Goal: Contribute content

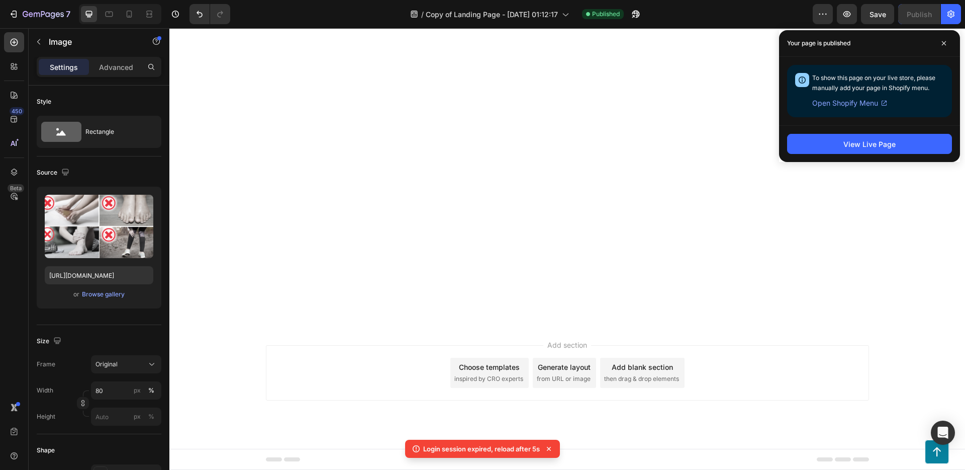
scroll to position [5550, 0]
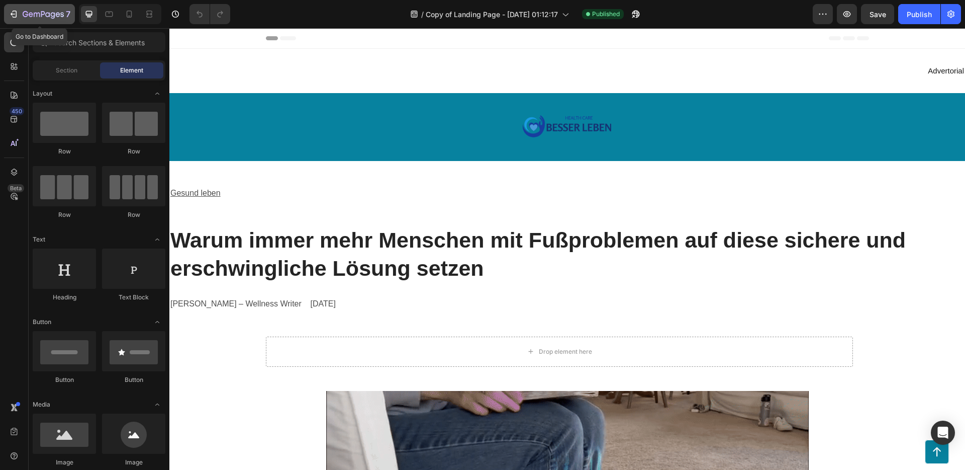
click at [18, 16] on icon "button" at bounding box center [14, 14] width 10 height 10
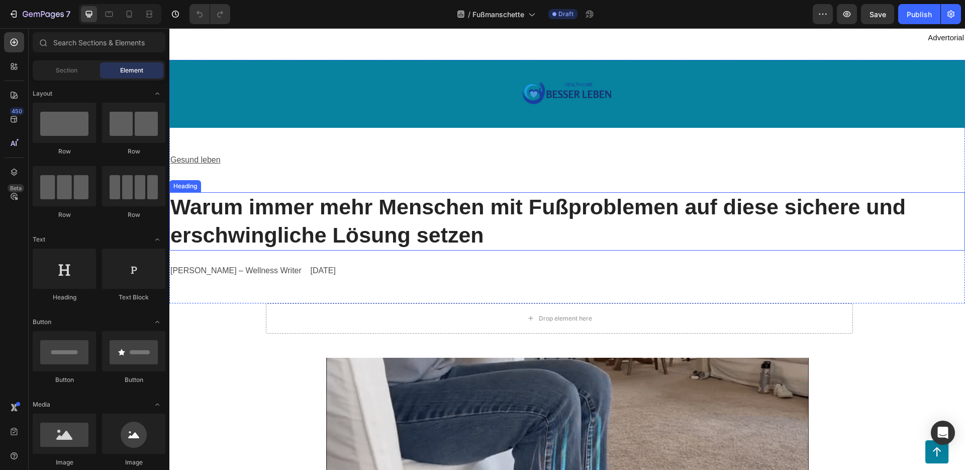
scroll to position [82, 0]
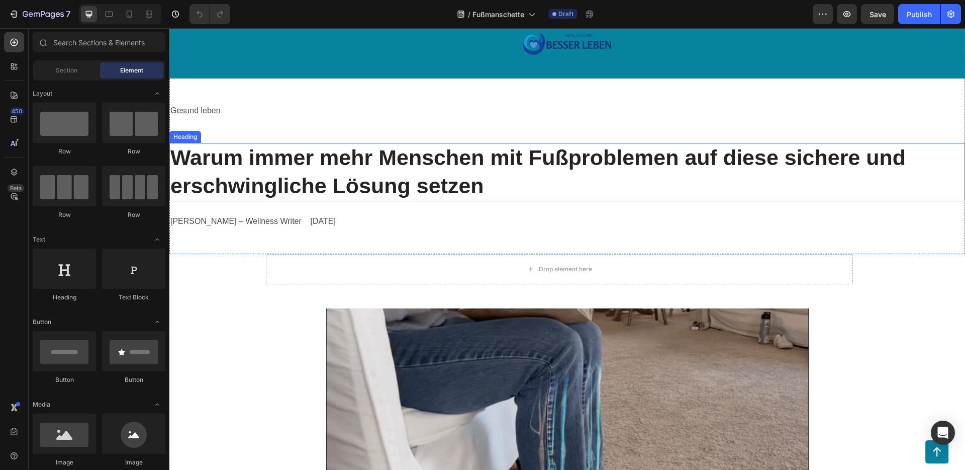
click at [390, 169] on h2 "Warum immer mehr Menschen mit Fußproblemen auf diese sichere und erschwingliche…" at bounding box center [567, 172] width 796 height 58
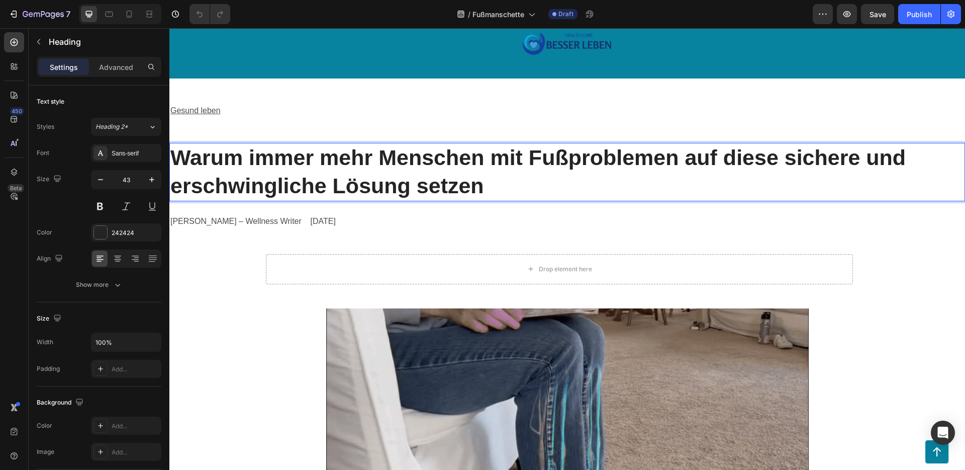
click at [390, 169] on h2 "Warum immer mehr Menschen mit Fußproblemen auf diese sichere und erschwingliche…" at bounding box center [567, 172] width 796 height 58
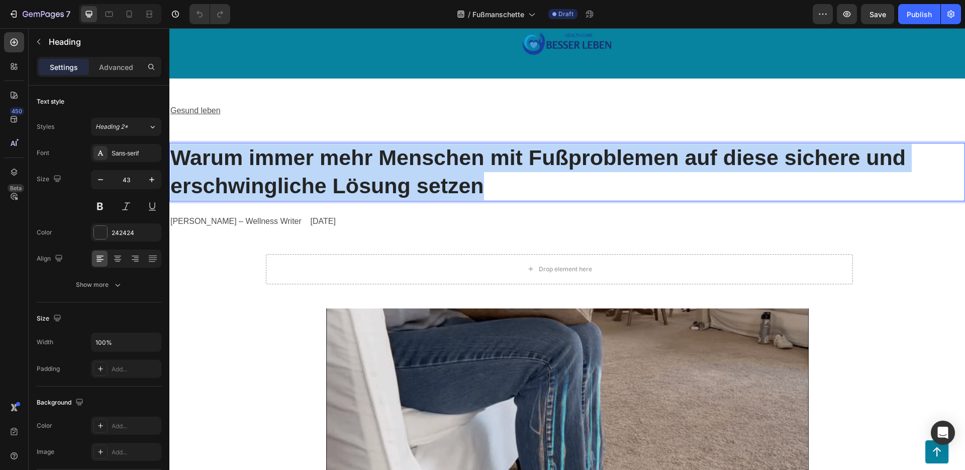
click at [390, 169] on p "Warum immer mehr Menschen mit Fußproblemen auf diese sichere und erschwingliche…" at bounding box center [567, 172] width 794 height 56
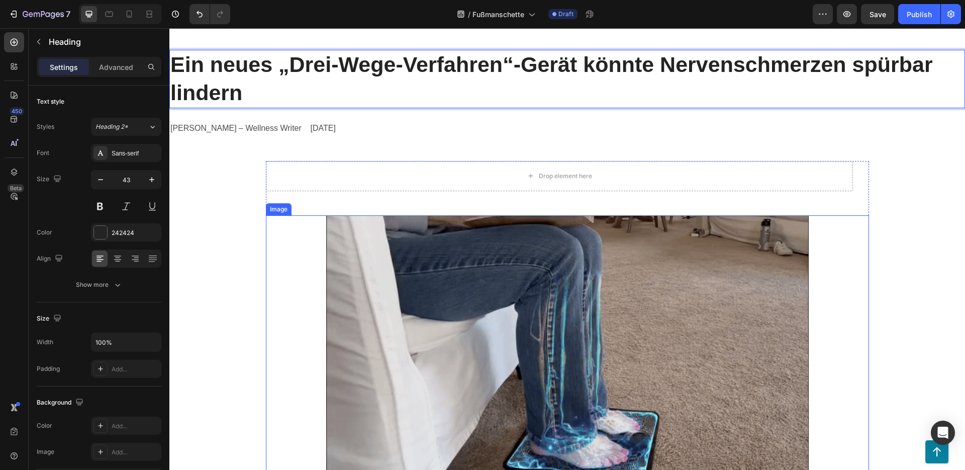
click at [494, 276] on img at bounding box center [567, 350] width 483 height 271
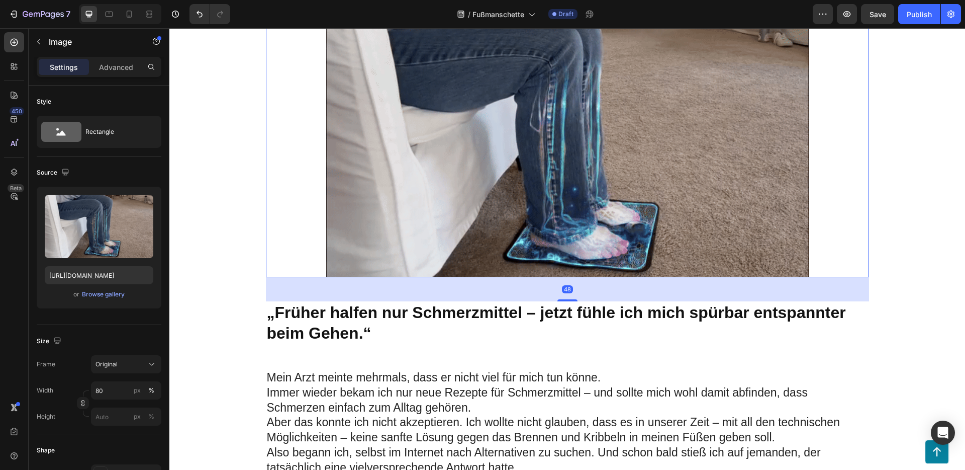
scroll to position [393, 0]
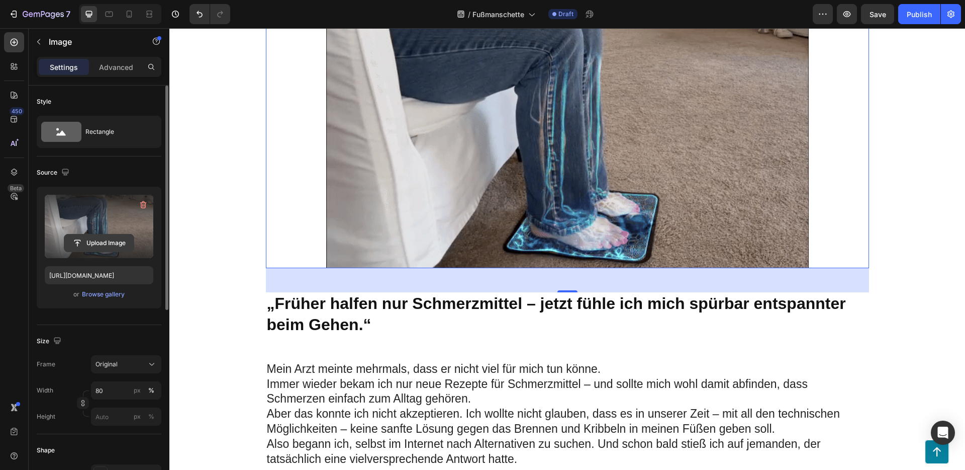
click at [105, 244] on input "file" at bounding box center [98, 242] width 69 height 17
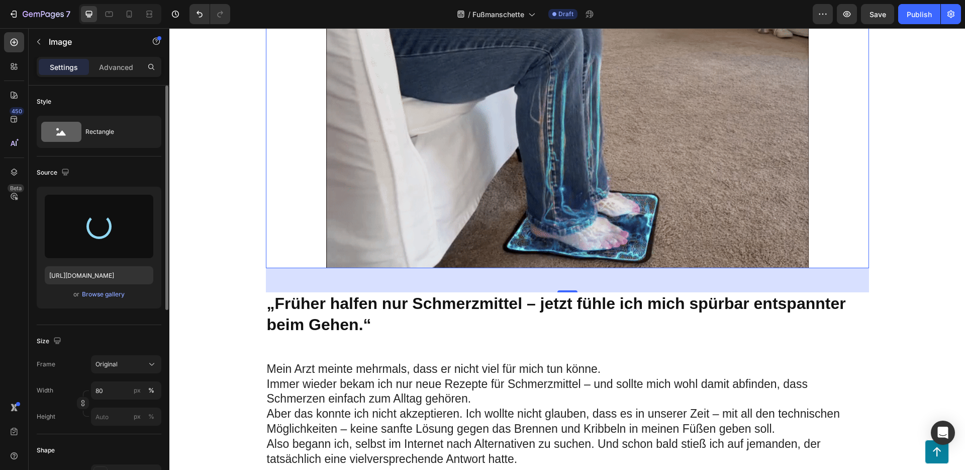
type input "[URL][DOMAIN_NAME]"
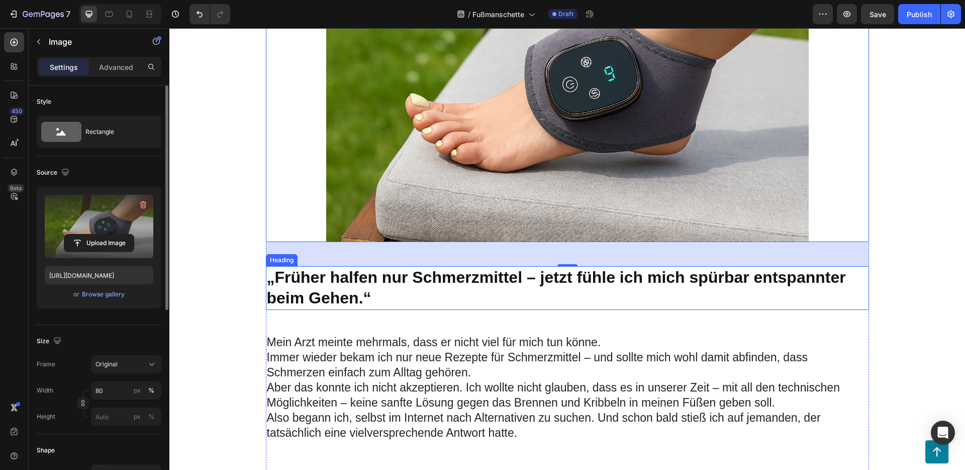
click at [509, 281] on strong "„Früher halfen nur Schmerzmittel – jetzt fühle ich mich spürbar entspannter bei…" at bounding box center [556, 287] width 579 height 39
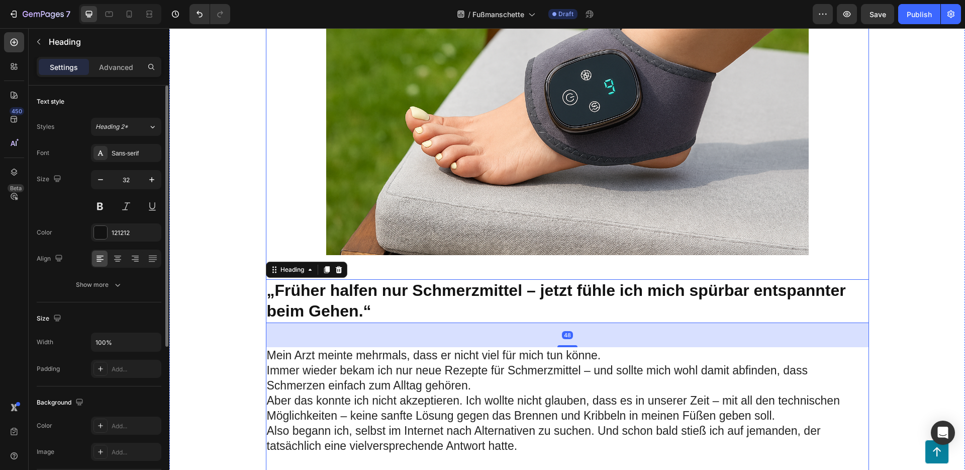
scroll to position [652, 0]
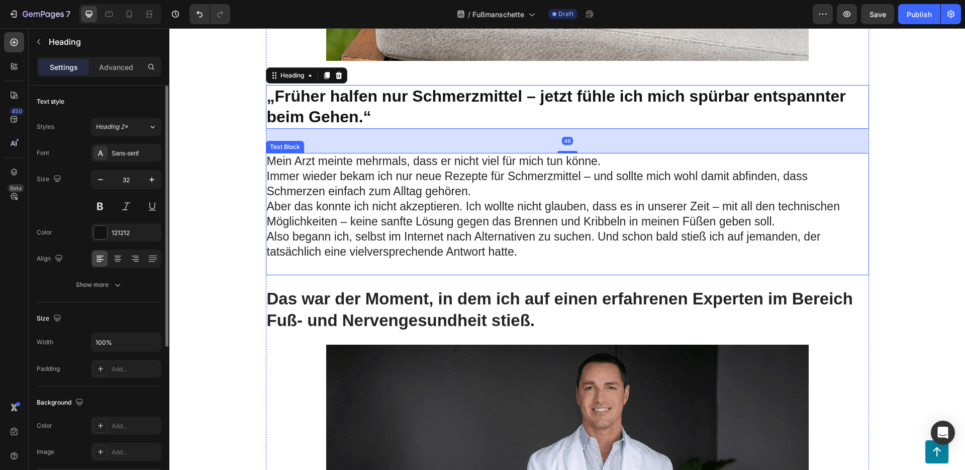
click at [428, 199] on p "Aber das konnte ich nicht akzeptieren. Ich wollte nicht glauben, dass es in uns…" at bounding box center [567, 214] width 601 height 30
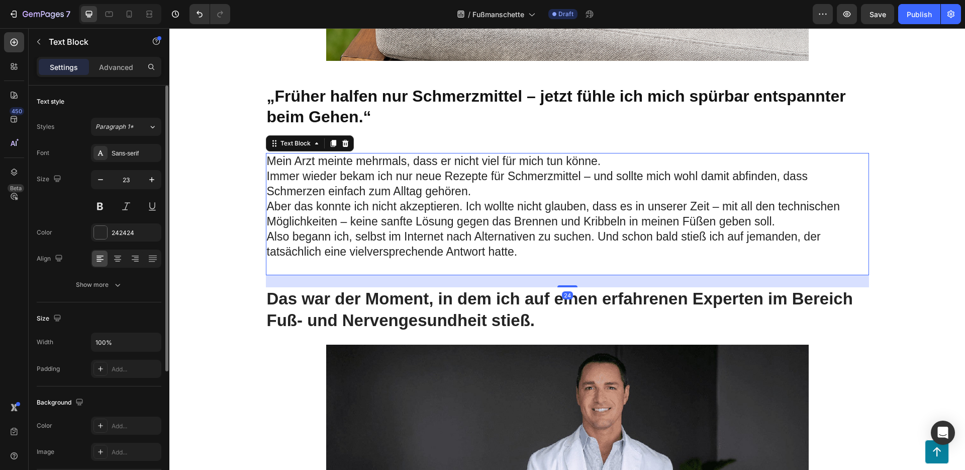
click at [428, 199] on p "Aber das konnte ich nicht akzeptieren. Ich wollte nicht glauben, dass es in uns…" at bounding box center [567, 214] width 601 height 30
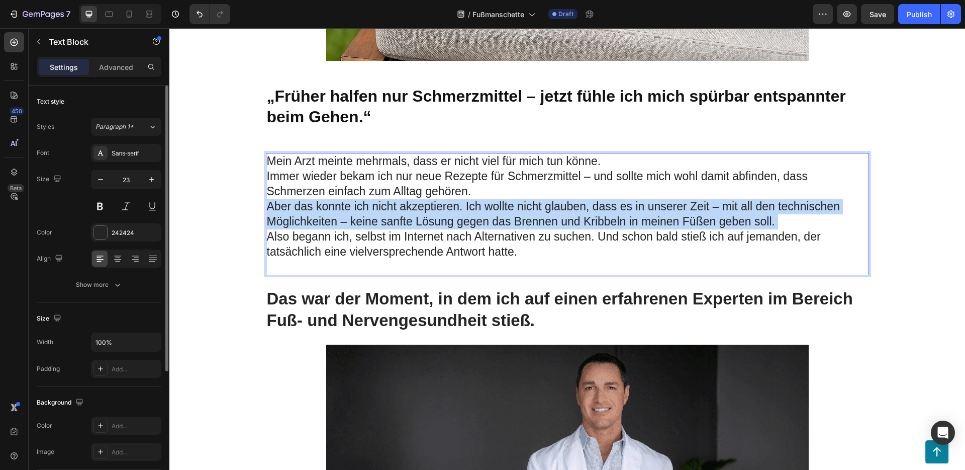
click at [428, 199] on p "Aber das konnte ich nicht akzeptieren. Ich wollte nicht glauben, dass es in uns…" at bounding box center [567, 214] width 601 height 30
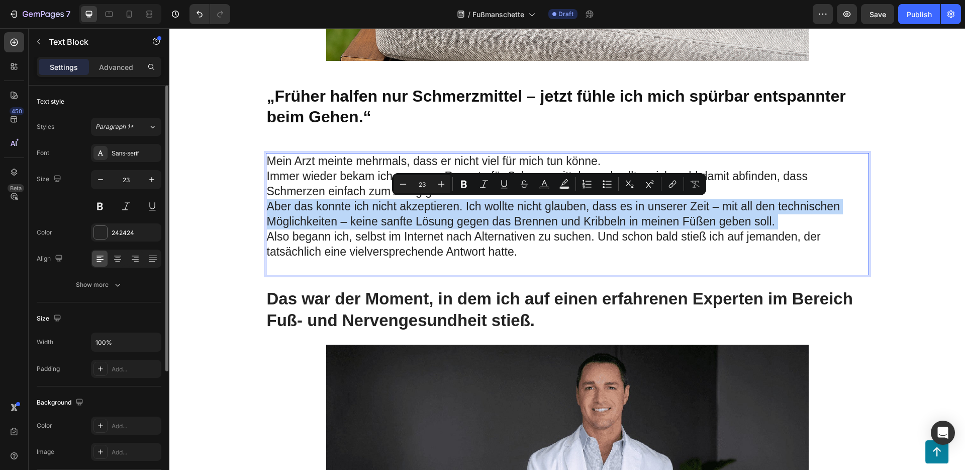
click at [428, 199] on p "Aber das konnte ich nicht akzeptieren. Ich wollte nicht glauben, dass es in uns…" at bounding box center [567, 214] width 601 height 30
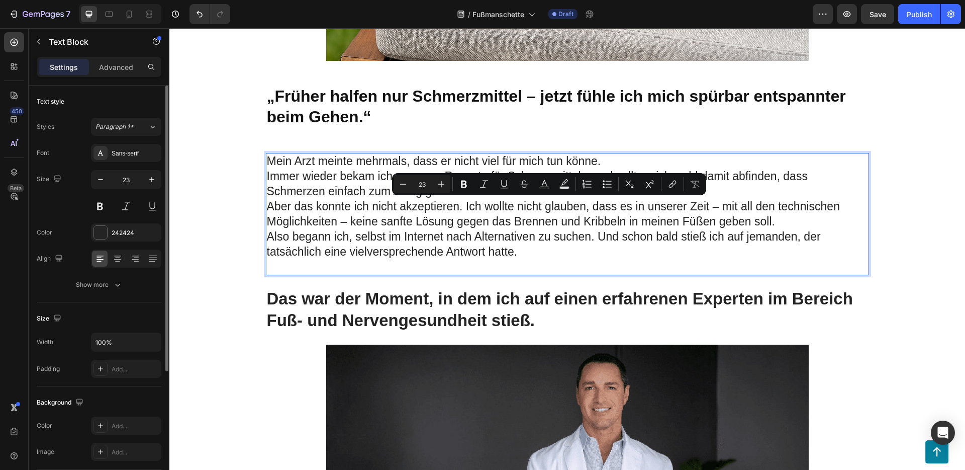
click at [517, 253] on p "Also begann ich, selbst im Internet nach Alternativen zu suchen. Und schon bald…" at bounding box center [567, 244] width 601 height 30
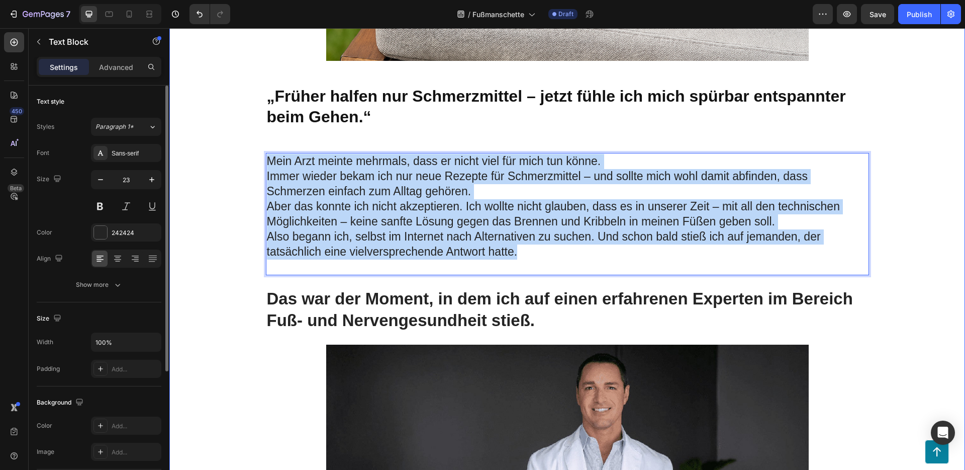
drag, startPoint x: 533, startPoint y: 255, endPoint x: 244, endPoint y: 166, distance: 302.6
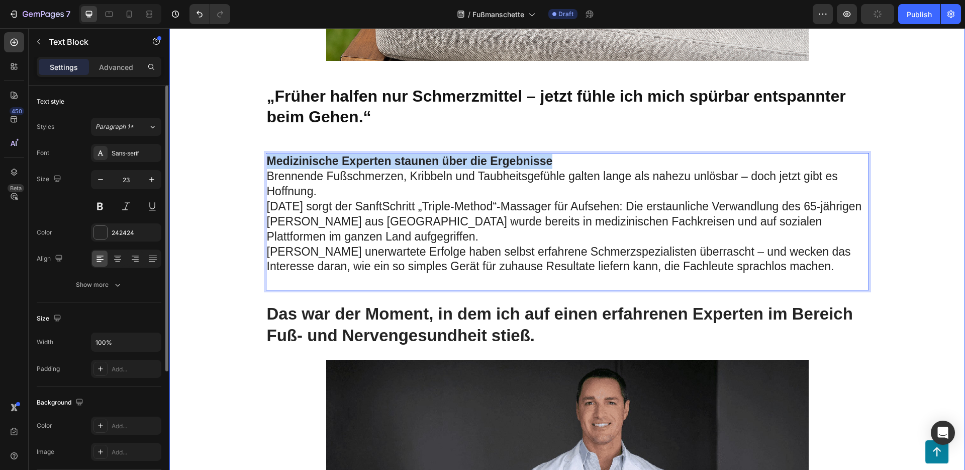
drag, startPoint x: 562, startPoint y: 158, endPoint x: 254, endPoint y: 152, distance: 307.8
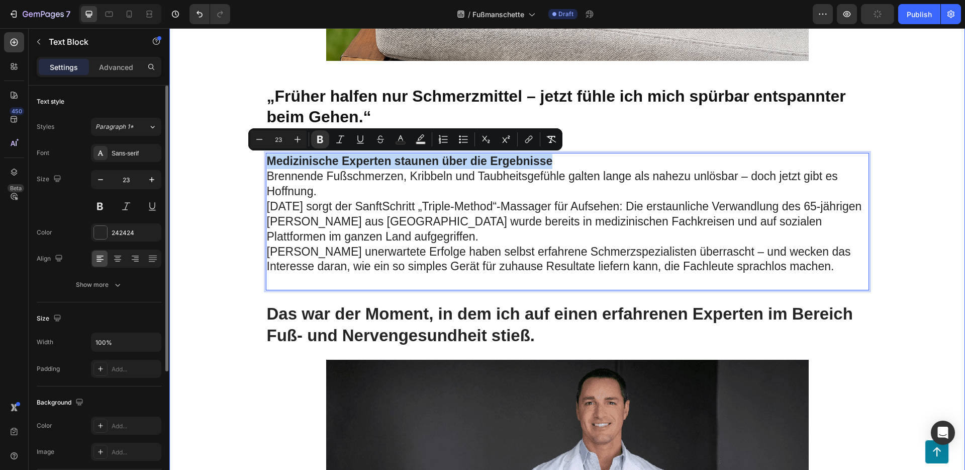
copy strong "Medizinische Experten staunen über die Ergebnisse"
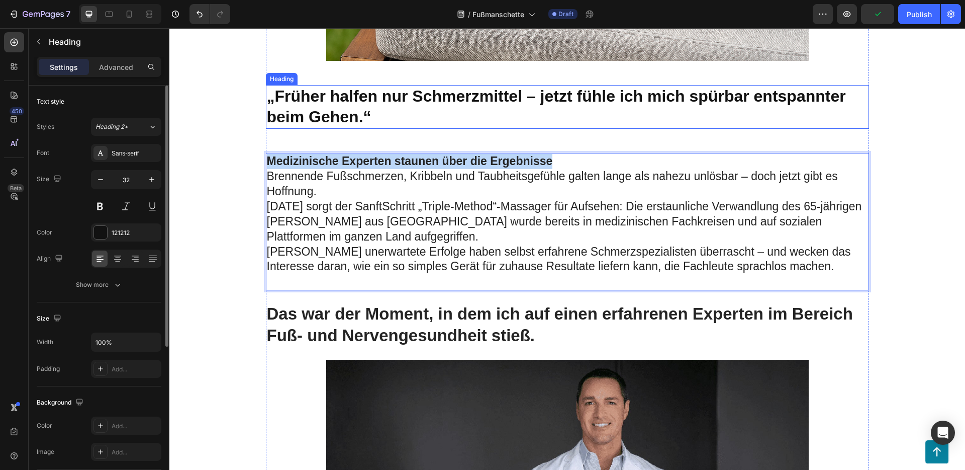
click at [327, 118] on strong "„Früher halfen nur Schmerzmittel – jetzt fühle ich mich spürbar entspannter bei…" at bounding box center [556, 106] width 579 height 39
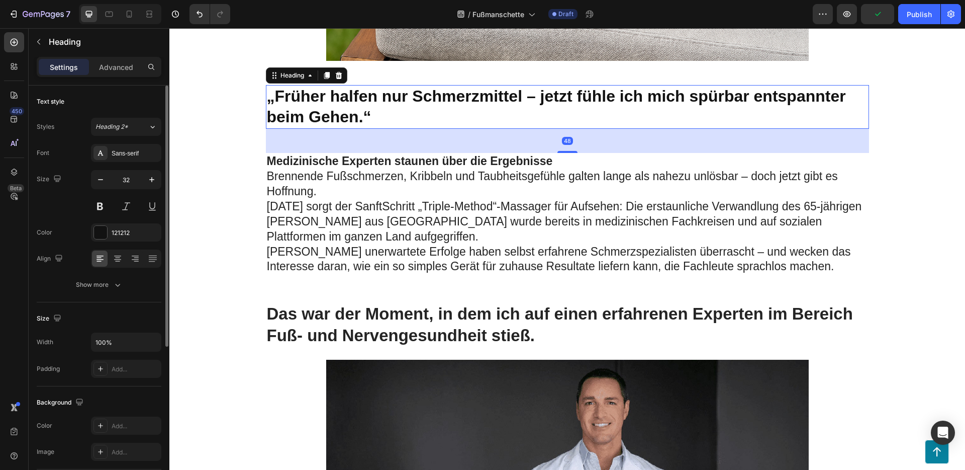
click at [379, 116] on h2 "„Früher halfen nur Schmerzmittel – jetzt fühle ich mich spürbar entspannter bei…" at bounding box center [567, 107] width 603 height 44
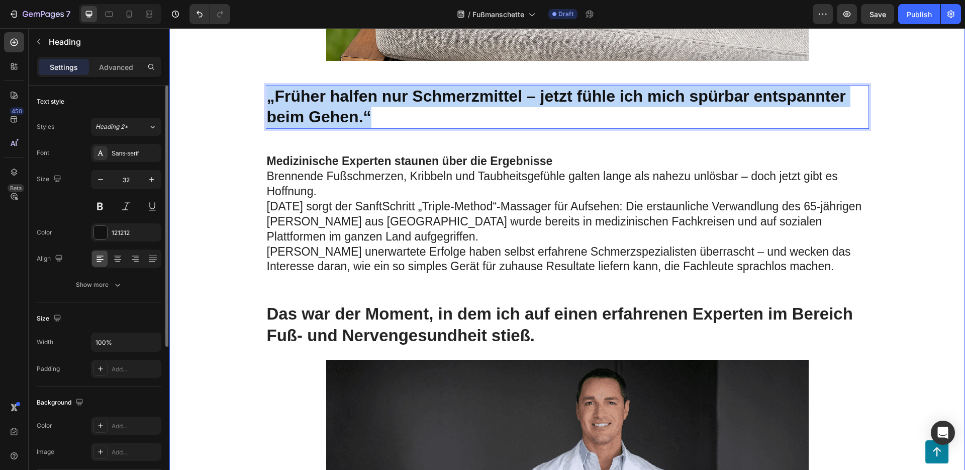
drag, startPoint x: 371, startPoint y: 122, endPoint x: 259, endPoint y: 85, distance: 117.3
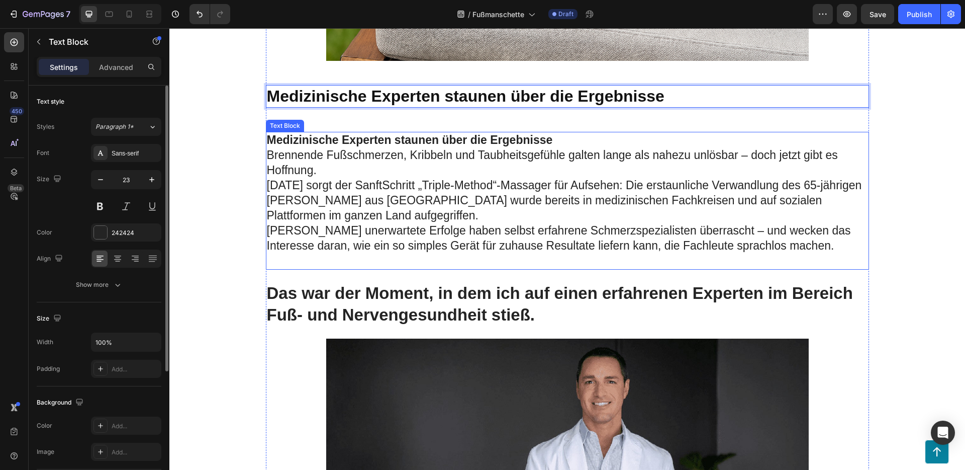
click at [407, 154] on p "Brennende Fußschmerzen, Kribbeln und Taubheitsgefühle galten lange als nahezu u…" at bounding box center [567, 163] width 601 height 30
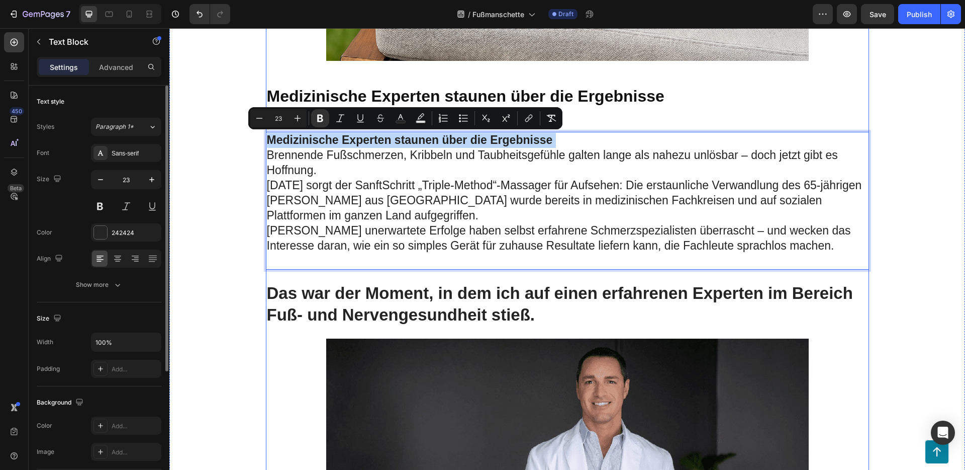
drag, startPoint x: 563, startPoint y: 141, endPoint x: 279, endPoint y: 126, distance: 284.5
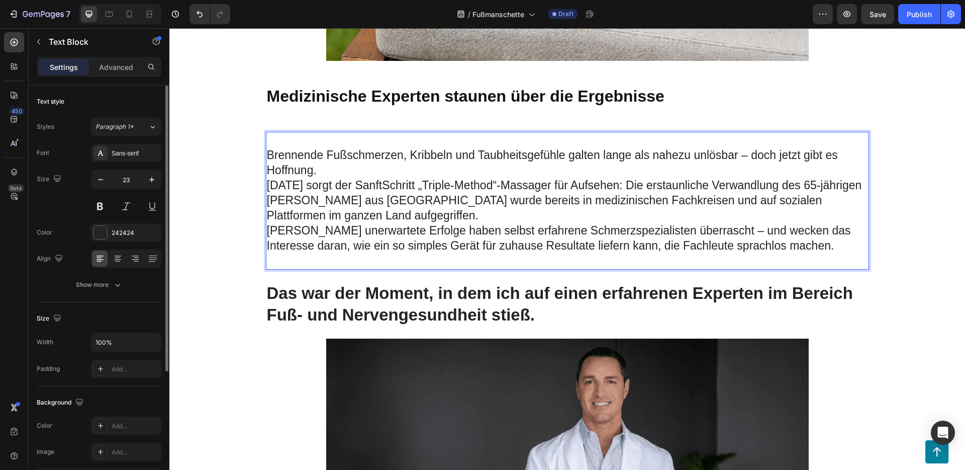
click at [267, 157] on p "Brennende Fußschmerzen, Kribbeln und Taubheitsgefühle galten lange als nahezu u…" at bounding box center [567, 163] width 601 height 30
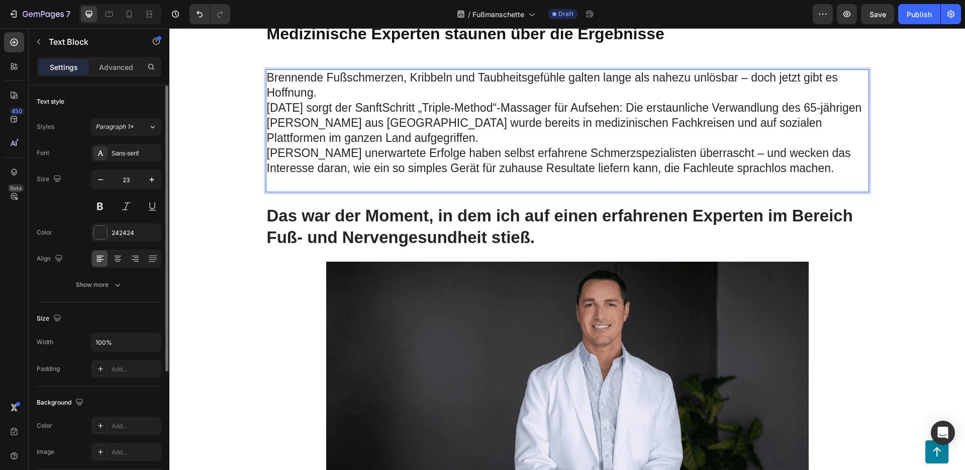
scroll to position [797, 0]
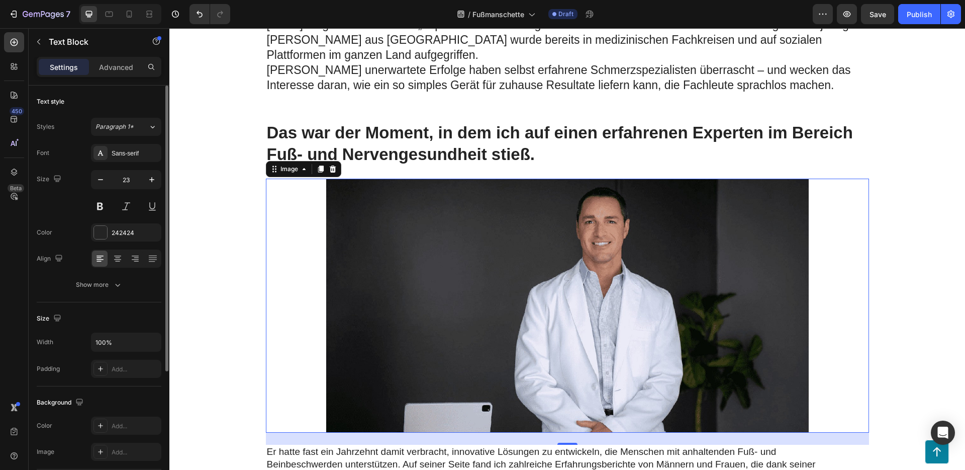
click at [557, 282] on img at bounding box center [567, 305] width 483 height 254
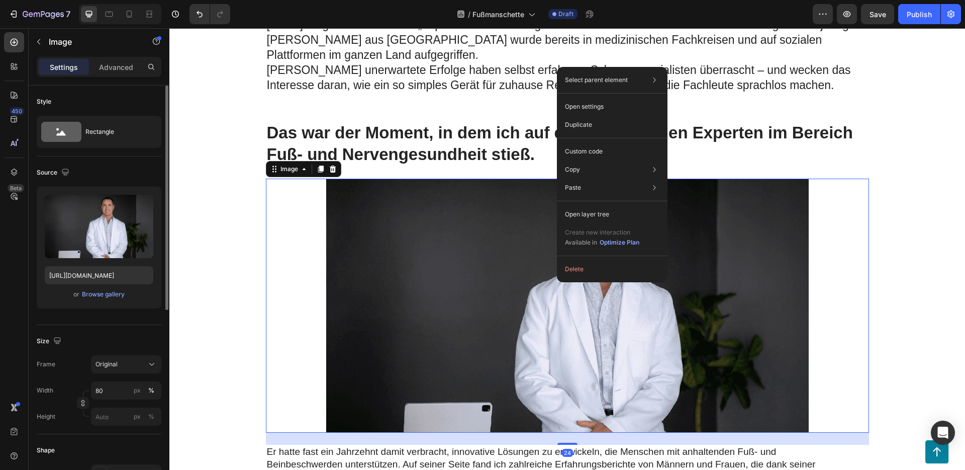
click at [425, 271] on img at bounding box center [567, 305] width 483 height 254
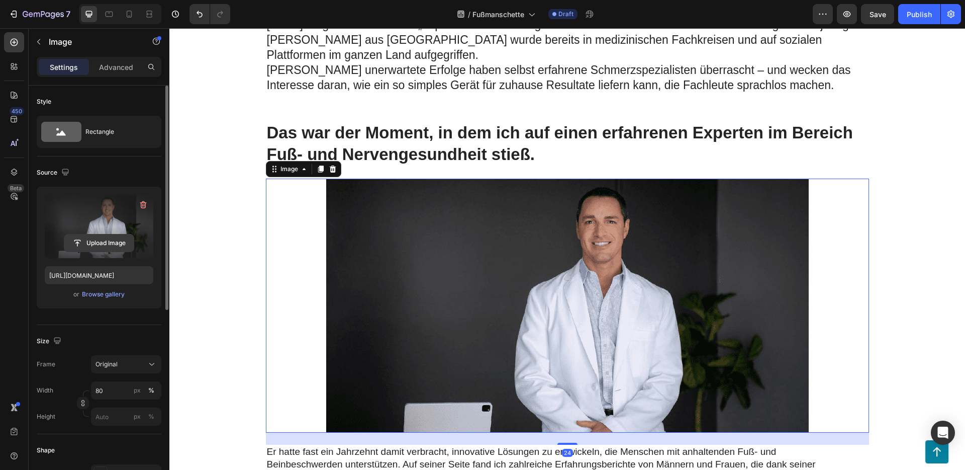
click at [109, 238] on input "file" at bounding box center [98, 242] width 69 height 17
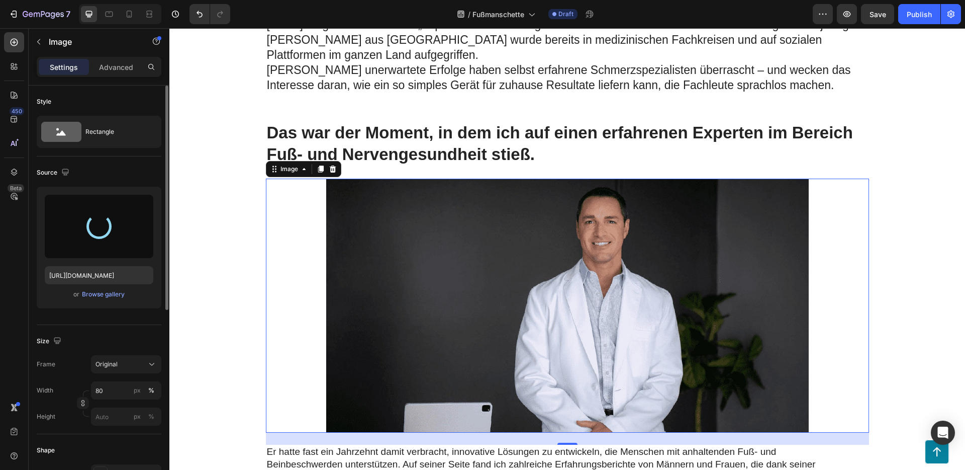
type input "[URL][DOMAIN_NAME]"
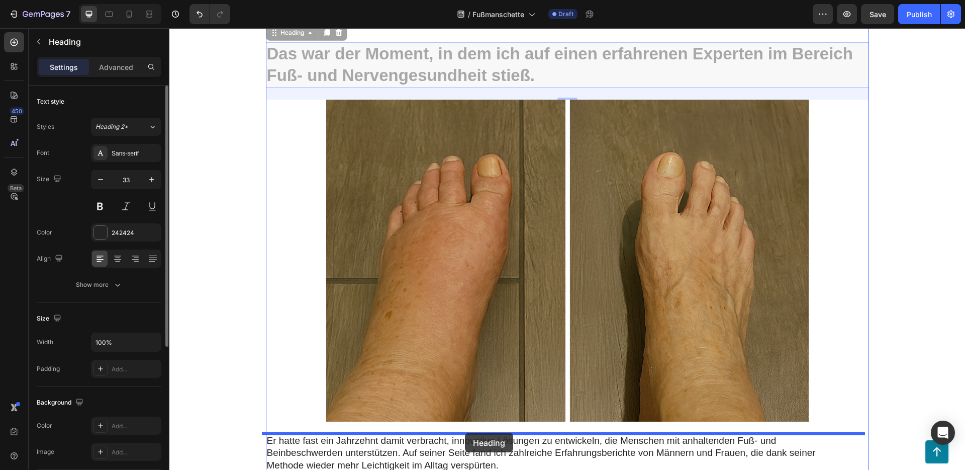
scroll to position [1158, 0]
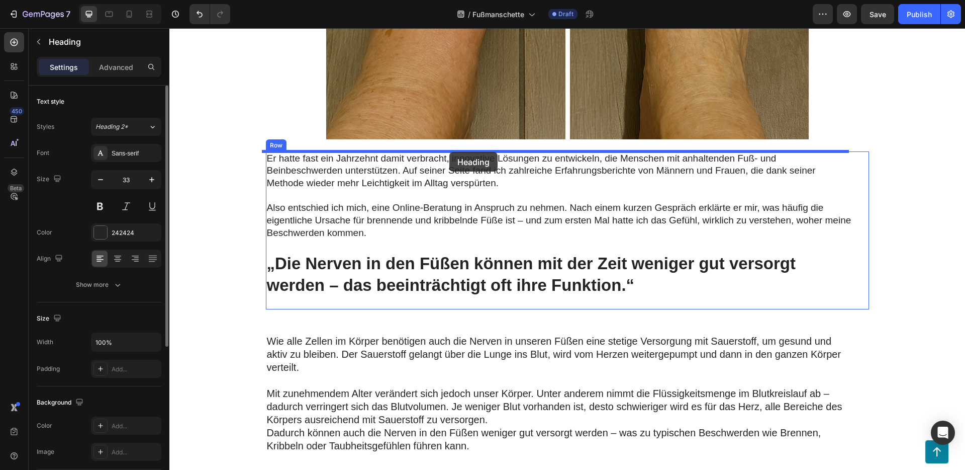
drag, startPoint x: 432, startPoint y: 126, endPoint x: 449, endPoint y: 152, distance: 31.1
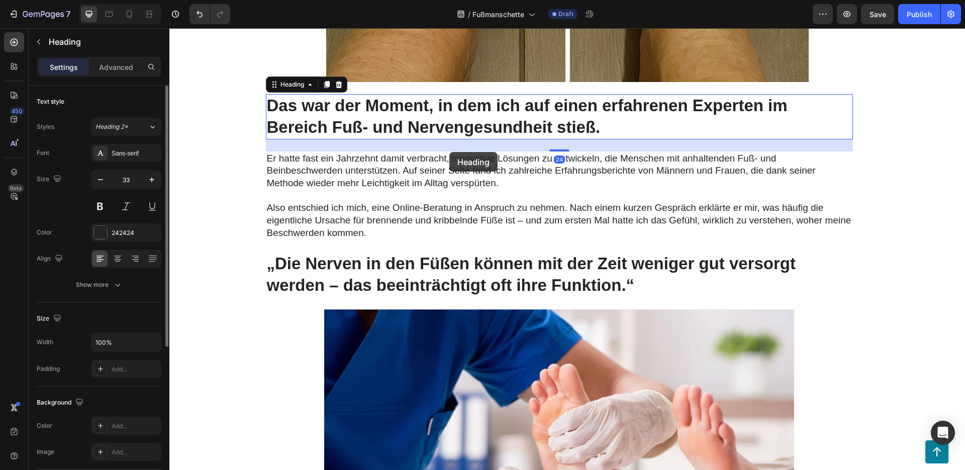
scroll to position [1101, 0]
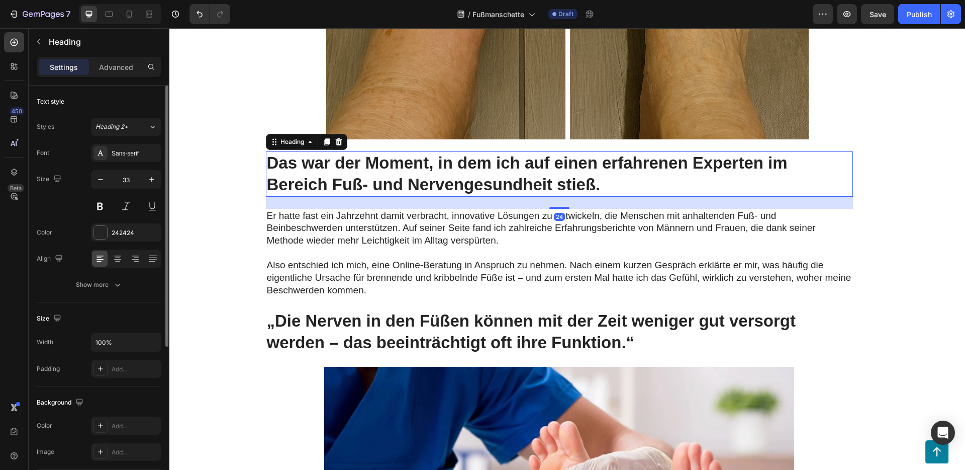
click at [641, 184] on h2 "Das war der Moment, in dem ich auf einen erfahrenen Experten im Bereich Fuß- un…" at bounding box center [559, 173] width 587 height 45
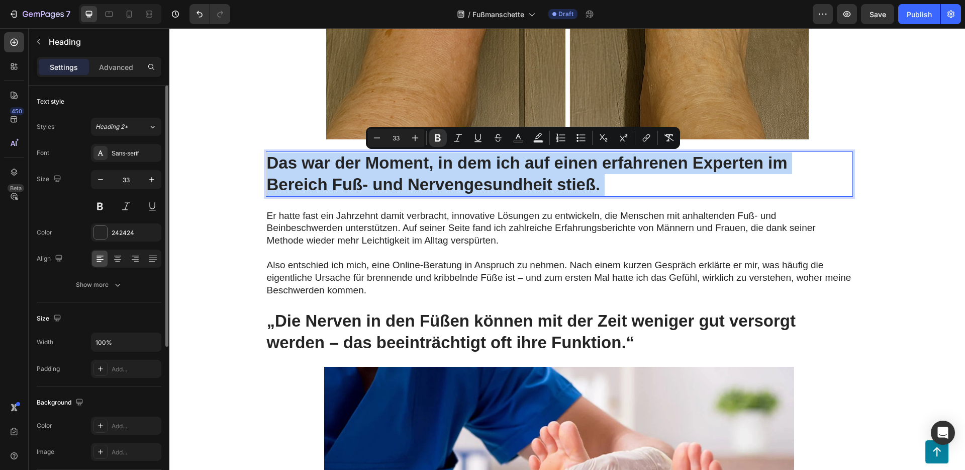
drag, startPoint x: 619, startPoint y: 184, endPoint x: 263, endPoint y: 155, distance: 357.1
click at [267, 155] on p "Das war der Moment, in dem ich auf einen erfahrenen Experten im Bereich Fuß- un…" at bounding box center [559, 173] width 585 height 43
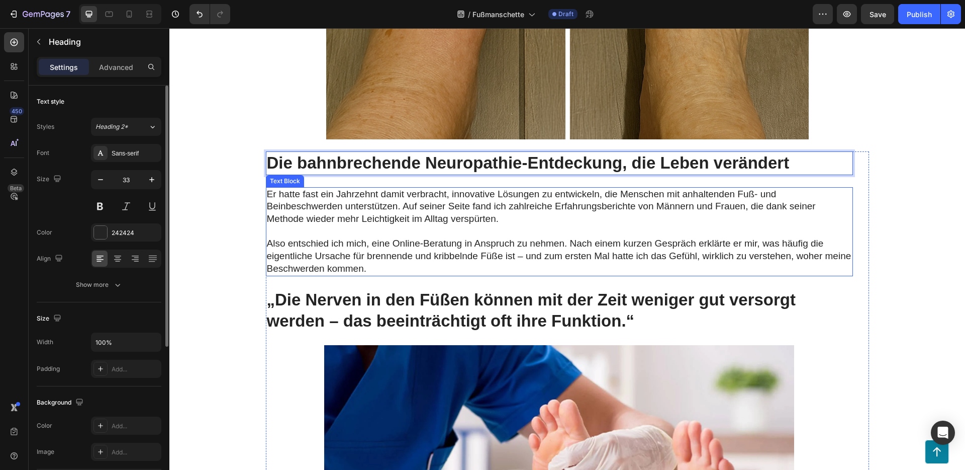
click at [353, 244] on p "Also entschied ich mich, eine Online-Beratung in Anspruch zu nehmen. Nach einem…" at bounding box center [559, 255] width 585 height 37
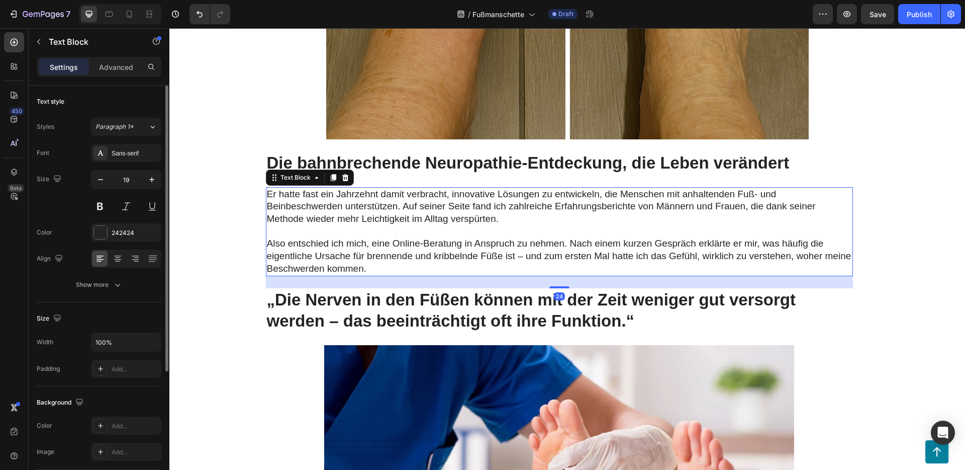
click at [353, 244] on p "Also entschied ich mich, eine Online-Beratung in Anspruch zu nehmen. Nach einem…" at bounding box center [559, 255] width 585 height 37
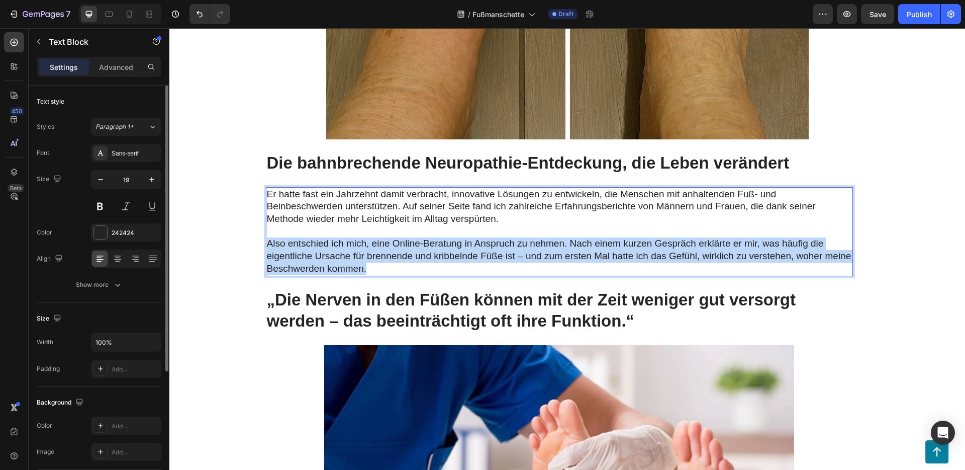
click at [353, 244] on p "Also entschied ich mich, eine Online-Beratung in Anspruch zu nehmen. Nach einem…" at bounding box center [559, 255] width 585 height 37
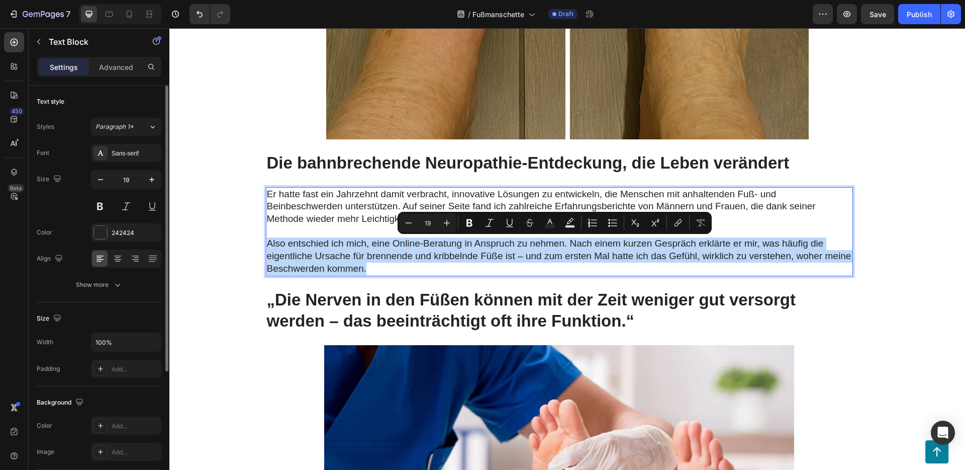
click at [370, 260] on p "Also entschied ich mich, eine Online-Beratung in Anspruch zu nehmen. Nach einem…" at bounding box center [559, 255] width 585 height 37
click at [374, 270] on p "Also entschied ich mich, eine Online-Beratung in Anspruch zu nehmen. Nach einem…" at bounding box center [559, 255] width 585 height 37
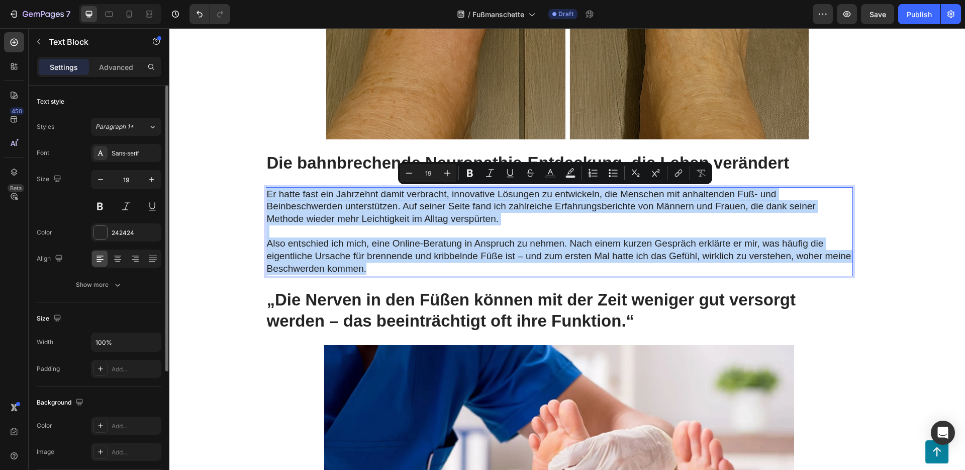
drag, startPoint x: 374, startPoint y: 270, endPoint x: 261, endPoint y: 196, distance: 134.6
click at [266, 196] on div "Er hatte fast ein Jahrzehnt damit verbracht, innovative Lösungen zu entwickeln,…" at bounding box center [559, 231] width 587 height 89
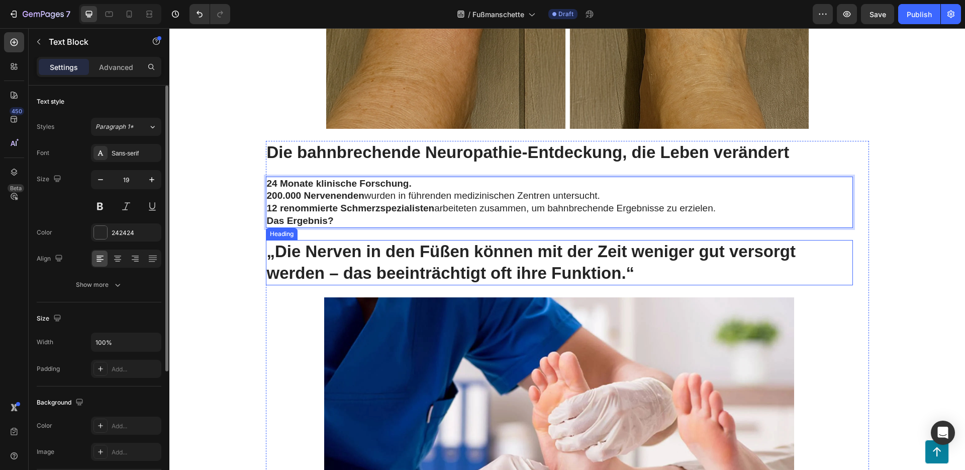
scroll to position [1168, 0]
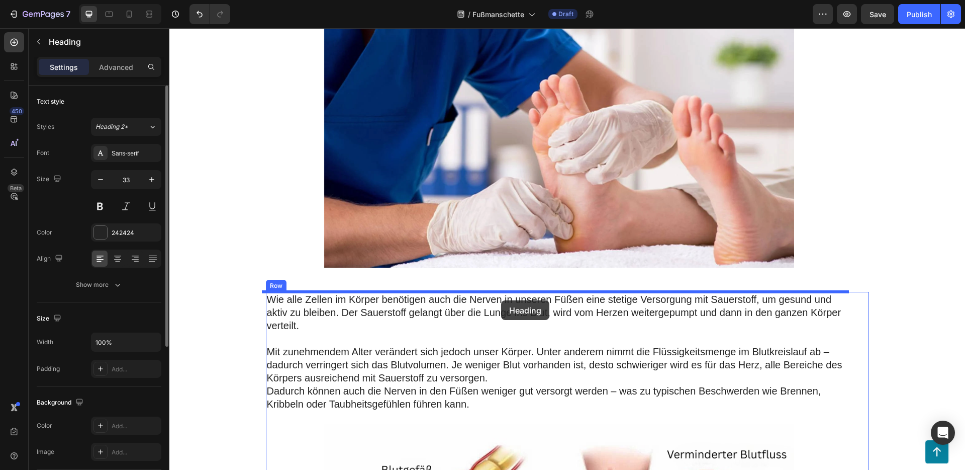
drag, startPoint x: 470, startPoint y: 209, endPoint x: 501, endPoint y: 294, distance: 90.5
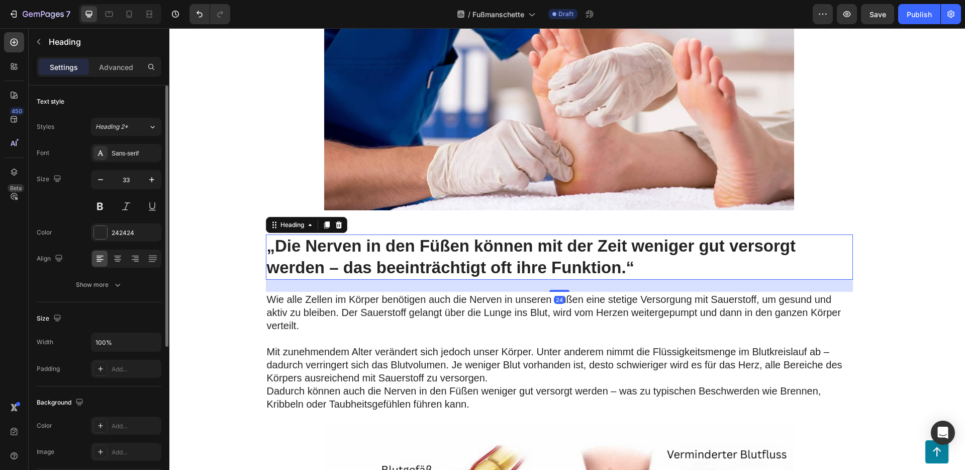
scroll to position [1331, 0]
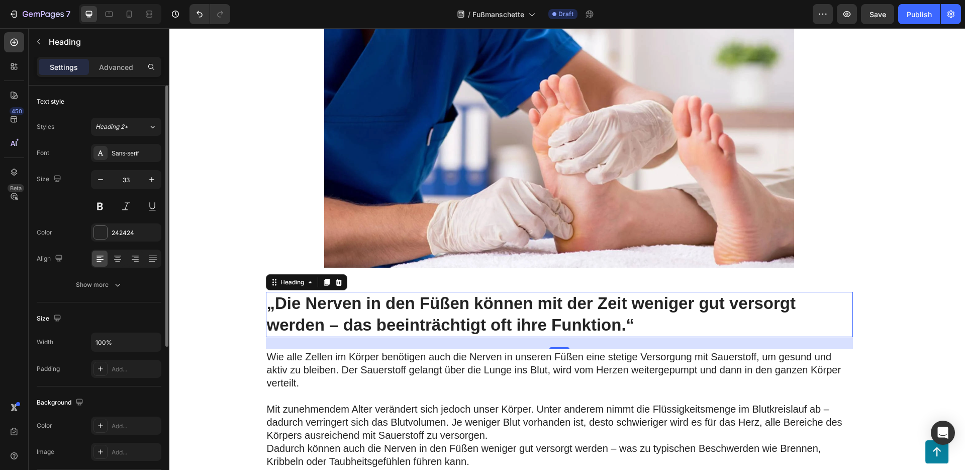
click at [468, 316] on h2 "„Die Nerven in den Füßen können mit der Zeit weniger gut versorgt werden – das …" at bounding box center [559, 314] width 587 height 45
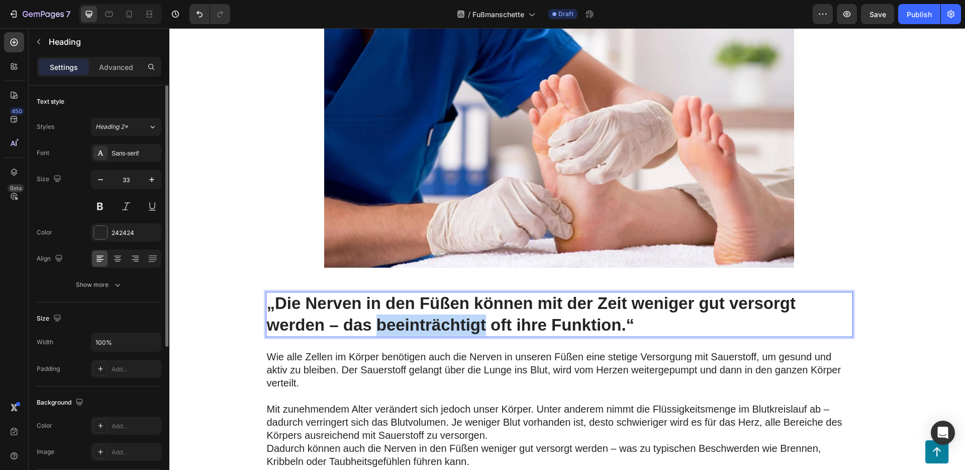
click at [469, 316] on p "„Die Nerven in den Füßen können mit der Zeit weniger gut versorgt werden – das …" at bounding box center [559, 314] width 585 height 43
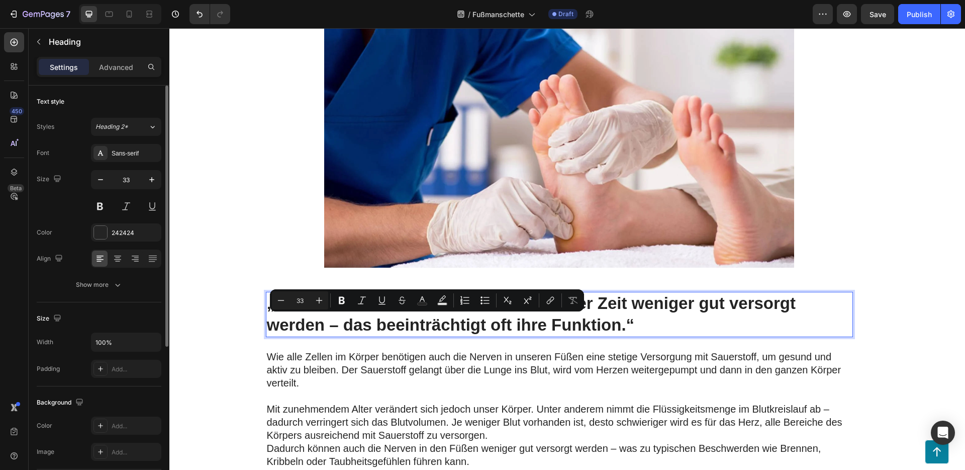
click at [626, 307] on p "„Die Nerven in den Füßen können mit der Zeit weniger gut versorgt werden – das …" at bounding box center [559, 314] width 585 height 43
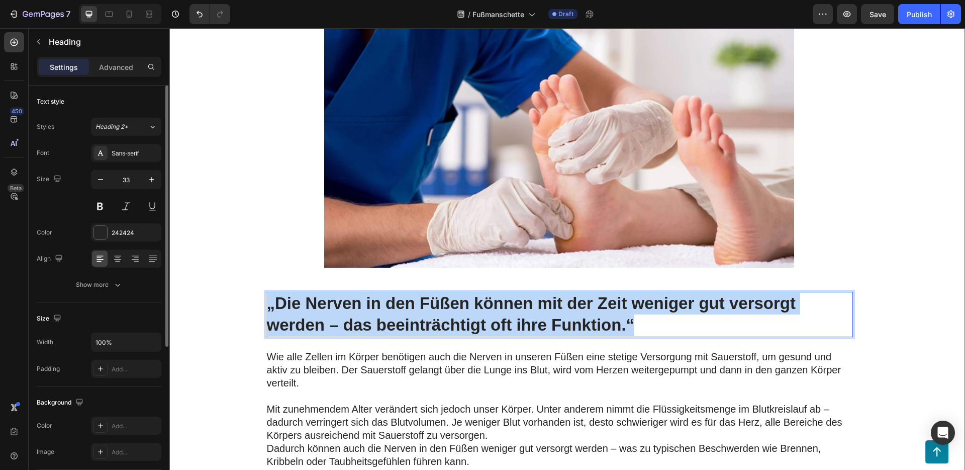
drag, startPoint x: 648, startPoint y: 320, endPoint x: 261, endPoint y: 299, distance: 387.3
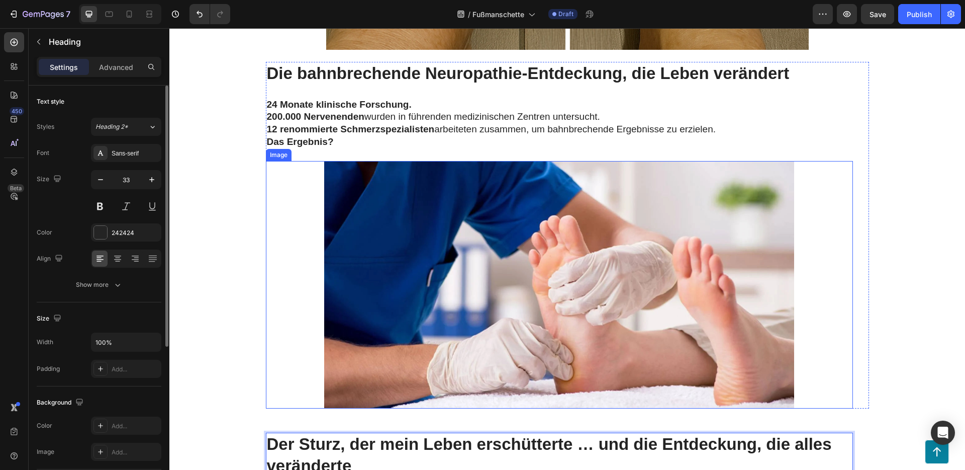
scroll to position [1260, 0]
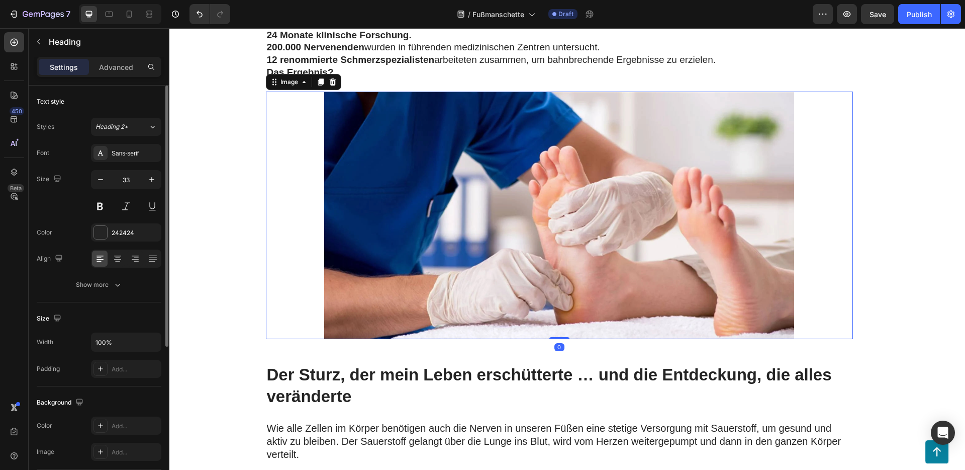
click at [512, 200] on img at bounding box center [559, 215] width 470 height 247
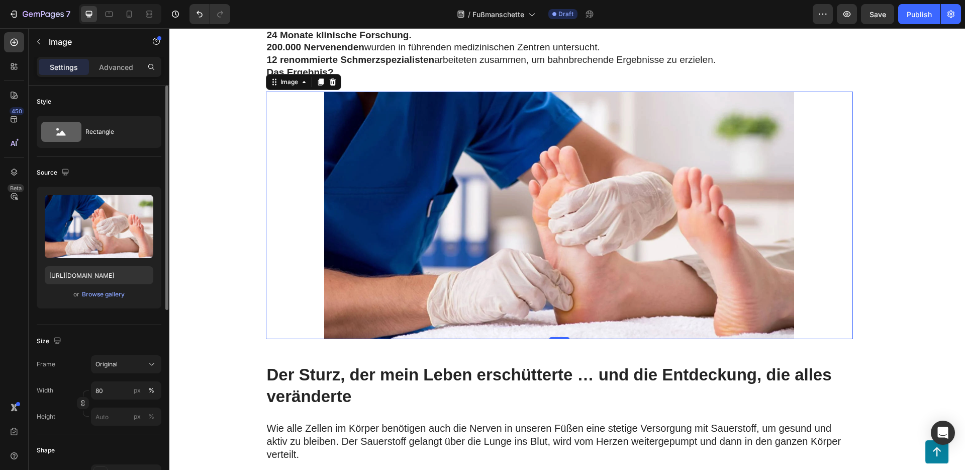
click at [416, 158] on img at bounding box center [559, 215] width 470 height 247
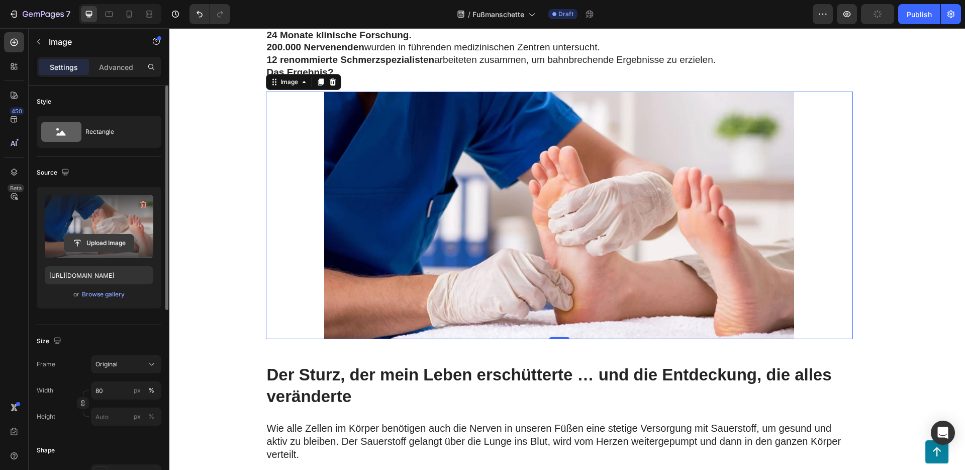
click at [108, 241] on input "file" at bounding box center [98, 242] width 69 height 17
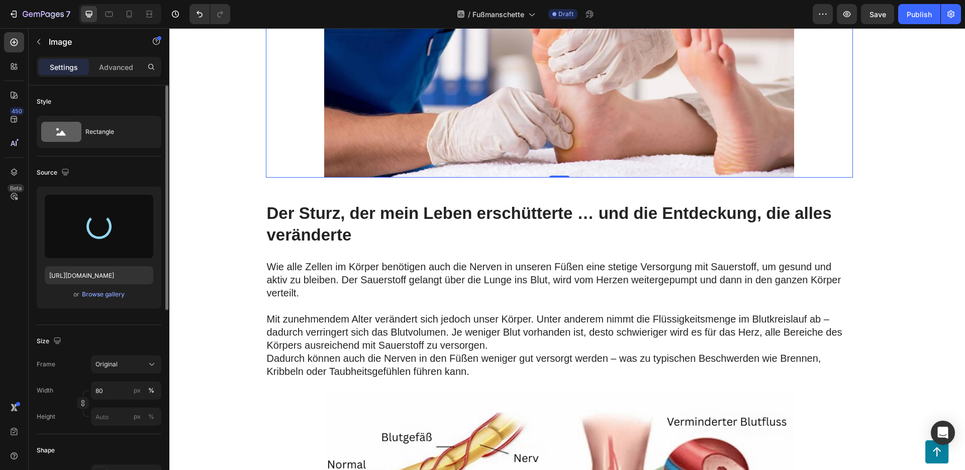
scroll to position [1441, 0]
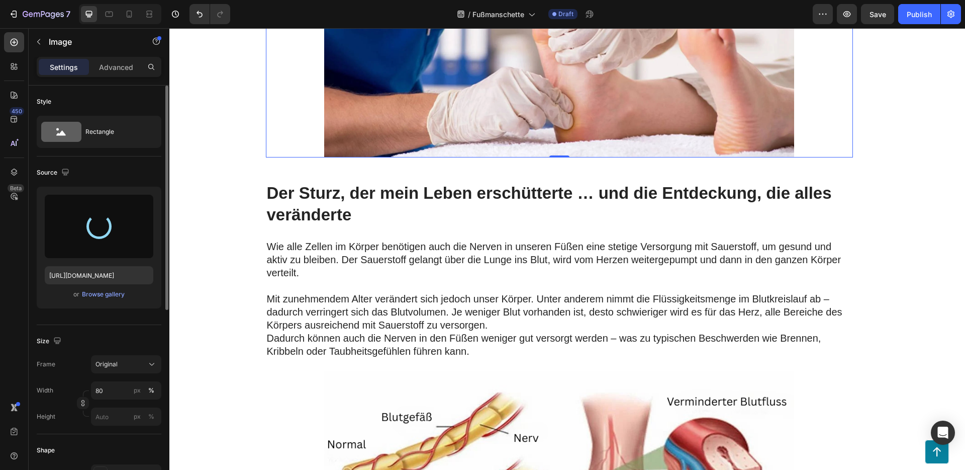
type input "[URL][DOMAIN_NAME]"
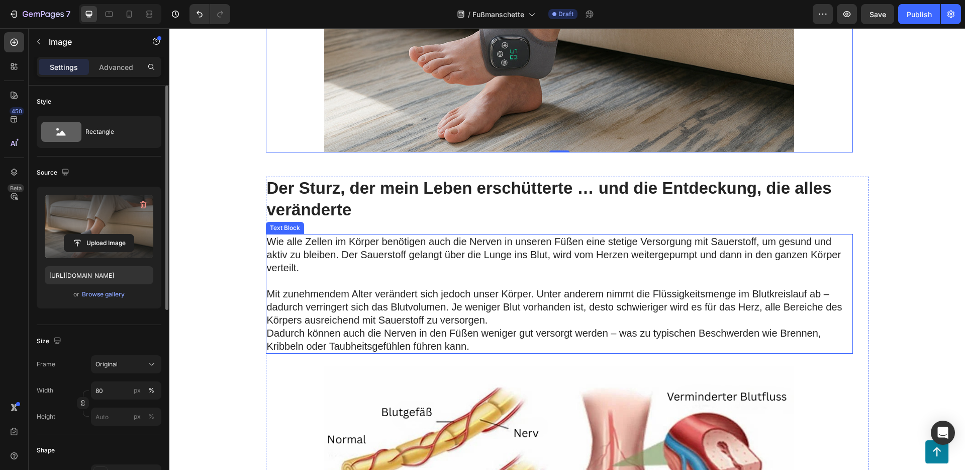
scroll to position [1520, 0]
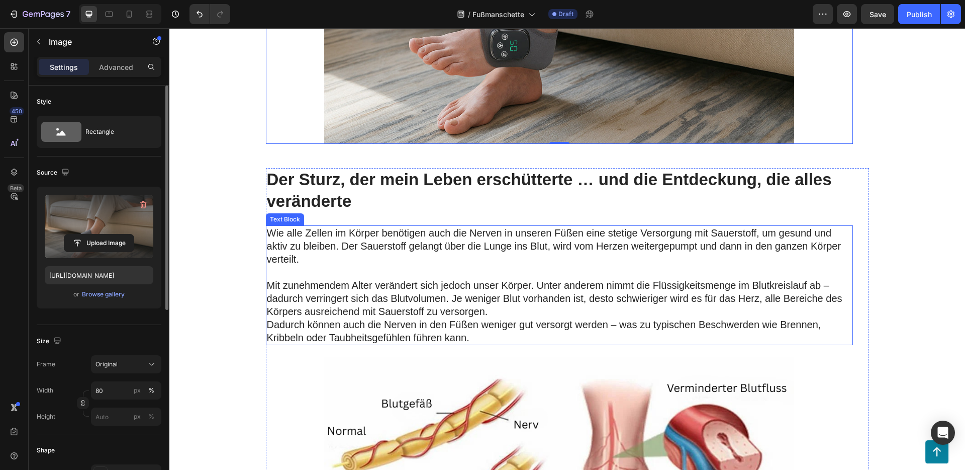
click at [411, 244] on p "Wie alle Zellen im Körper benötigen auch die Nerven in unseren Füßen eine steti…" at bounding box center [559, 245] width 585 height 39
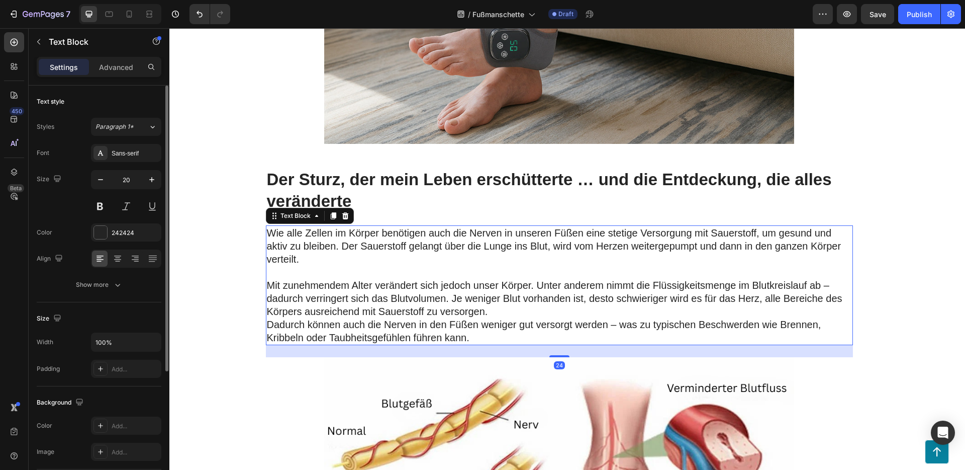
click at [411, 244] on p "Wie alle Zellen im Körper benötigen auch die Nerven in unseren Füßen eine steti…" at bounding box center [559, 245] width 585 height 39
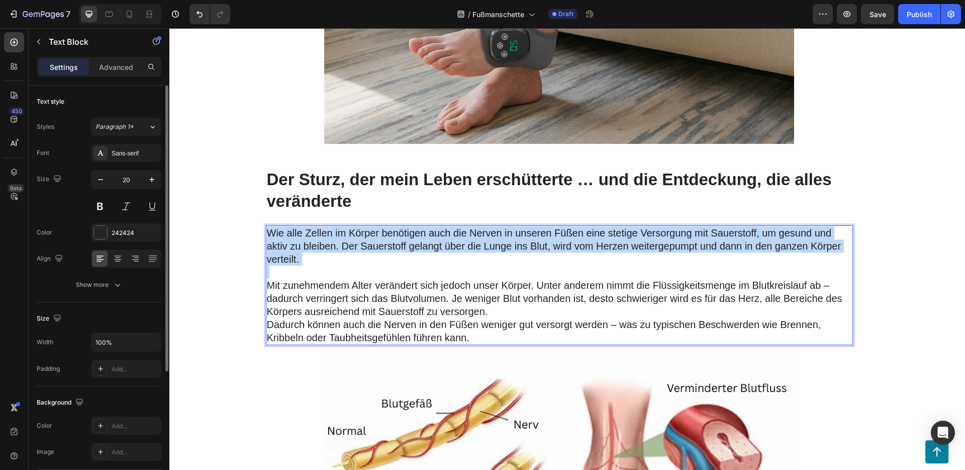
click at [411, 244] on p "Wie alle Zellen im Körper benötigen auch die Nerven in unseren Füßen eine steti…" at bounding box center [559, 245] width 585 height 39
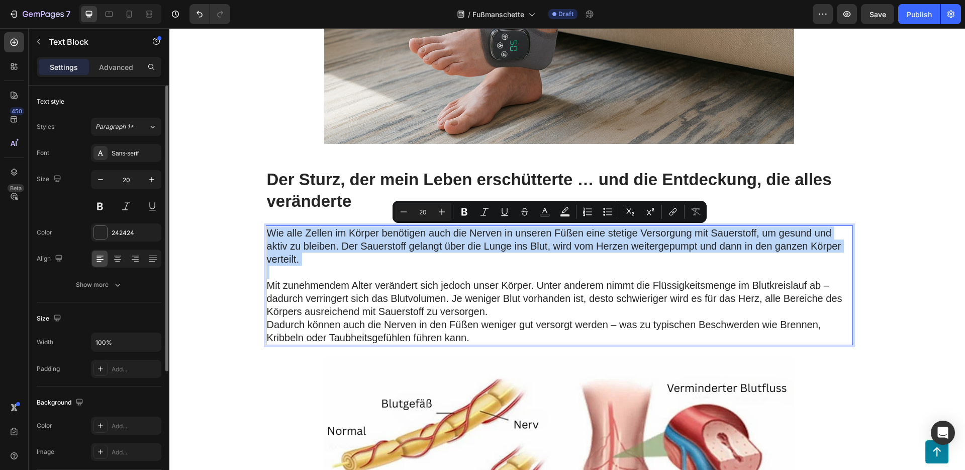
click at [300, 236] on p "Wie alle Zellen im Körper benötigen auch die Nerven in unseren Füßen eine steti…" at bounding box center [559, 245] width 585 height 39
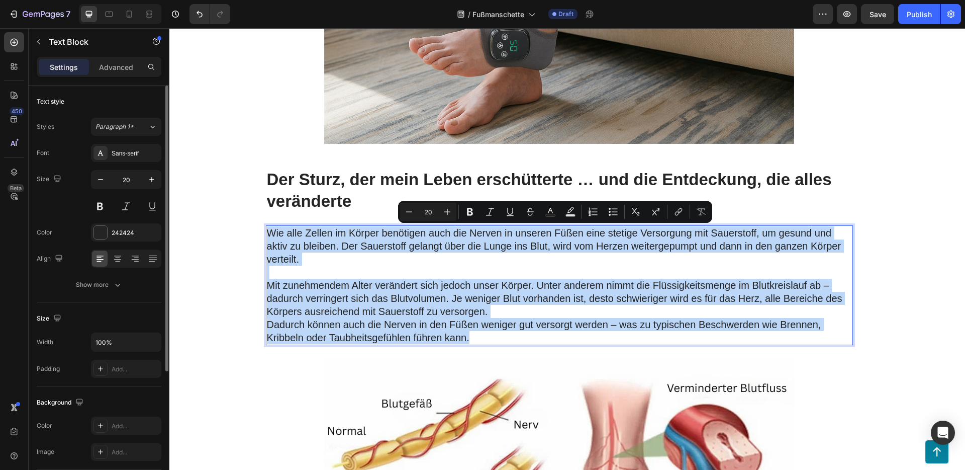
drag, startPoint x: 263, startPoint y: 231, endPoint x: 556, endPoint y: 341, distance: 312.5
click at [556, 341] on div "Wie alle Zellen im Körper benötigen auch die Nerven in unseren Füßen eine steti…" at bounding box center [559, 285] width 587 height 120
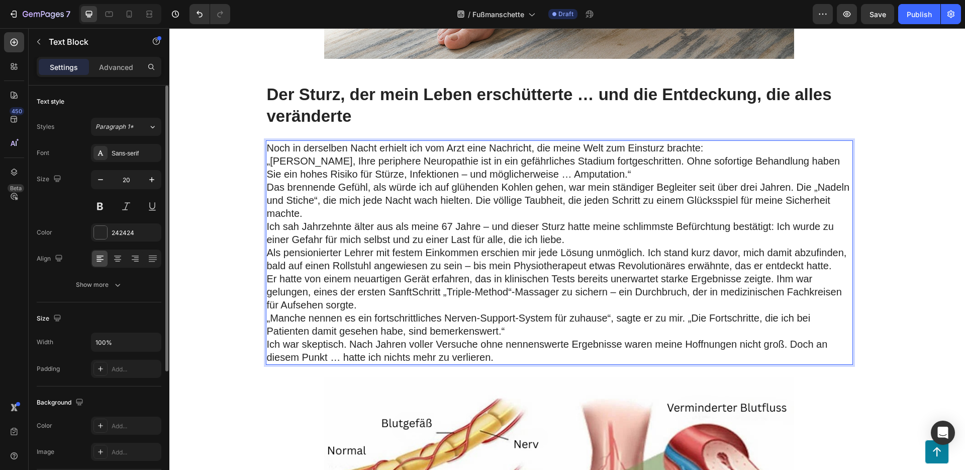
scroll to position [1606, 0]
click at [630, 168] on p "Noch in derselben Nacht erhielt ich vom Arzt eine Nachricht, die meine Welt zum…" at bounding box center [559, 159] width 585 height 39
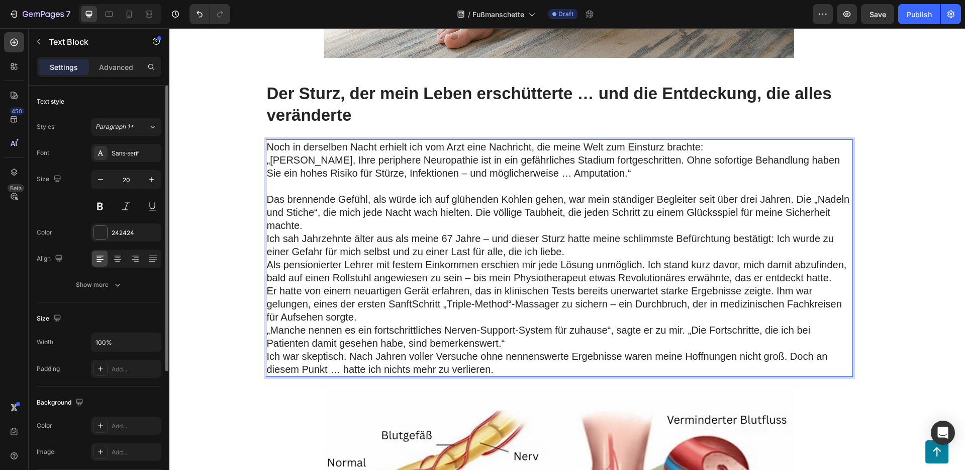
click at [802, 226] on p "Das brennende Gefühl, als würde ich auf glühenden Kohlen gehen, war mein ständi…" at bounding box center [559, 212] width 585 height 39
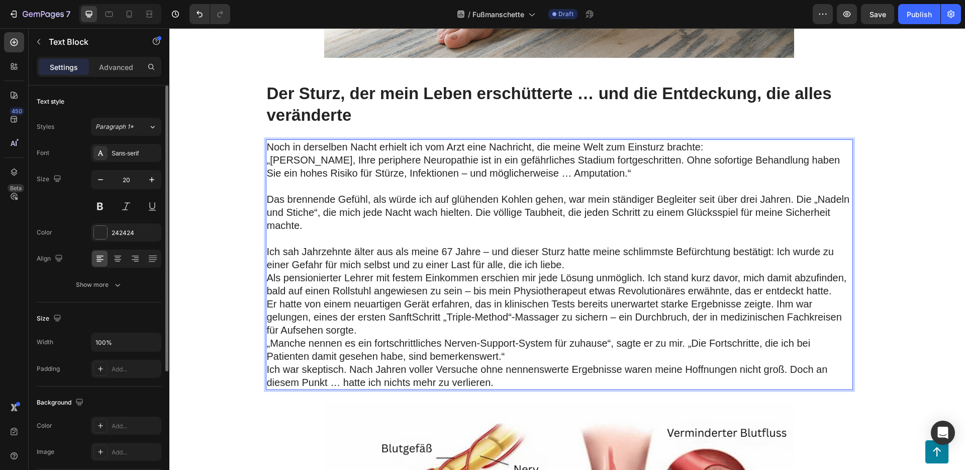
click at [635, 261] on p "Ich sah Jahrzehnte älter aus als meine 67 Jahre – und dieser Sturz hatte meine …" at bounding box center [559, 258] width 585 height 26
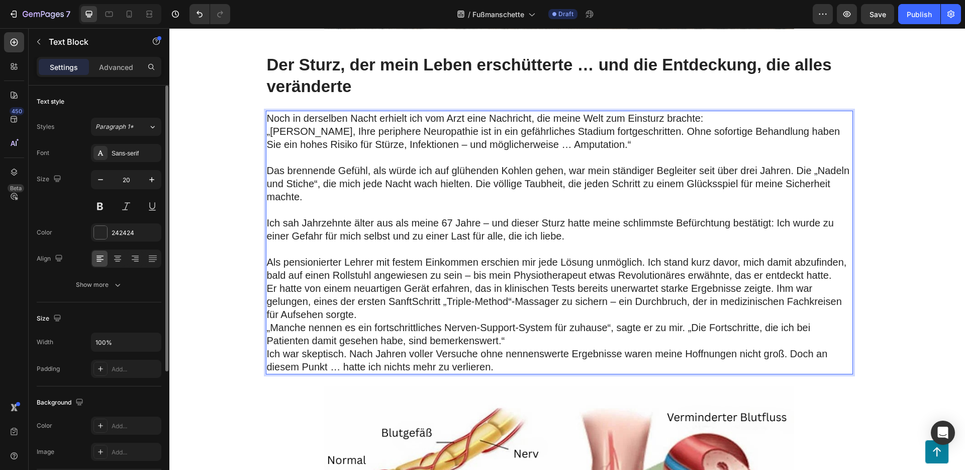
scroll to position [1696, 0]
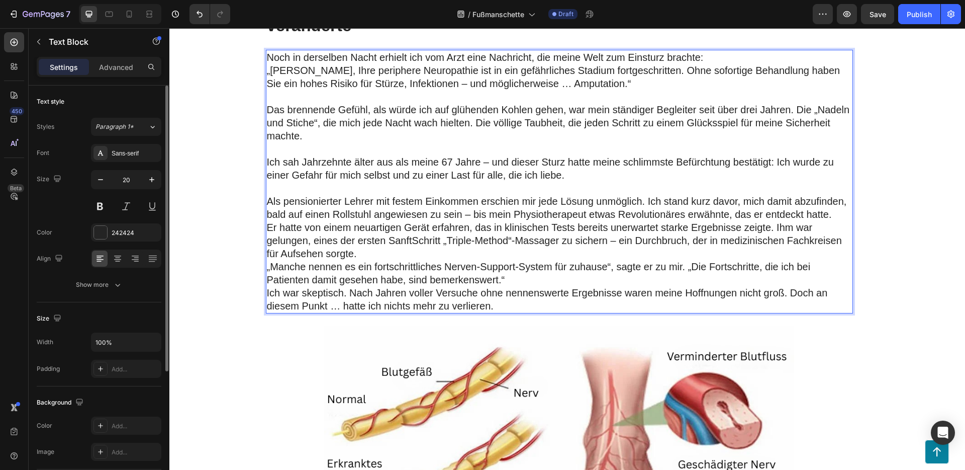
click at [449, 247] on p "Er hatte von einem neuartigen Gerät erfahren, das in klinischen Tests bereits u…" at bounding box center [559, 240] width 585 height 39
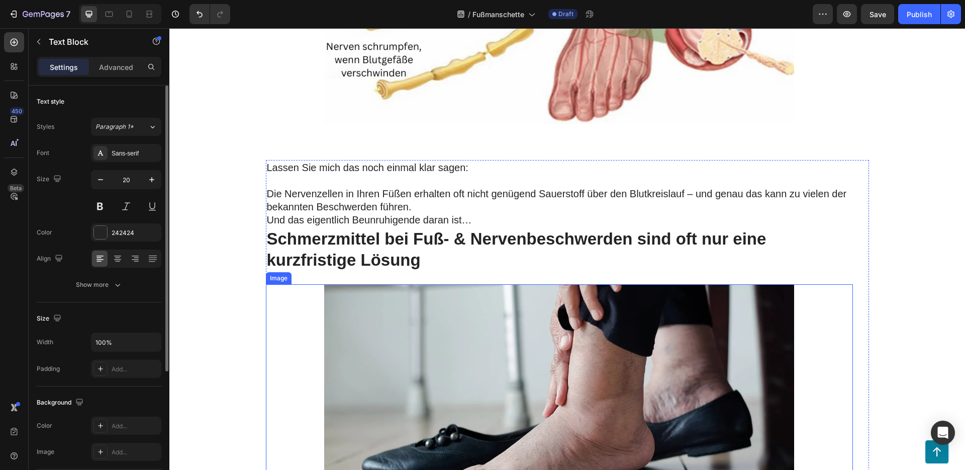
scroll to position [2100, 0]
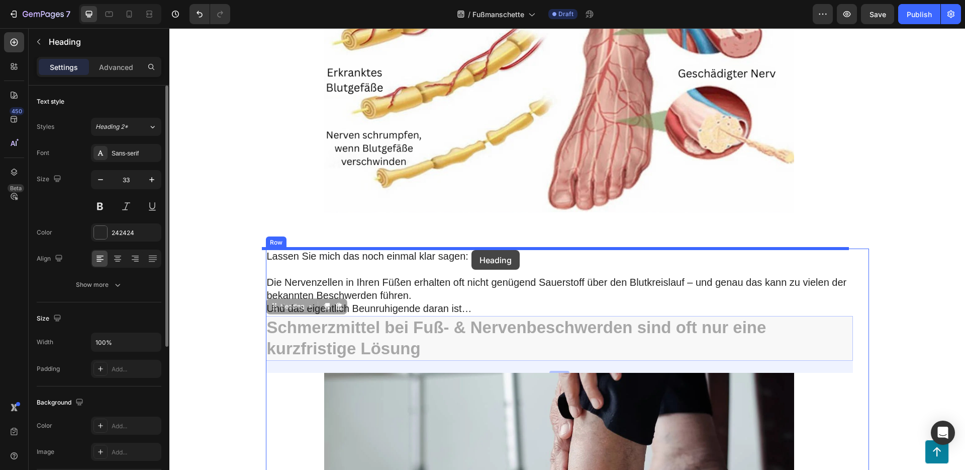
drag, startPoint x: 476, startPoint y: 322, endPoint x: 472, endPoint y: 250, distance: 72.0
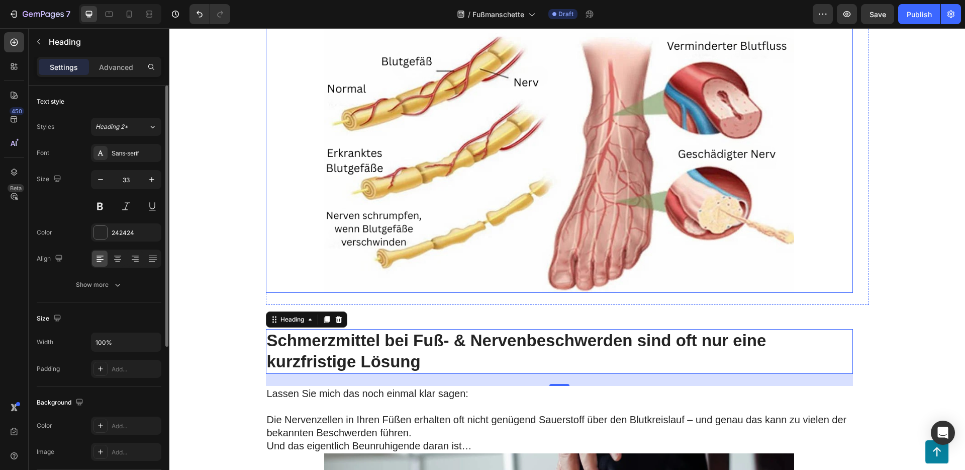
scroll to position [1970, 0]
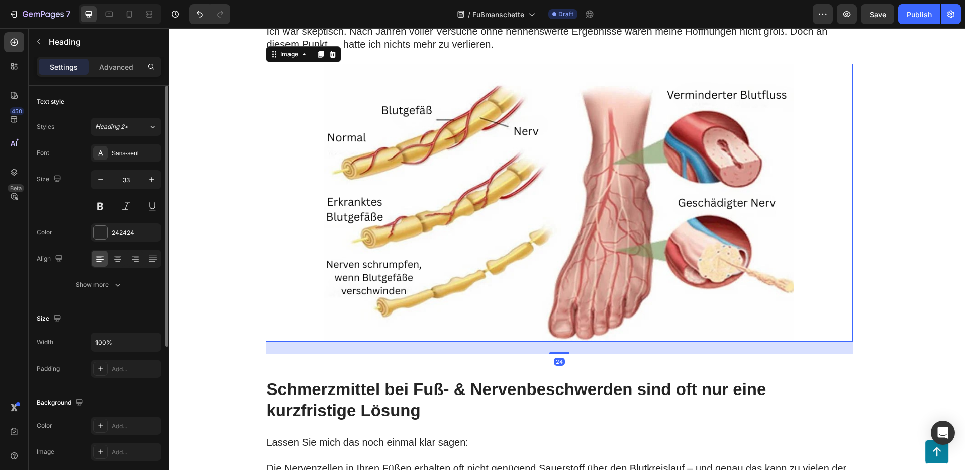
click at [494, 235] on img at bounding box center [559, 202] width 470 height 277
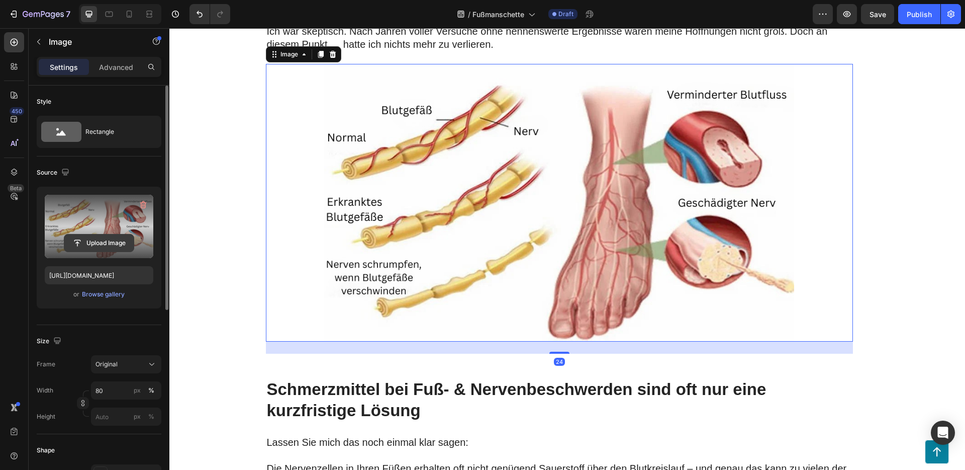
click at [93, 243] on input "file" at bounding box center [98, 242] width 69 height 17
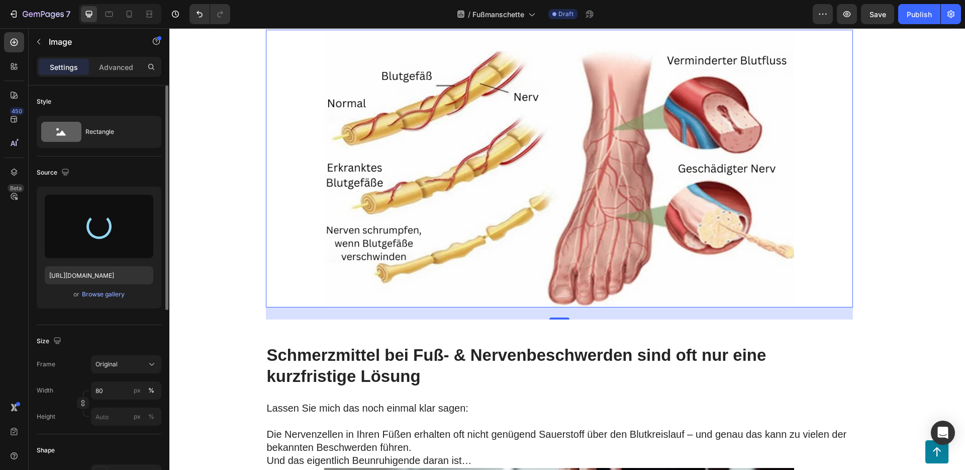
scroll to position [2023, 0]
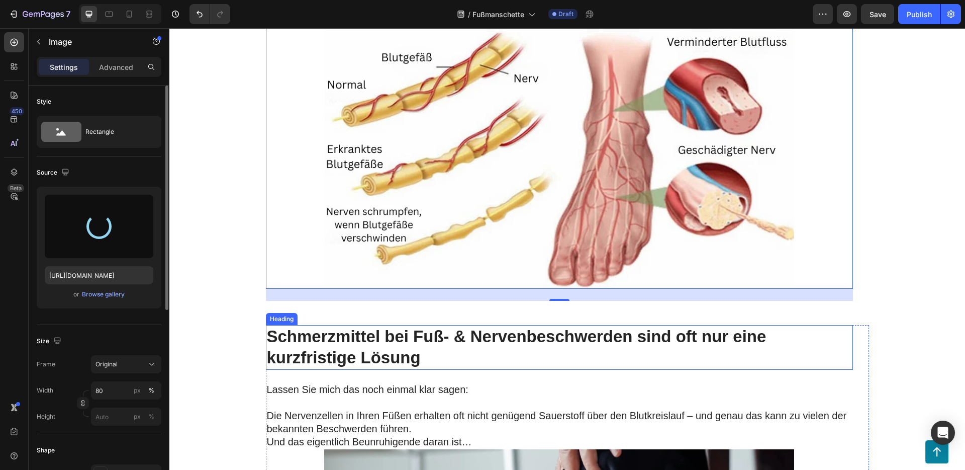
click at [495, 335] on h2 "Schmerzmittel bei Fuß- & Nervenbeschwerden sind oft nur eine kurzfristige Lösung" at bounding box center [559, 347] width 587 height 45
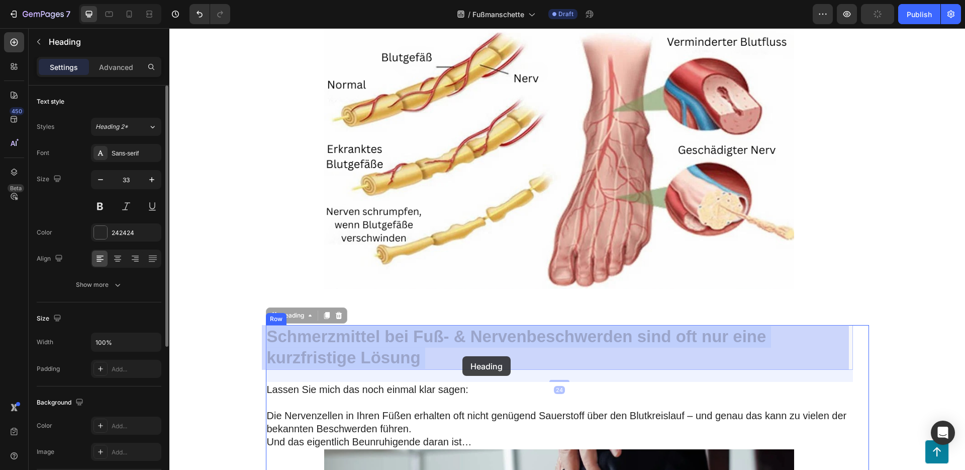
drag, startPoint x: 430, startPoint y: 348, endPoint x: 464, endPoint y: 355, distance: 35.0
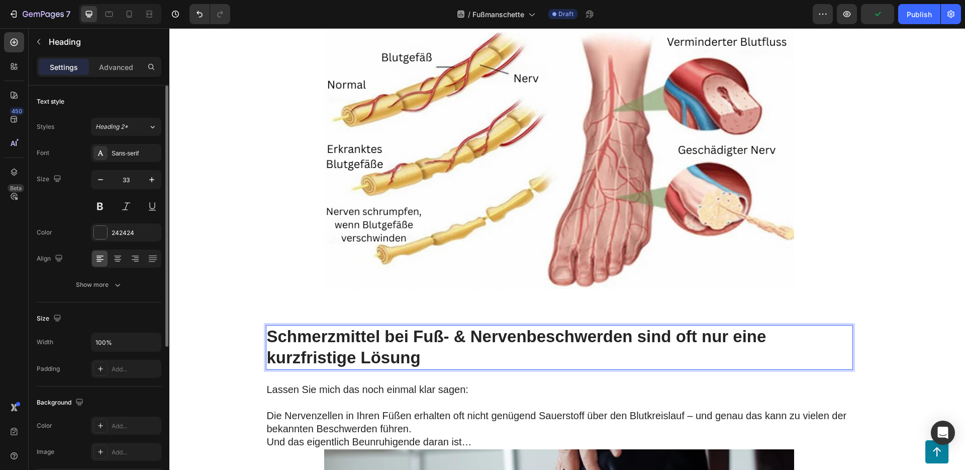
click at [452, 359] on p "Schmerzmittel bei Fuß- & Nervenbeschwerden sind oft nur eine kurzfristige Lösung" at bounding box center [559, 347] width 585 height 43
click at [452, 358] on p "Schmerzmittel bei Fuß- & Nervenbeschwerden sind oft nur eine kurzfristige Lösung" at bounding box center [559, 347] width 585 height 43
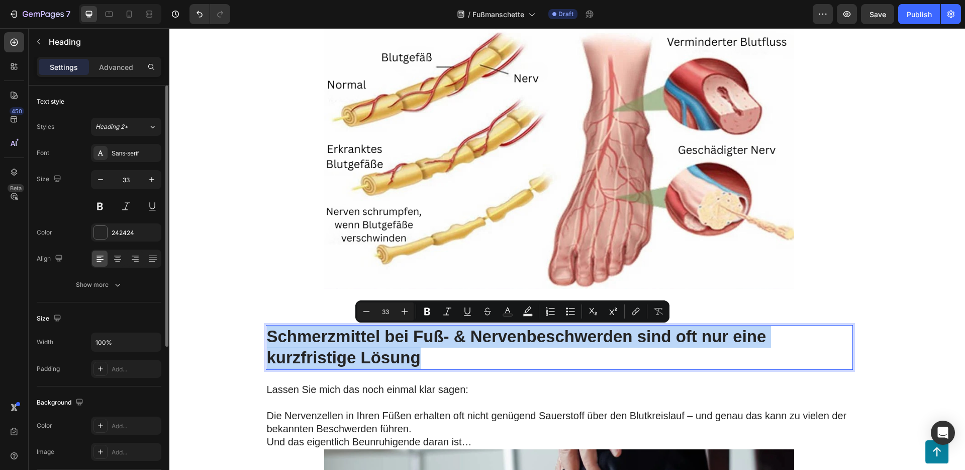
drag, startPoint x: 444, startPoint y: 358, endPoint x: 264, endPoint y: 339, distance: 181.0
click at [267, 339] on p "Schmerzmittel bei Fuß- & Nervenbeschwerden sind oft nur eine kurzfristige Lösung" at bounding box center [559, 347] width 585 height 43
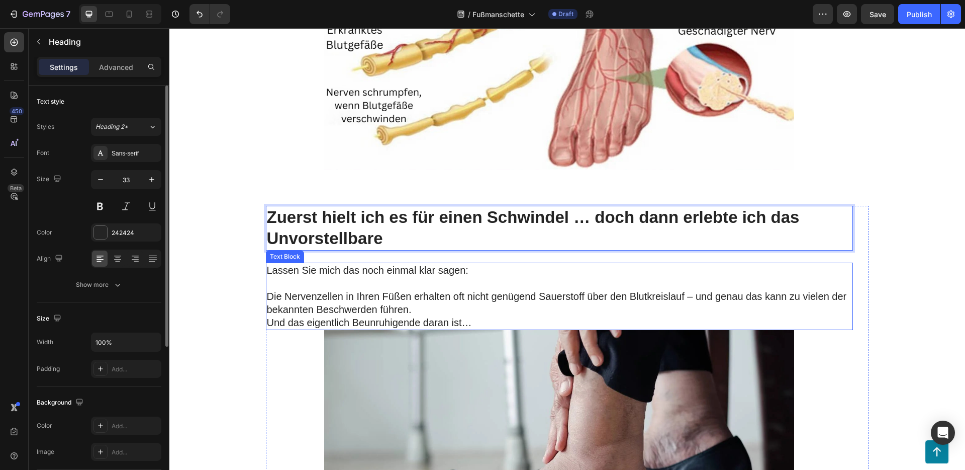
scroll to position [2147, 0]
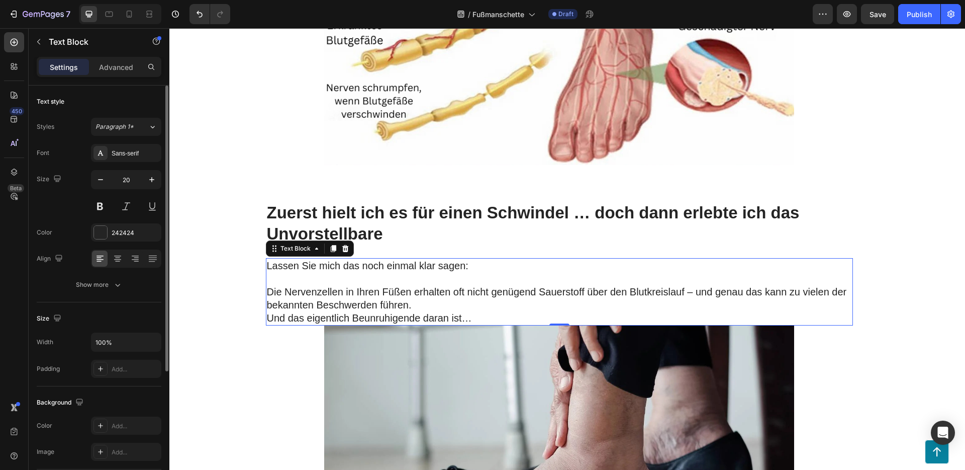
click at [345, 275] on p at bounding box center [559, 278] width 585 height 13
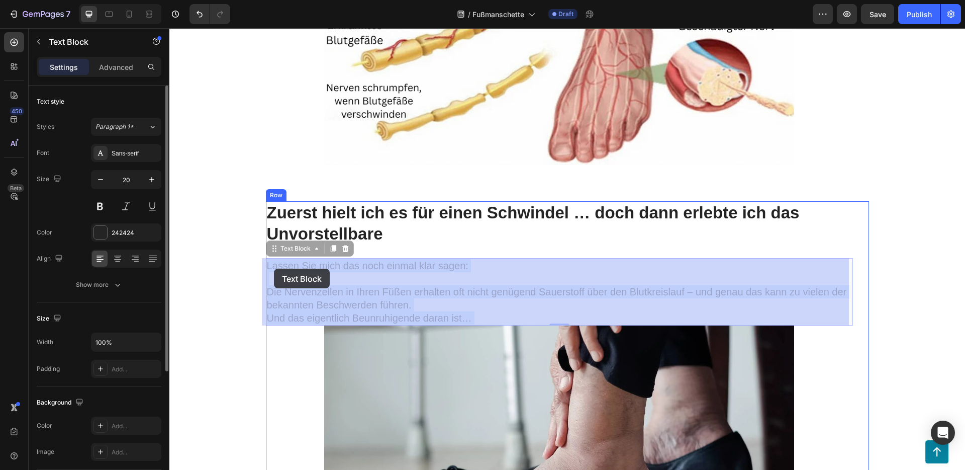
drag, startPoint x: 261, startPoint y: 263, endPoint x: 274, endPoint y: 268, distance: 13.5
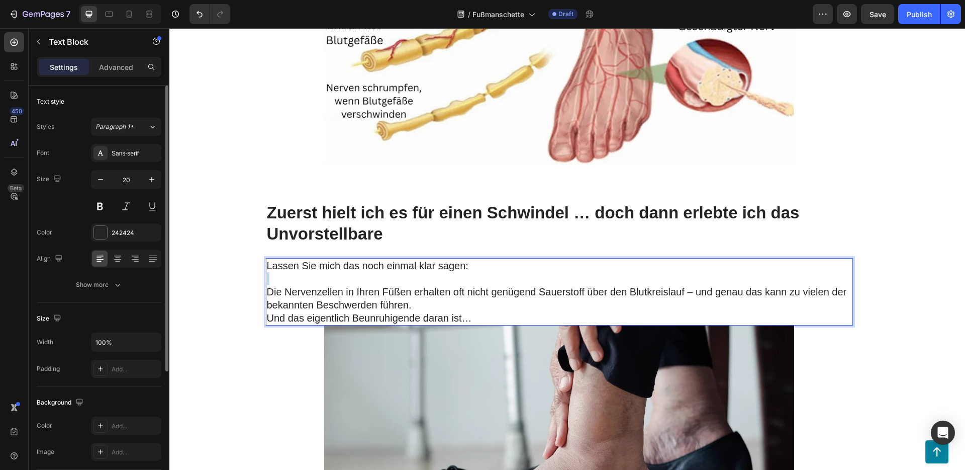
click at [404, 279] on p "Rich Text Editor. Editing area: main" at bounding box center [559, 278] width 585 height 13
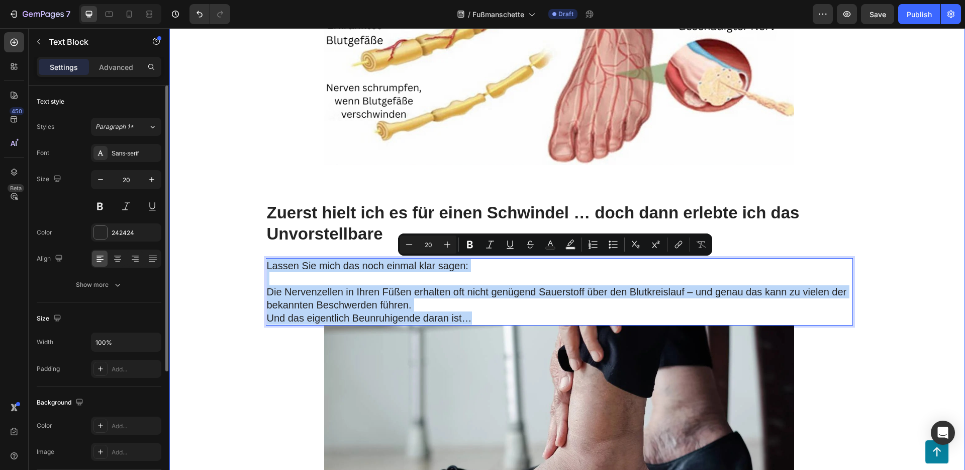
drag, startPoint x: 475, startPoint y: 317, endPoint x: 260, endPoint y: 258, distance: 222.7
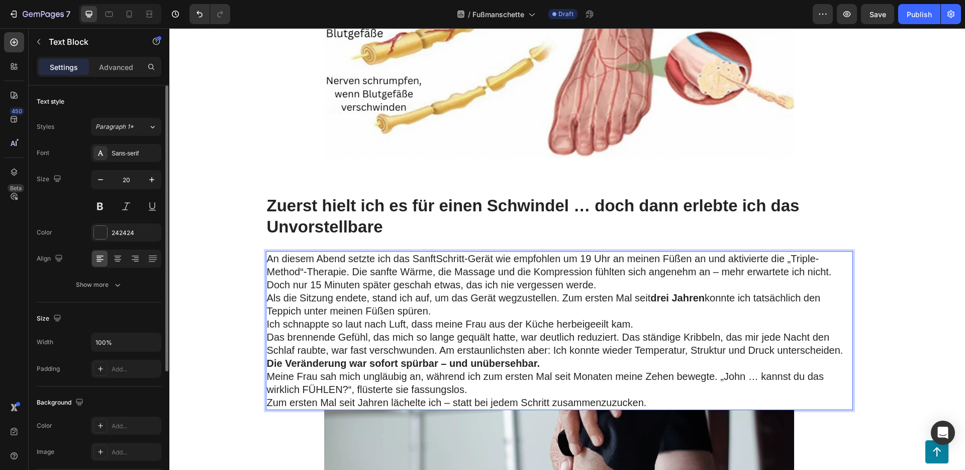
scroll to position [2160, 0]
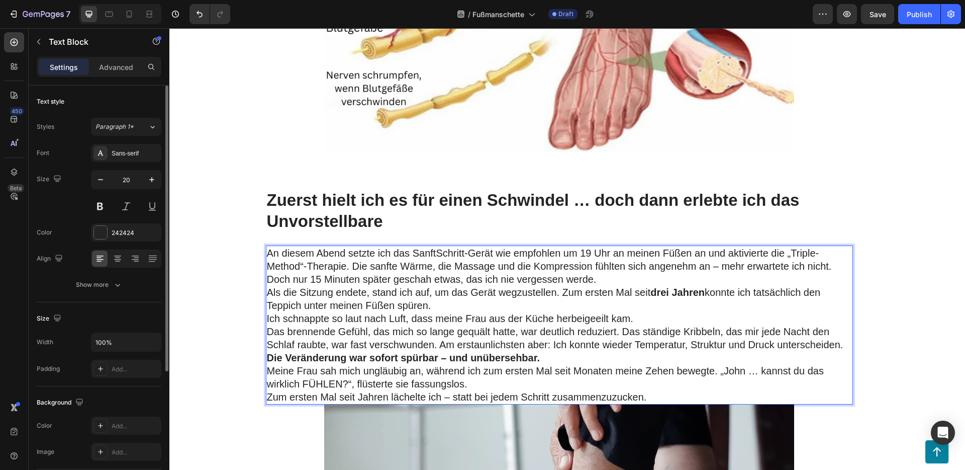
click at [606, 276] on p "Doch nur 15 Minuten später geschah etwas, das ich nie vergessen werde." at bounding box center [559, 279] width 585 height 13
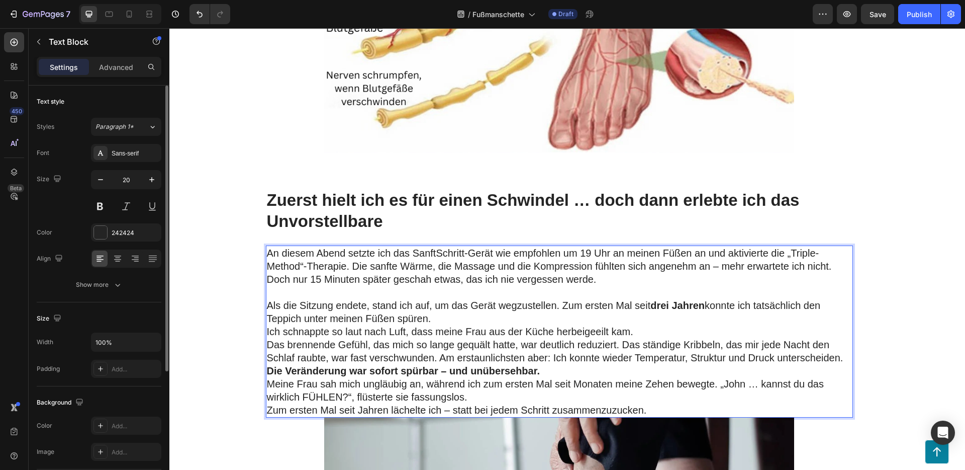
click at [485, 320] on p "Als die Sitzung endete, stand ich auf, um das Gerät wegzustellen. Zum ersten Ma…" at bounding box center [559, 312] width 585 height 26
click at [650, 327] on p "Ich schnappte so laut nach Luft, dass meine Frau aus der Küche herbeigeeilt kam." at bounding box center [559, 331] width 585 height 13
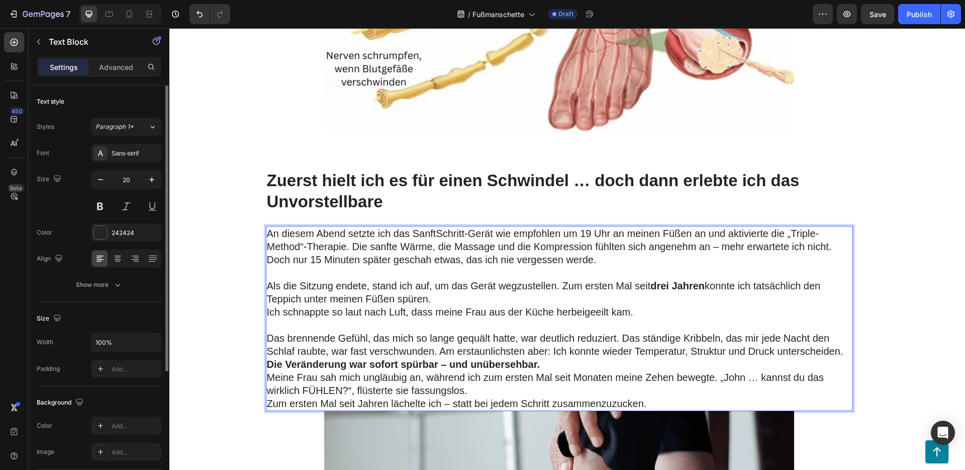
scroll to position [2254, 0]
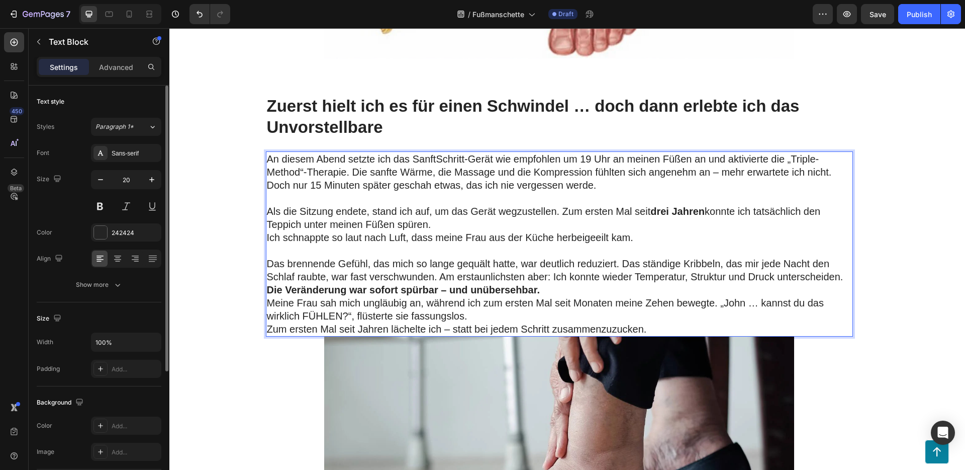
click at [514, 312] on p "Meine Frau sah mich ungläubig an, während ich zum ersten Mal seit Monaten meine…" at bounding box center [559, 309] width 585 height 26
click at [584, 284] on p "Die Veränderung war sofort spürbar – und unübersehbar." at bounding box center [559, 289] width 585 height 13
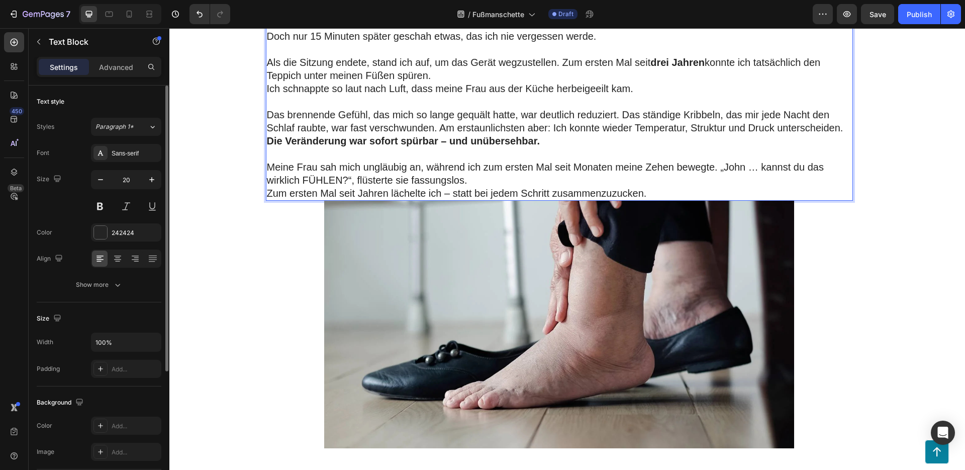
scroll to position [2412, 0]
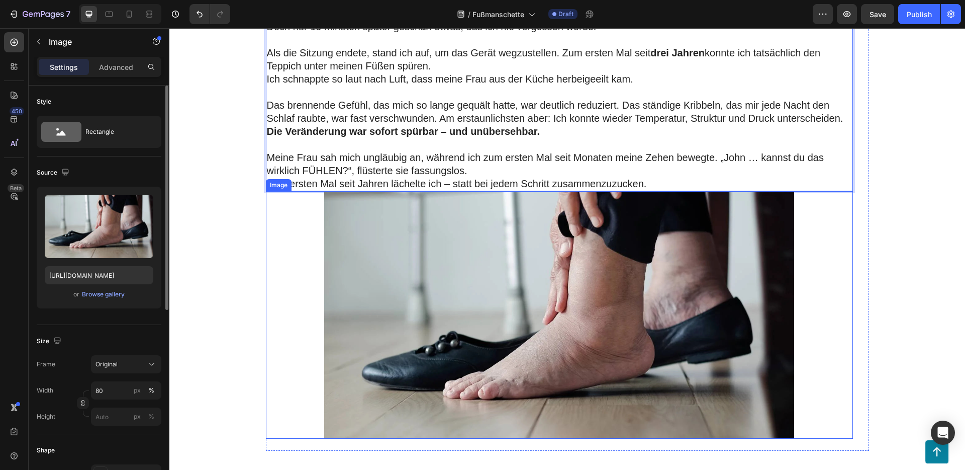
click at [469, 271] on img at bounding box center [559, 314] width 470 height 247
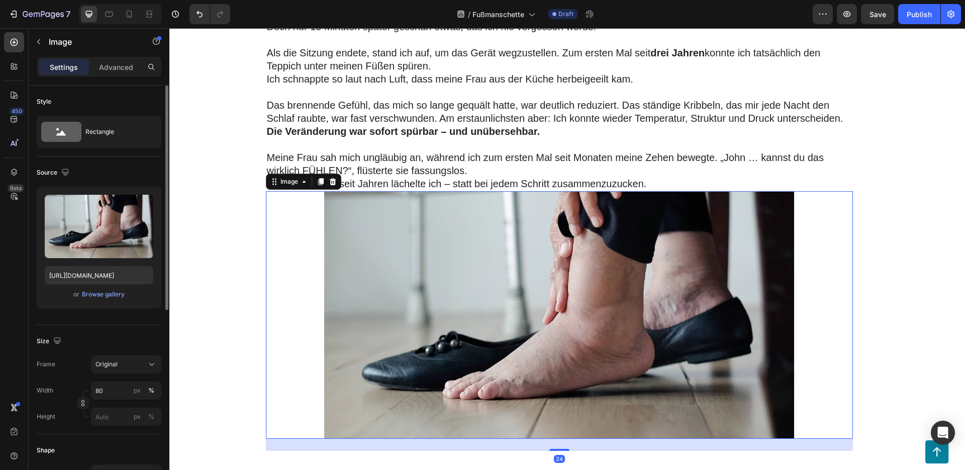
click at [423, 249] on img at bounding box center [559, 314] width 470 height 247
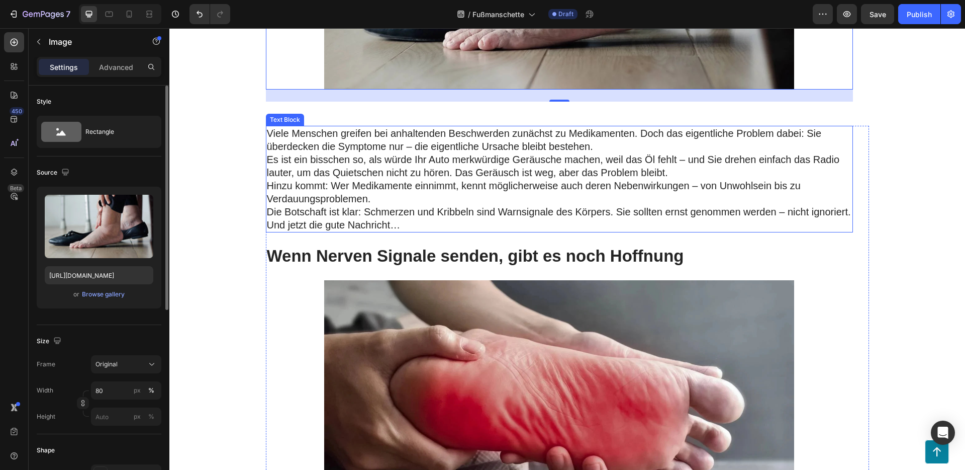
scroll to position [2754, 0]
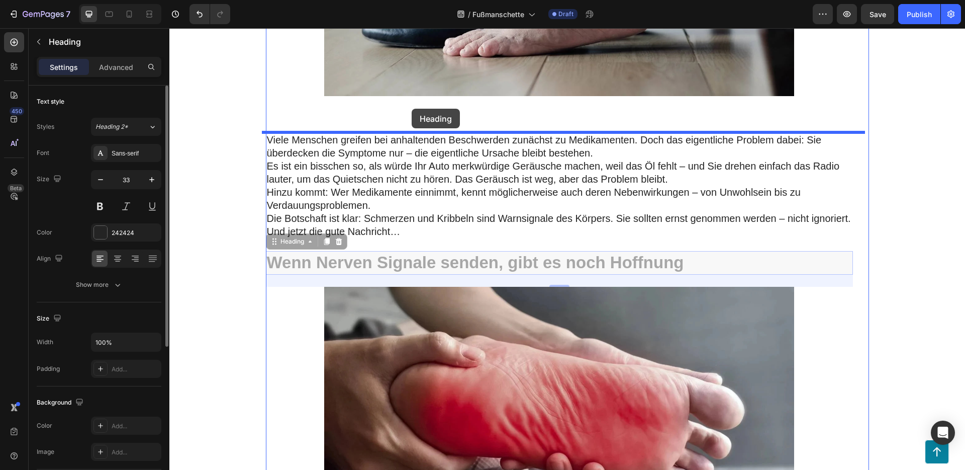
drag, startPoint x: 418, startPoint y: 259, endPoint x: 412, endPoint y: 109, distance: 150.5
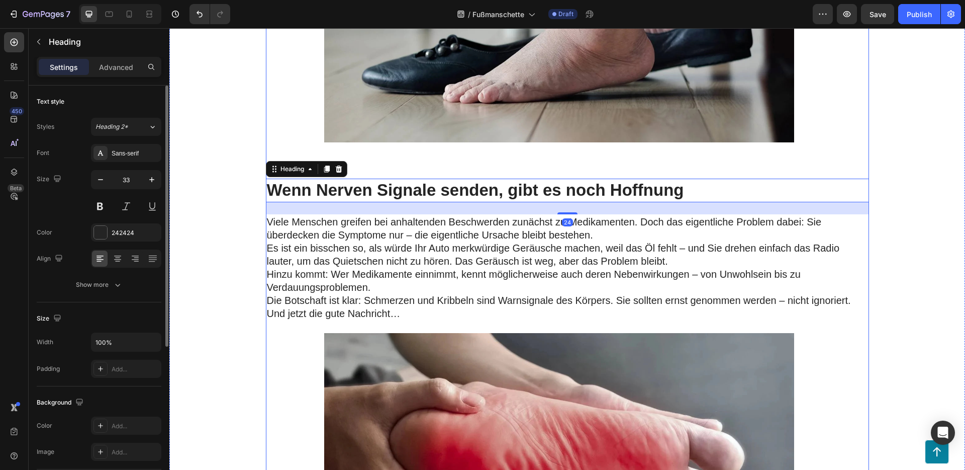
scroll to position [2666, 0]
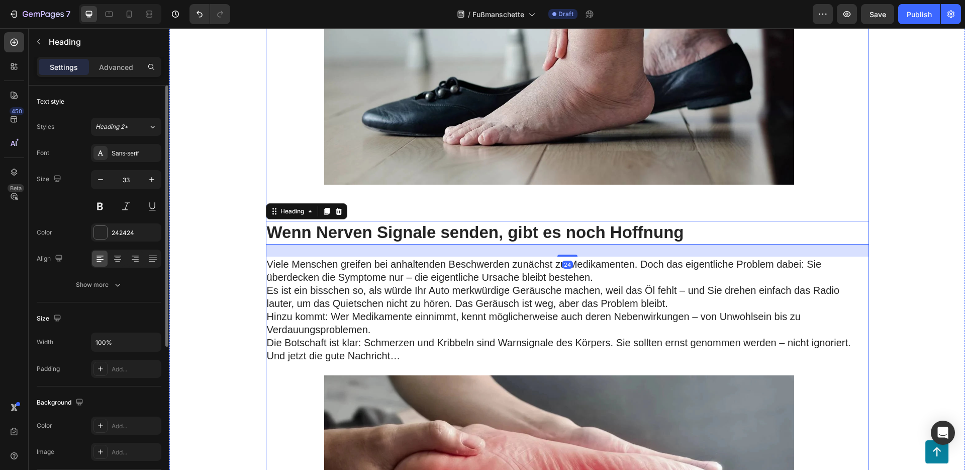
click at [429, 112] on img at bounding box center [559, 60] width 470 height 247
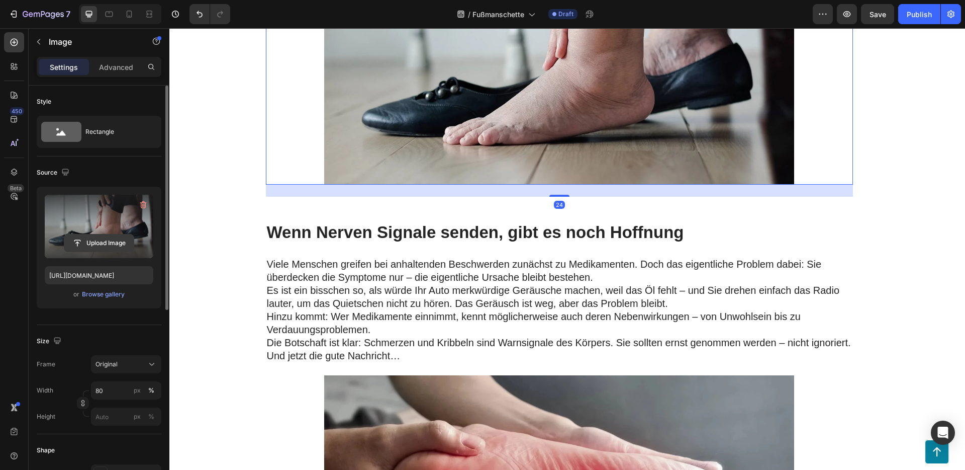
click at [92, 239] on input "file" at bounding box center [98, 242] width 69 height 17
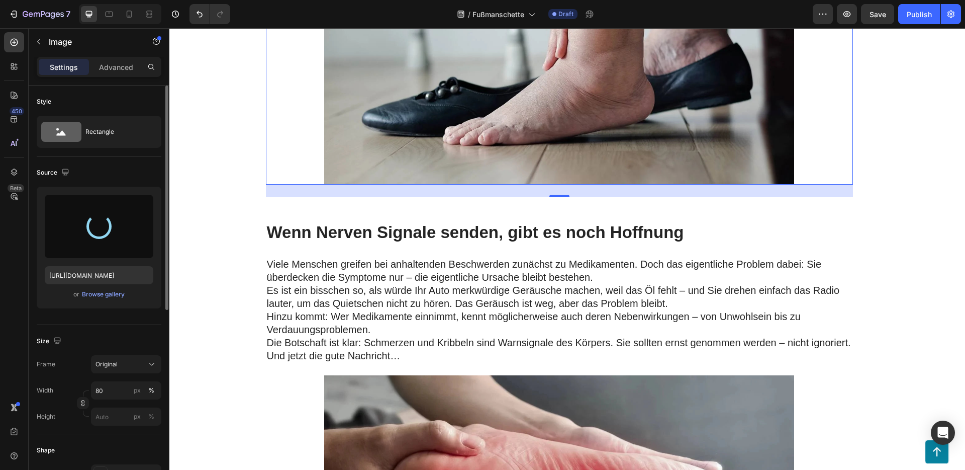
type input "[URL][DOMAIN_NAME]"
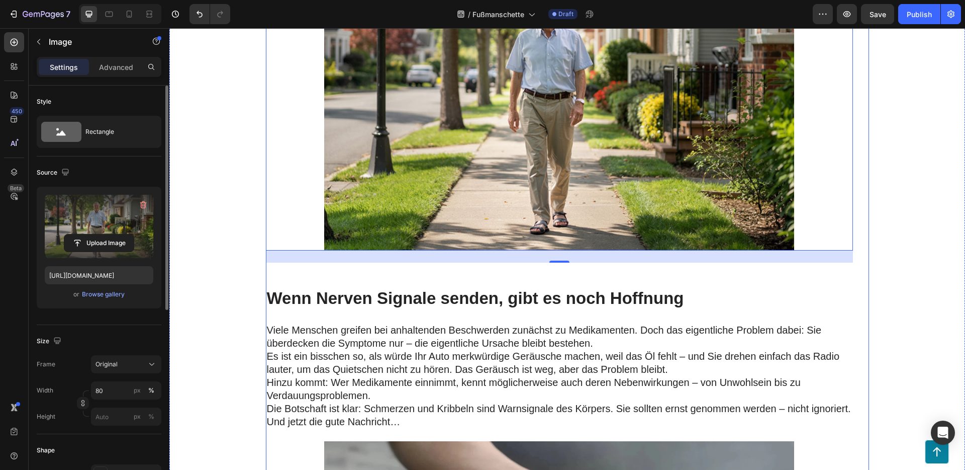
click at [456, 298] on h2 "Wenn Nerven Signale senden, gibt es noch Hoffnung" at bounding box center [567, 299] width 603 height 24
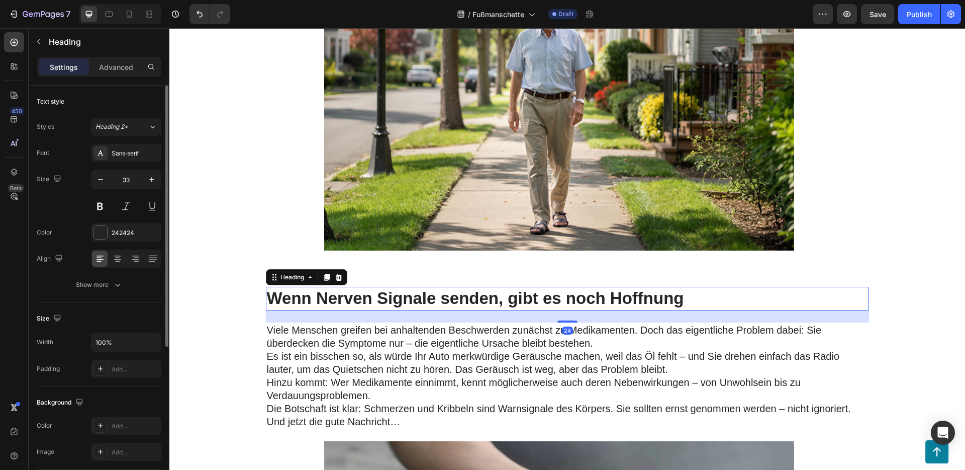
click at [456, 298] on h2 "Wenn Nerven Signale senden, gibt es noch Hoffnung" at bounding box center [567, 299] width 603 height 24
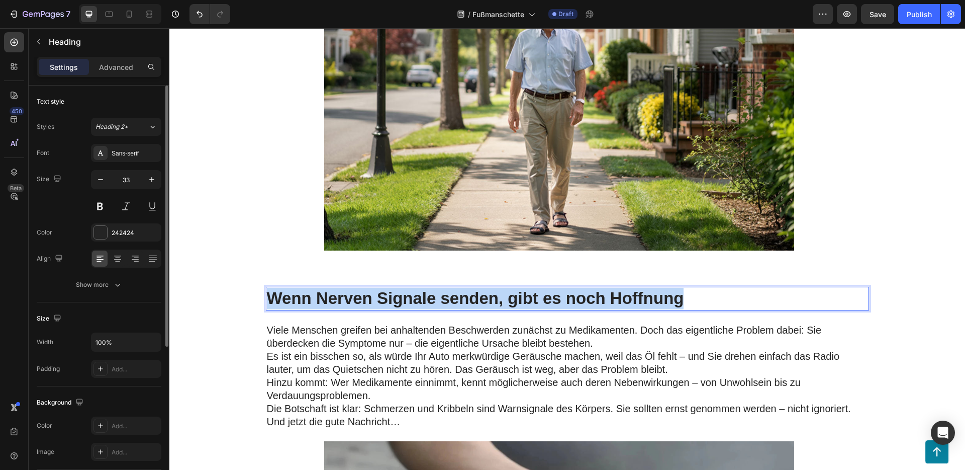
click at [456, 298] on p "Wenn Nerven Signale senden, gibt es noch Hoffnung" at bounding box center [567, 299] width 601 height 22
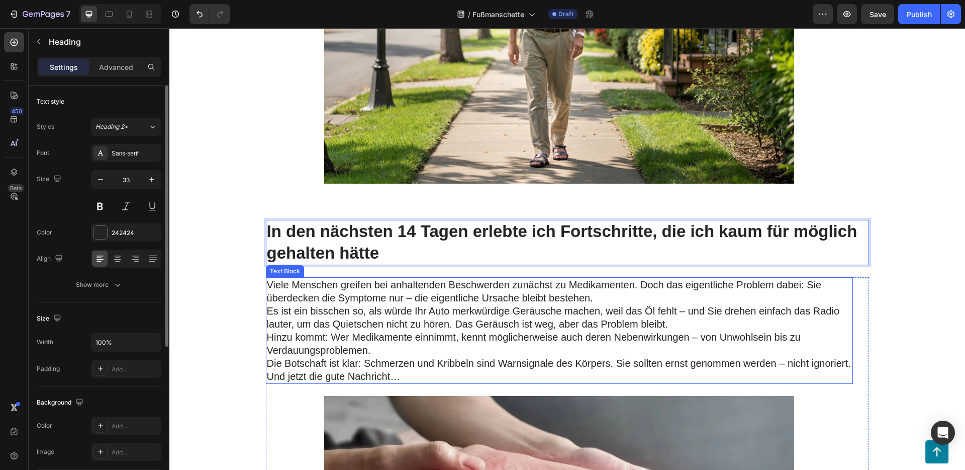
scroll to position [2836, 0]
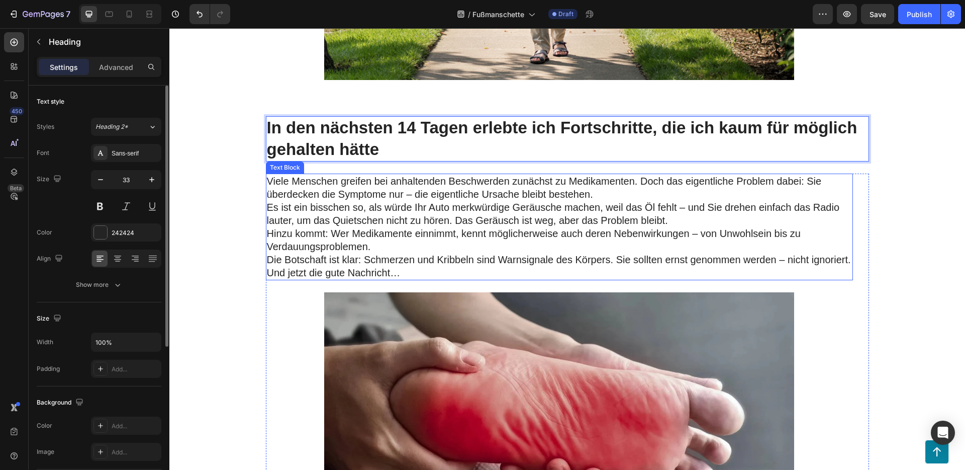
click at [384, 219] on p "Es ist ein bisschen so, als würde Ihr Auto merkwürdige Geräusche machen, weil d…" at bounding box center [559, 214] width 585 height 26
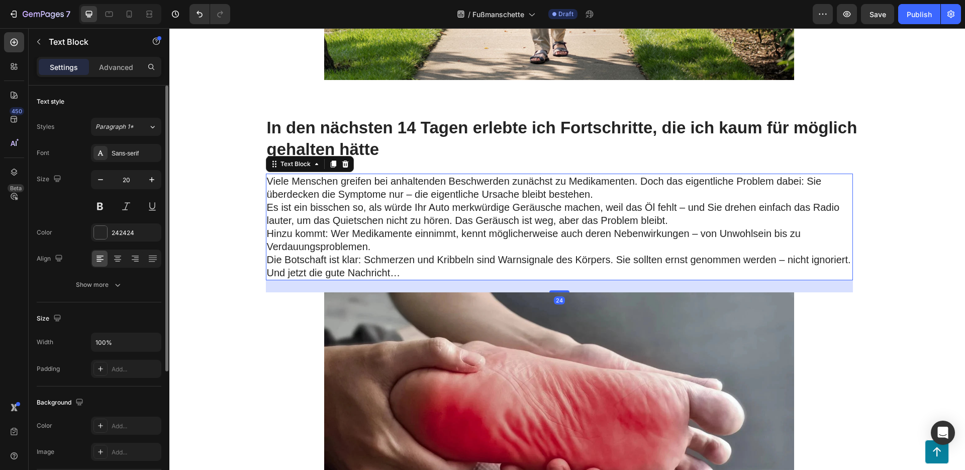
click at [384, 219] on p "Es ist ein bisschen so, als würde Ihr Auto merkwürdige Geräusche machen, weil d…" at bounding box center [559, 214] width 585 height 26
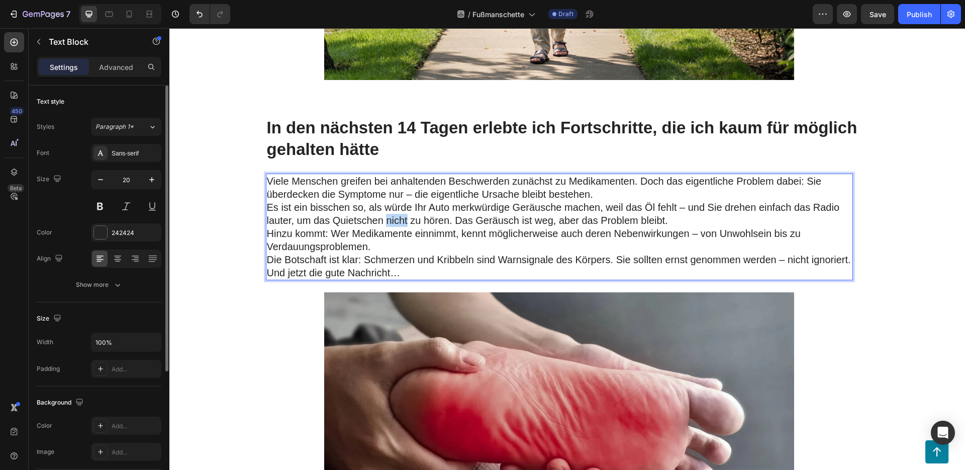
click at [384, 219] on p "Es ist ein bisschen so, als würde Ihr Auto merkwürdige Geräusche machen, weil d…" at bounding box center [559, 214] width 585 height 26
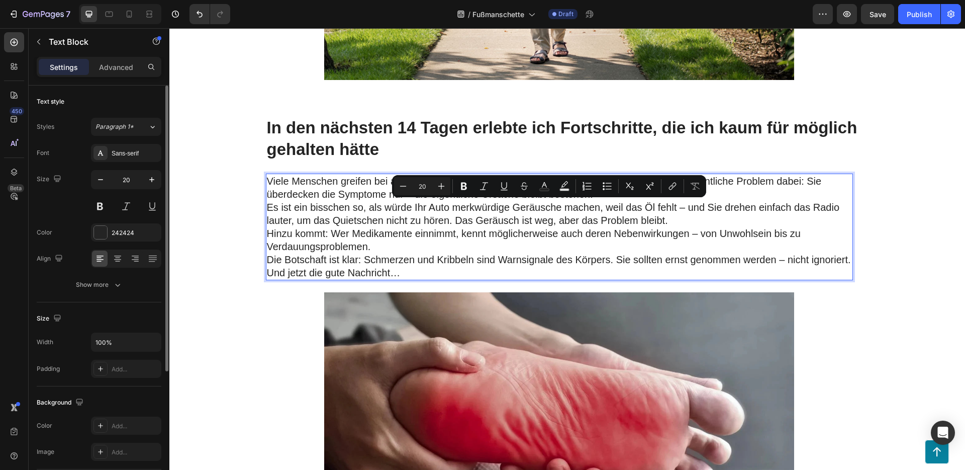
click at [400, 264] on p "Die Botschaft ist klar: Schmerzen und Kribbeln sind Warnsignale des Körpers. Si…" at bounding box center [559, 259] width 585 height 13
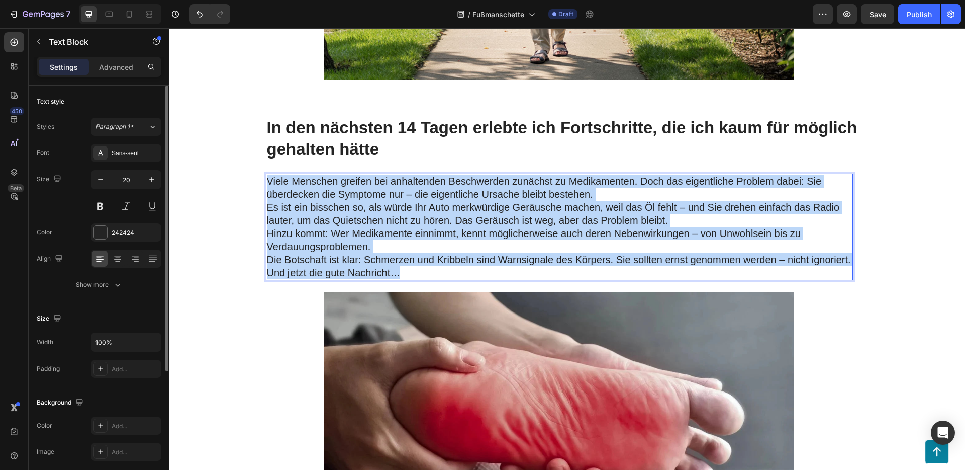
drag, startPoint x: 385, startPoint y: 271, endPoint x: 261, endPoint y: 178, distance: 154.1
click at [266, 178] on div "Viele Menschen greifen bei anhaltenden Beschwerden zunächst zu Medikamenten. Do…" at bounding box center [559, 226] width 587 height 107
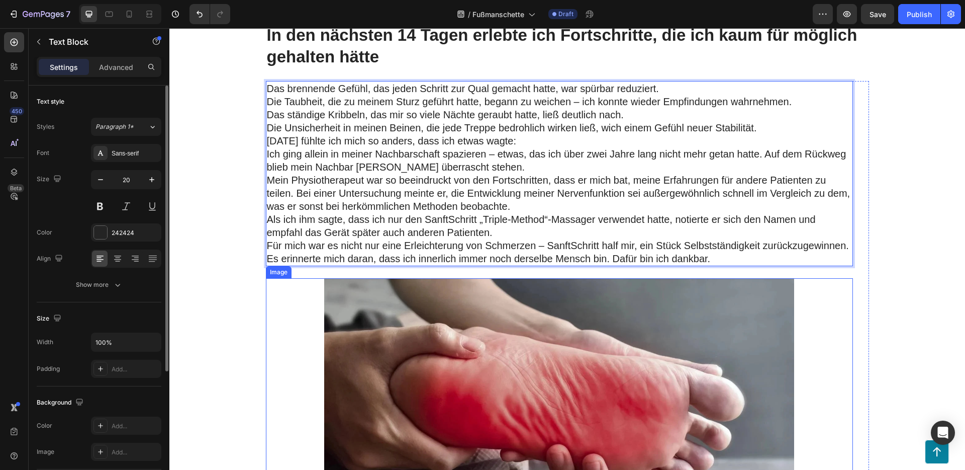
click at [526, 349] on img at bounding box center [559, 401] width 470 height 247
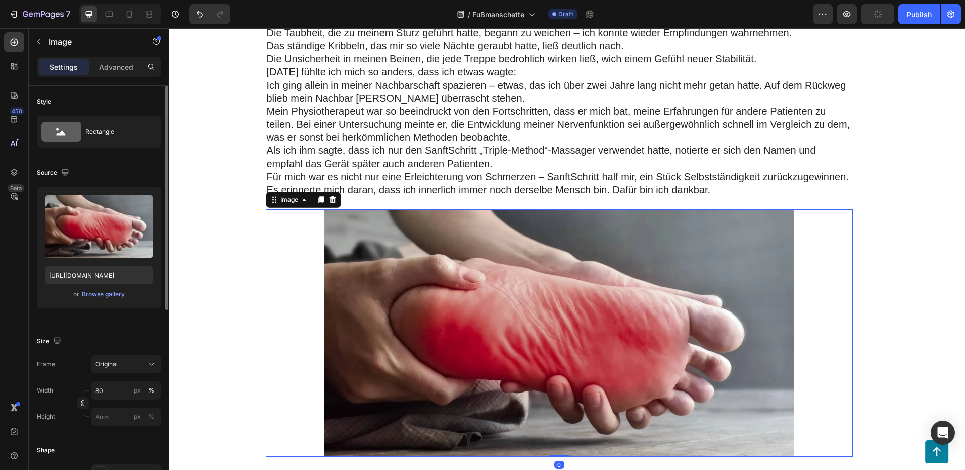
scroll to position [3115, 0]
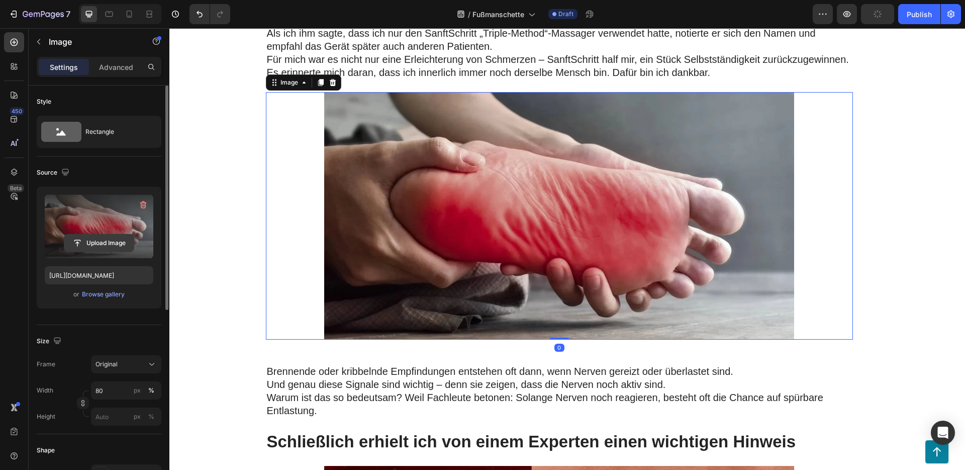
click at [106, 241] on input "file" at bounding box center [98, 242] width 69 height 17
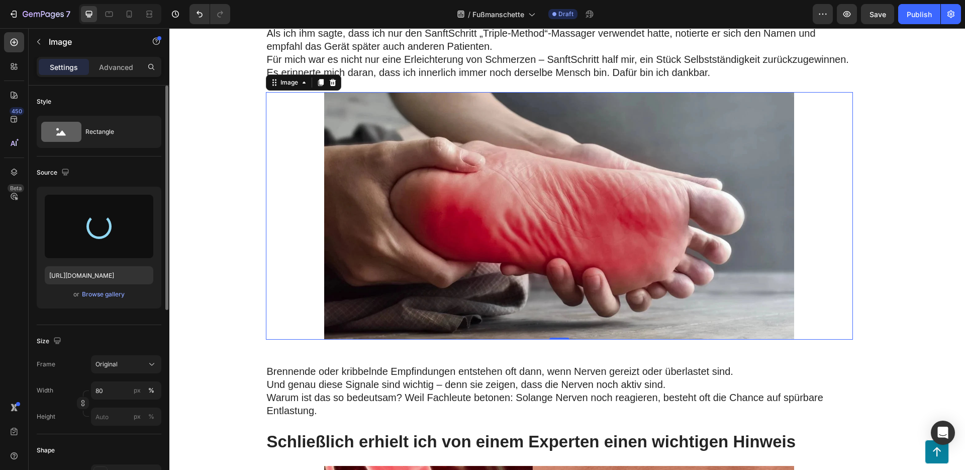
type input "[URL][DOMAIN_NAME]"
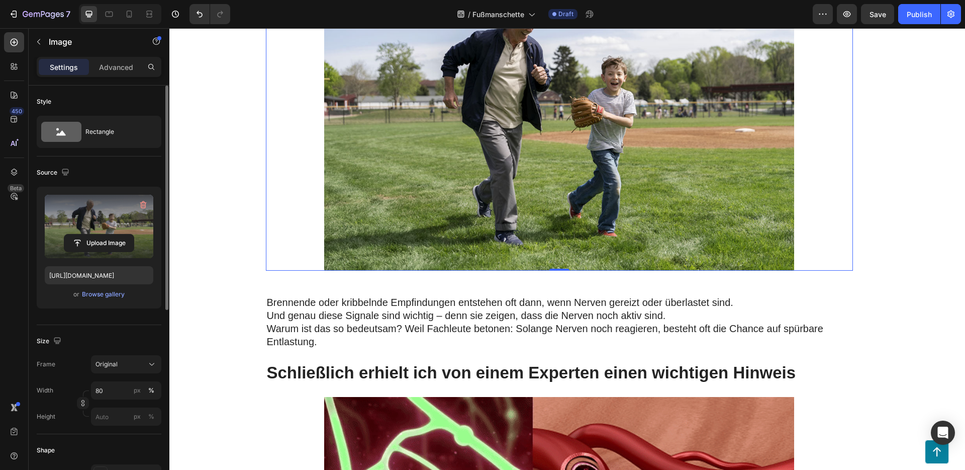
scroll to position [3275, 0]
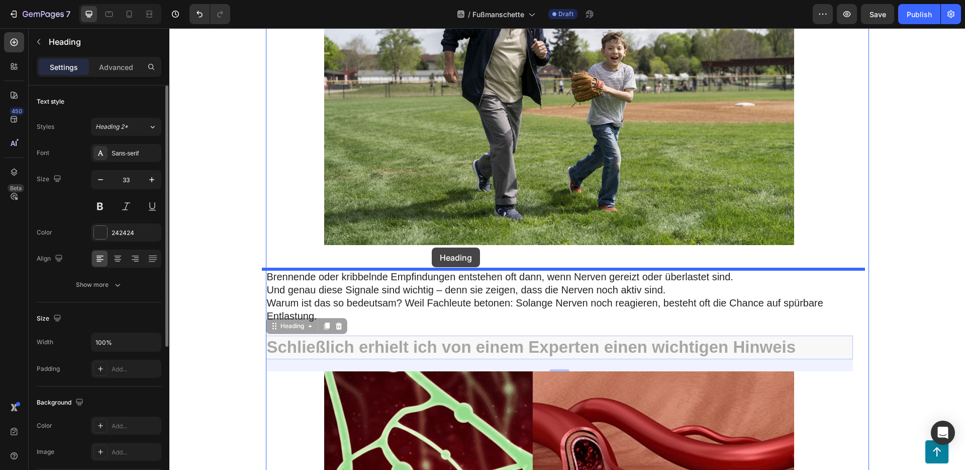
drag, startPoint x: 451, startPoint y: 342, endPoint x: 431, endPoint y: 253, distance: 91.2
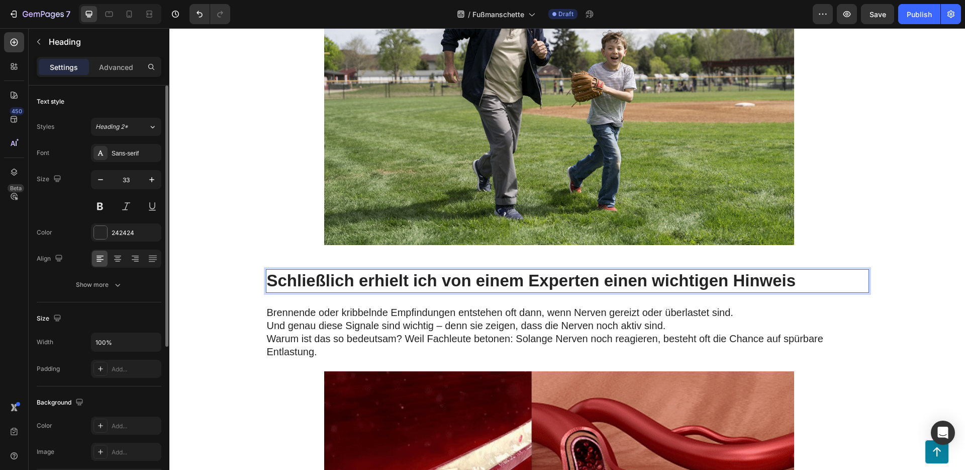
click at [417, 272] on h2 "Schließlich erhielt ich von einem Experten einen wichtigen Hinweis" at bounding box center [567, 281] width 603 height 24
click at [417, 272] on p "Schließlich erhielt ich von einem Experten einen wichtigen Hinweis" at bounding box center [567, 281] width 601 height 22
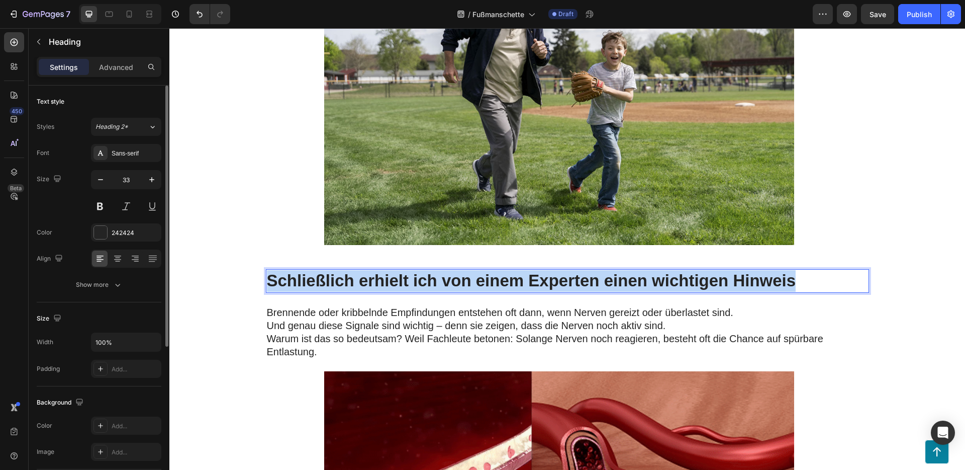
click at [417, 272] on p "Schließlich erhielt ich von einem Experten einen wichtigen Hinweis" at bounding box center [567, 281] width 601 height 22
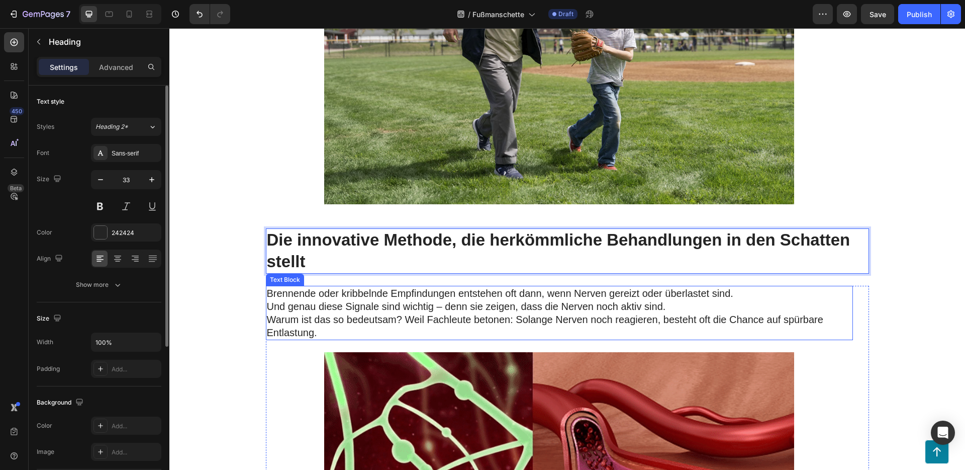
scroll to position [3357, 0]
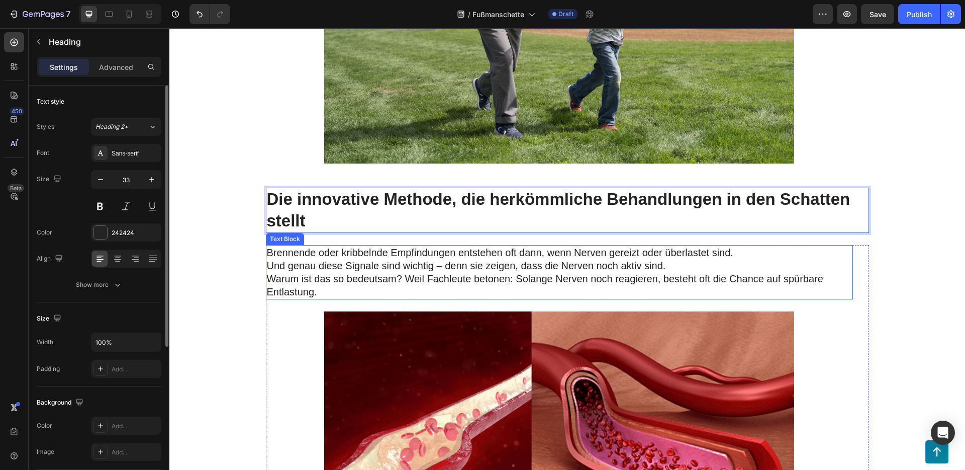
click at [379, 273] on p "Warum ist das so bedeutsam? Weil Fachleute betonen: Solange Nerven noch reagier…" at bounding box center [559, 285] width 585 height 26
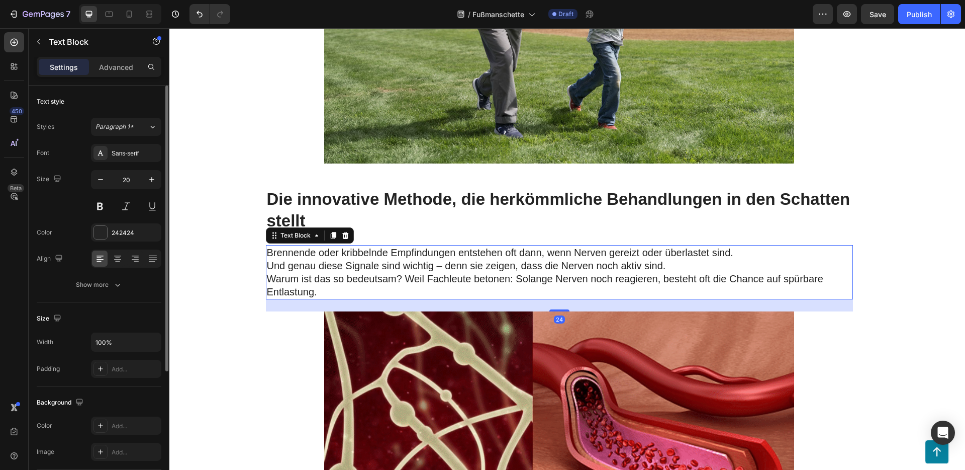
click at [380, 273] on p "Warum ist das so bedeutsam? Weil Fachleute betonen: Solange Nerven noch reagier…" at bounding box center [559, 285] width 585 height 26
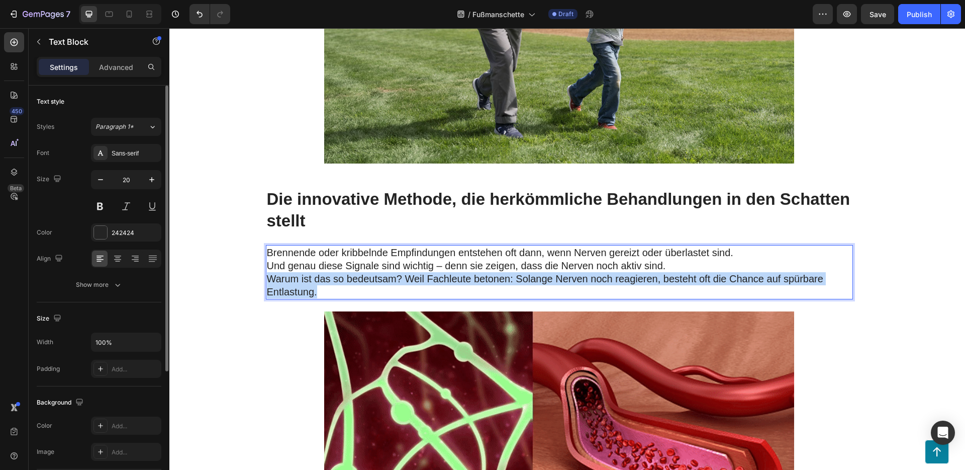
click at [380, 273] on p "Warum ist das so bedeutsam? Weil Fachleute betonen: Solange Nerven noch reagier…" at bounding box center [559, 285] width 585 height 26
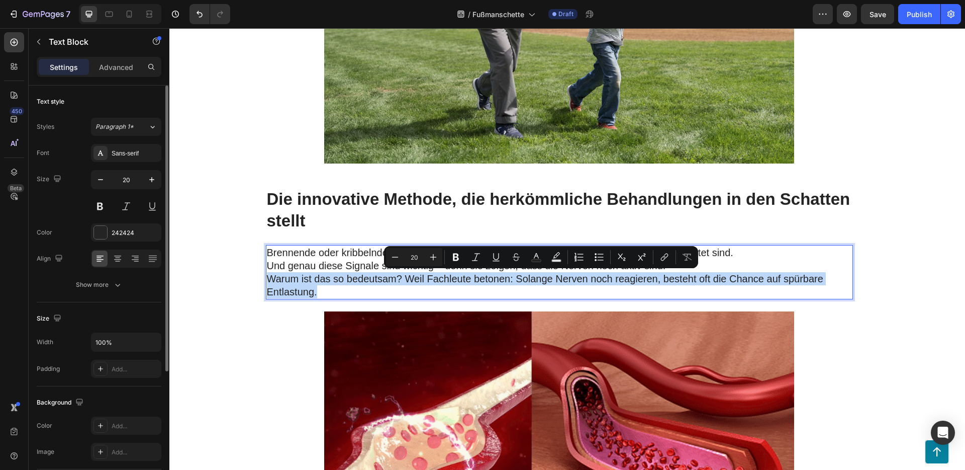
click at [366, 285] on p "Warum ist das so bedeutsam? Weil Fachleute betonen: Solange Nerven noch reagier…" at bounding box center [559, 285] width 585 height 26
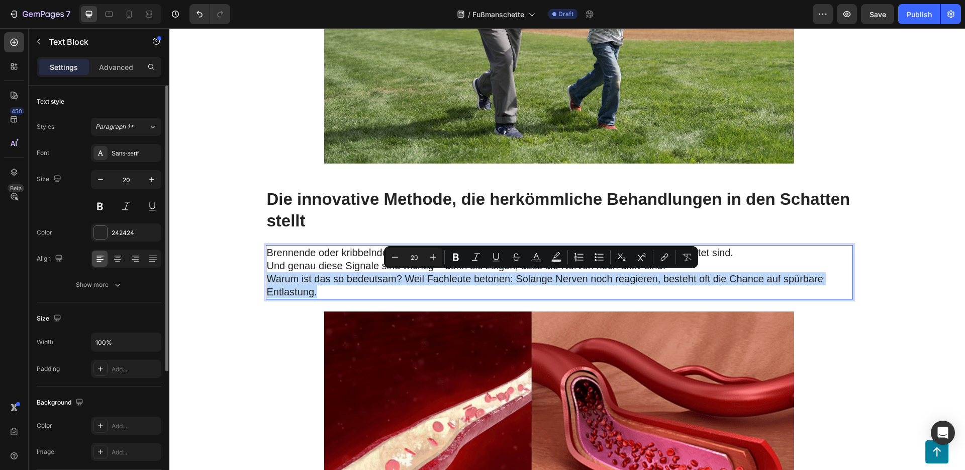
click at [343, 292] on p "Warum ist das so bedeutsam? Weil Fachleute betonen: Solange Nerven noch reagier…" at bounding box center [559, 285] width 585 height 26
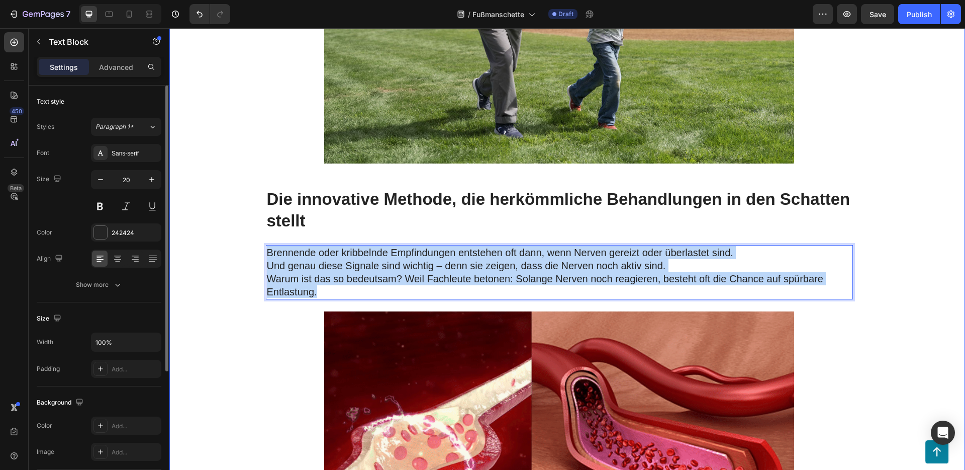
drag, startPoint x: 330, startPoint y: 292, endPoint x: 257, endPoint y: 249, distance: 84.5
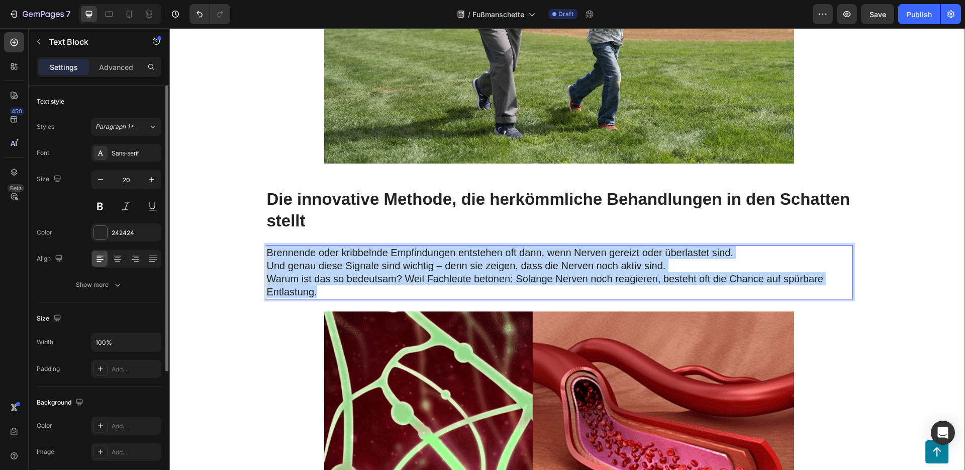
click at [257, 249] on div "Drop element here Row Image ⁠⁠⁠⁠⁠⁠⁠ Medizinische Experten staunen über die Erge…" at bounding box center [567, 427] width 776 height 6894
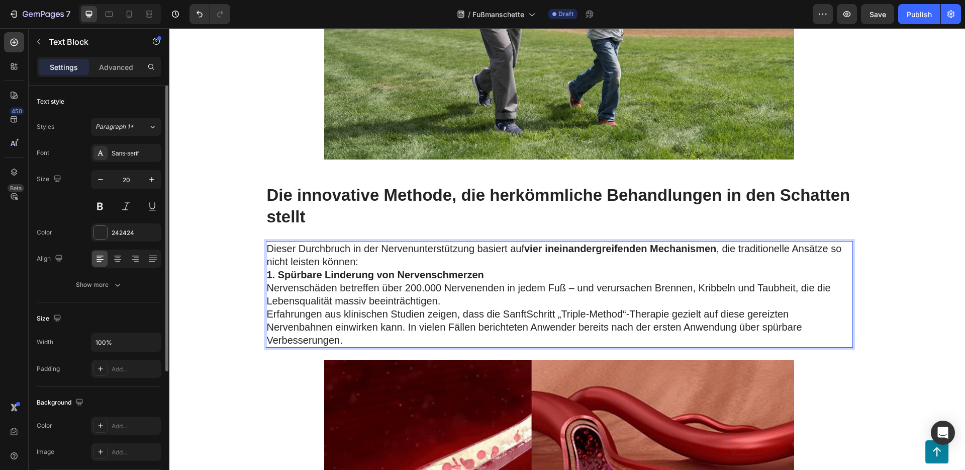
scroll to position [3361, 0]
click at [374, 260] on p "Dieser Durchbruch in der Nervenunterstützung basiert auf vier ineinandergreifen…" at bounding box center [559, 254] width 585 height 26
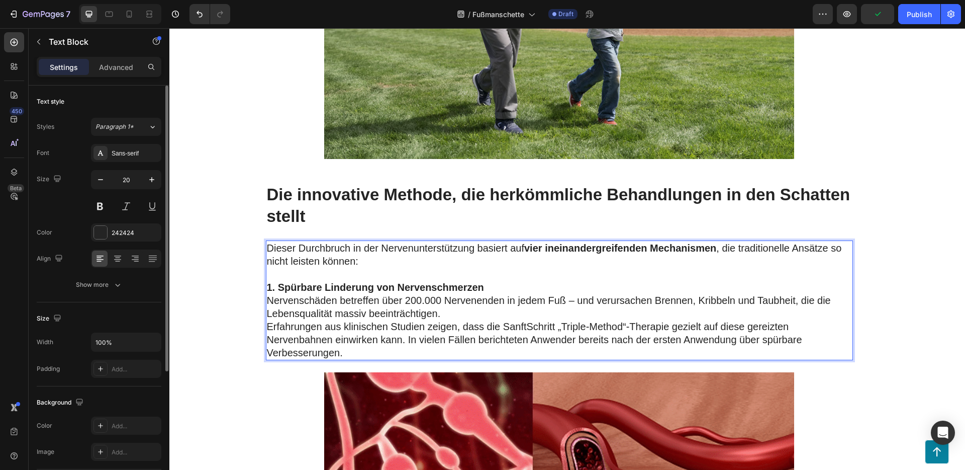
click at [499, 283] on p "1. Spürbare Linderung von Nervenschmerzen" at bounding box center [559, 287] width 585 height 13
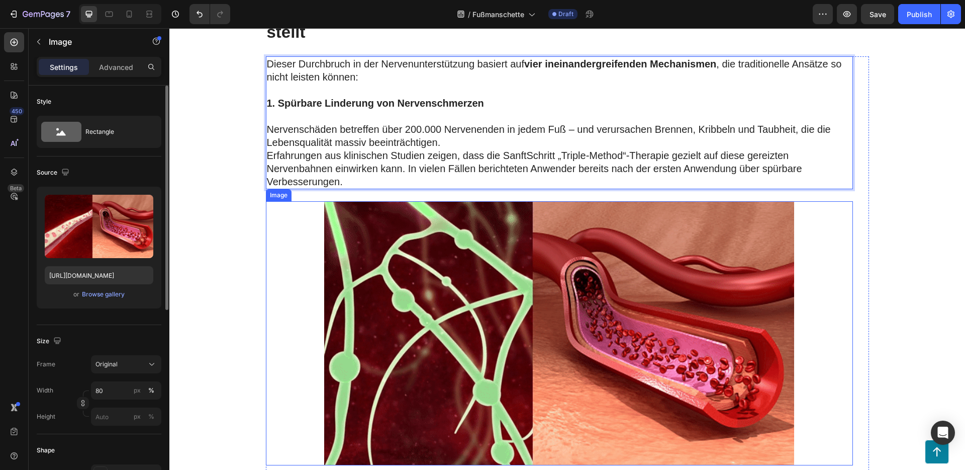
click at [520, 274] on img at bounding box center [559, 333] width 470 height 264
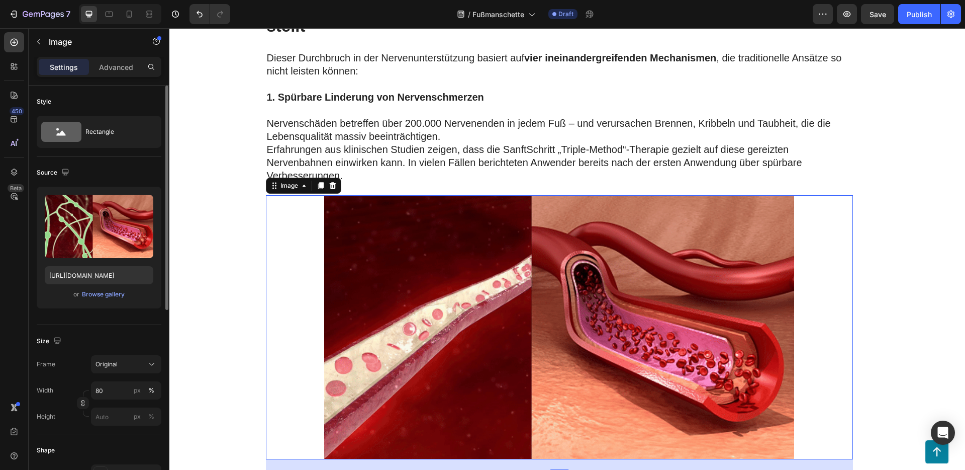
scroll to position [3560, 0]
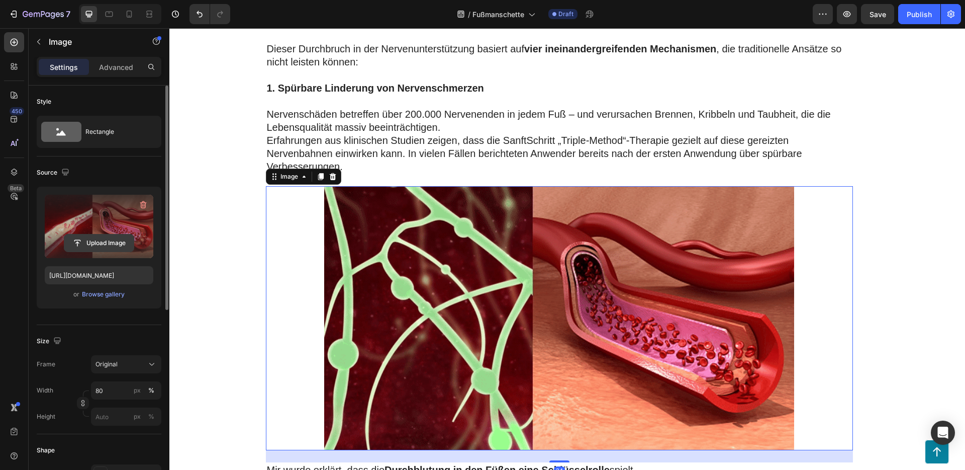
click at [105, 245] on input "file" at bounding box center [98, 242] width 69 height 17
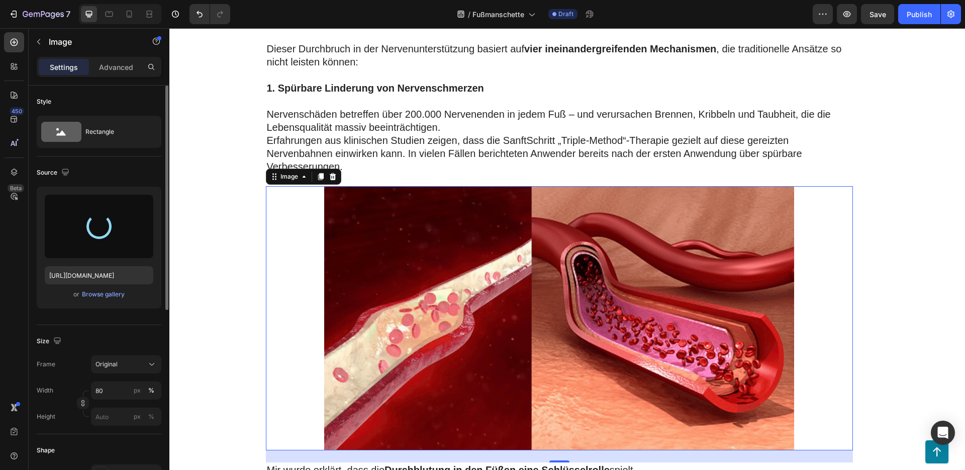
type input "[URL][DOMAIN_NAME]"
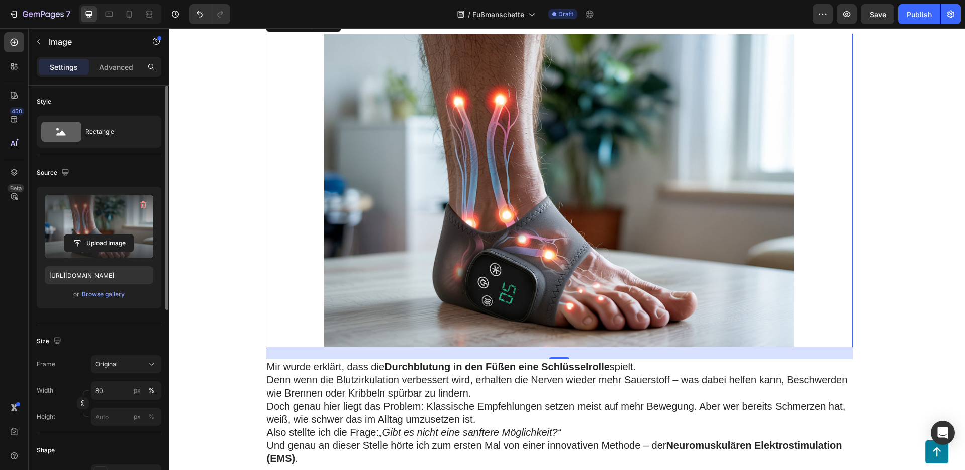
scroll to position [3843, 0]
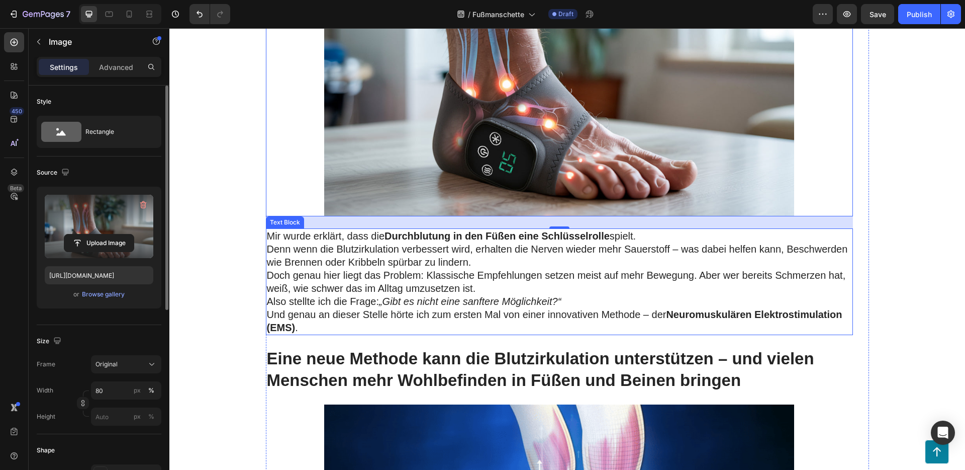
click at [494, 249] on p "Mir wurde erklärt, dass die Durchblutung in den Füßen eine Schlüsselrolle spiel…" at bounding box center [559, 248] width 585 height 39
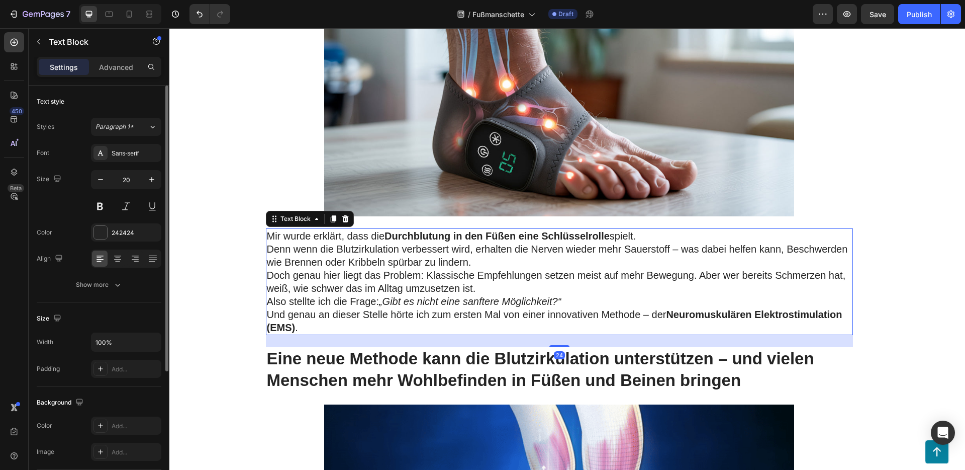
click at [494, 249] on p "Mir wurde erklärt, dass die Durchblutung in den Füßen eine Schlüsselrolle spiel…" at bounding box center [559, 248] width 585 height 39
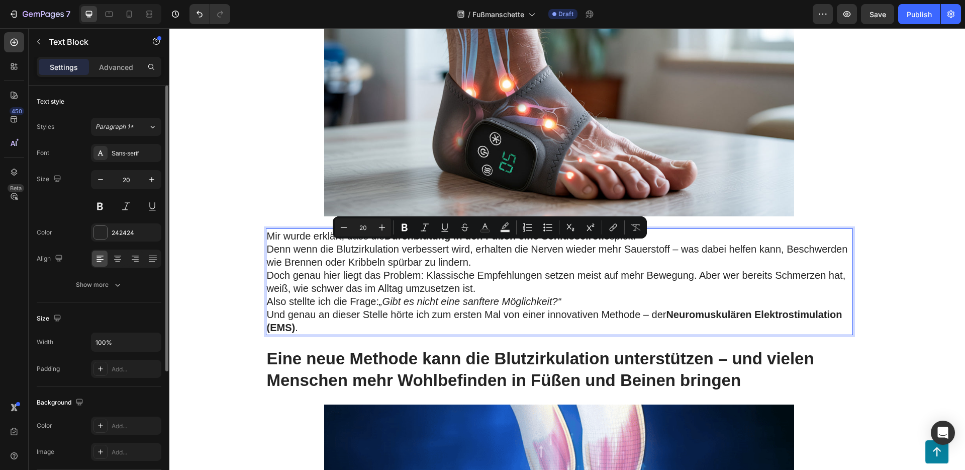
click at [355, 319] on p "Also stellte ich die Frage: „Gibt es nicht eine sanftere Möglichkeit?“ Und gena…" at bounding box center [559, 314] width 585 height 39
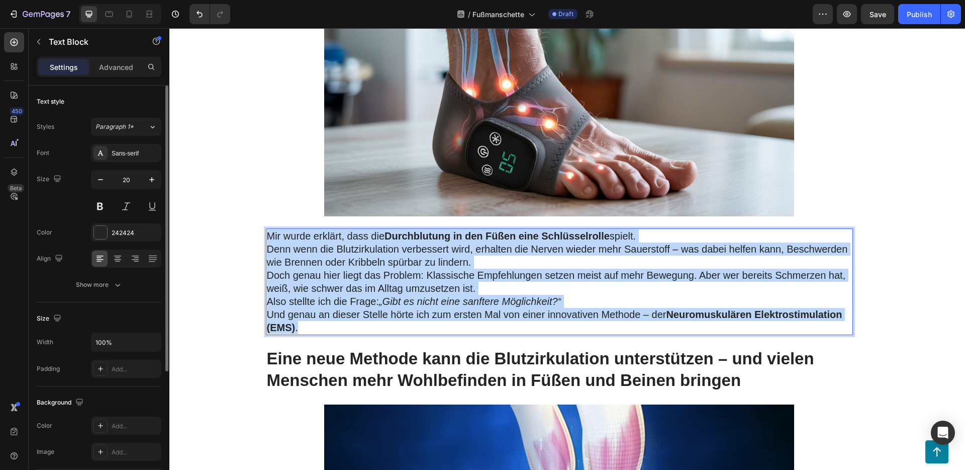
drag, startPoint x: 335, startPoint y: 323, endPoint x: 263, endPoint y: 232, distance: 116.0
click at [266, 232] on div "Mir wurde erklärt, dass die Durchblutung in den Füßen eine Schlüsselrolle spiel…" at bounding box center [559, 281] width 587 height 107
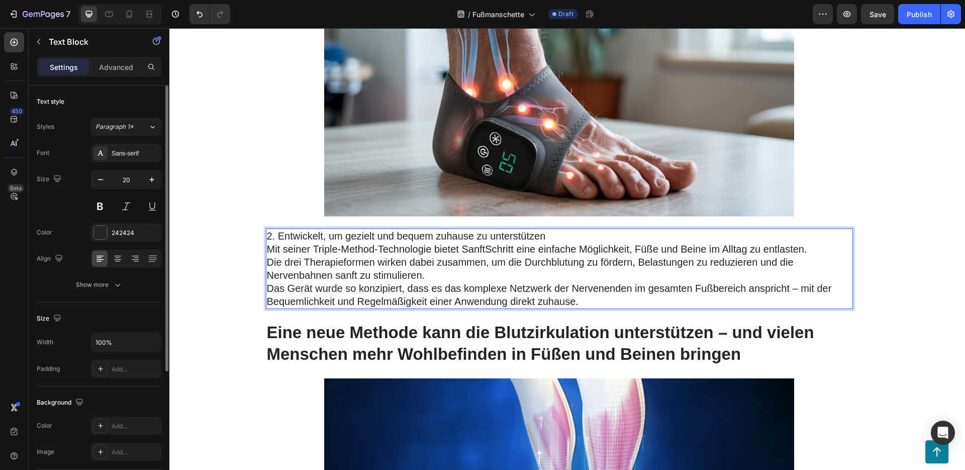
click at [568, 240] on p "2. Entwickelt, um gezielt und bequem zuhause zu unterstützen" at bounding box center [559, 235] width 585 height 13
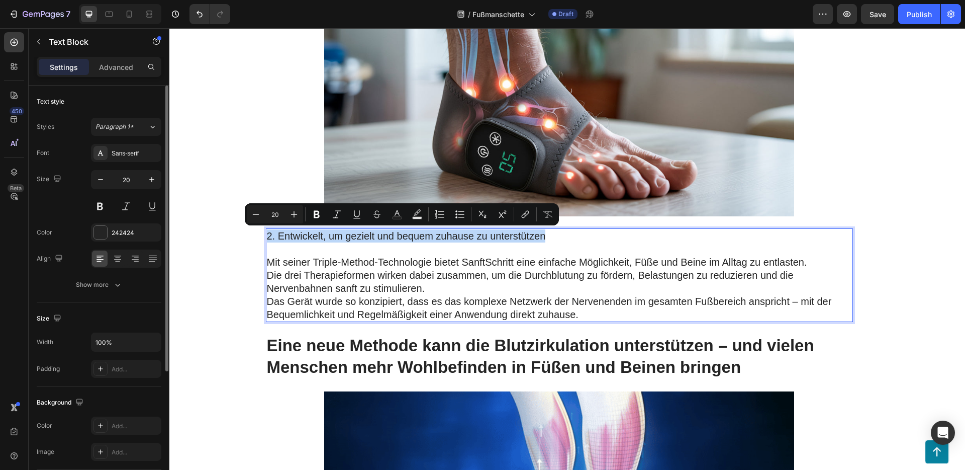
drag, startPoint x: 549, startPoint y: 235, endPoint x: 250, endPoint y: 235, distance: 299.2
click at [267, 236] on p "2. Entwickelt, um gezielt und bequem zuhause zu unterstützen" at bounding box center [559, 235] width 585 height 13
click at [99, 202] on button at bounding box center [100, 206] width 18 height 18
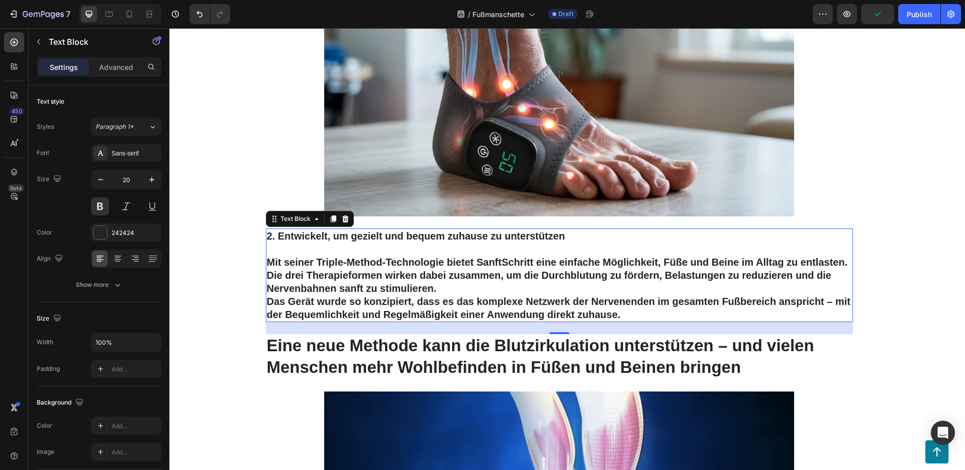
click at [576, 261] on p "Mit seiner Triple-Method-Technologie bietet SanftSchritt eine einfache Möglichk…" at bounding box center [559, 261] width 585 height 13
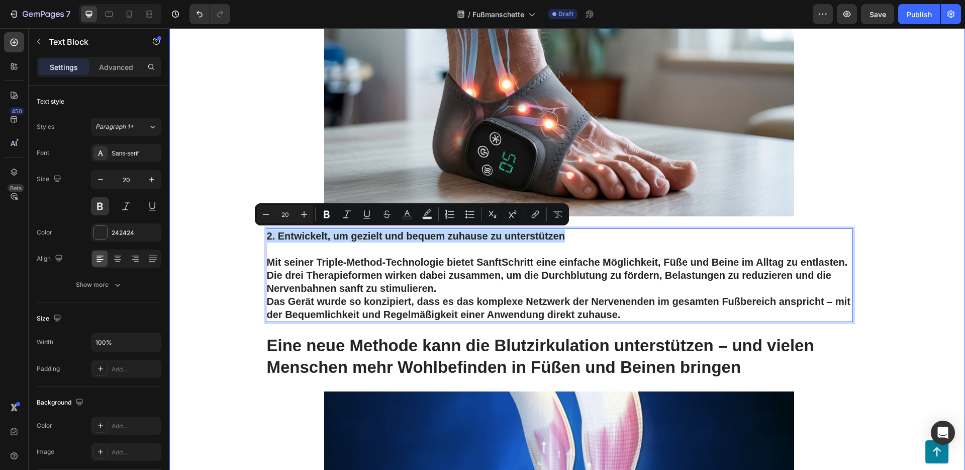
drag, startPoint x: 583, startPoint y: 236, endPoint x: 244, endPoint y: 230, distance: 338.9
click at [244, 230] on div "Drop element here Row Image ⁠⁠⁠⁠⁠⁠⁠ Medizinische Experten staunen über die Erge…" at bounding box center [567, 131] width 776 height 7277
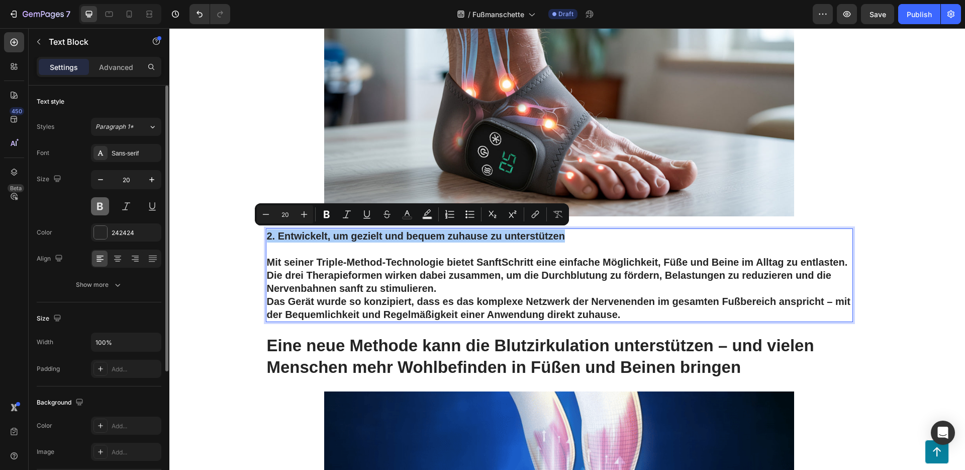
click at [102, 206] on button at bounding box center [100, 206] width 18 height 18
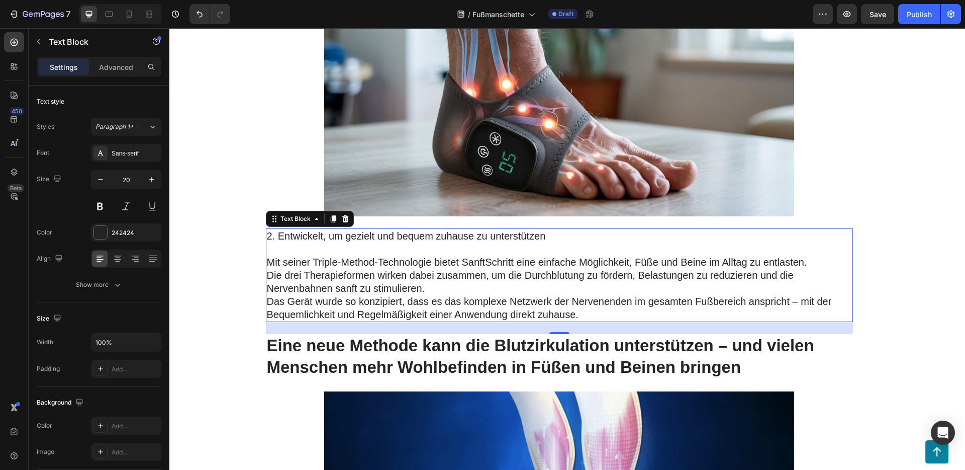
click at [412, 281] on p "Die drei Therapieformen wirken dabei zusammen, um die Durchblutung zu fördern, …" at bounding box center [559, 281] width 585 height 26
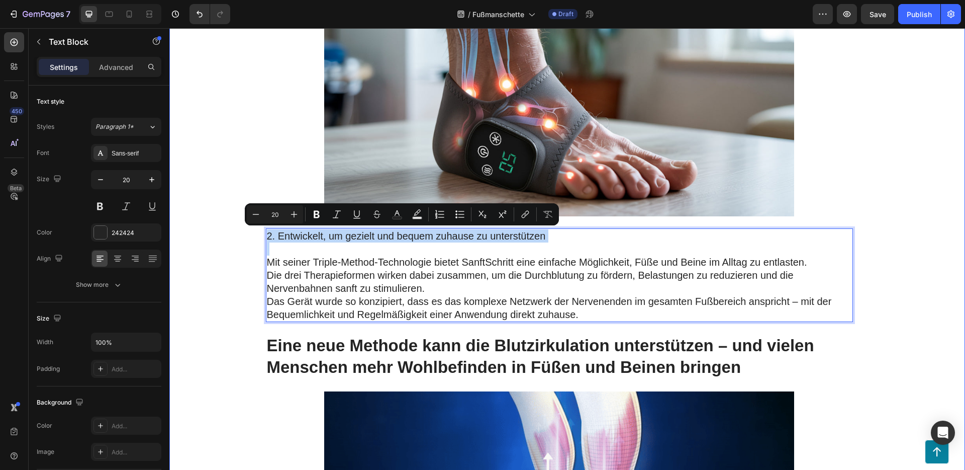
drag, startPoint x: 263, startPoint y: 250, endPoint x: 258, endPoint y: 235, distance: 15.4
click at [258, 235] on div "Drop element here Row Image ⁠⁠⁠⁠⁠⁠⁠ Medizinische Experten staunen über die Erge…" at bounding box center [567, 131] width 776 height 7277
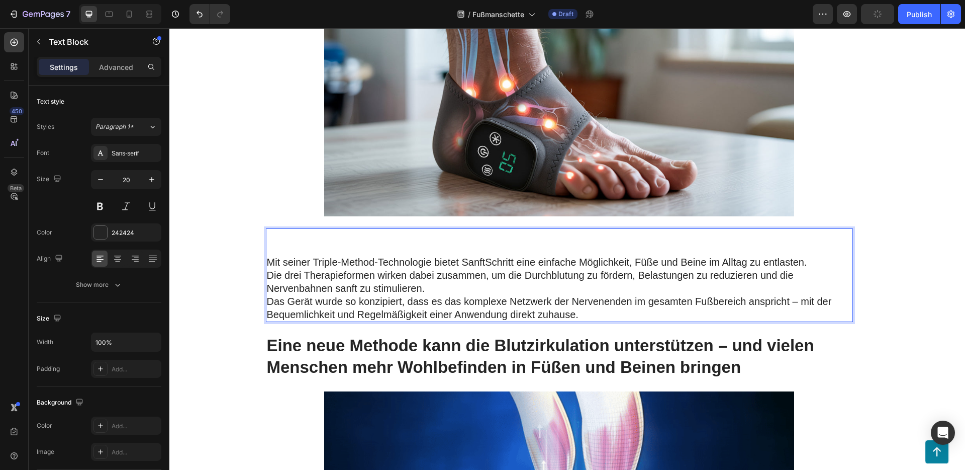
click at [267, 253] on p "Rich Text Editor. Editing area: main" at bounding box center [559, 248] width 585 height 13
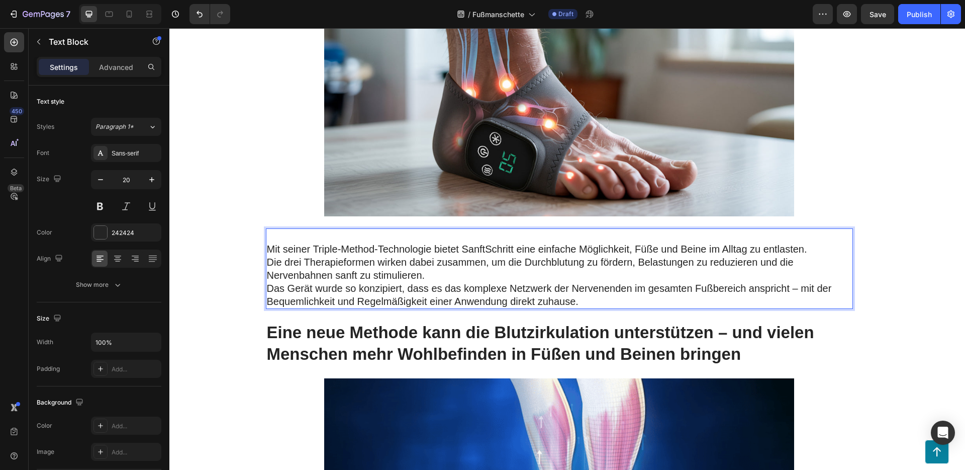
click at [267, 247] on p "Mit seiner Triple-Method-Technologie bietet SanftSchritt eine einfache Möglichk…" at bounding box center [559, 248] width 585 height 13
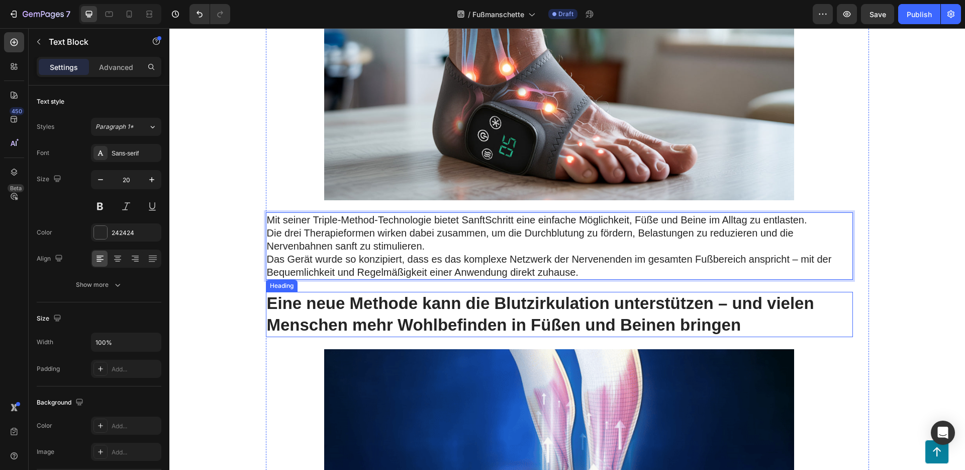
scroll to position [3860, 0]
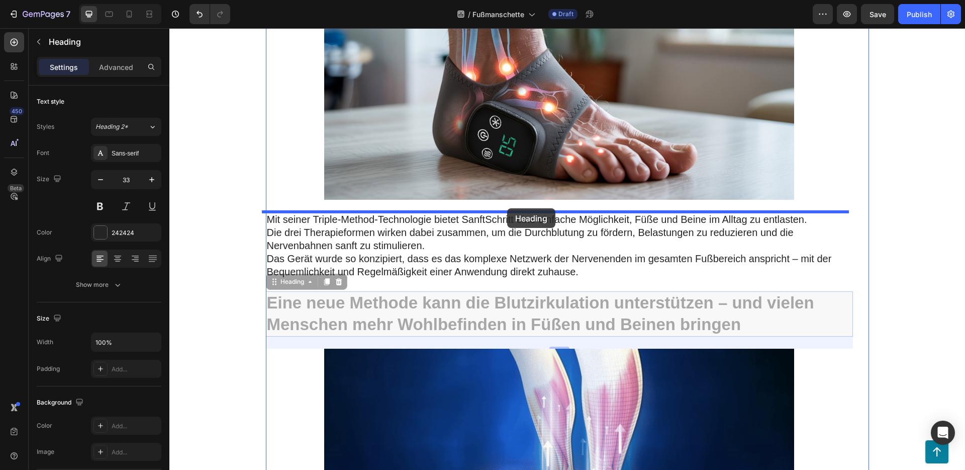
drag, startPoint x: 502, startPoint y: 310, endPoint x: 507, endPoint y: 208, distance: 101.7
click at [507, 208] on div "Header Button Sticky Drop element here Row Image ⁠⁠⁠⁠⁠⁠⁠ Medizinische Experten …" at bounding box center [567, 281] width 796 height 8227
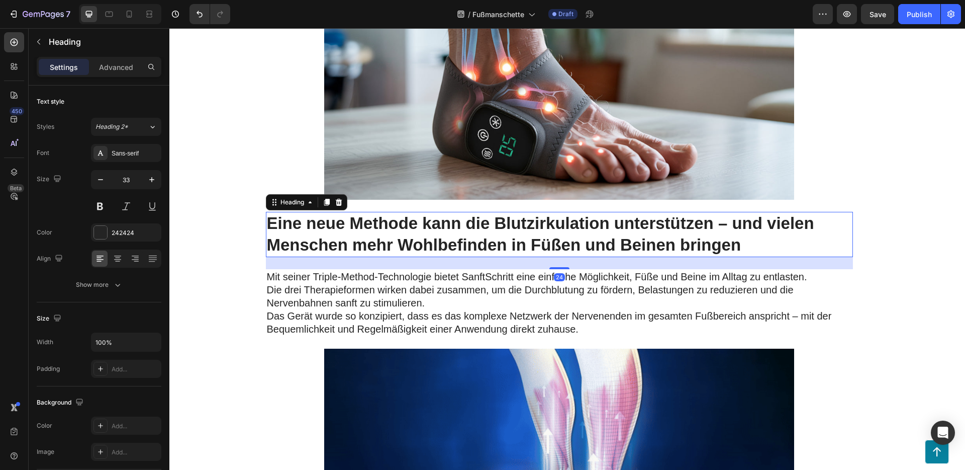
click at [400, 233] on h2 "Eine neue Methode kann die Blutzirkulation unterstützen – und vielen Menschen m…" at bounding box center [559, 234] width 587 height 45
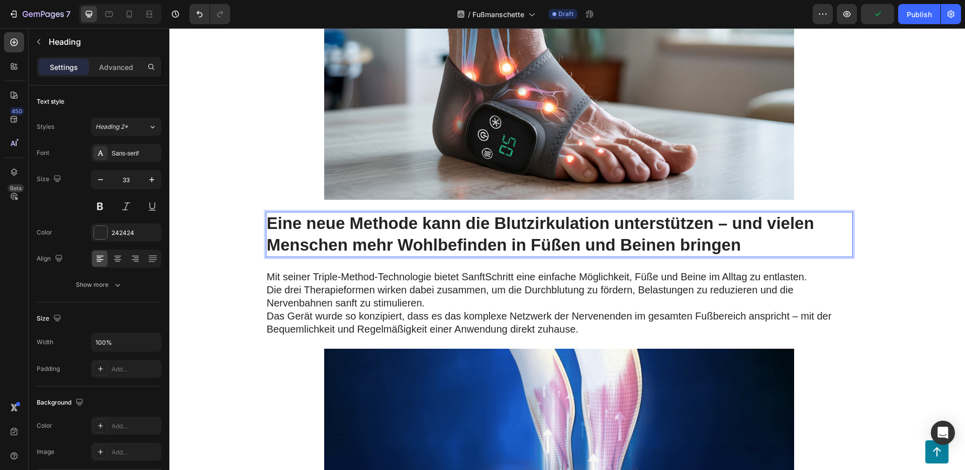
click at [475, 236] on p "Eine neue Methode kann die Blutzirkulation unterstützen – und vielen Menschen m…" at bounding box center [559, 234] width 585 height 43
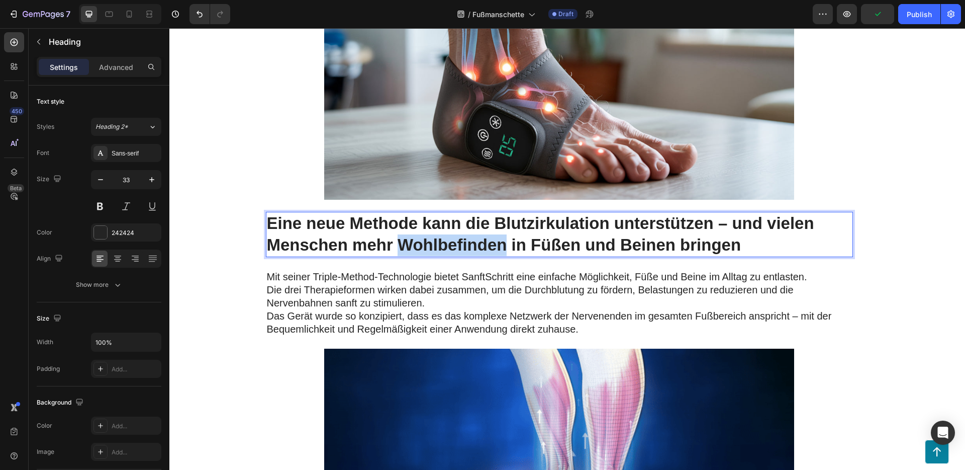
click at [475, 236] on p "Eine neue Methode kann die Blutzirkulation unterstützen – und vielen Menschen m…" at bounding box center [559, 234] width 585 height 43
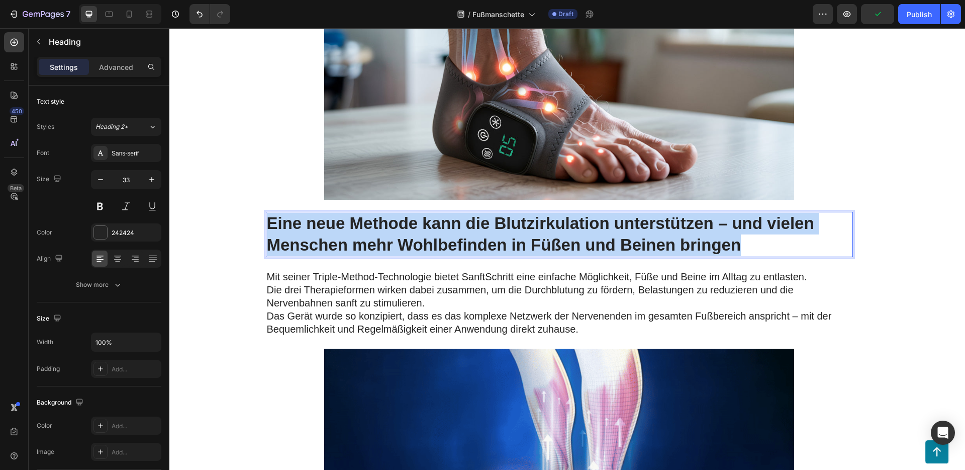
click at [475, 237] on p "Eine neue Methode kann die Blutzirkulation unterstützen – und vielen Menschen m…" at bounding box center [559, 234] width 585 height 43
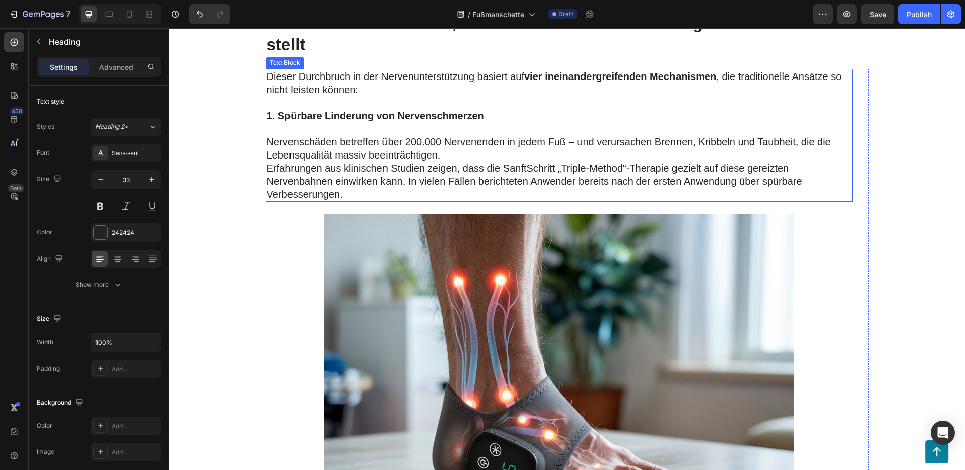
scroll to position [3539, 0]
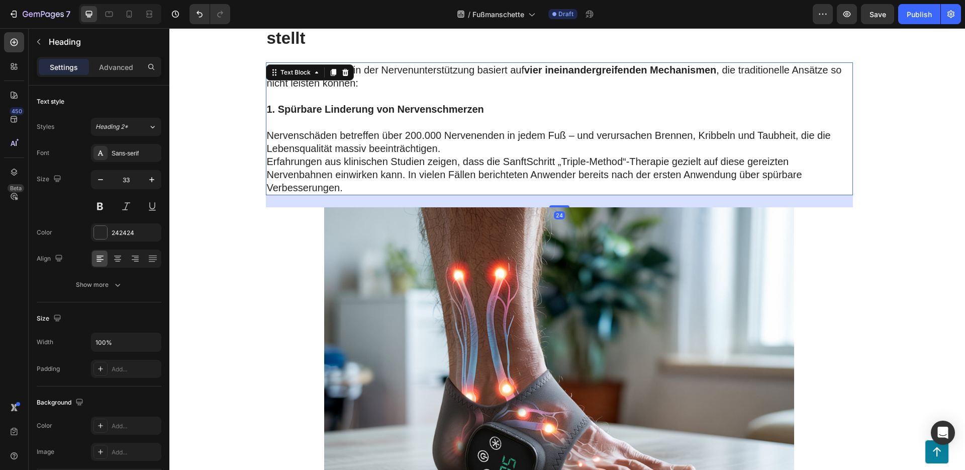
click at [363, 106] on strong "1. Spürbare Linderung von Nervenschmerzen" at bounding box center [375, 109] width 217 height 11
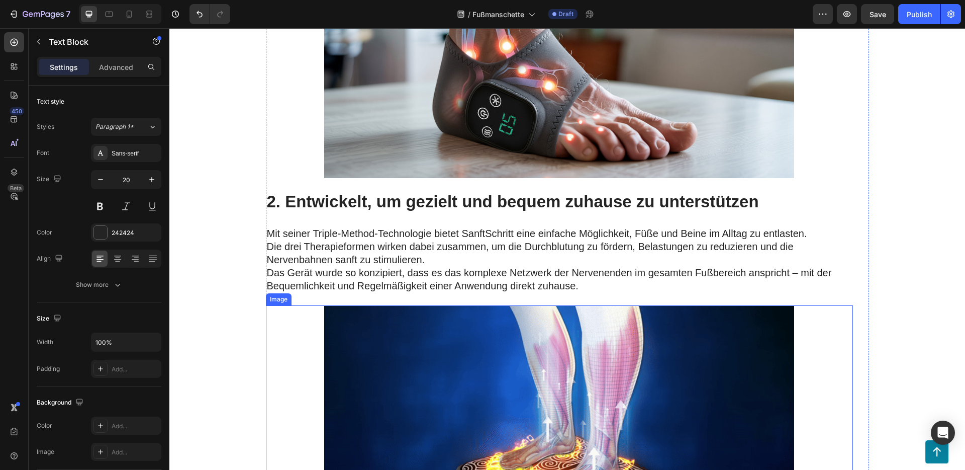
scroll to position [4051, 0]
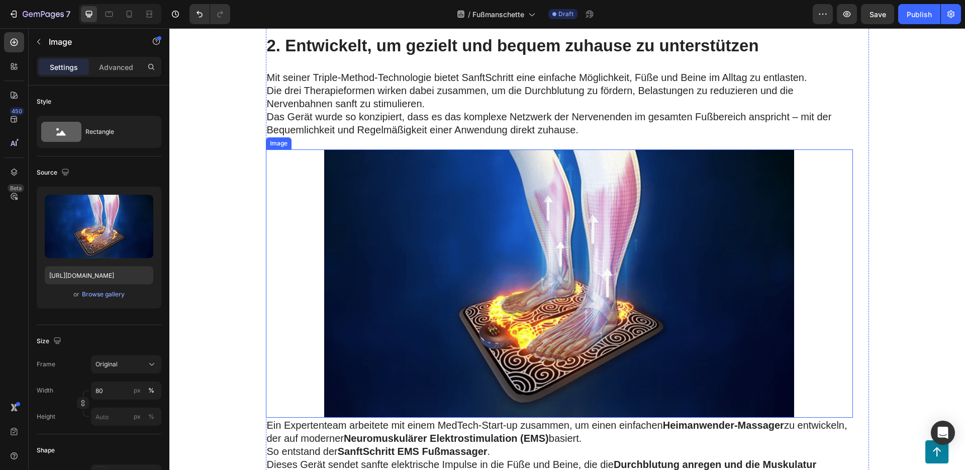
click at [404, 213] on img at bounding box center [559, 283] width 470 height 268
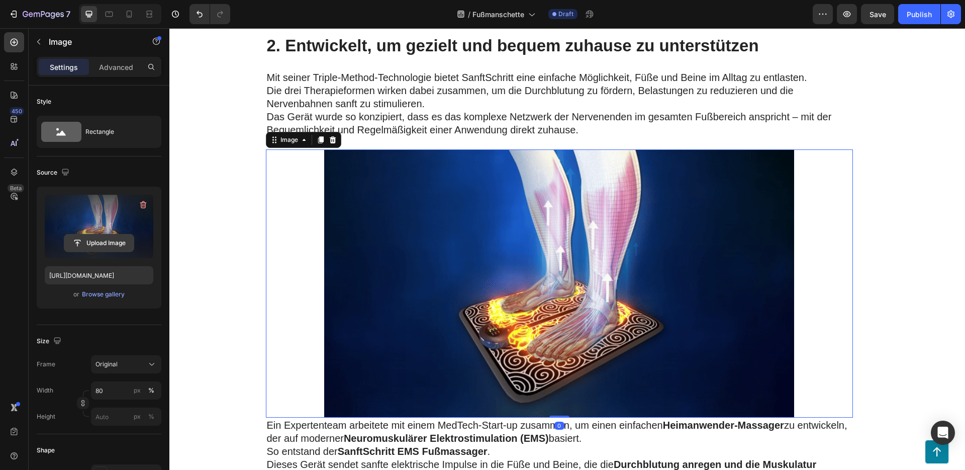
click at [104, 242] on input "file" at bounding box center [98, 242] width 69 height 17
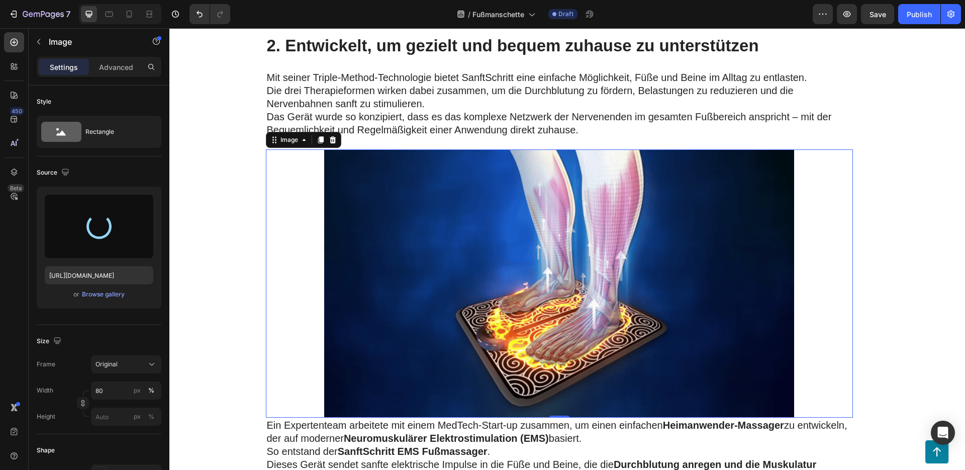
type input "[URL][DOMAIN_NAME]"
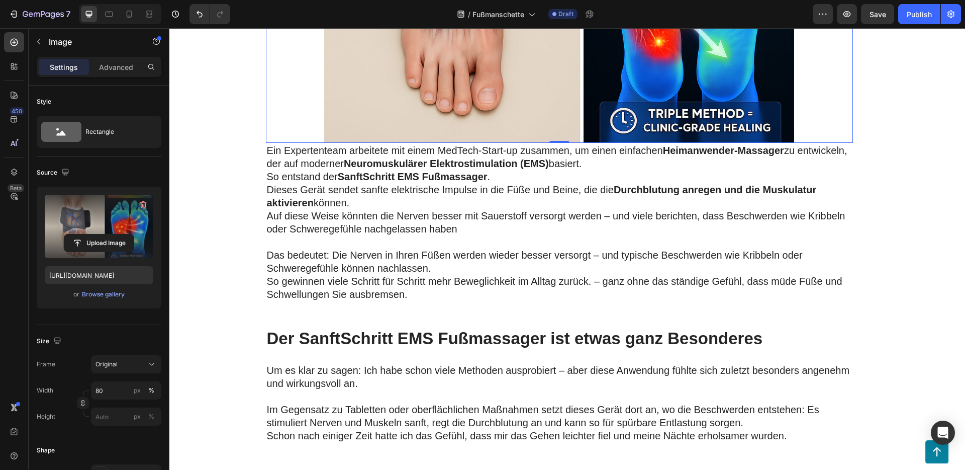
scroll to position [4450, 0]
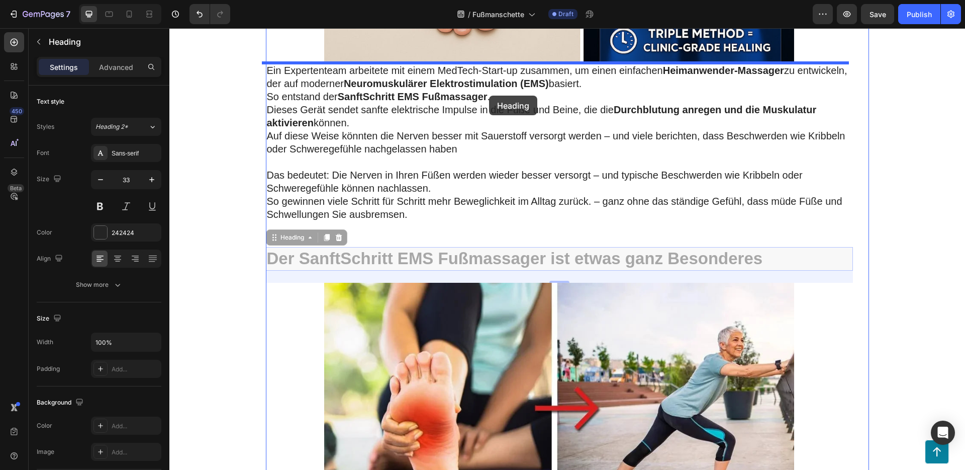
drag, startPoint x: 509, startPoint y: 254, endPoint x: 485, endPoint y: 91, distance: 165.1
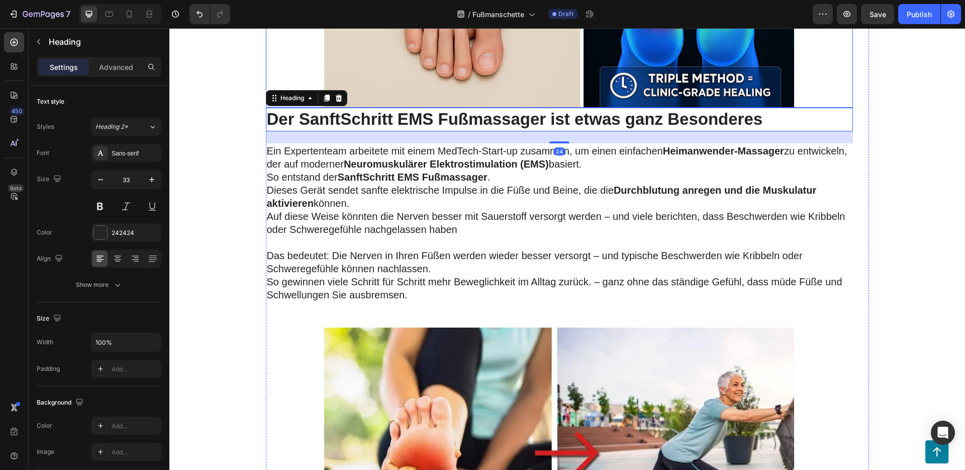
scroll to position [4359, 0]
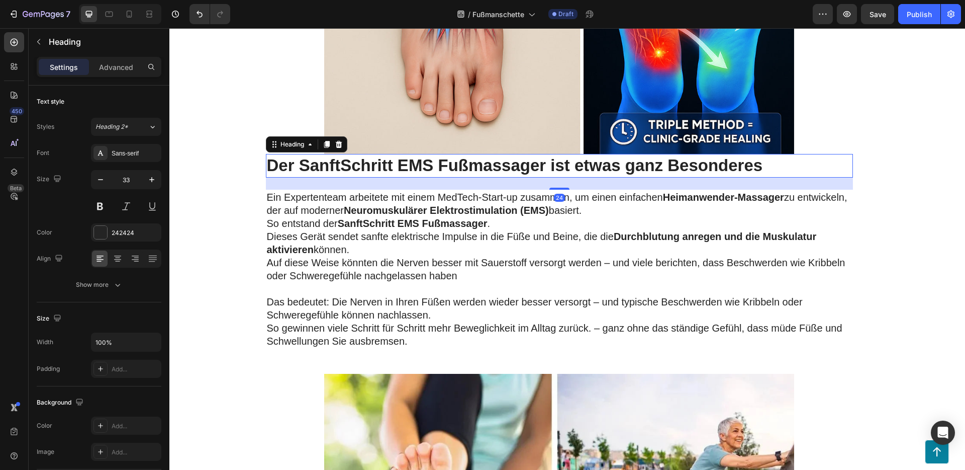
click at [455, 160] on h2 "Der SanftSchritt EMS Fußmassager ist etwas ganz Besonderes" at bounding box center [559, 166] width 587 height 24
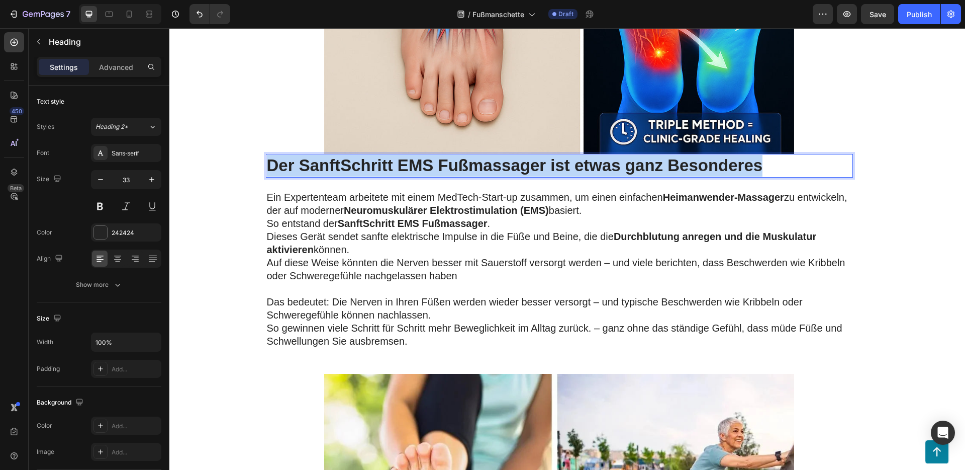
click at [455, 160] on p "Der SanftSchritt EMS Fußmassager ist etwas ganz Besonderes" at bounding box center [559, 166] width 585 height 22
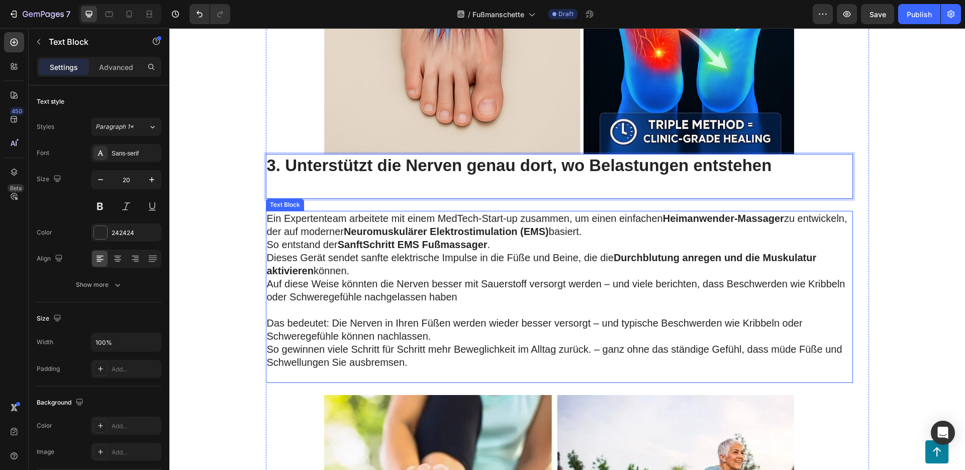
click at [328, 255] on p "Dieses Gerät sendet sanfte elektrische Impulse in die Füße und Beine, die die D…" at bounding box center [559, 277] width 585 height 52
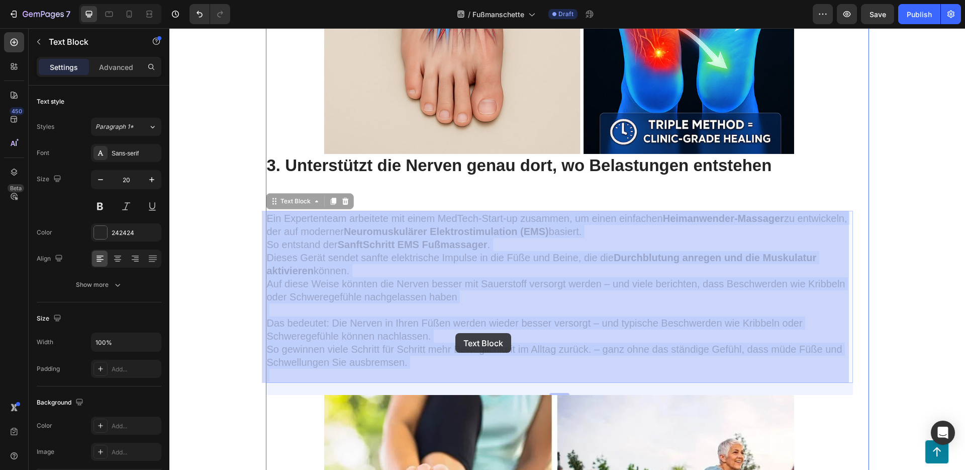
drag, startPoint x: 411, startPoint y: 367, endPoint x: 461, endPoint y: 334, distance: 59.5
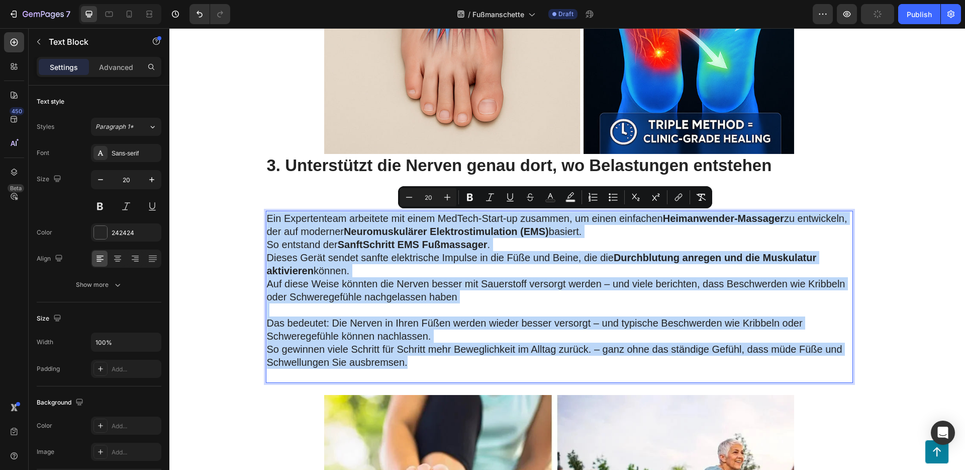
drag, startPoint x: 420, startPoint y: 357, endPoint x: 262, endPoint y: 216, distance: 211.9
click at [266, 216] on div "Ein Expertenteam arbeitete mit einem MedTech-Start-up zusammen, um einen einfac…" at bounding box center [559, 297] width 587 height 172
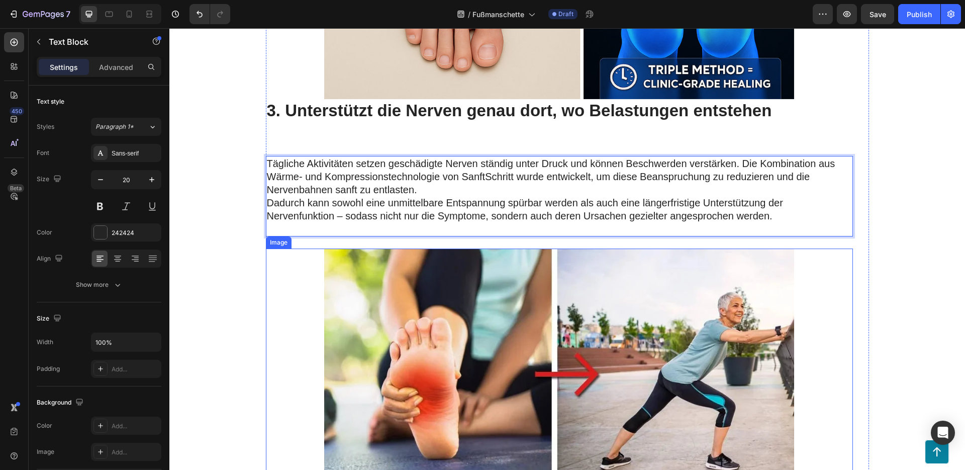
scroll to position [4528, 0]
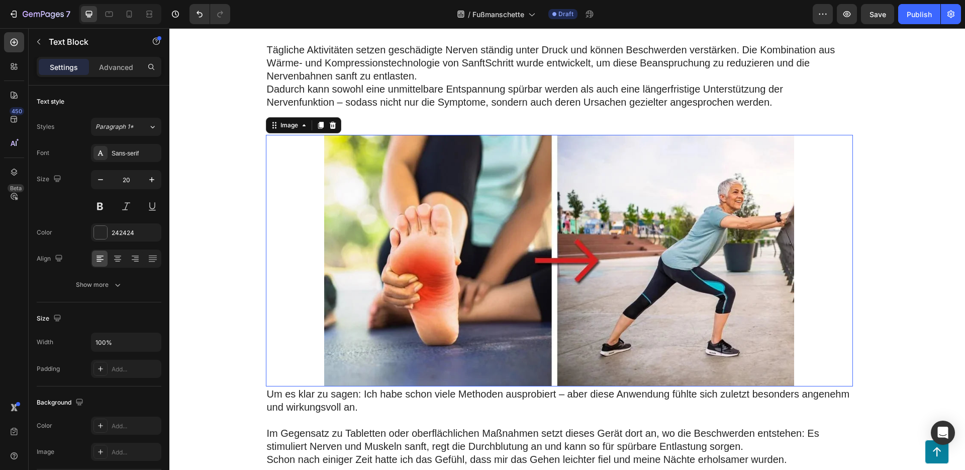
click at [448, 278] on img at bounding box center [559, 260] width 470 height 251
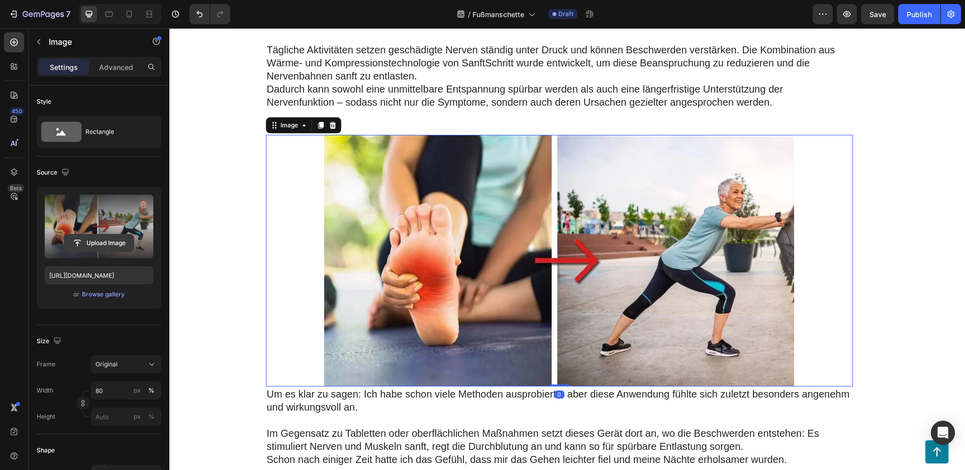
click at [121, 241] on input "file" at bounding box center [98, 242] width 69 height 17
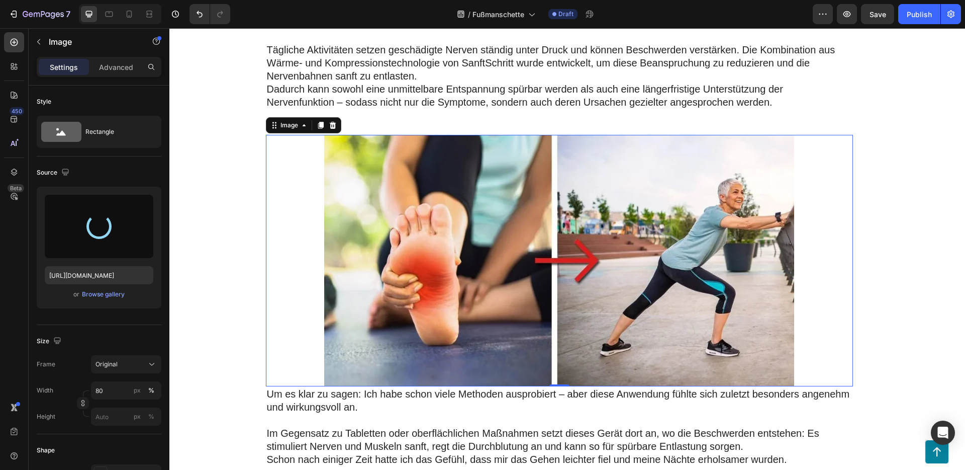
type input "[URL][DOMAIN_NAME]"
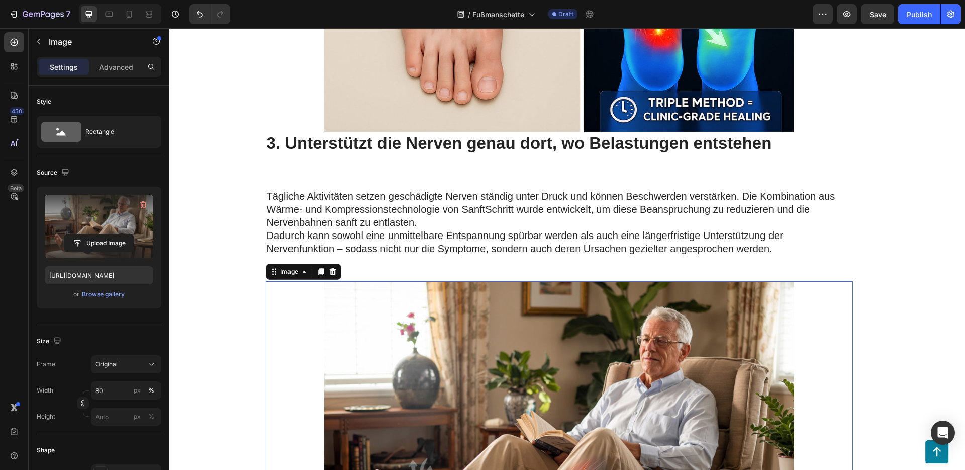
scroll to position [4379, 0]
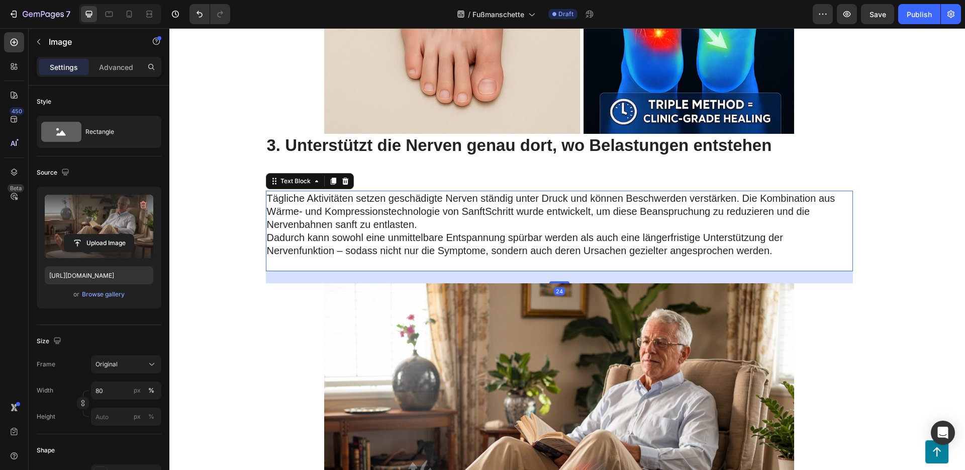
click at [410, 247] on p "Dadurch kann sowohl eine unmittelbare Entspannung spürbar werden als auch eine …" at bounding box center [559, 244] width 585 height 26
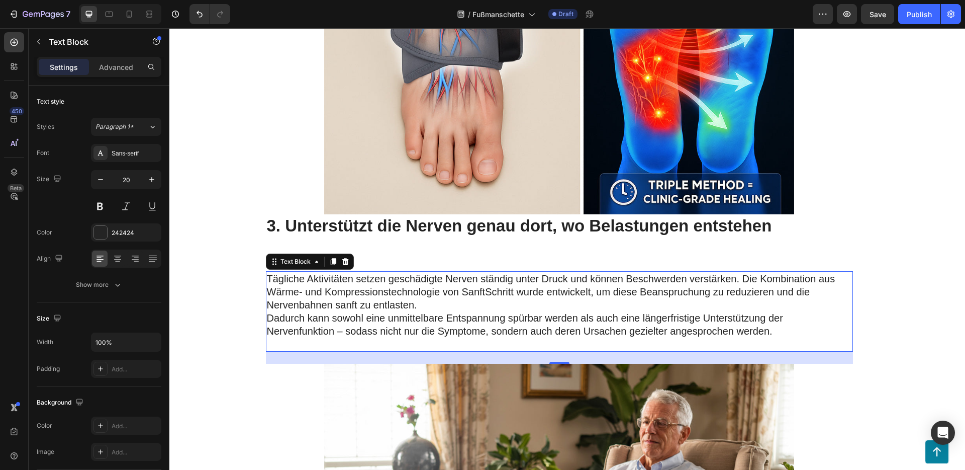
scroll to position [4242, 0]
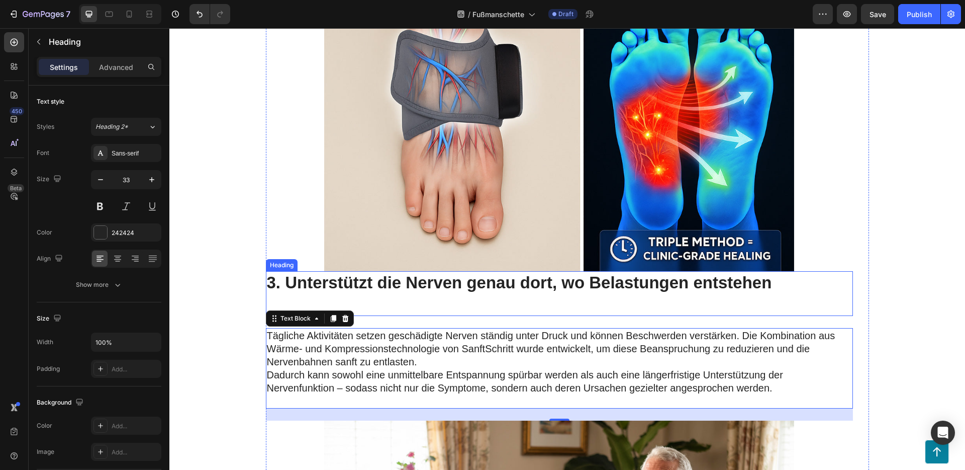
click at [424, 287] on strong "3. Unterstützt die Nerven genau dort, wo Belastungen entstehen" at bounding box center [519, 282] width 505 height 19
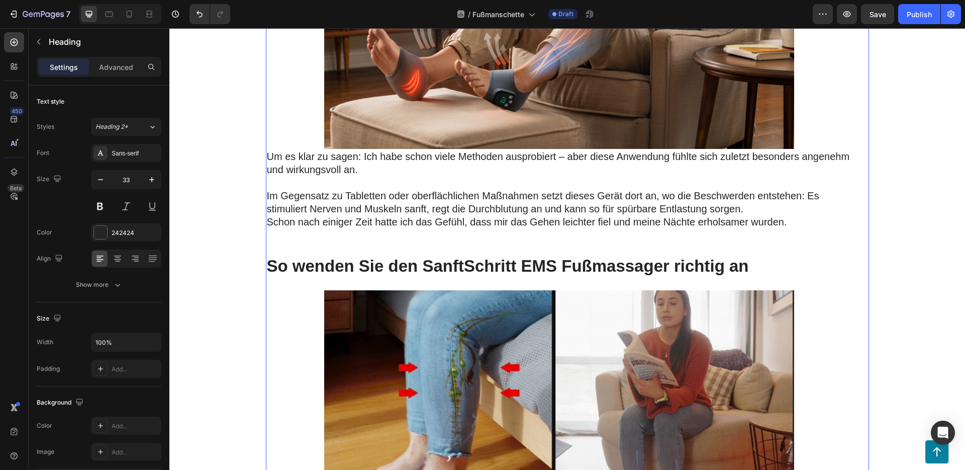
scroll to position [4889, 0]
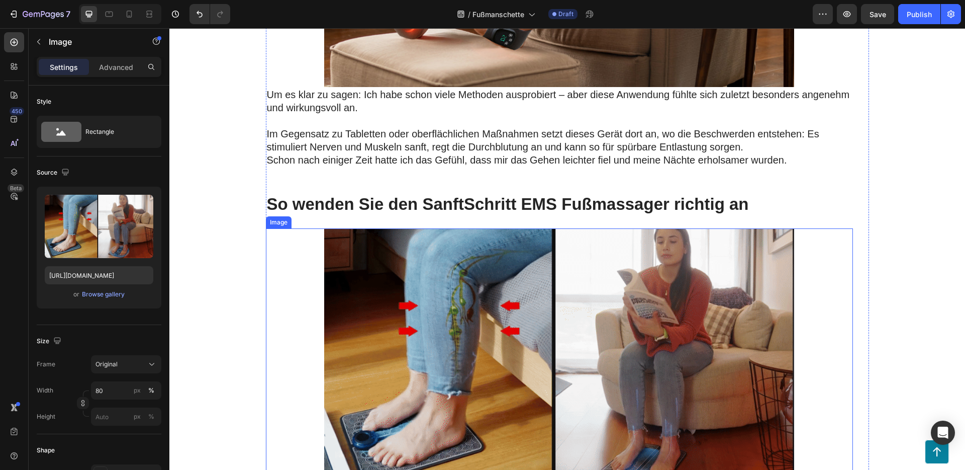
click at [470, 283] on img at bounding box center [559, 360] width 470 height 264
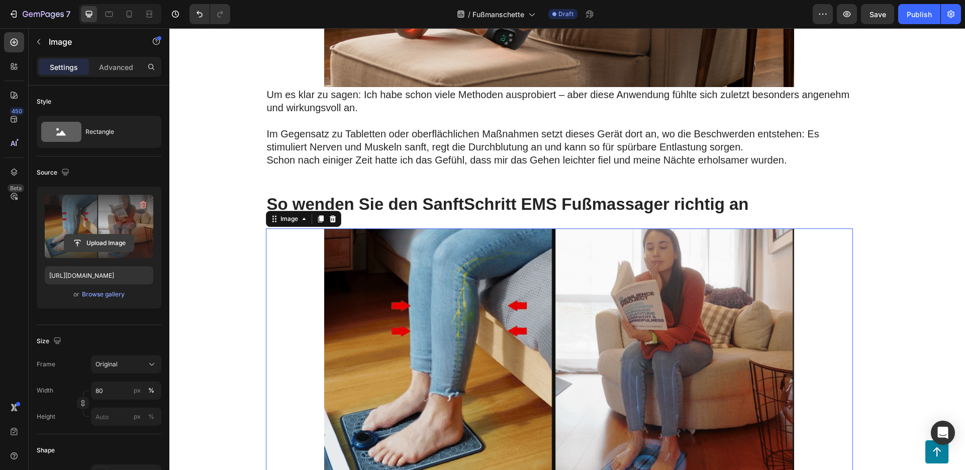
click at [108, 245] on input "file" at bounding box center [98, 242] width 69 height 17
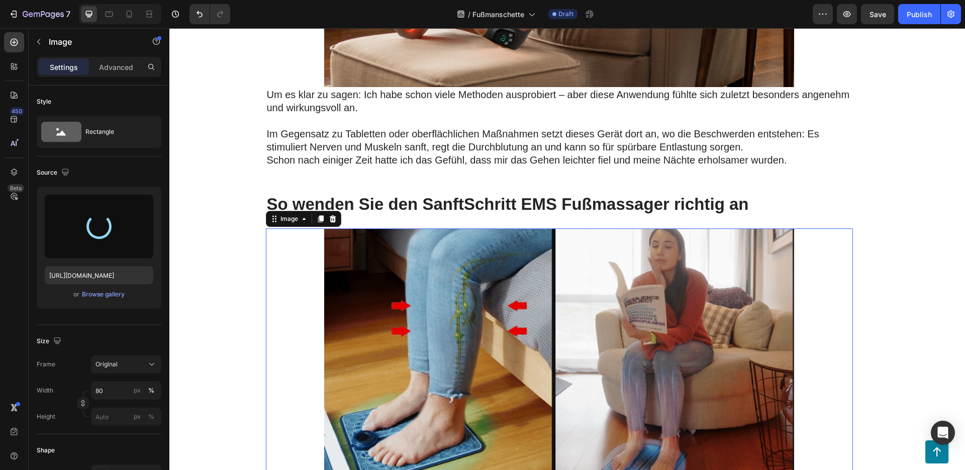
type input "[URL][DOMAIN_NAME]"
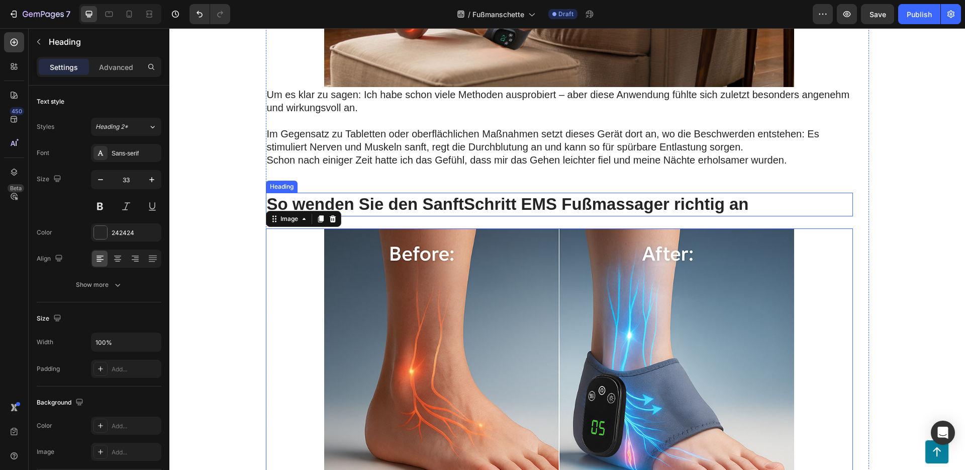
click at [374, 203] on h2 "So wenden Sie den SanftSchritt EMS Fußmassager richtig an" at bounding box center [559, 205] width 587 height 24
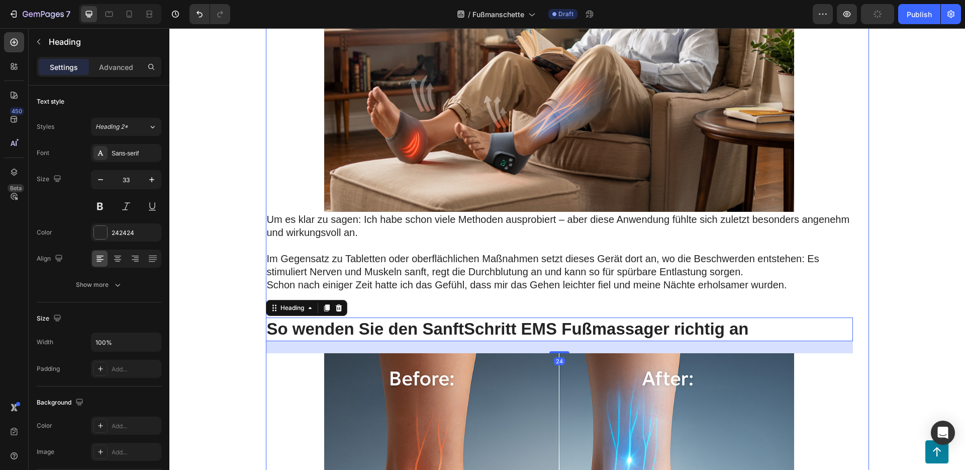
scroll to position [4770, 0]
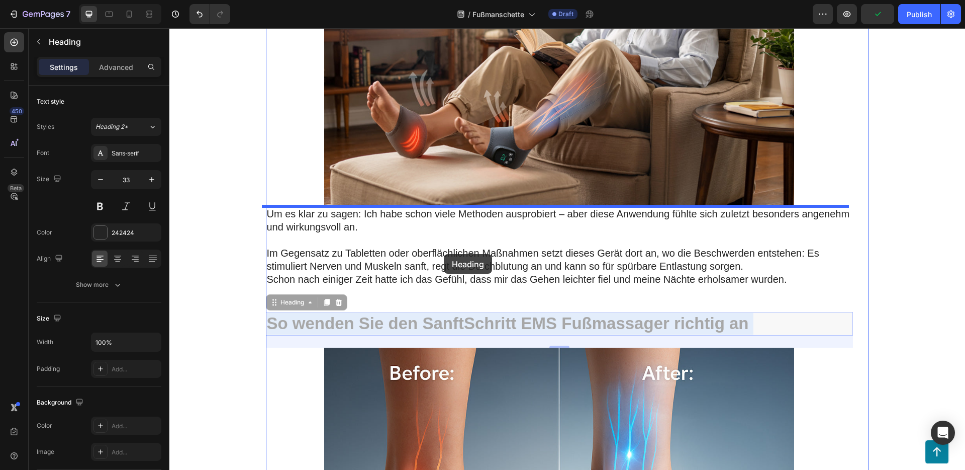
drag, startPoint x: 436, startPoint y: 325, endPoint x: 444, endPoint y: 254, distance: 71.3
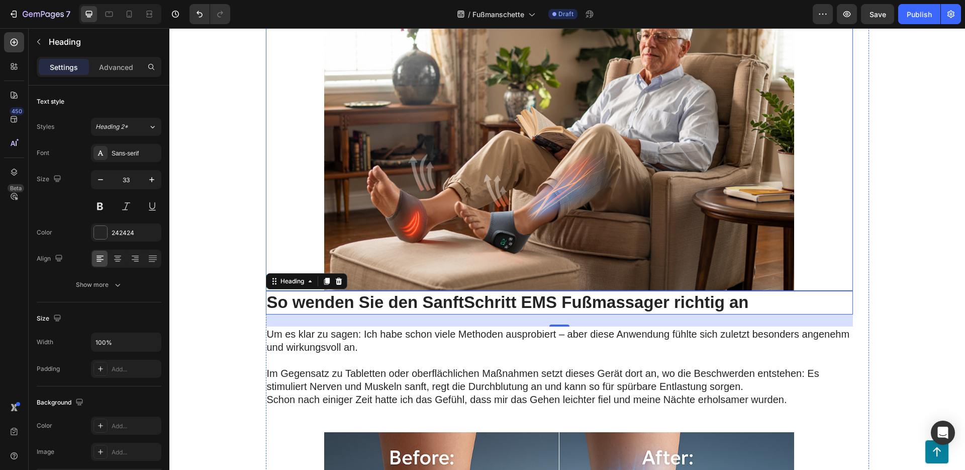
scroll to position [4688, 0]
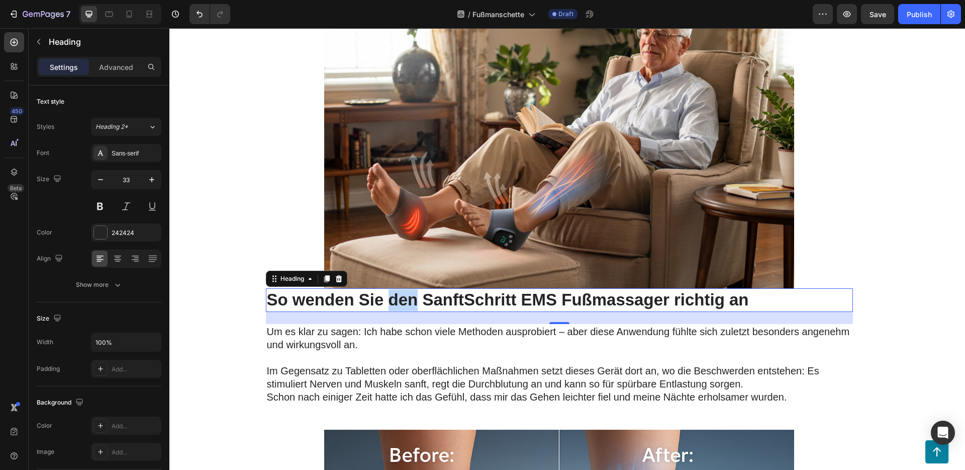
click at [390, 301] on p "So wenden Sie den SanftSchritt EMS Fußmassager richtig an" at bounding box center [559, 300] width 585 height 22
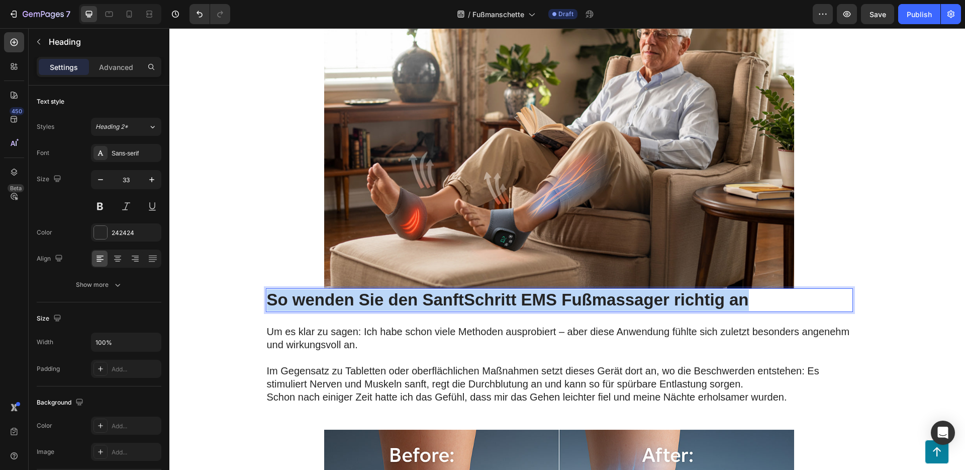
click at [390, 301] on p "So wenden Sie den SanftSchritt EMS Fußmassager richtig an" at bounding box center [559, 300] width 585 height 22
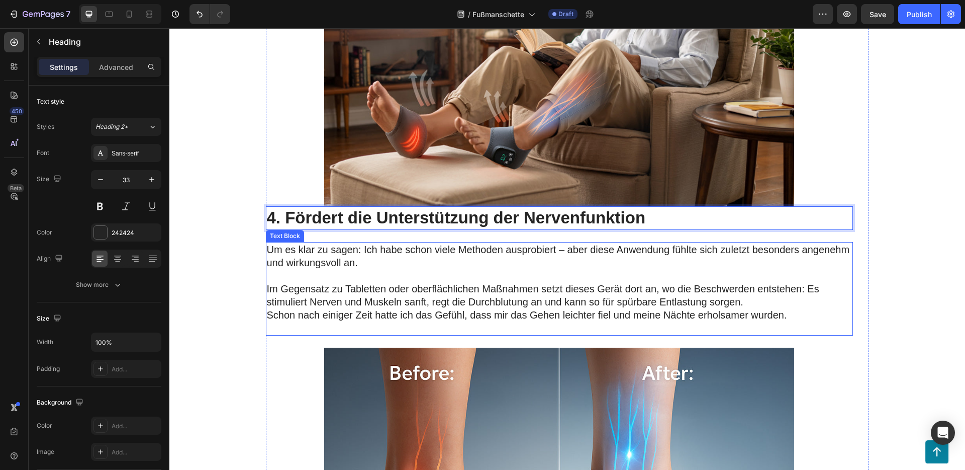
scroll to position [4776, 0]
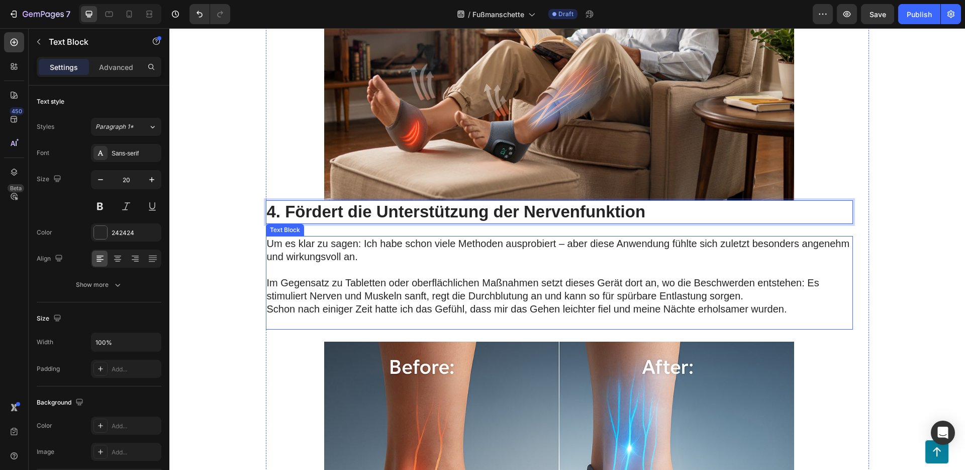
click at [369, 283] on p "Im Gegensatz zu Tabletten oder oberflächlichen Maßnahmen setzt dieses Gerät dor…" at bounding box center [559, 289] width 585 height 26
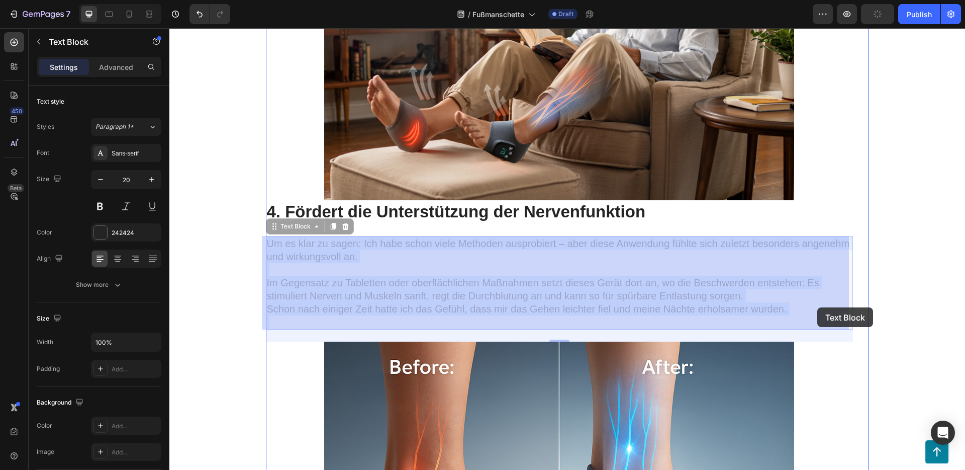
drag, startPoint x: 787, startPoint y: 306, endPoint x: 815, endPoint y: 306, distance: 27.2
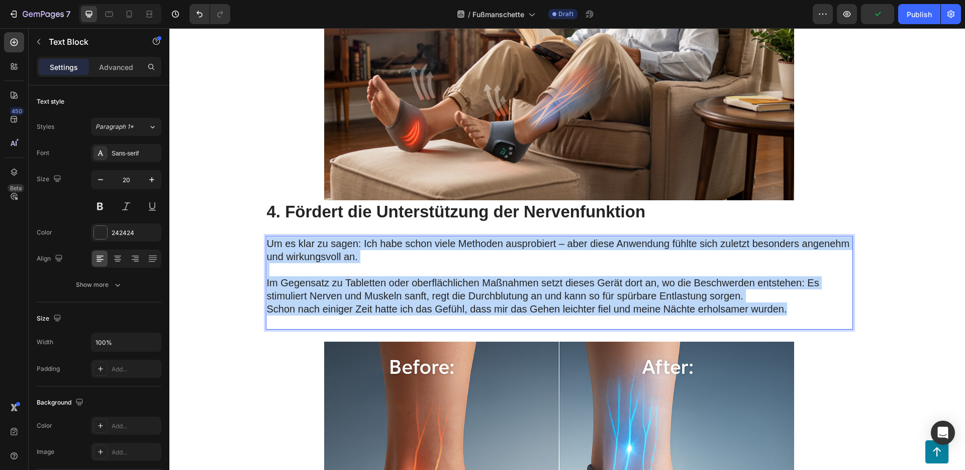
drag, startPoint x: 792, startPoint y: 313, endPoint x: 265, endPoint y: 244, distance: 530.9
click at [266, 244] on div "Um es klar zu sagen: Ich habe schon viele Methoden ausprobiert – aber diese Anw…" at bounding box center [559, 283] width 587 height 94
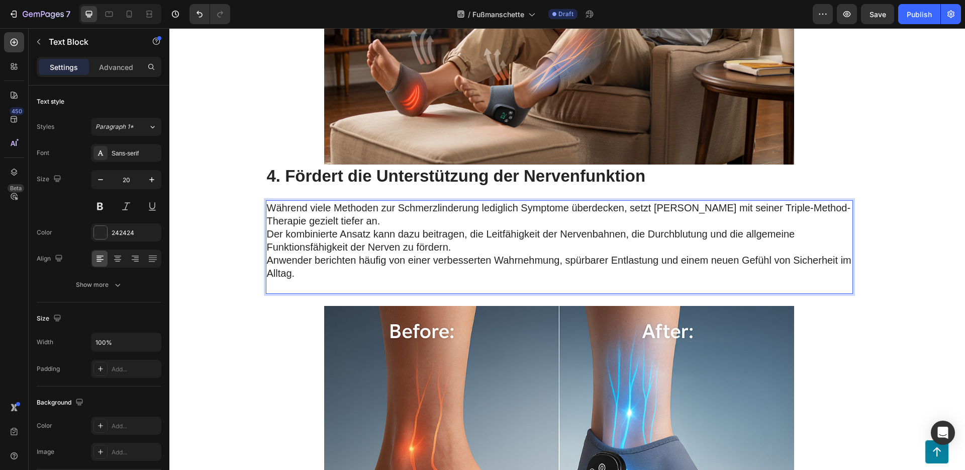
scroll to position [4855, 0]
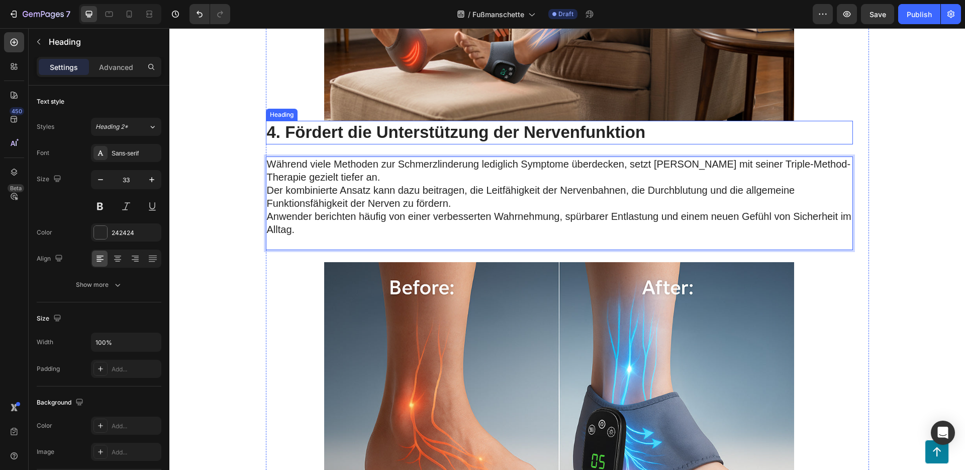
click at [440, 131] on p "4. Fördert die Unterstützung der Nervenfunktion" at bounding box center [559, 133] width 585 height 22
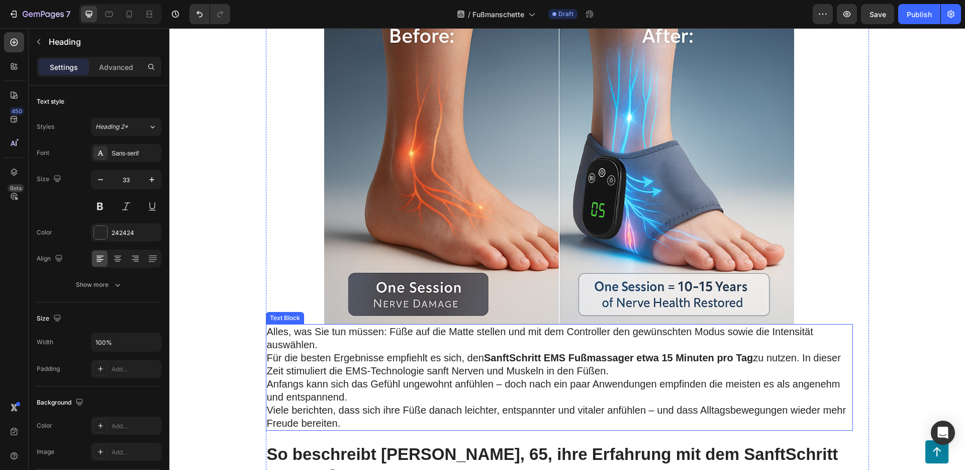
scroll to position [5256, 0]
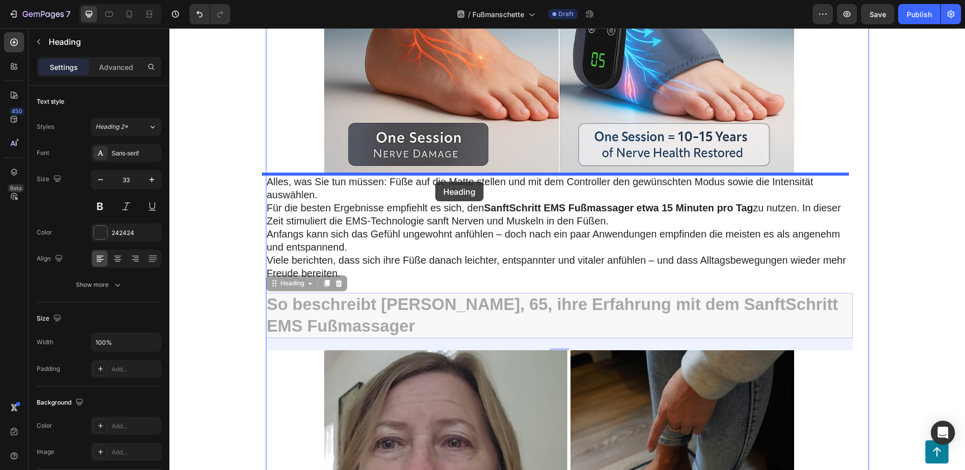
drag, startPoint x: 472, startPoint y: 289, endPoint x: 435, endPoint y: 182, distance: 113.0
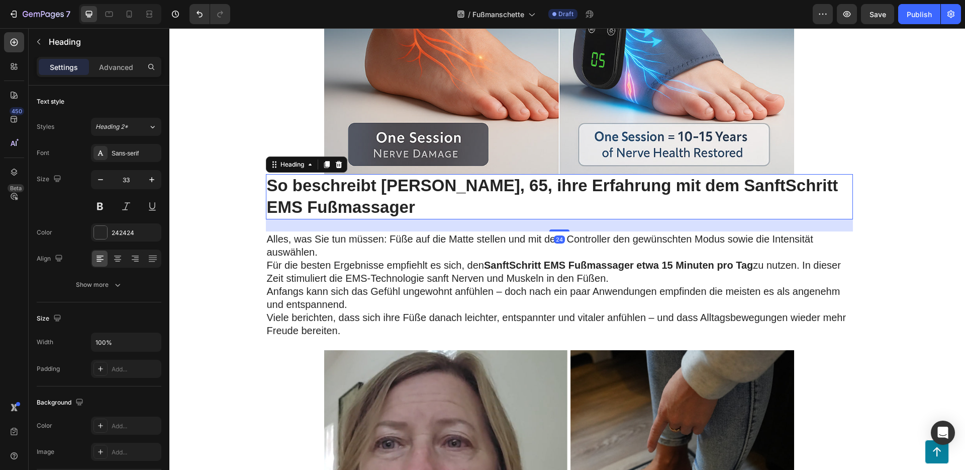
click at [427, 196] on h2 "So beschreibt [PERSON_NAME], 65, ihre Erfahrung mit dem SanftSchritt EMS Fußmas…" at bounding box center [559, 196] width 587 height 45
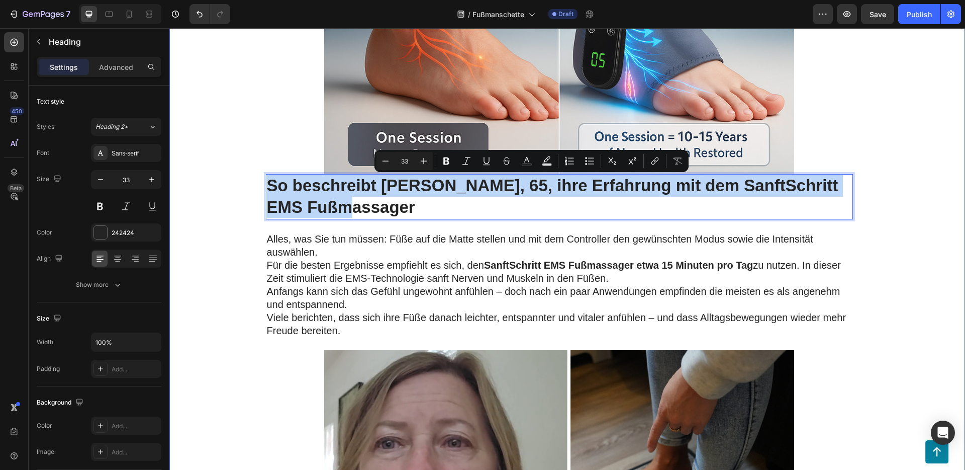
drag, startPoint x: 412, startPoint y: 203, endPoint x: 258, endPoint y: 175, distance: 156.3
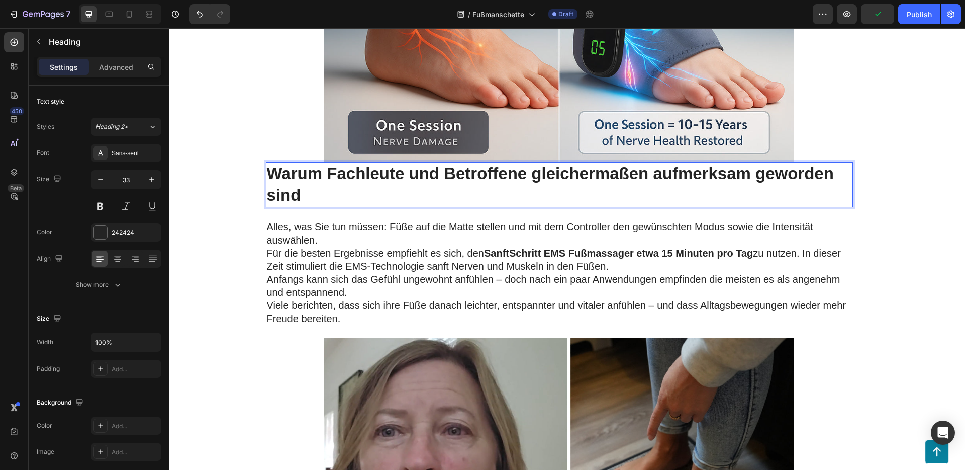
scroll to position [5275, 0]
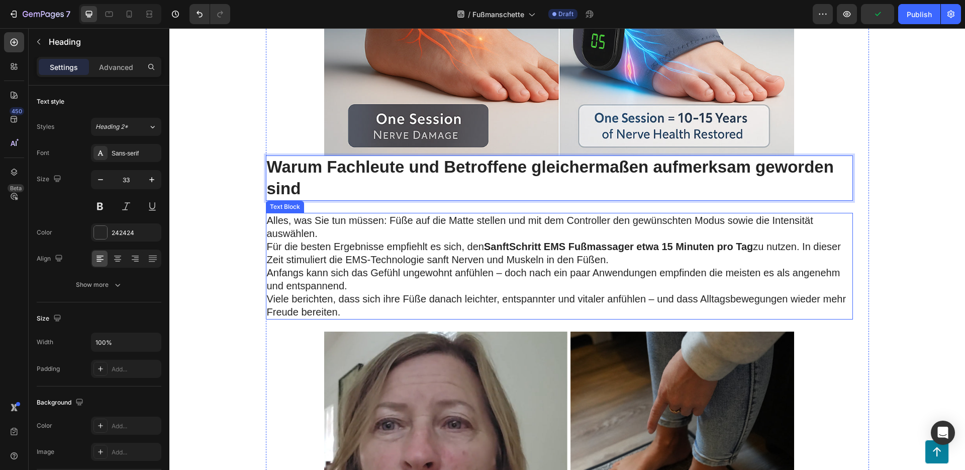
click at [466, 246] on p "Für die besten Ergebnisse empfiehlt es sich, den SanftSchritt EMS Fußmassager e…" at bounding box center [559, 253] width 585 height 26
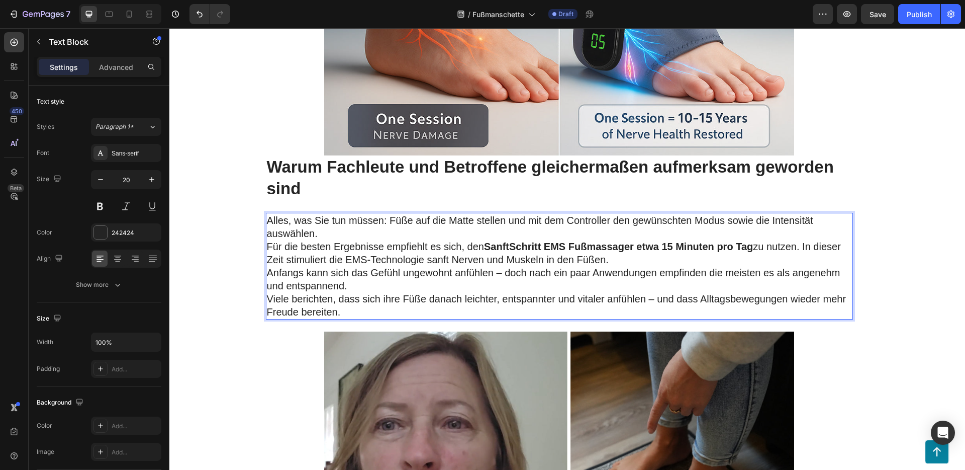
click at [369, 309] on p "Viele berichten, dass sich ihre Füße danach leichter, entspannter und vitaler a…" at bounding box center [559, 305] width 585 height 26
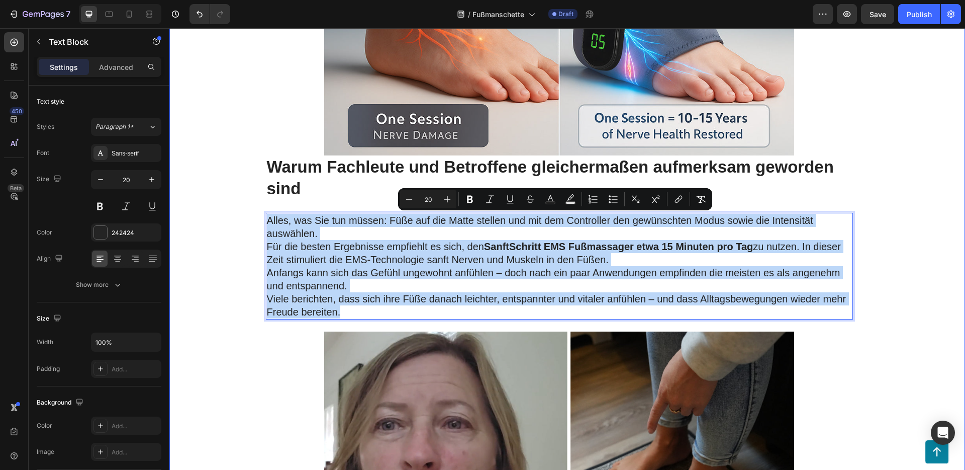
drag, startPoint x: 356, startPoint y: 310, endPoint x: 258, endPoint y: 214, distance: 137.6
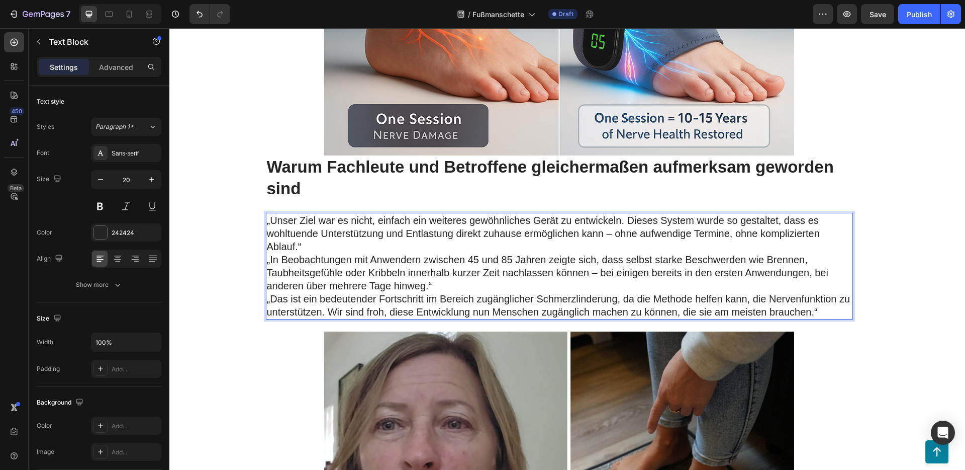
click at [335, 246] on p "„Unser Ziel war es nicht, einfach ein weiteres gewöhnliches Gerät zu entwickeln…" at bounding box center [559, 233] width 585 height 39
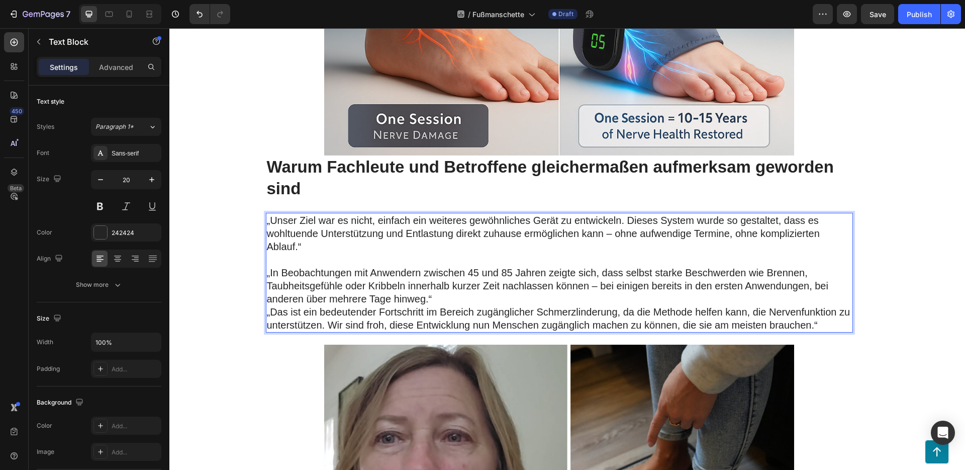
click at [447, 298] on p "„In Beobachtungen mit Anwendern zwischen 45 und 85 Jahren zeigte sich, dass sel…" at bounding box center [559, 285] width 585 height 39
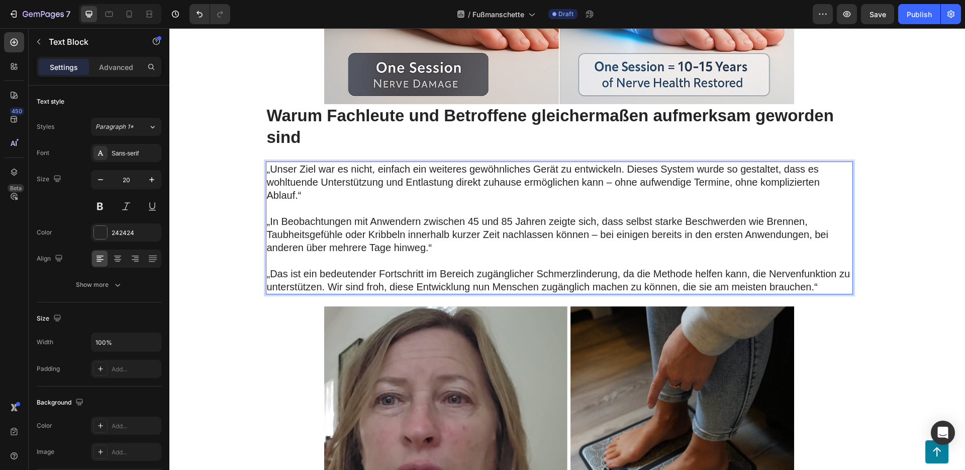
scroll to position [5404, 0]
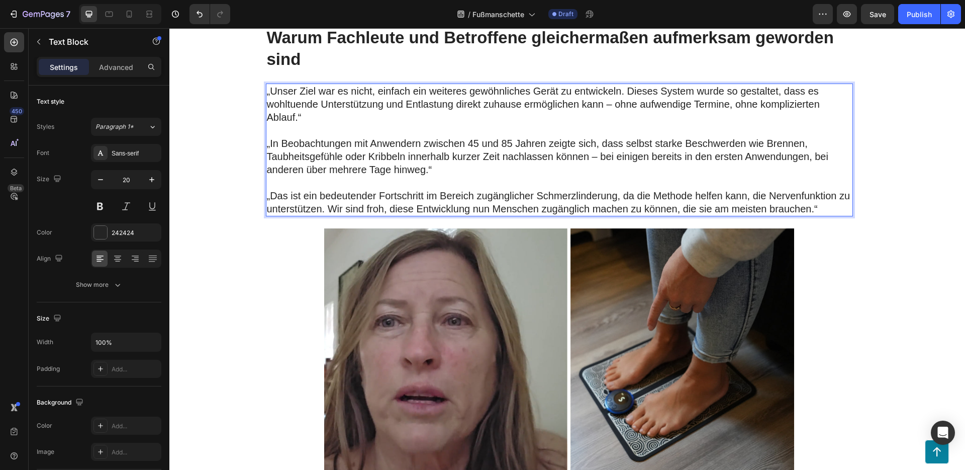
click at [823, 208] on p "„Das ist ein bedeutender Fortschritt im Bereich zugänglicher Schmerzlinderung, …" at bounding box center [559, 202] width 585 height 26
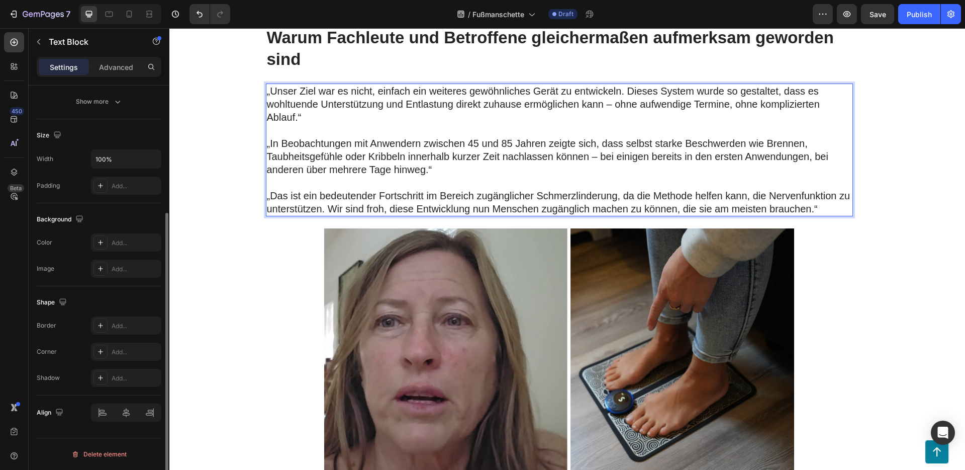
scroll to position [0, 0]
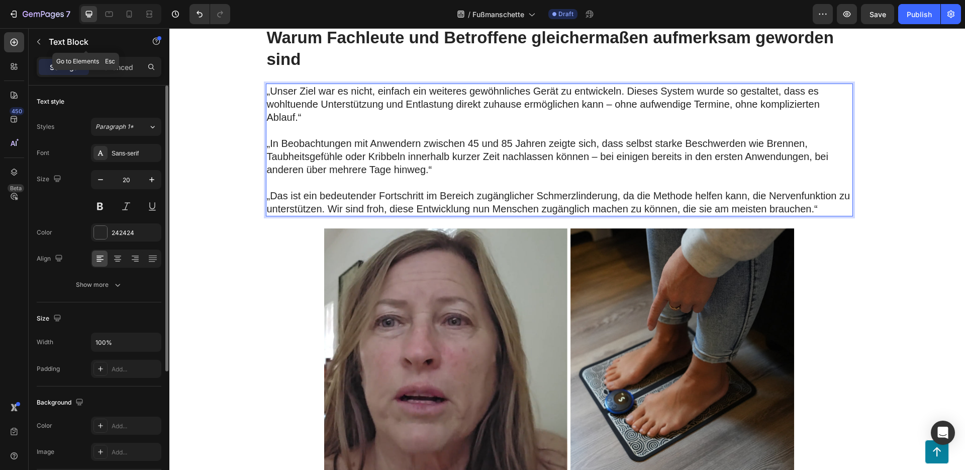
click at [105, 54] on div "Text Block" at bounding box center [86, 42] width 115 height 26
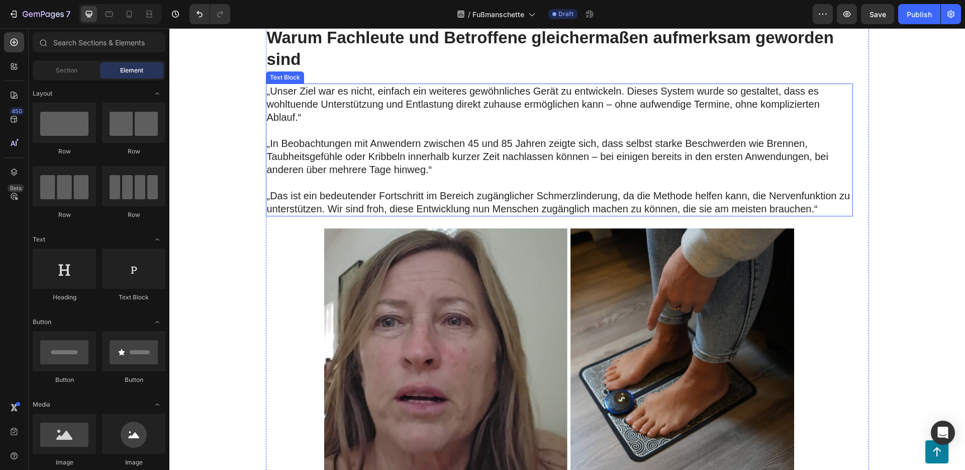
click at [385, 124] on p "Rich Text Editor. Editing area: main" at bounding box center [559, 130] width 585 height 13
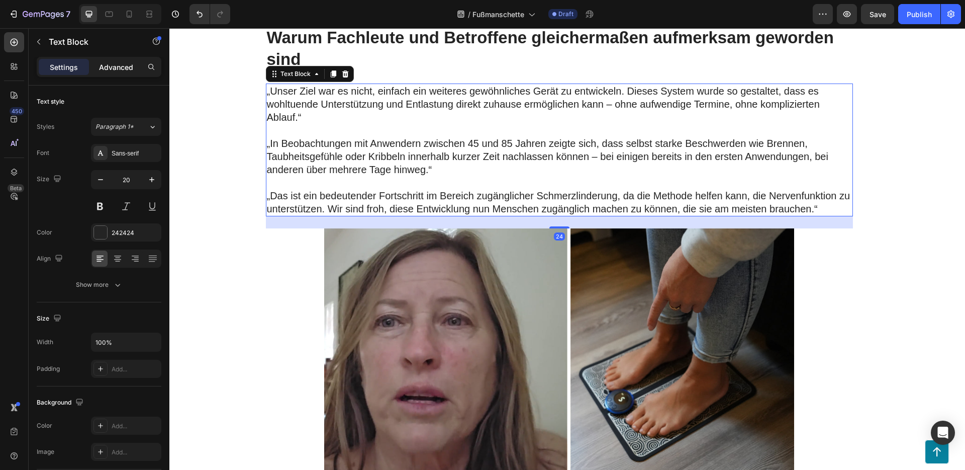
click at [115, 67] on p "Advanced" at bounding box center [116, 67] width 34 height 11
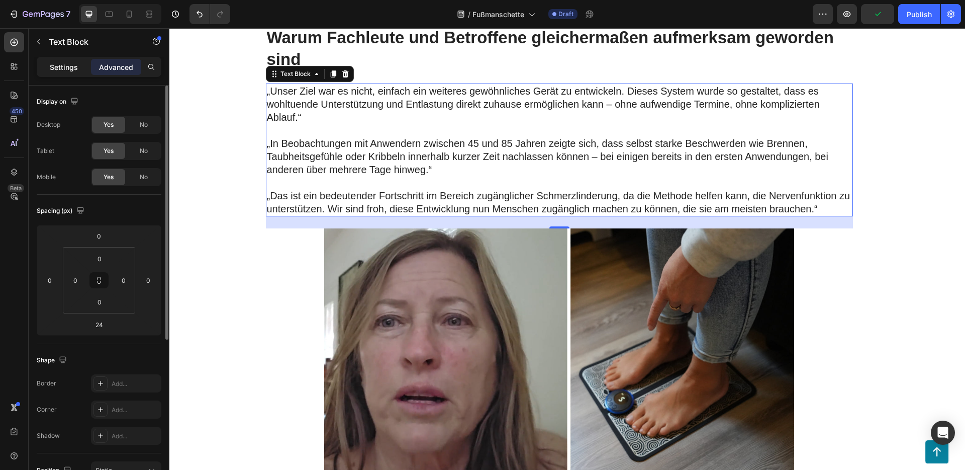
click at [69, 63] on p "Settings" at bounding box center [64, 67] width 28 height 11
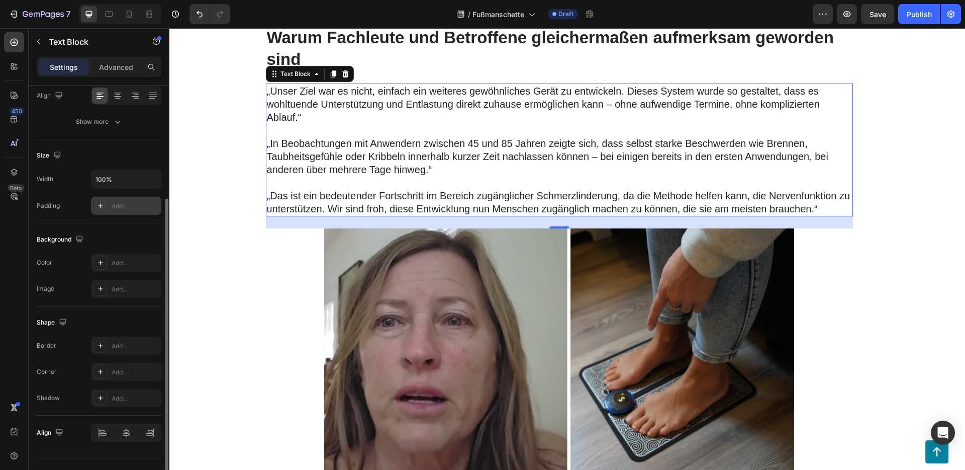
scroll to position [183, 0]
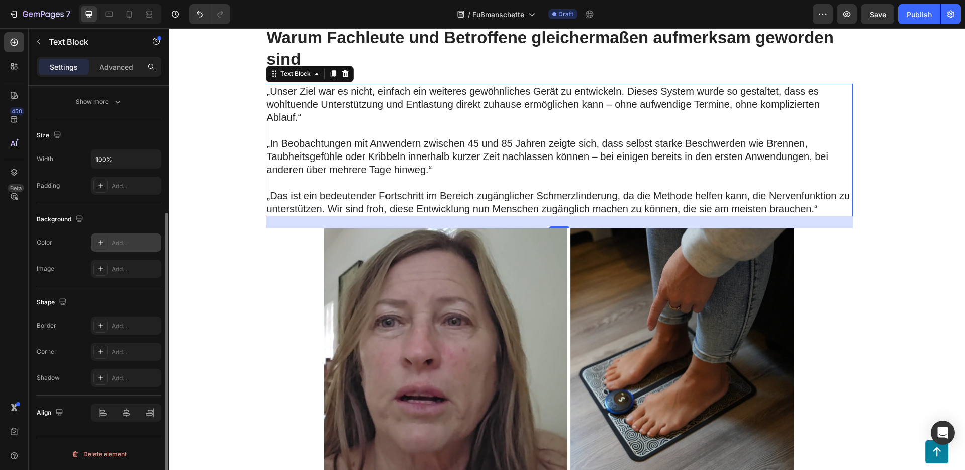
click at [125, 245] on div "Add..." at bounding box center [135, 242] width 47 height 9
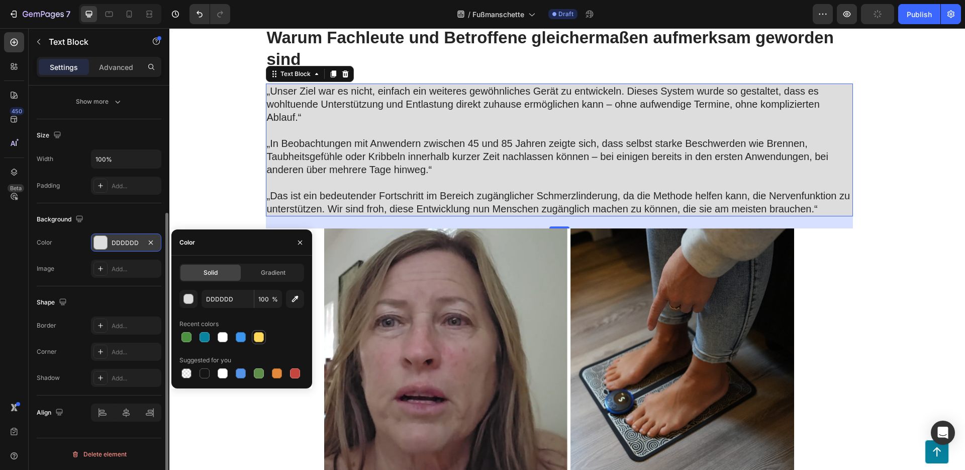
click at [262, 337] on div at bounding box center [259, 337] width 10 height 10
type input "FFD859"
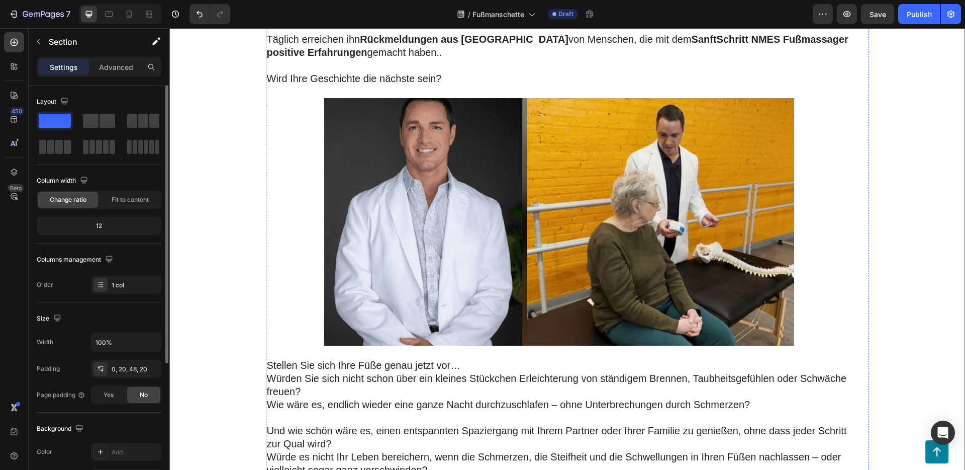
scroll to position [6579, 0]
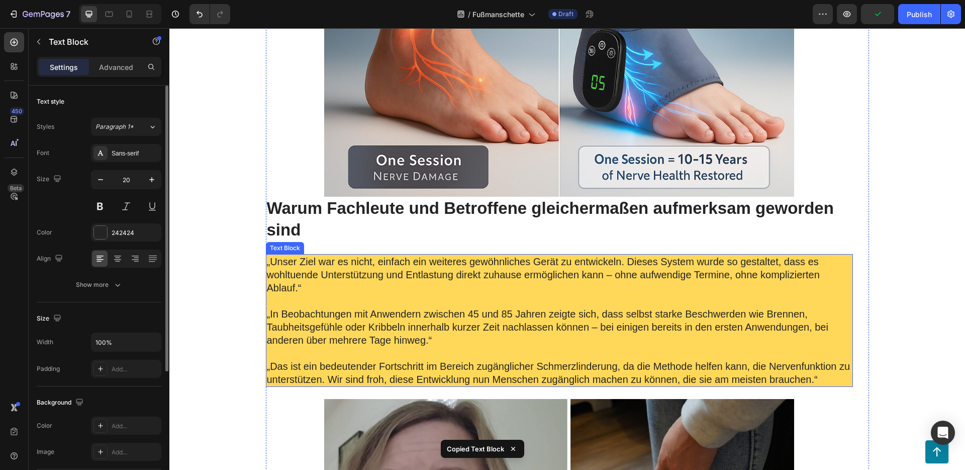
scroll to position [5227, 0]
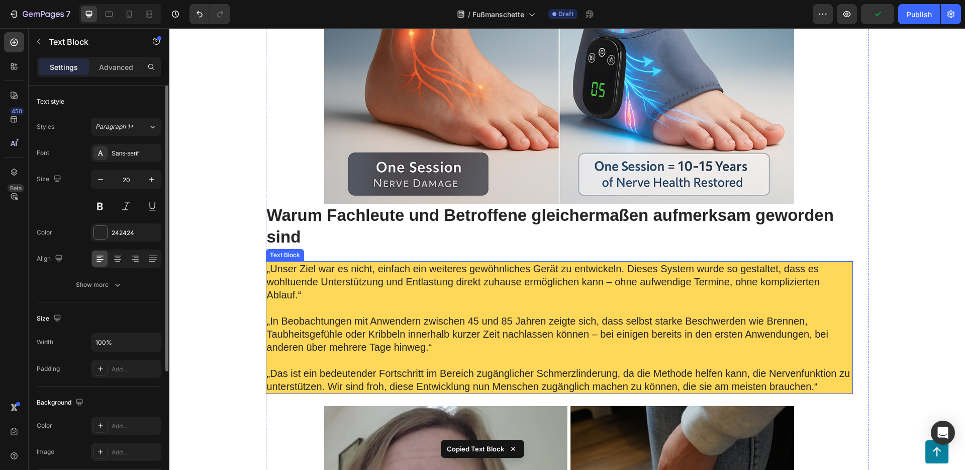
click at [459, 343] on p "„In Beobachtungen mit Anwendern zwischen 45 und 85 Jahren zeigte sich, dass sel…" at bounding box center [559, 333] width 585 height 39
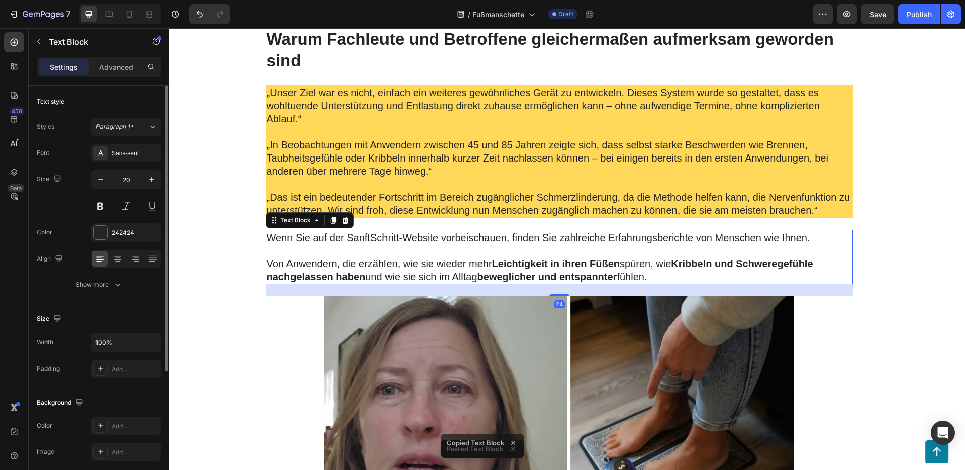
scroll to position [5418, 0]
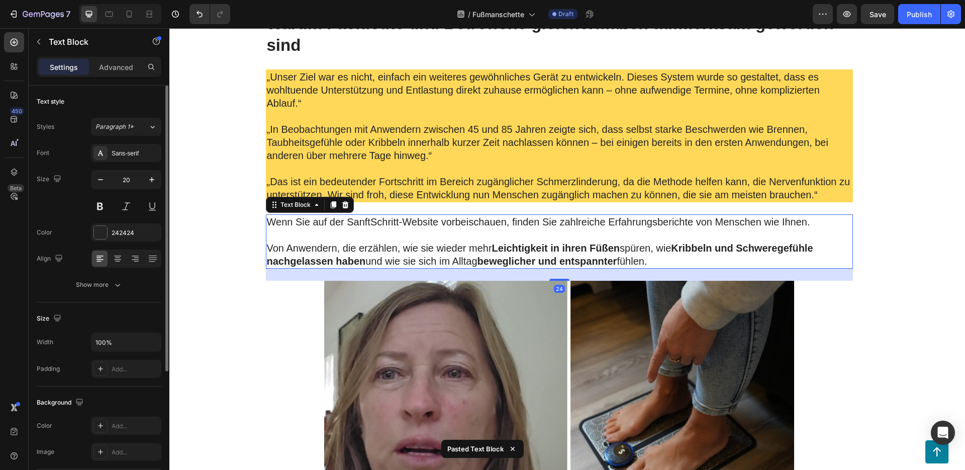
click at [399, 228] on p at bounding box center [559, 234] width 585 height 13
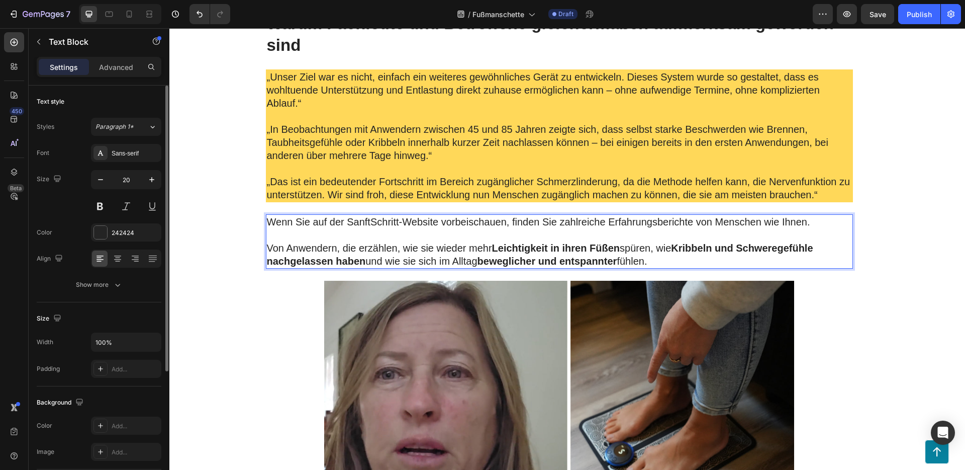
click at [668, 259] on p "Von Anwendern, die erzählen, wie sie wieder mehr Leichtigkeit in ihren Füßen sp…" at bounding box center [559, 254] width 585 height 26
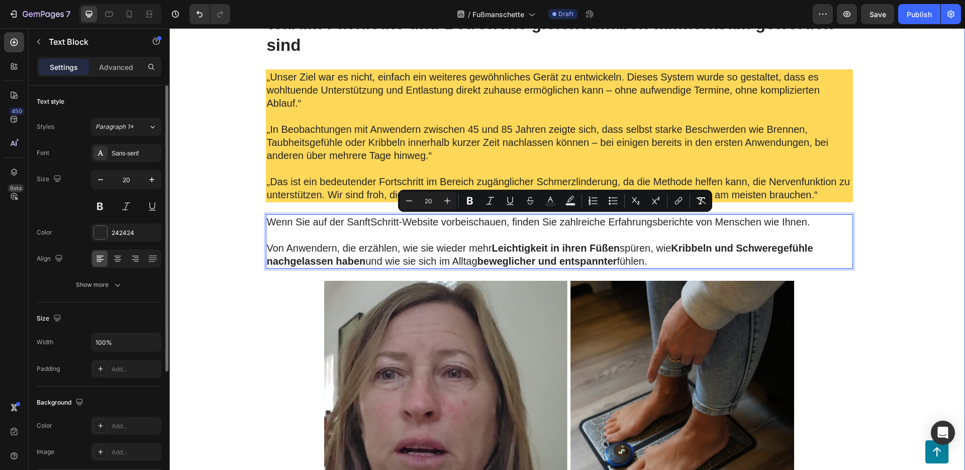
drag, startPoint x: 646, startPoint y: 258, endPoint x: 230, endPoint y: 219, distance: 417.6
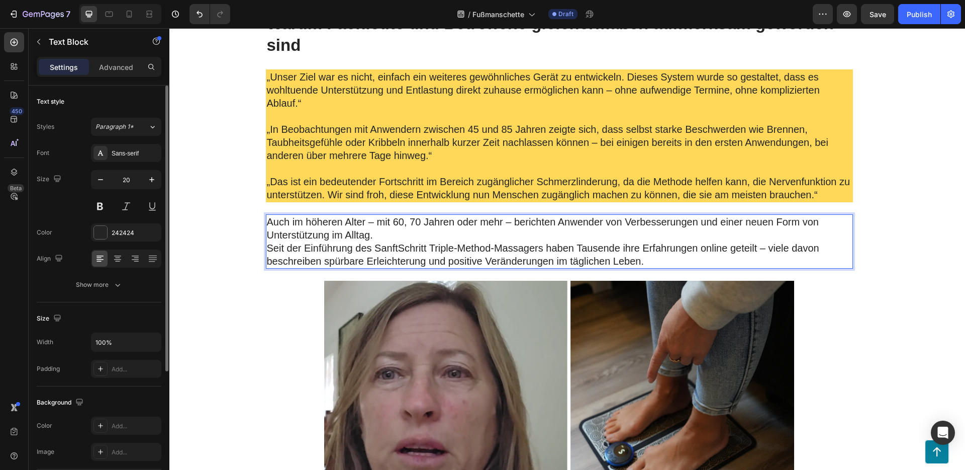
click at [425, 236] on p "Auch im höheren Alter – mit 60, 70 Jahren oder mehr – berichten Anwender von Ve…" at bounding box center [559, 228] width 585 height 26
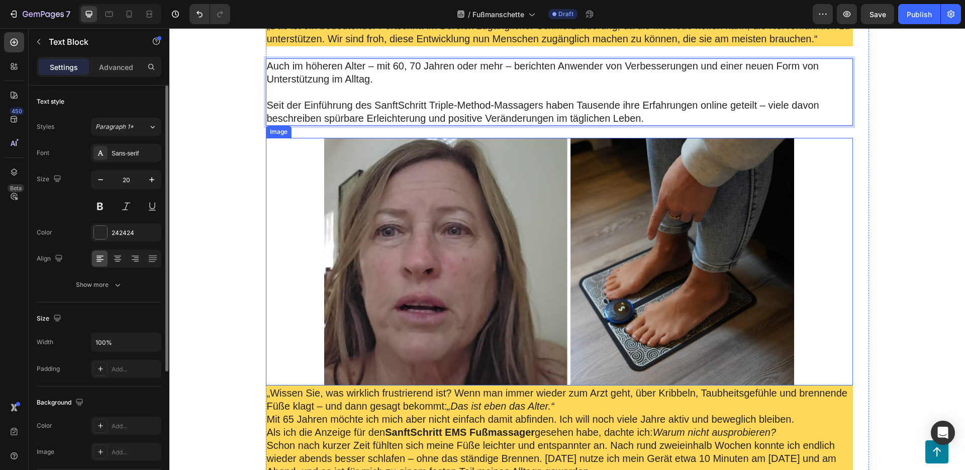
scroll to position [5585, 0]
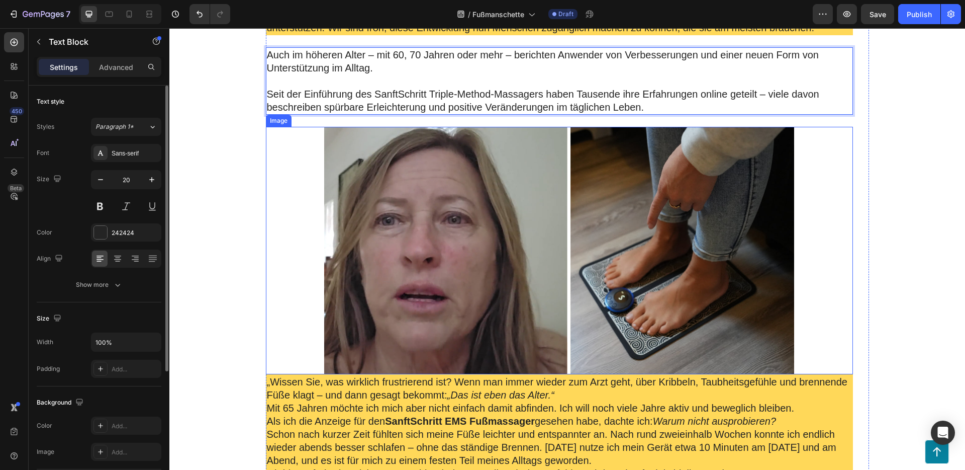
click at [480, 230] on img at bounding box center [559, 250] width 470 height 247
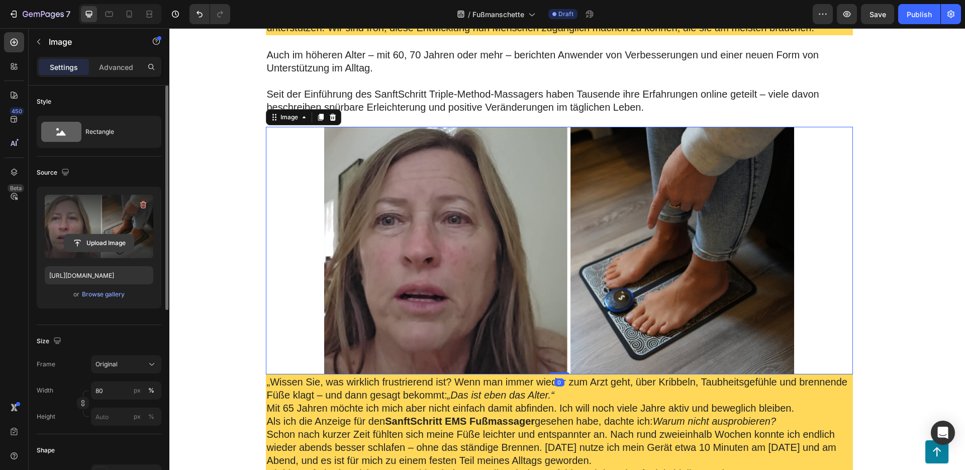
click at [82, 246] on input "file" at bounding box center [98, 242] width 69 height 17
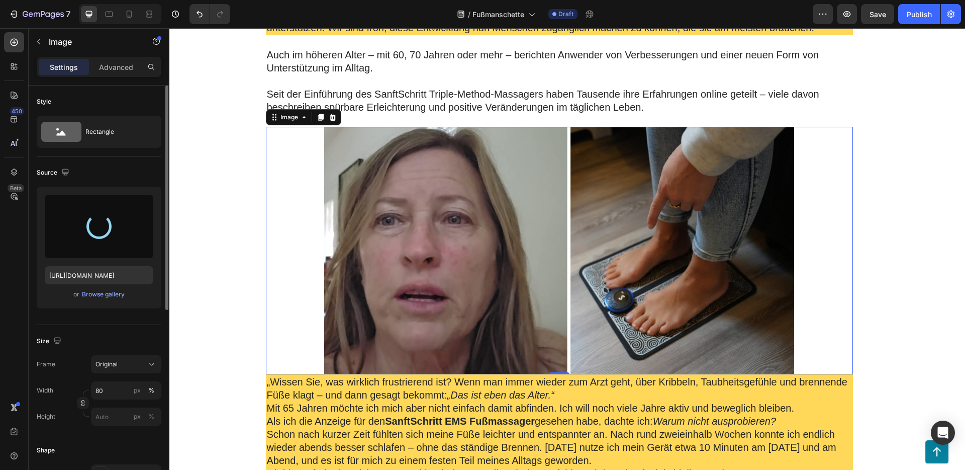
type input "[URL][DOMAIN_NAME]"
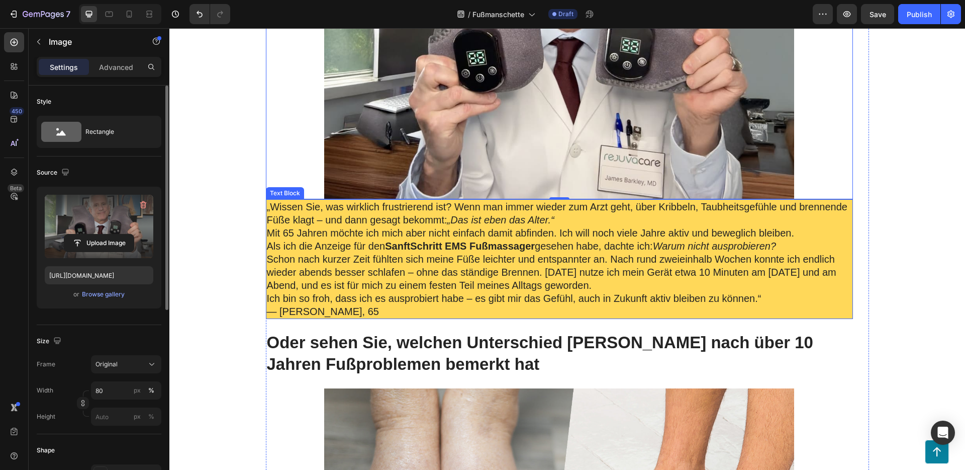
scroll to position [5826, 0]
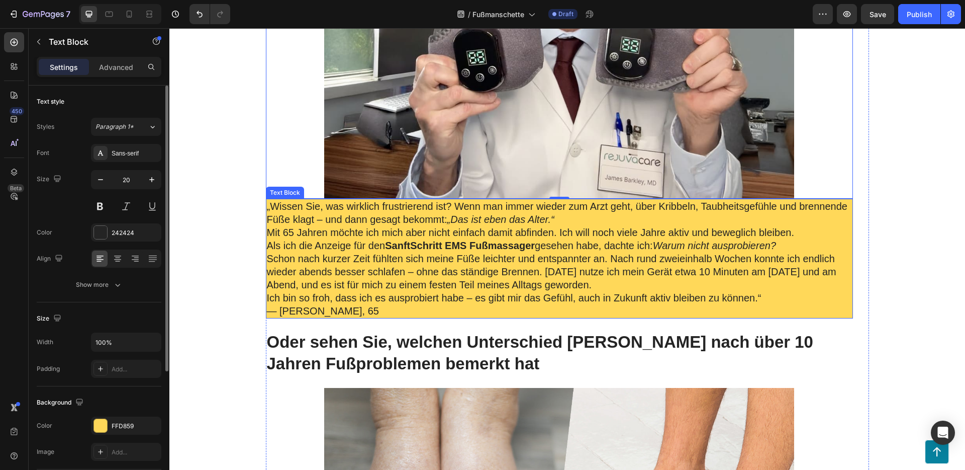
click at [525, 257] on p "Schon nach kurzer Zeit fühlten sich meine Füße leichter und entspannter an. Nac…" at bounding box center [559, 271] width 585 height 39
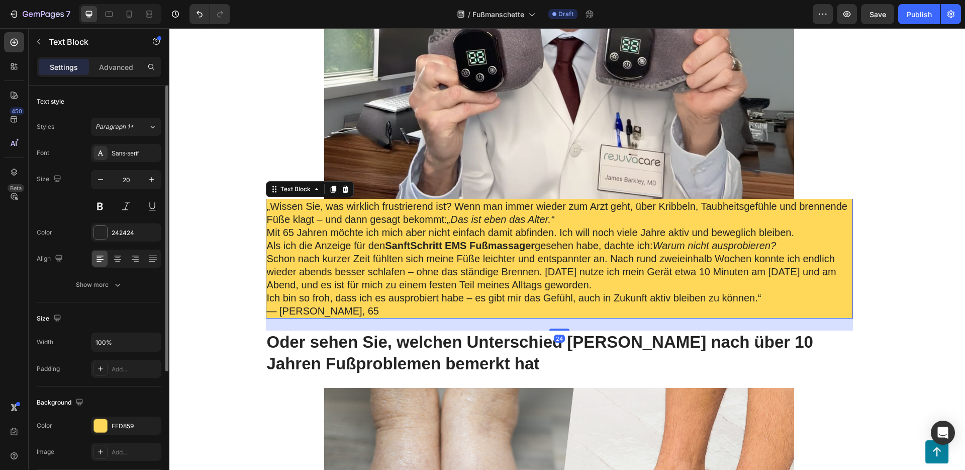
click at [430, 269] on p "Schon nach kurzer Zeit fühlten sich meine Füße leichter und entspannter an. Nac…" at bounding box center [559, 271] width 585 height 39
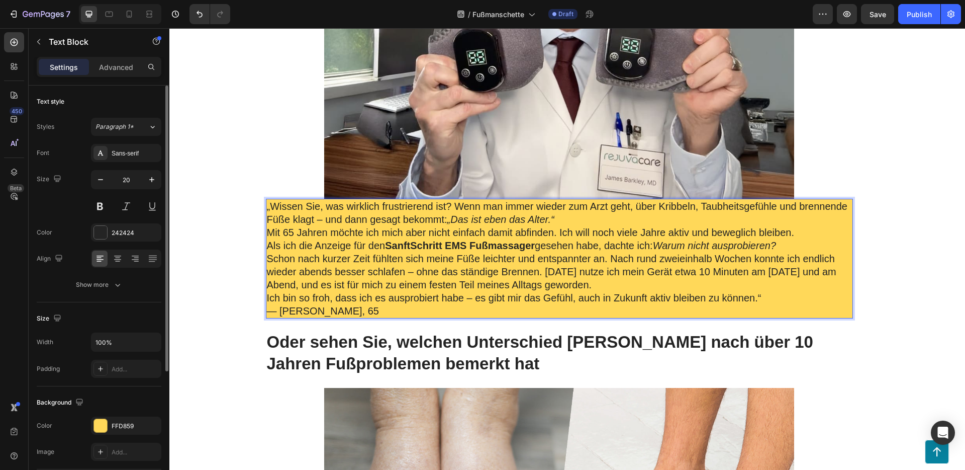
click at [368, 307] on p "— [PERSON_NAME], 65" at bounding box center [559, 310] width 585 height 13
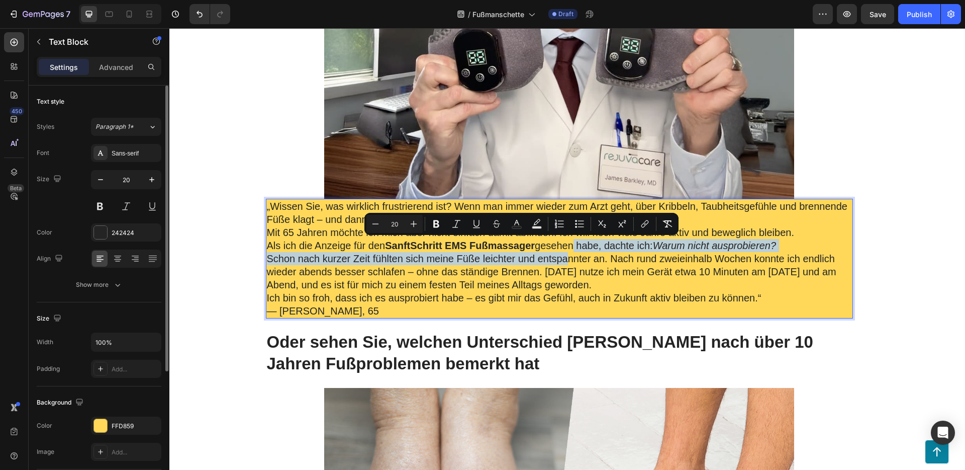
drag, startPoint x: 568, startPoint y: 239, endPoint x: 565, endPoint y: 254, distance: 15.0
click at [565, 255] on div "„Wissen Sie, was wirklich frustrierend ist? Wenn man immer wieder zum Arzt geht…" at bounding box center [559, 259] width 587 height 120
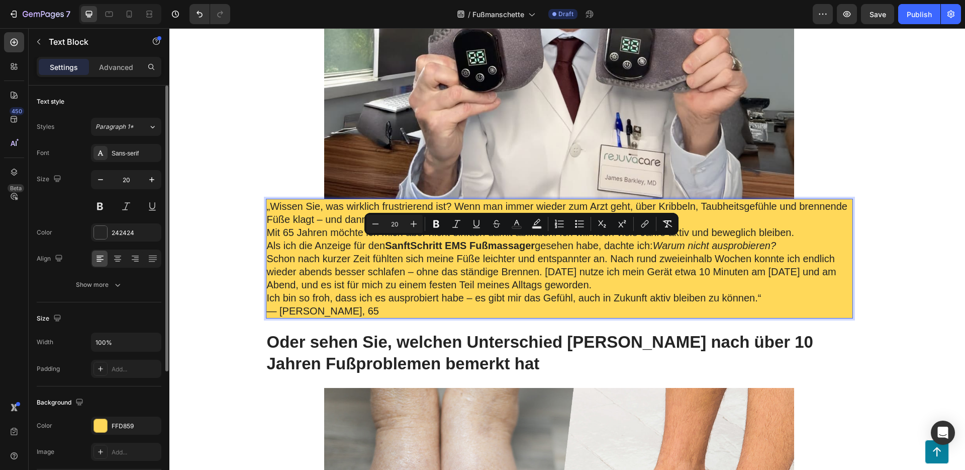
click at [518, 271] on p "Schon nach kurzer Zeit fühlten sich meine Füße leichter und entspannter an. Nac…" at bounding box center [559, 271] width 585 height 39
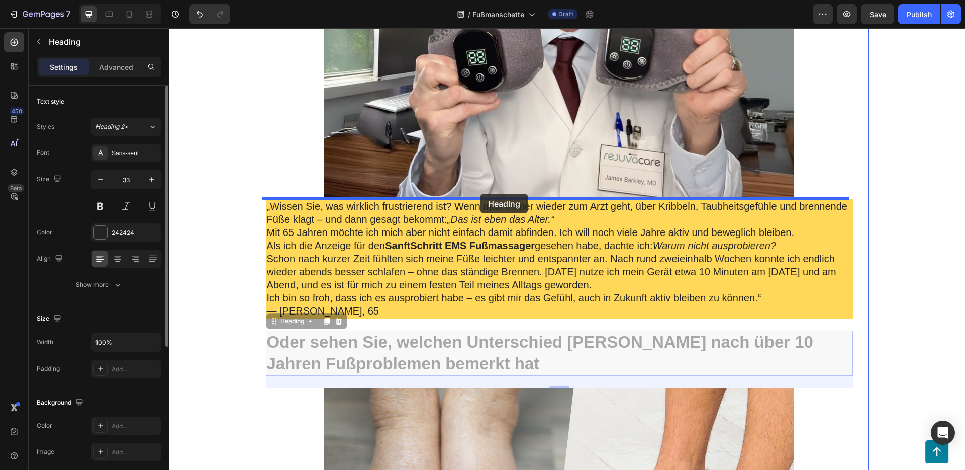
drag, startPoint x: 484, startPoint y: 342, endPoint x: 481, endPoint y: 196, distance: 146.3
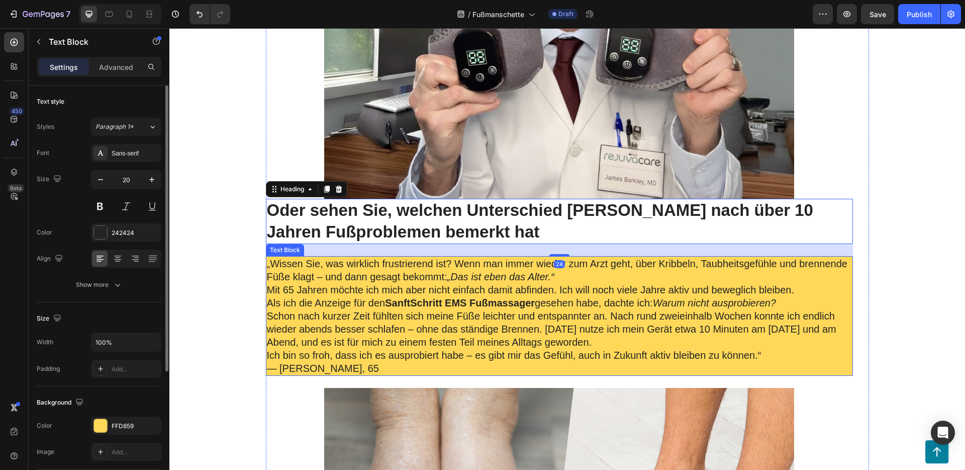
click at [497, 265] on p "„Wissen Sie, was wirklich frustrierend ist? Wenn man immer wieder zum Arzt geht…" at bounding box center [559, 270] width 585 height 26
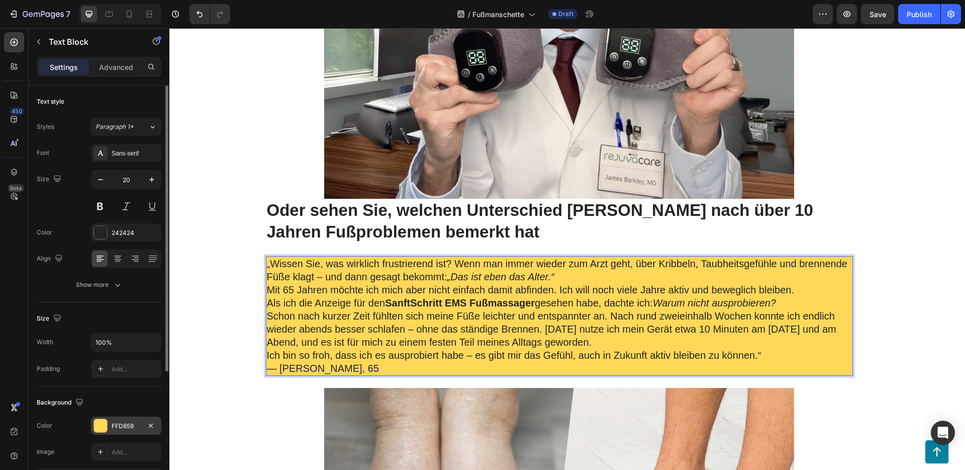
click at [100, 423] on div at bounding box center [100, 425] width 13 height 13
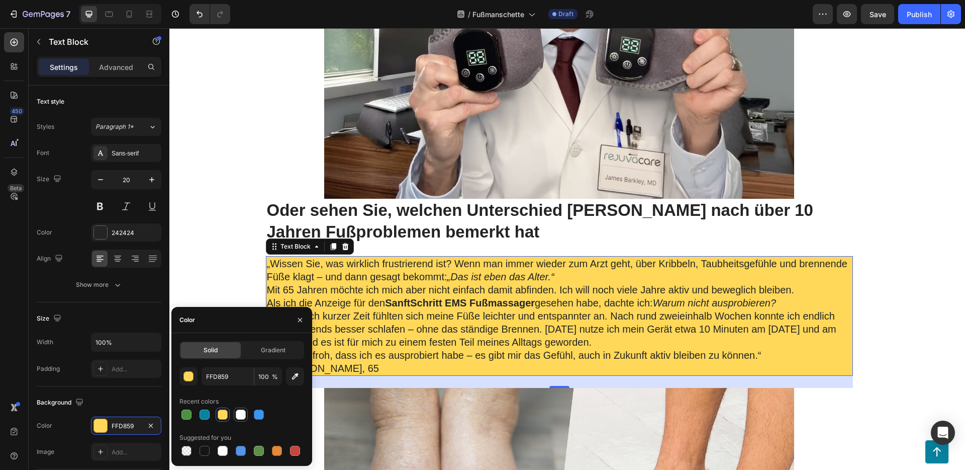
click at [240, 414] on div at bounding box center [241, 414] width 10 height 10
type input "FFFFFF"
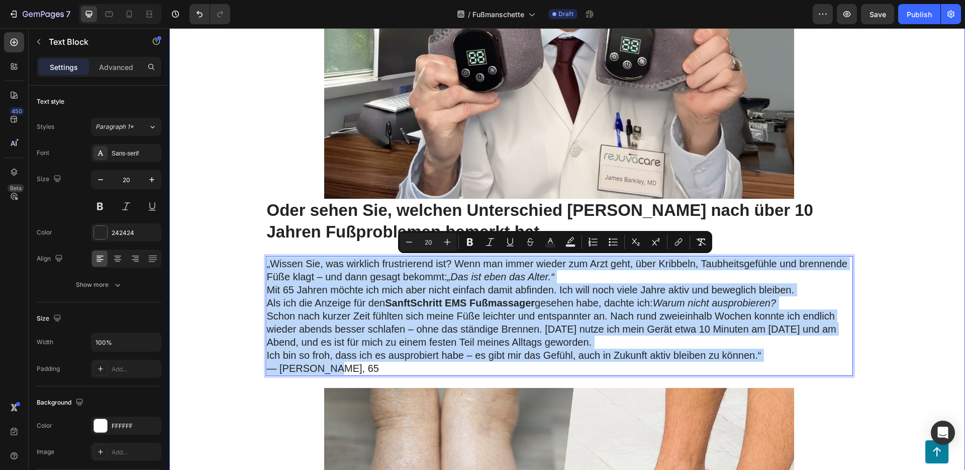
drag, startPoint x: 347, startPoint y: 367, endPoint x: 254, endPoint y: 258, distance: 143.0
click at [307, 222] on h2 "Oder sehen Sie, welchen Unterschied [PERSON_NAME] nach über 10 Jahren Fußproble…" at bounding box center [559, 221] width 587 height 45
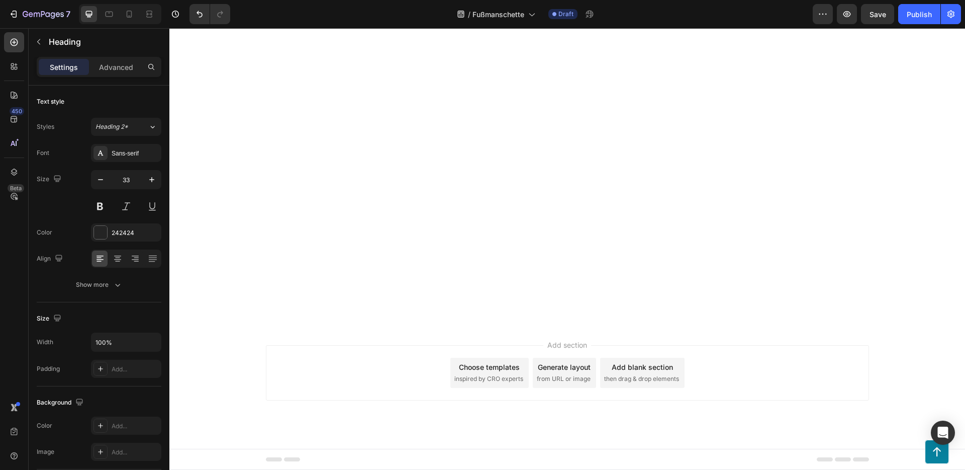
scroll to position [5903, 0]
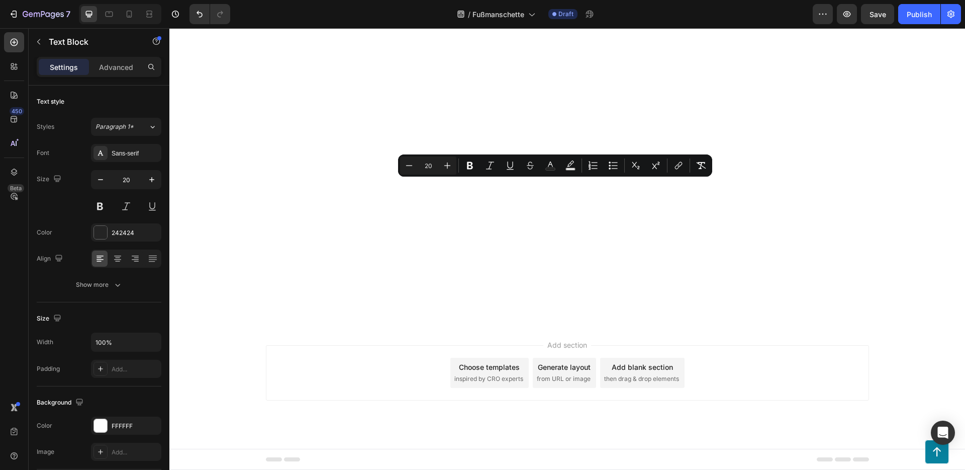
drag, startPoint x: 336, startPoint y: 285, endPoint x: 255, endPoint y: 187, distance: 127.5
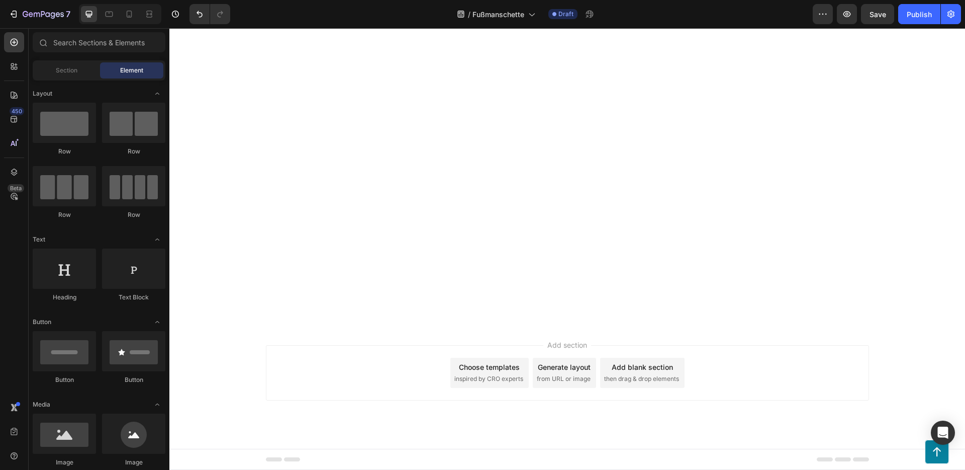
scroll to position [5940, 0]
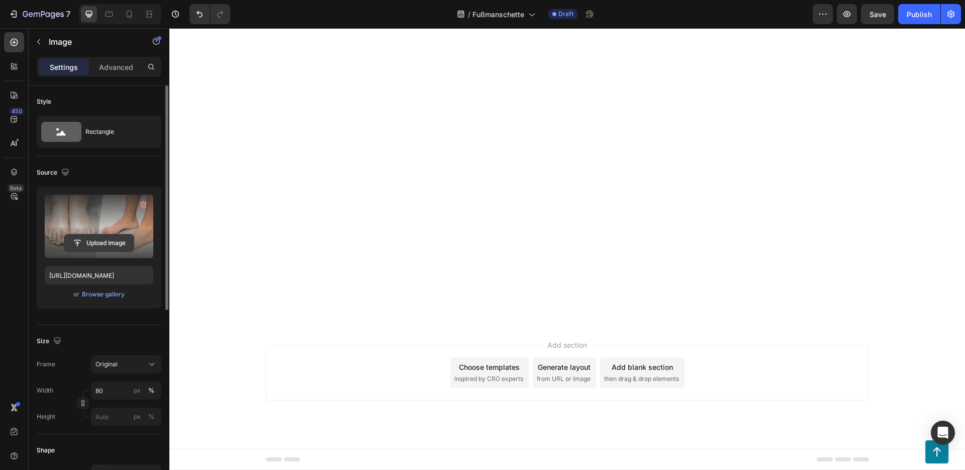
click at [83, 244] on input "file" at bounding box center [98, 242] width 69 height 17
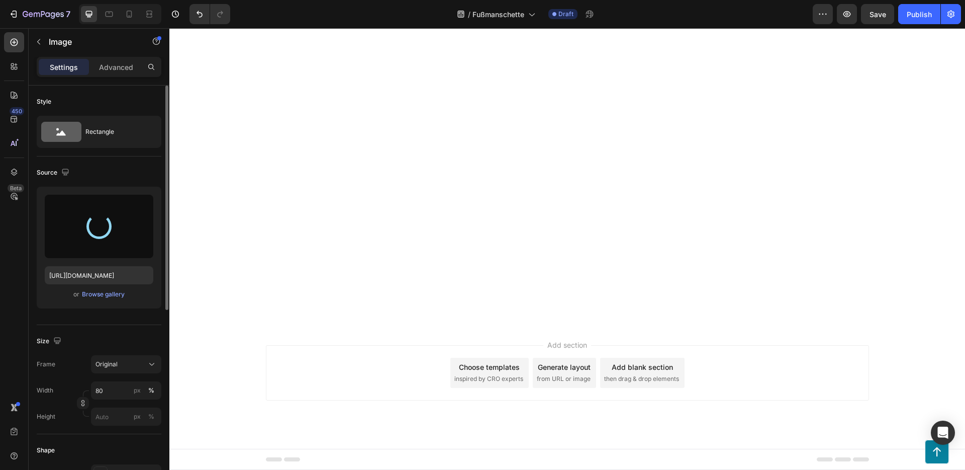
scroll to position [6084, 0]
type input "https://cdn.shopify.com/s/files/1/0710/4436/6535/files/gempages_572944538864190…"
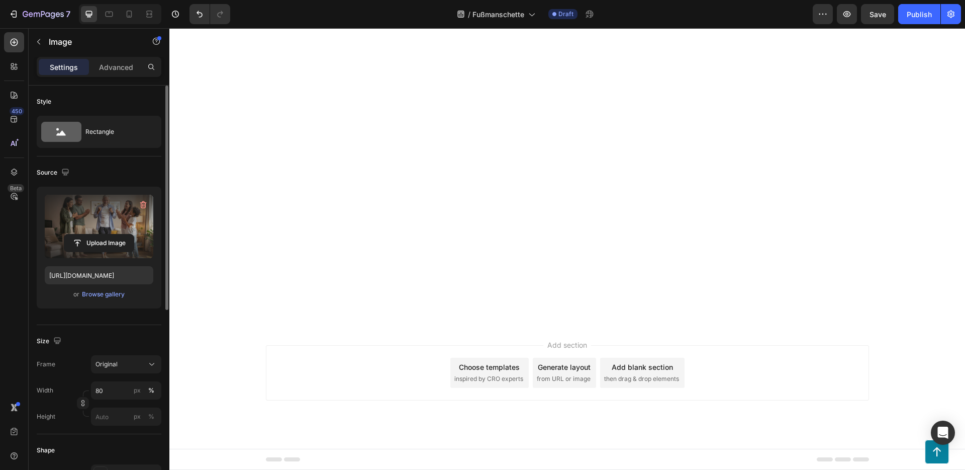
scroll to position [6150, 0]
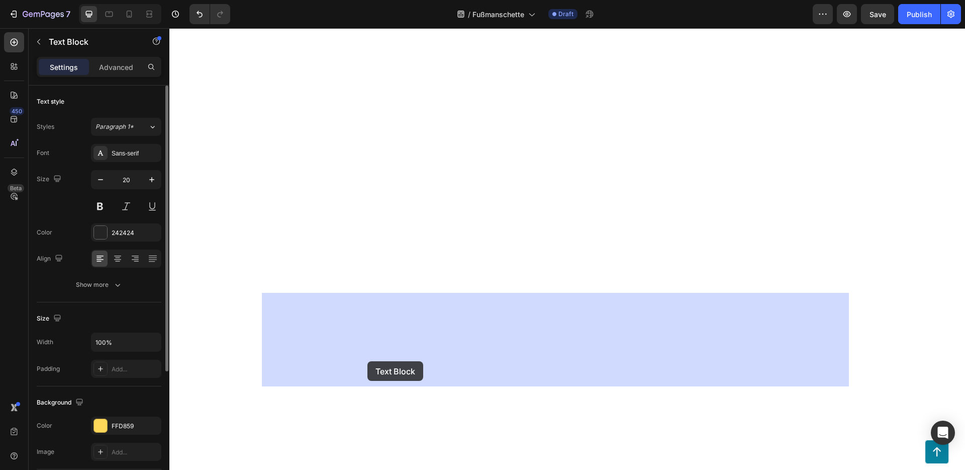
drag, startPoint x: 365, startPoint y: 372, endPoint x: 373, endPoint y: 366, distance: 10.4
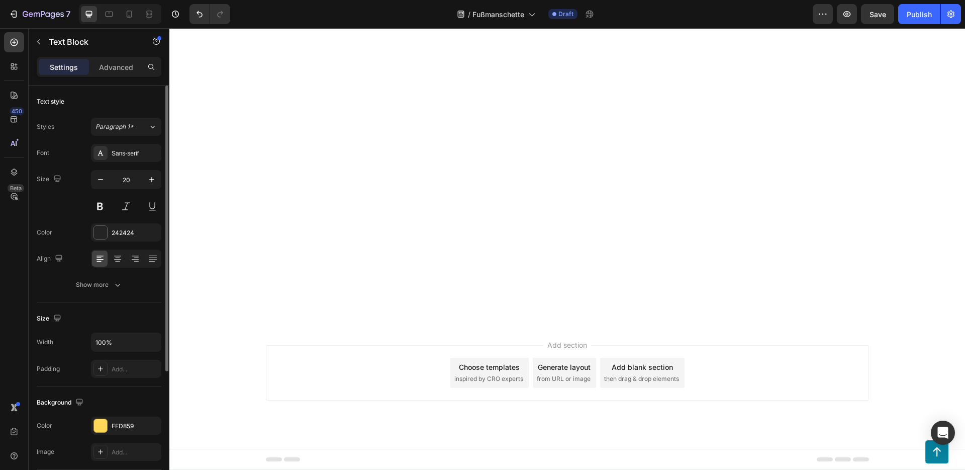
drag, startPoint x: 328, startPoint y: 375, endPoint x: 260, endPoint y: 296, distance: 104.5
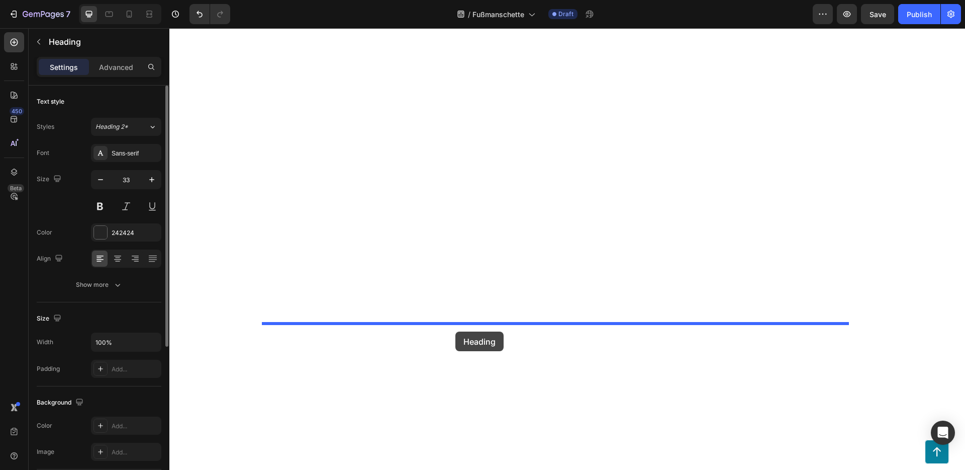
drag, startPoint x: 420, startPoint y: 131, endPoint x: 455, endPoint y: 326, distance: 198.6
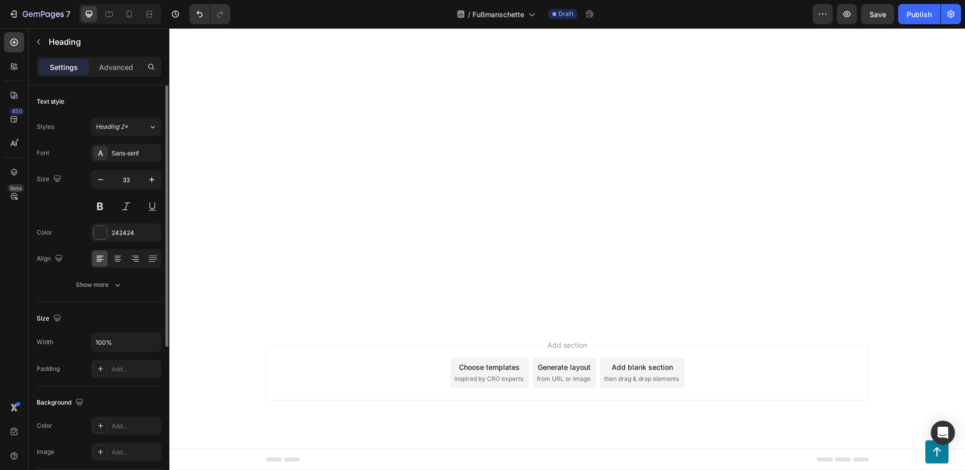
scroll to position [6336, 0]
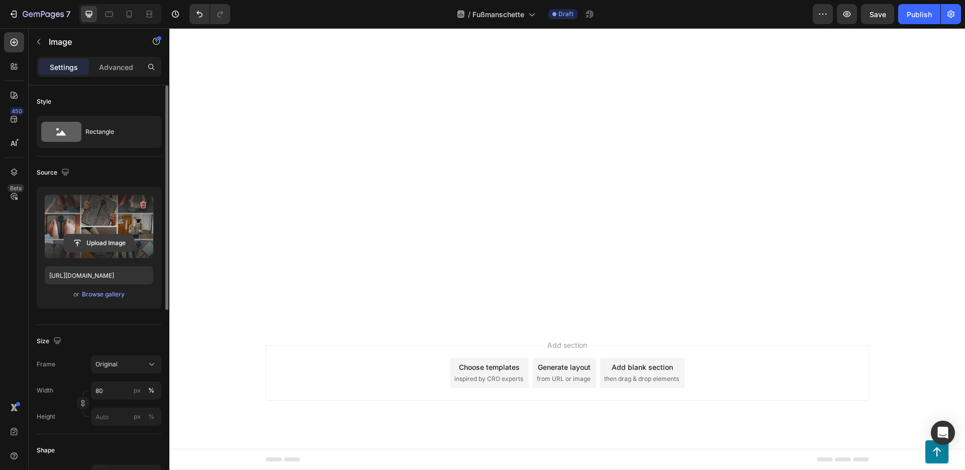
click at [93, 247] on input "file" at bounding box center [98, 242] width 69 height 17
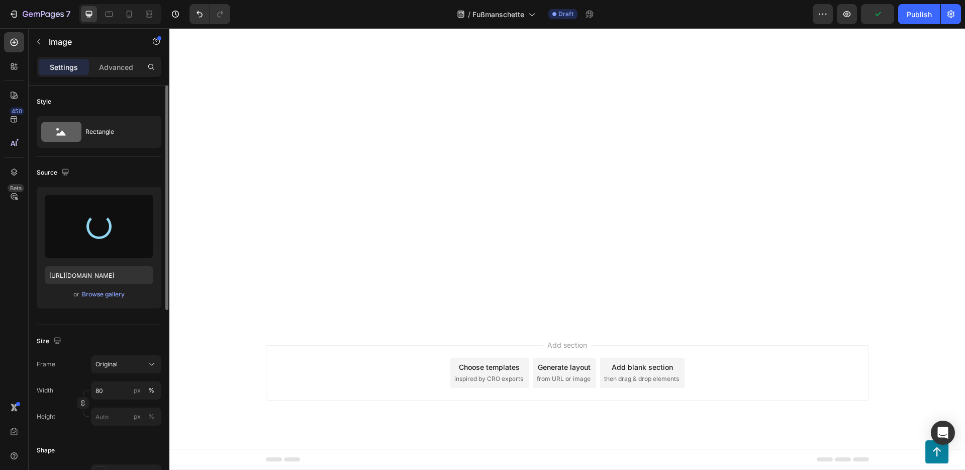
type input "https://cdn.shopify.com/s/files/1/0710/4436/6535/files/gempages_572944538864190…"
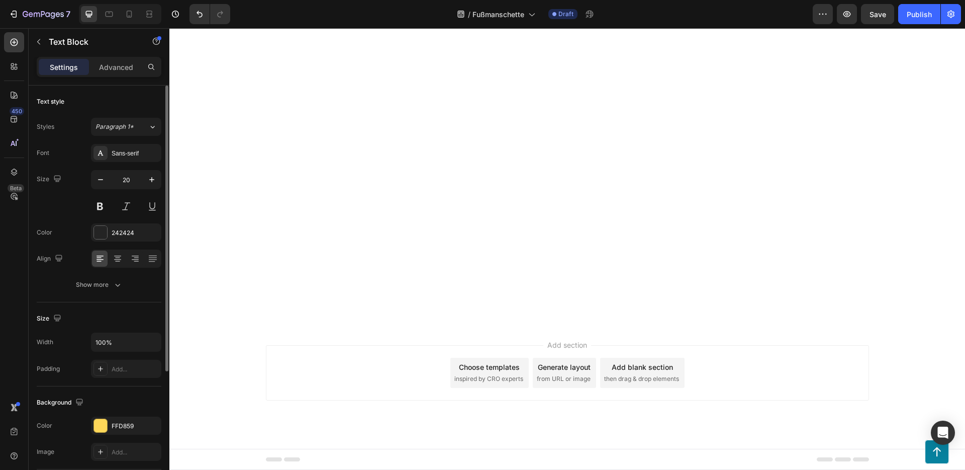
scroll to position [6716, 0]
drag, startPoint x: 772, startPoint y: 128, endPoint x: 262, endPoint y: 108, distance: 510.2
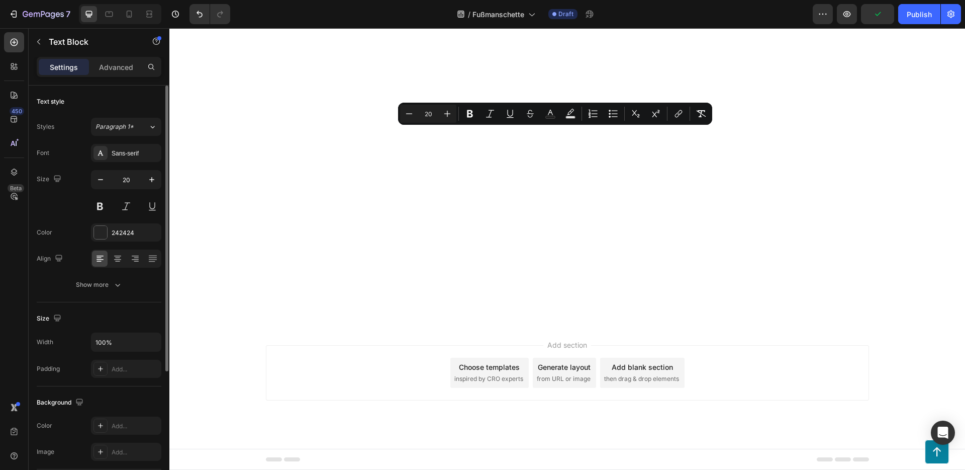
drag, startPoint x: 651, startPoint y: 175, endPoint x: 235, endPoint y: 131, distance: 418.6
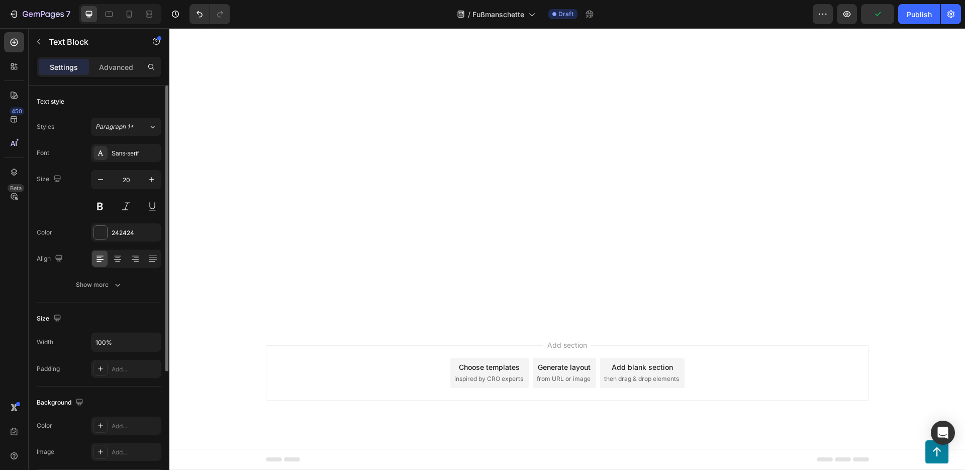
scroll to position [6724, 0]
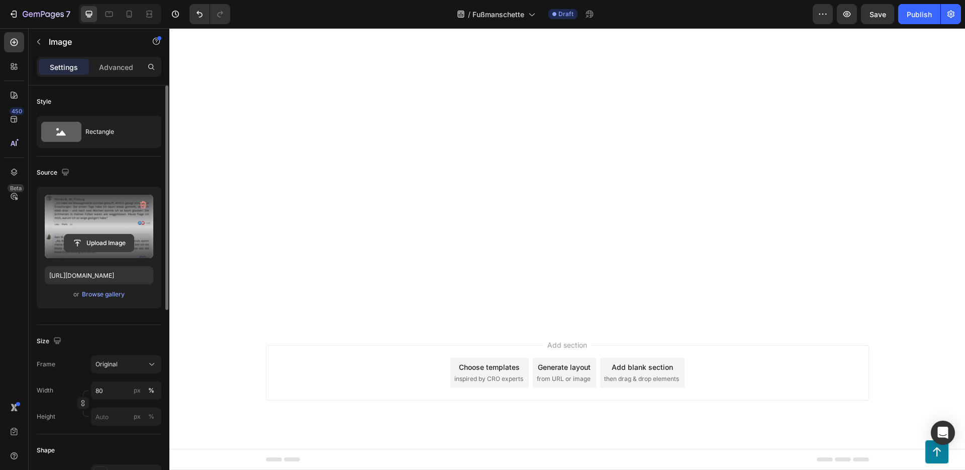
click at [86, 238] on input "file" at bounding box center [98, 242] width 69 height 17
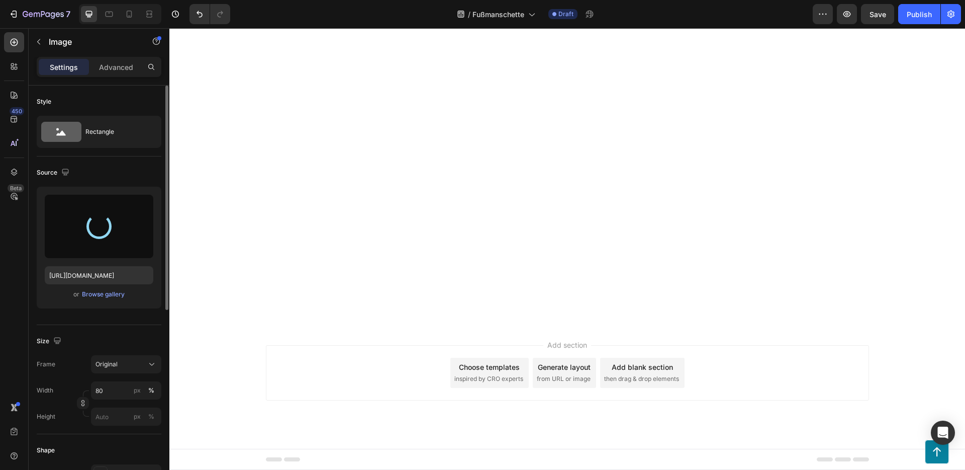
type input "https://cdn.shopify.com/s/files/1/0710/4436/6535/files/gempages_572944538864190…"
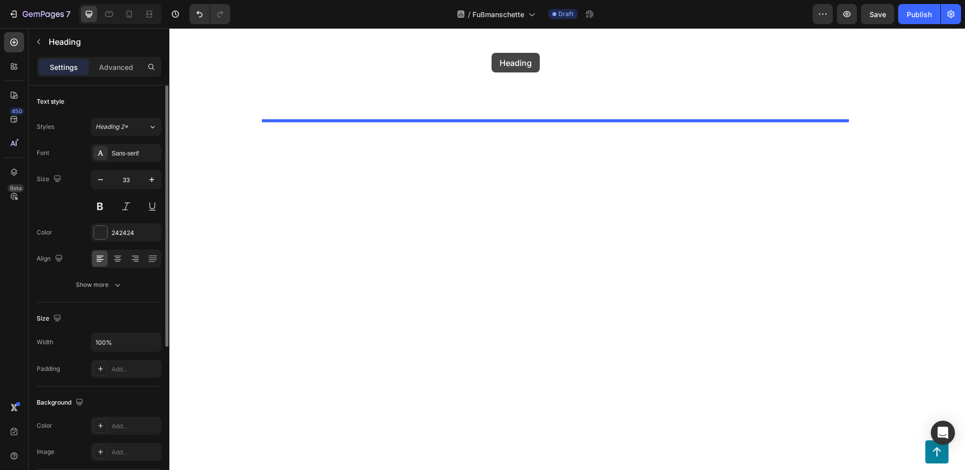
scroll to position [7070, 0]
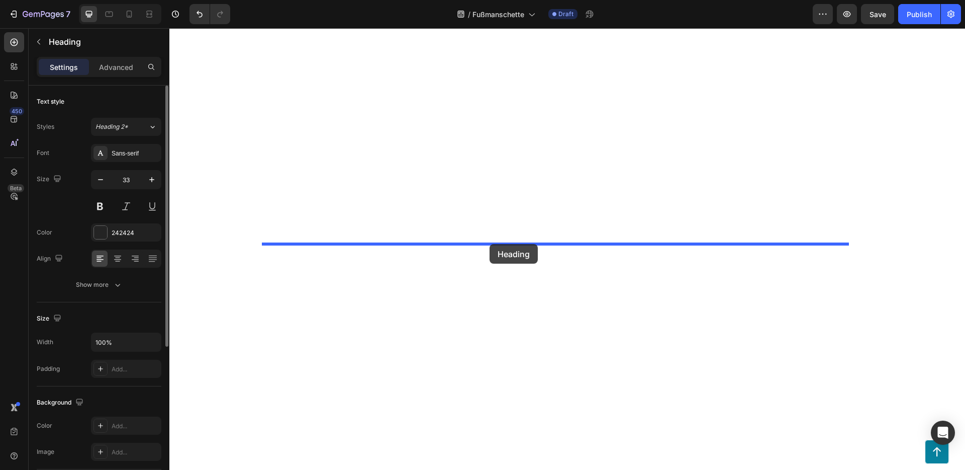
drag, startPoint x: 496, startPoint y: 352, endPoint x: 489, endPoint y: 241, distance: 111.8
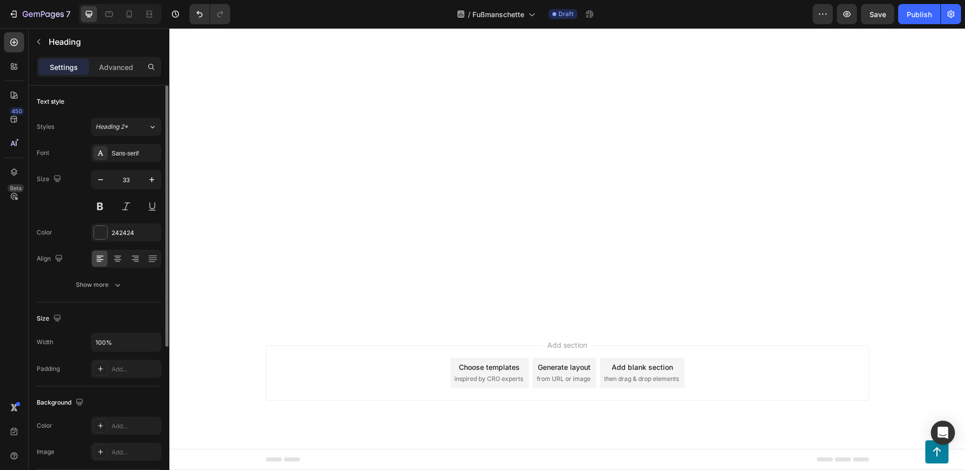
drag, startPoint x: 575, startPoint y: 276, endPoint x: 266, endPoint y: 248, distance: 310.0
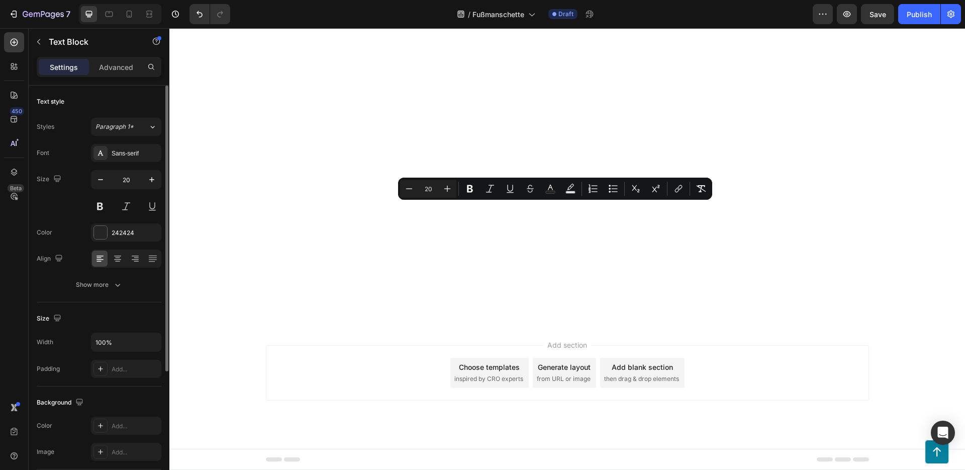
drag, startPoint x: 440, startPoint y: 266, endPoint x: 263, endPoint y: 211, distance: 185.6
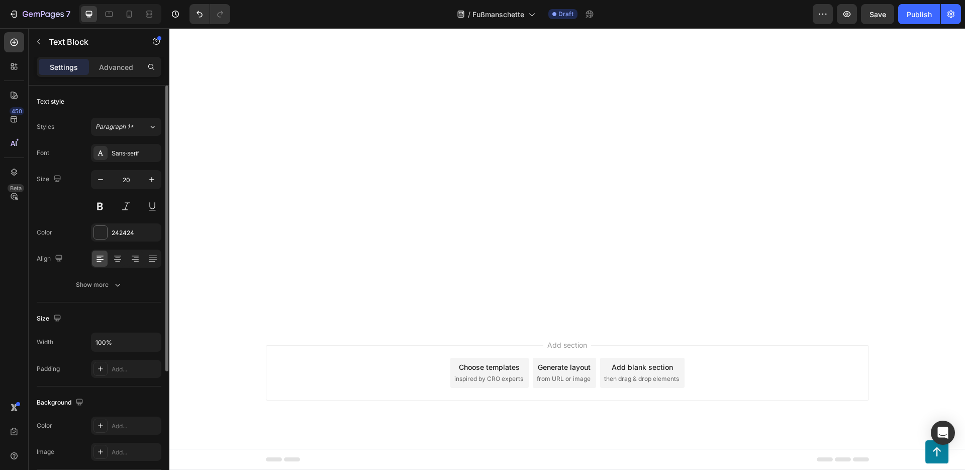
scroll to position [7149, 0]
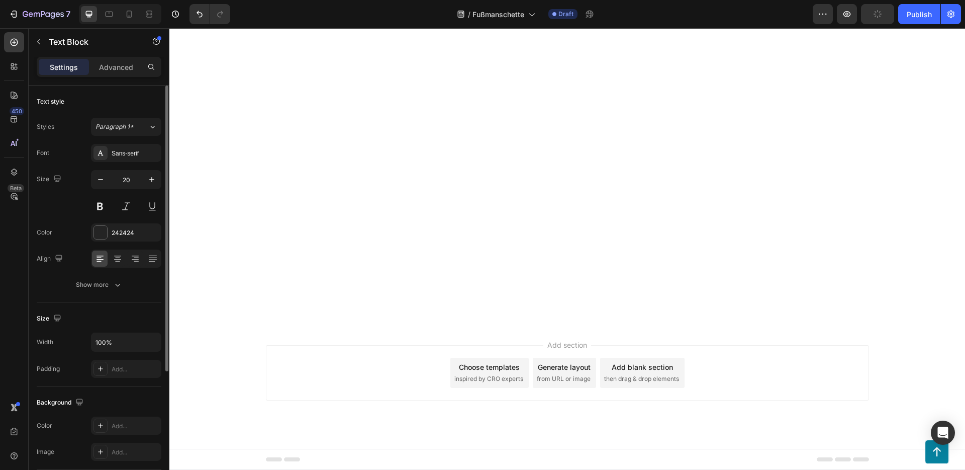
drag, startPoint x: 410, startPoint y: 271, endPoint x: 401, endPoint y: 271, distance: 9.1
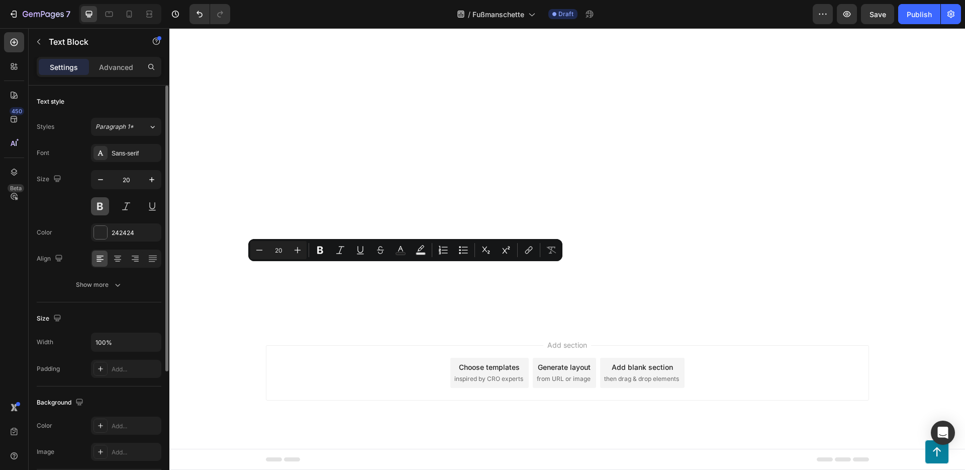
click at [98, 204] on button at bounding box center [100, 206] width 18 height 18
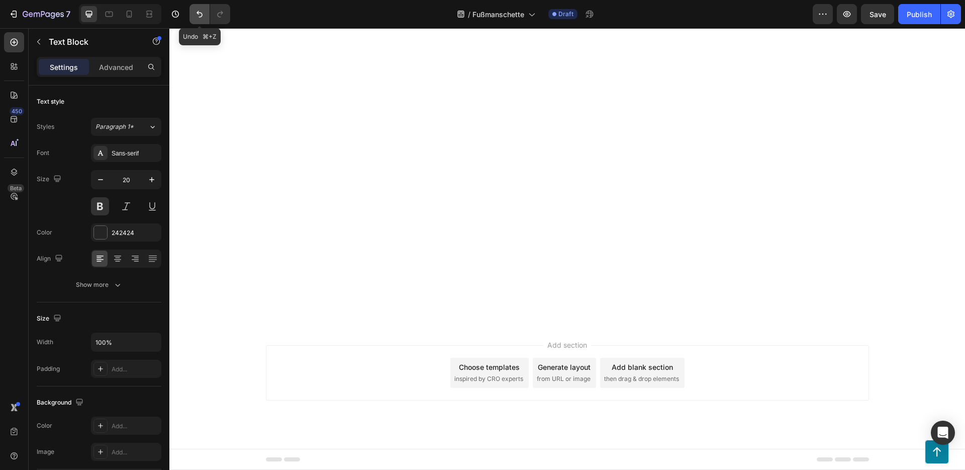
click at [197, 15] on icon "Undo/Redo" at bounding box center [200, 14] width 10 height 10
click at [40, 44] on icon "button" at bounding box center [39, 42] width 8 height 8
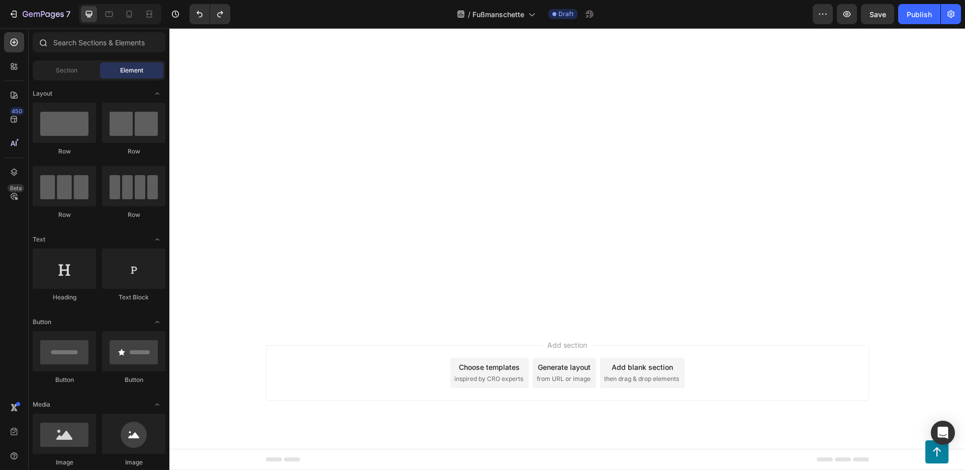
click at [88, 54] on div at bounding box center [99, 44] width 141 height 24
click at [92, 46] on input "text" at bounding box center [99, 42] width 133 height 20
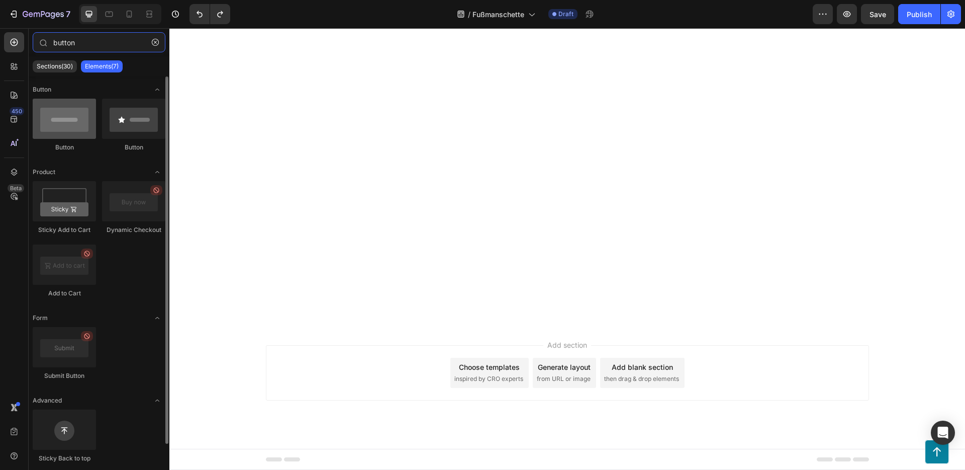
type input "button"
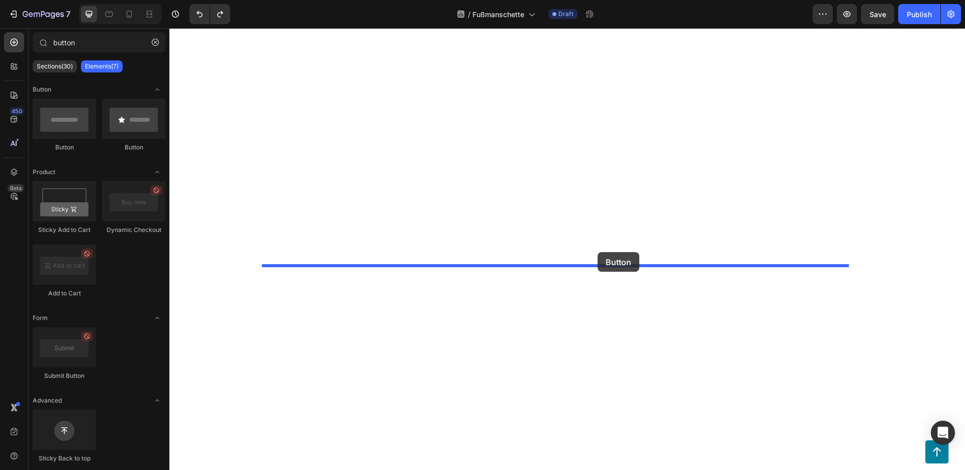
drag, startPoint x: 234, startPoint y: 142, endPoint x: 571, endPoint y: 249, distance: 353.6
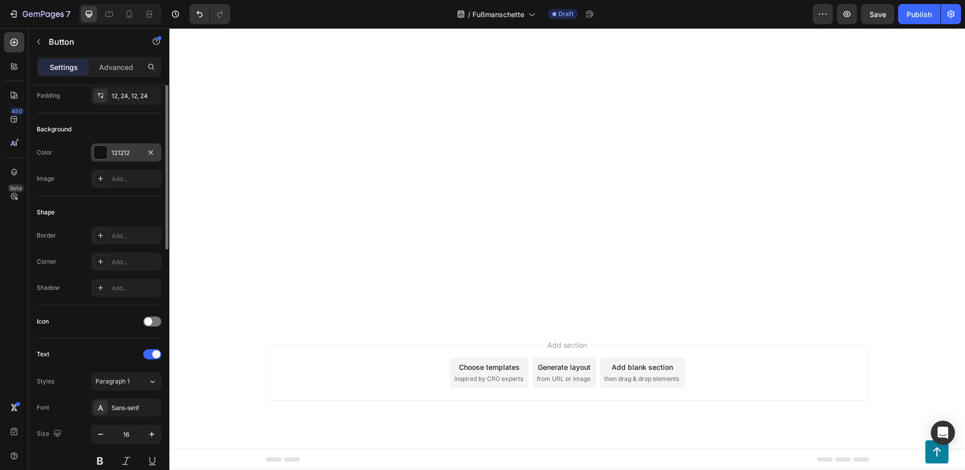
scroll to position [7, 0]
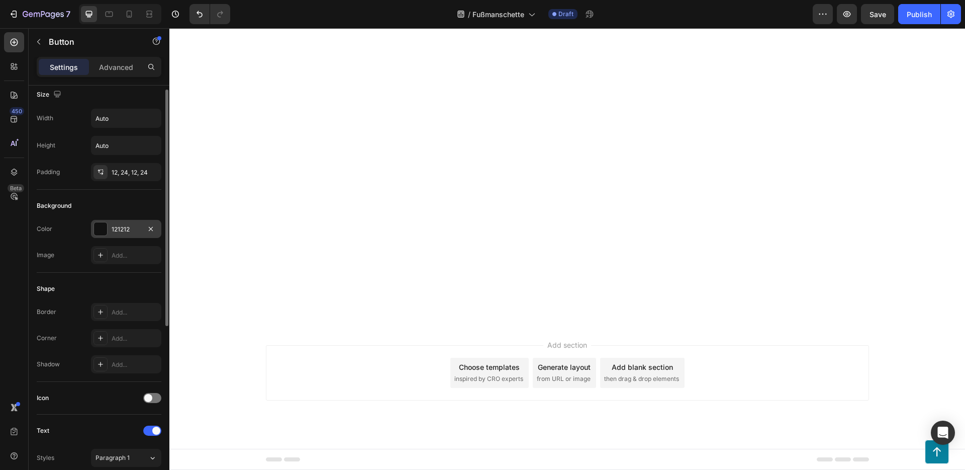
click at [107, 221] on div "121212" at bounding box center [126, 229] width 70 height 18
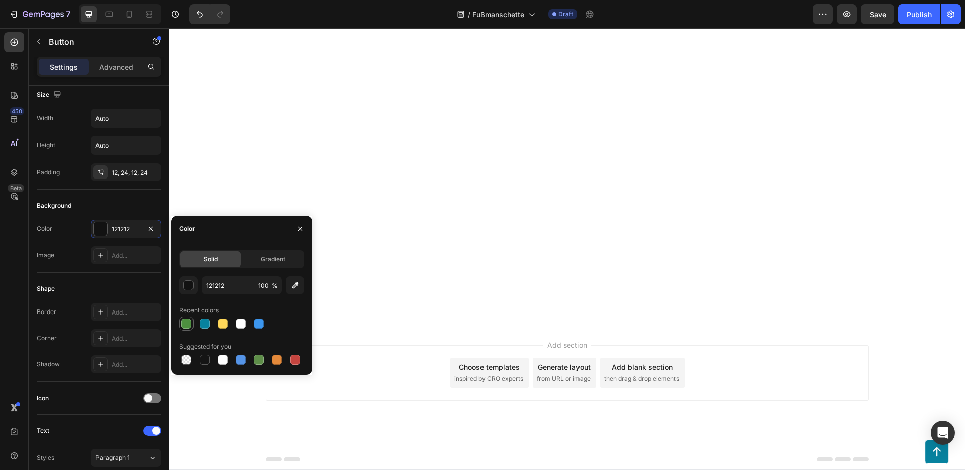
click at [191, 327] on div at bounding box center [187, 323] width 12 height 12
type input "4D903F"
click at [129, 203] on div "Background" at bounding box center [99, 206] width 125 height 16
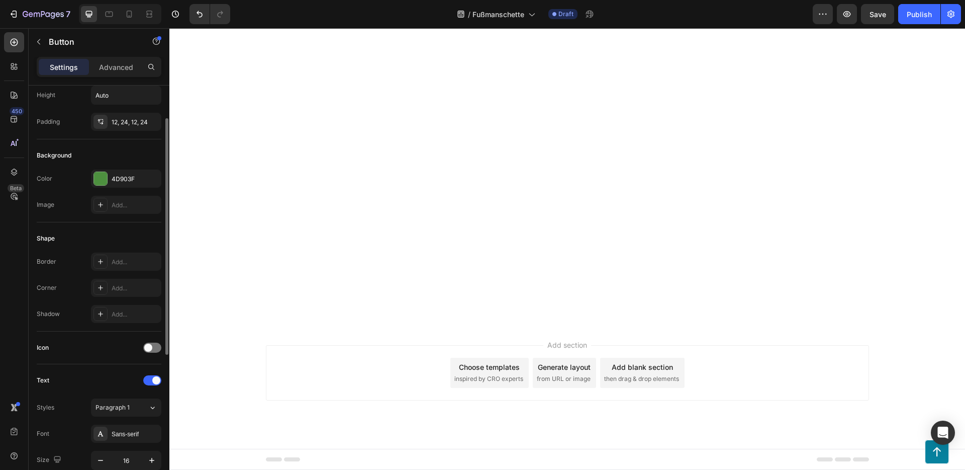
scroll to position [203, 0]
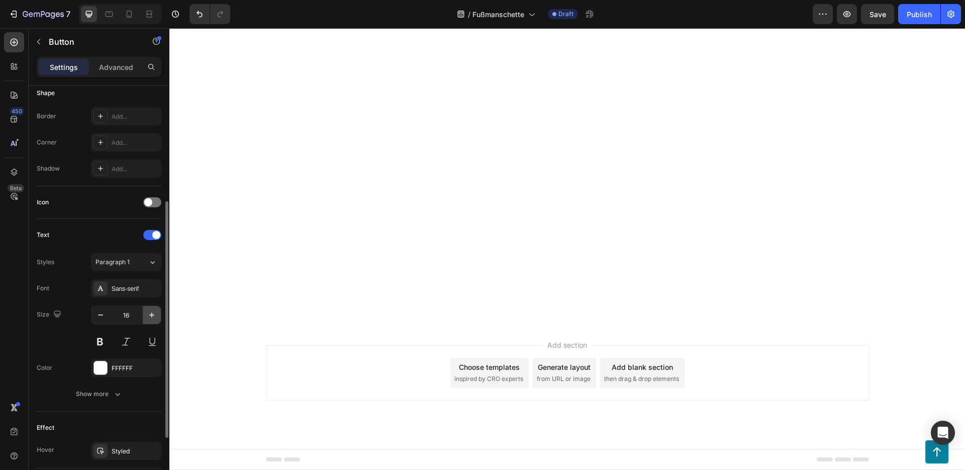
click at [150, 316] on icon "button" at bounding box center [152, 315] width 10 height 10
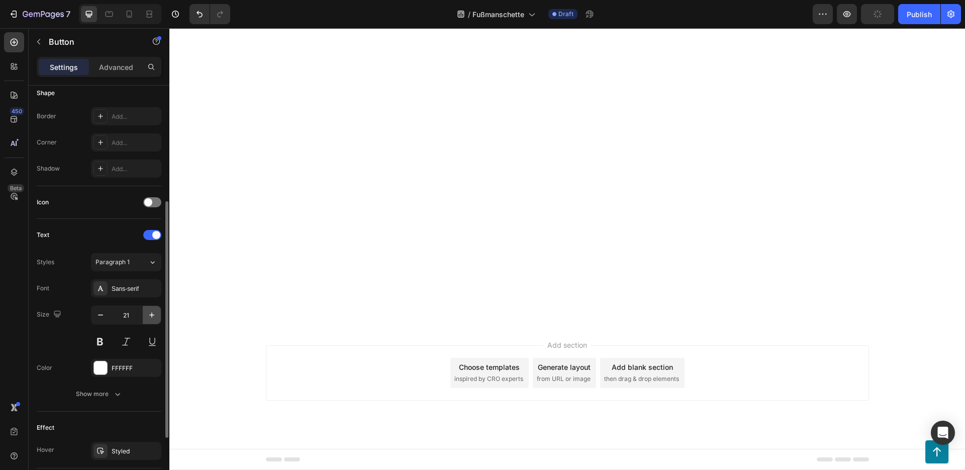
click at [150, 316] on icon "button" at bounding box center [152, 315] width 10 height 10
type input "23"
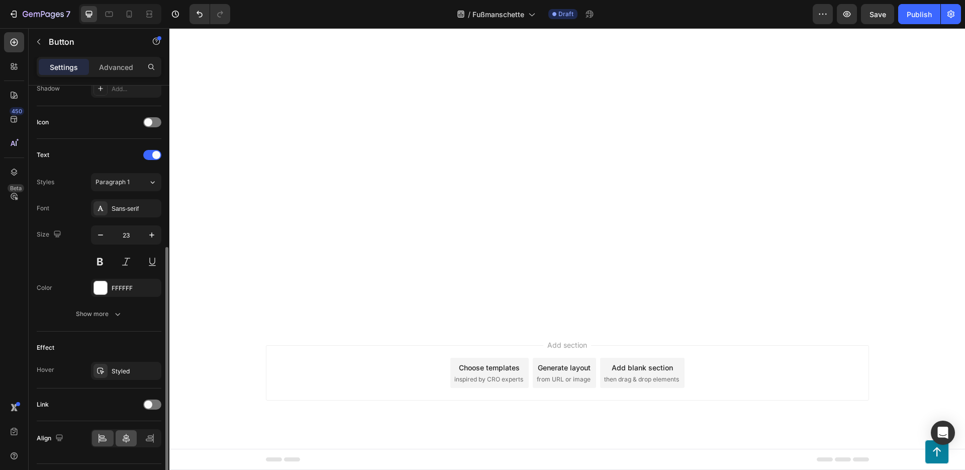
scroll to position [308, 0]
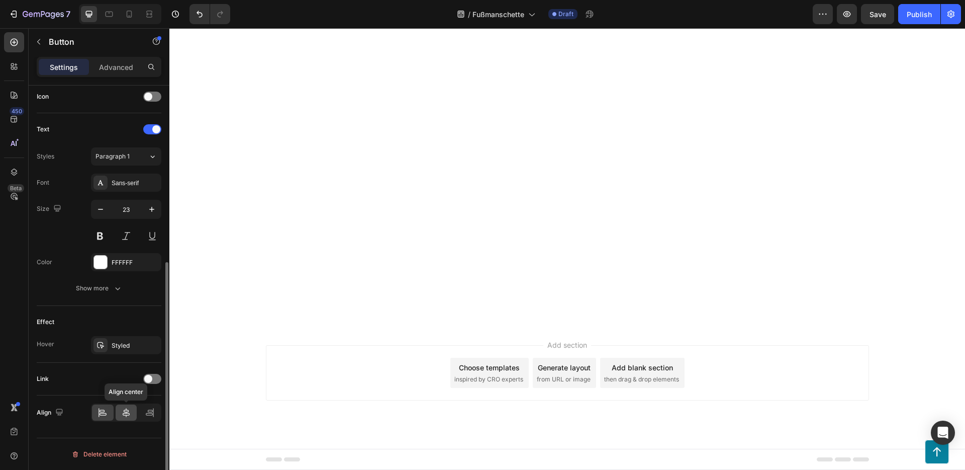
click at [122, 410] on icon at bounding box center [126, 412] width 10 height 10
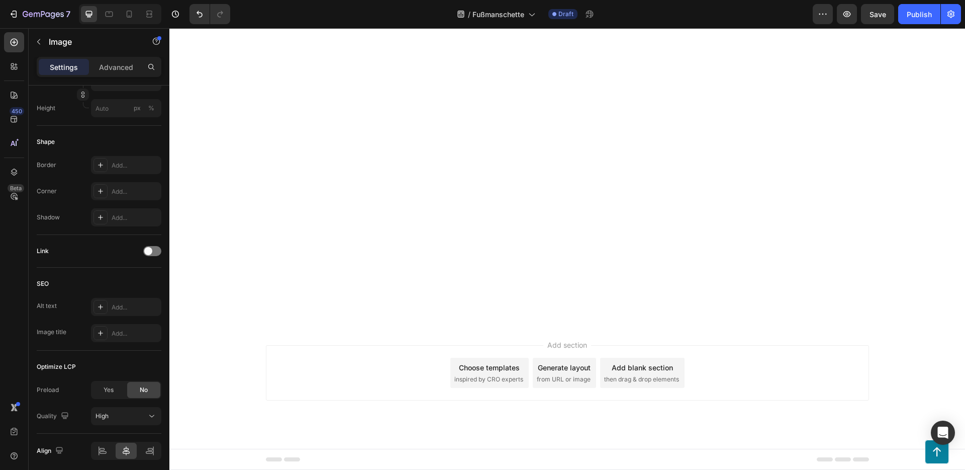
scroll to position [0, 0]
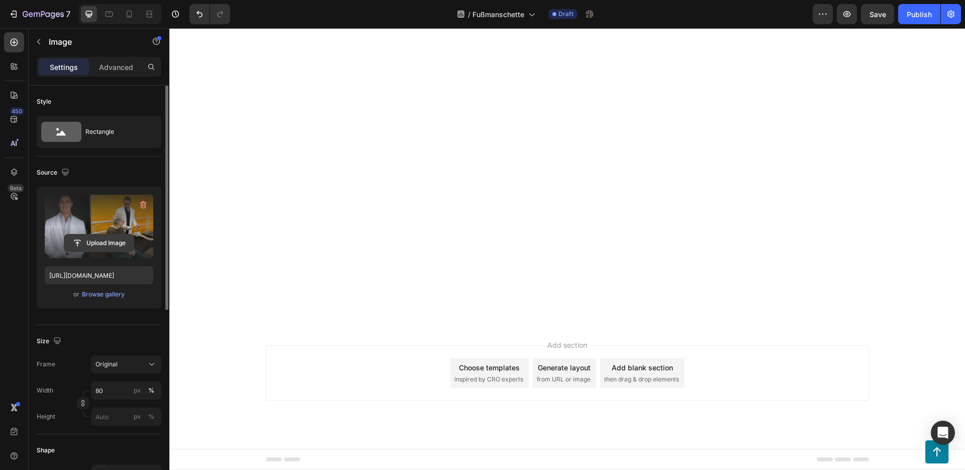
click at [95, 239] on input "file" at bounding box center [98, 242] width 69 height 17
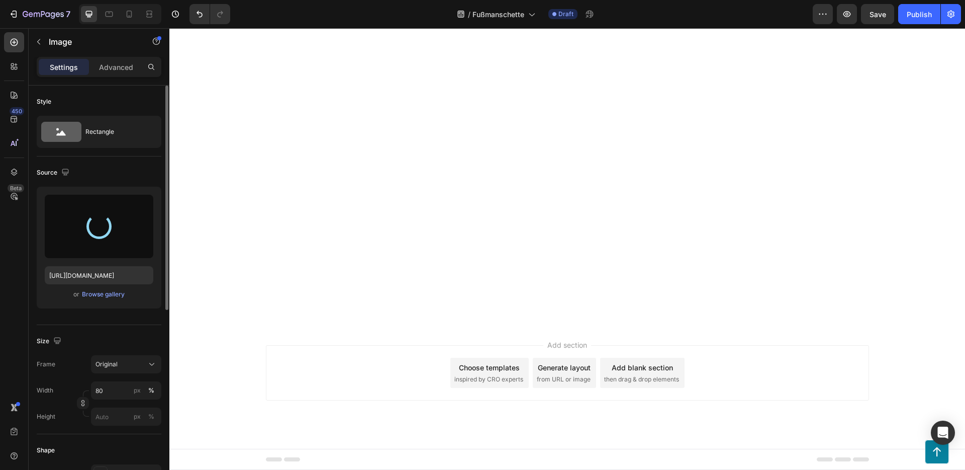
type input "https://cdn.shopify.com/s/files/1/0710/4436/6535/files/gempages_572944538864190…"
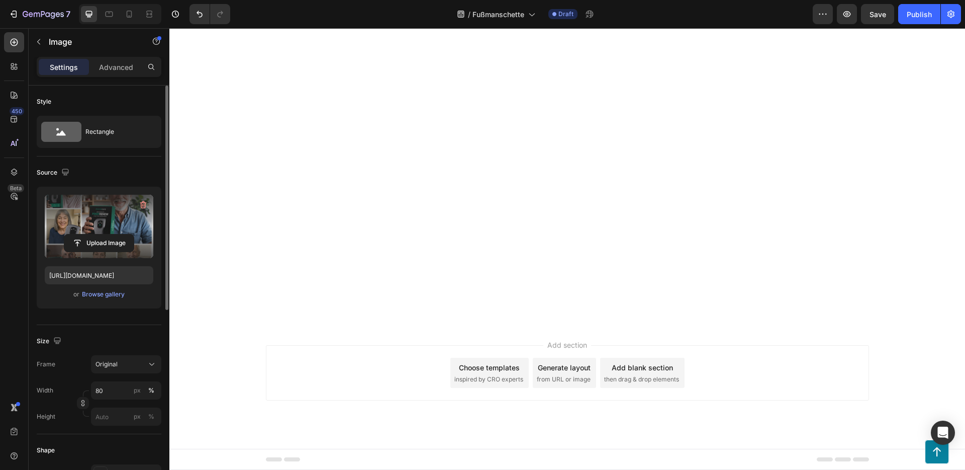
scroll to position [7396, 0]
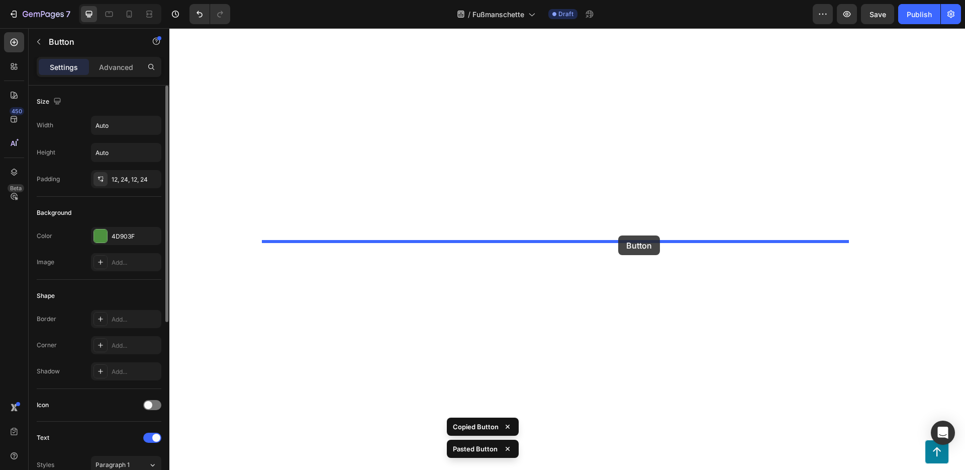
drag, startPoint x: 656, startPoint y: 404, endPoint x: 616, endPoint y: 239, distance: 170.1
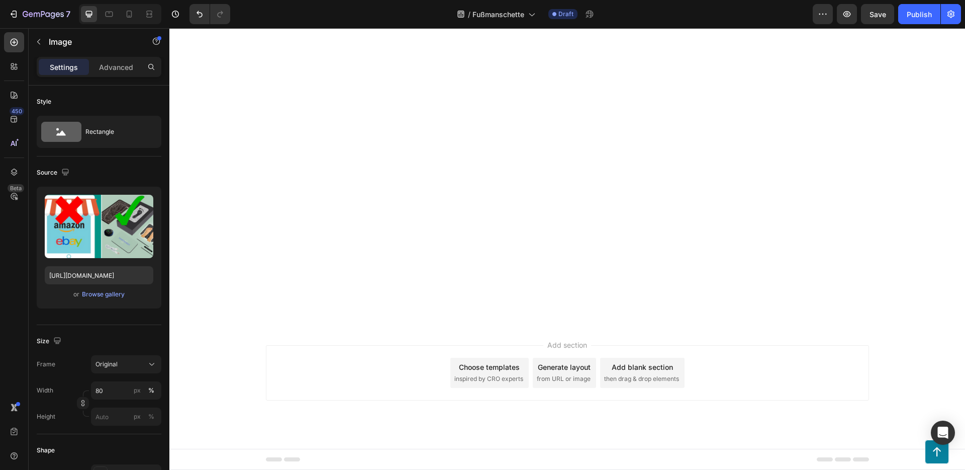
scroll to position [7926, 0]
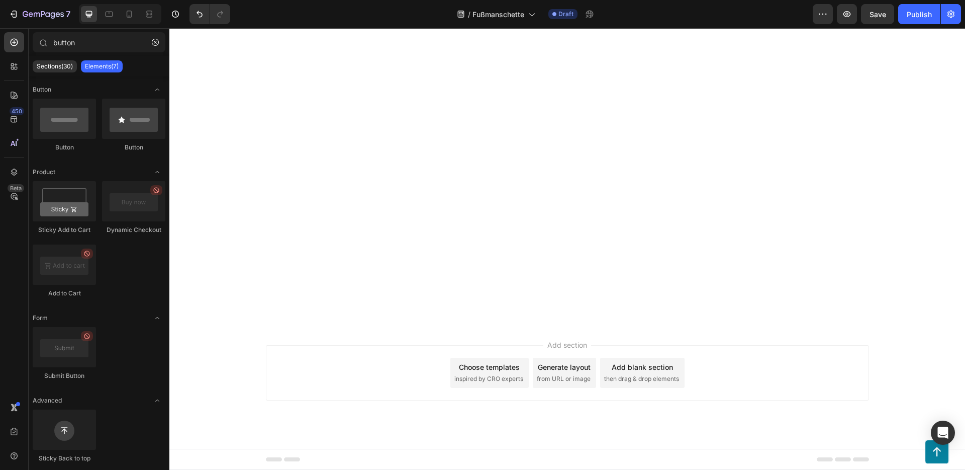
scroll to position [8025, 0]
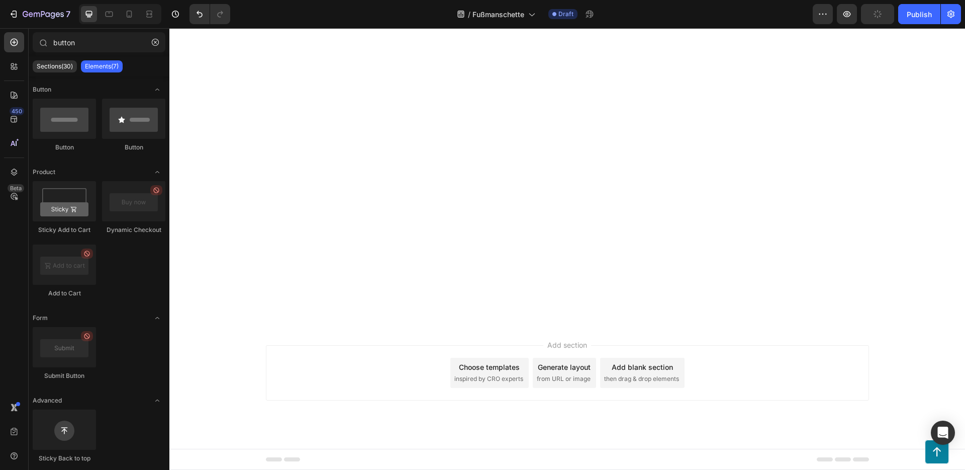
scroll to position [8027, 0]
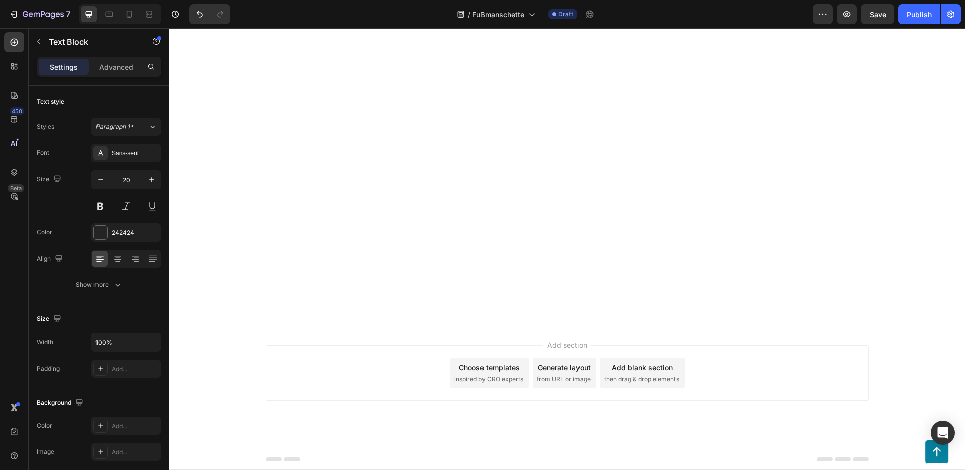
drag, startPoint x: 339, startPoint y: 87, endPoint x: 339, endPoint y: 94, distance: 6.5
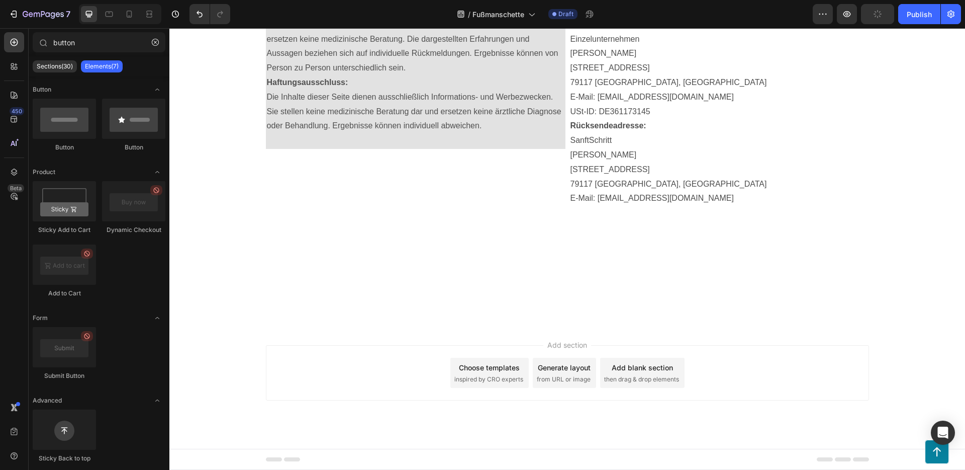
scroll to position [7946, 0]
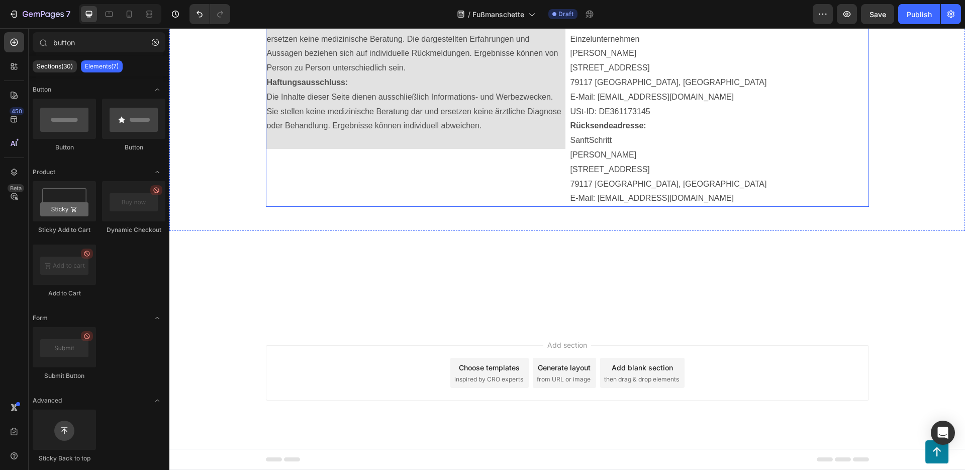
scroll to position [7996, 0]
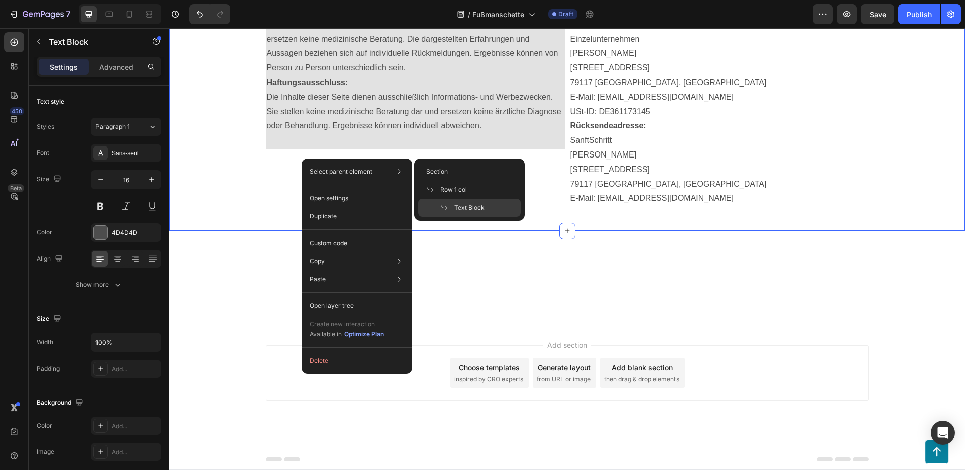
drag, startPoint x: 427, startPoint y: 148, endPoint x: 410, endPoint y: 149, distance: 16.6
click at [427, 148] on div "Studien lesen Text Block 16 Studien lesen Text Block Hier Rückgabe-Bedingungen …" at bounding box center [567, 55] width 796 height 351
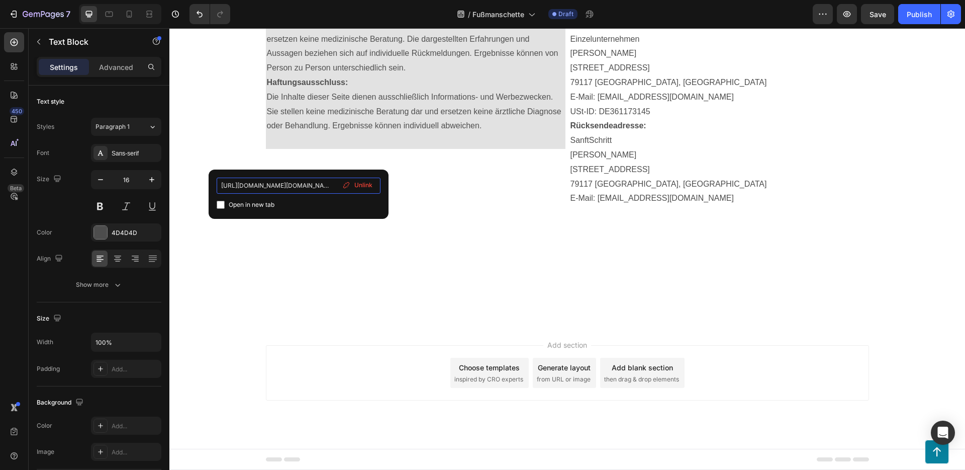
click at [305, 186] on input "https://www.frontiersin.org/journals/neuroscience/articles/10.3389/fnins.2023.1…" at bounding box center [299, 185] width 164 height 16
type input "https://www.medicalnewstoday.com/articles/are-foot-massages-beneficial-for-diab…"
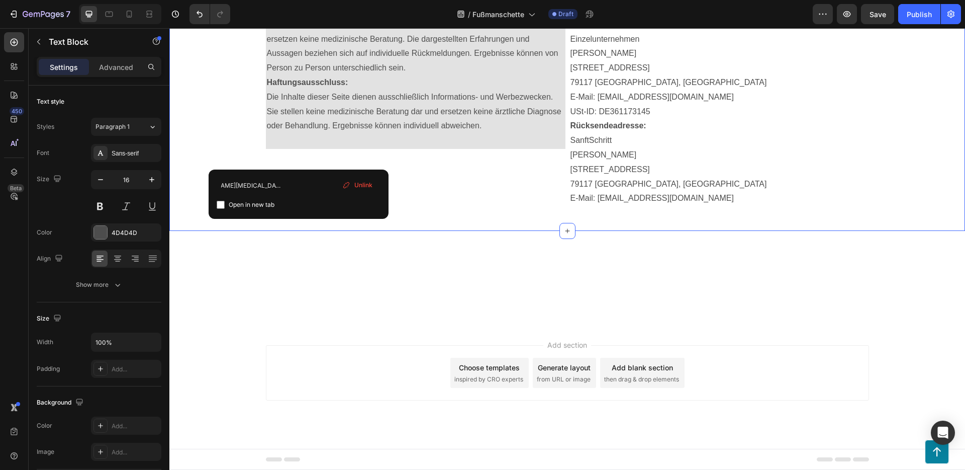
click at [226, 138] on div "Studien lesen Text Block 16 Studien lesen Text Block Hier Rückgabe-Bedingungen …" at bounding box center [567, 55] width 796 height 351
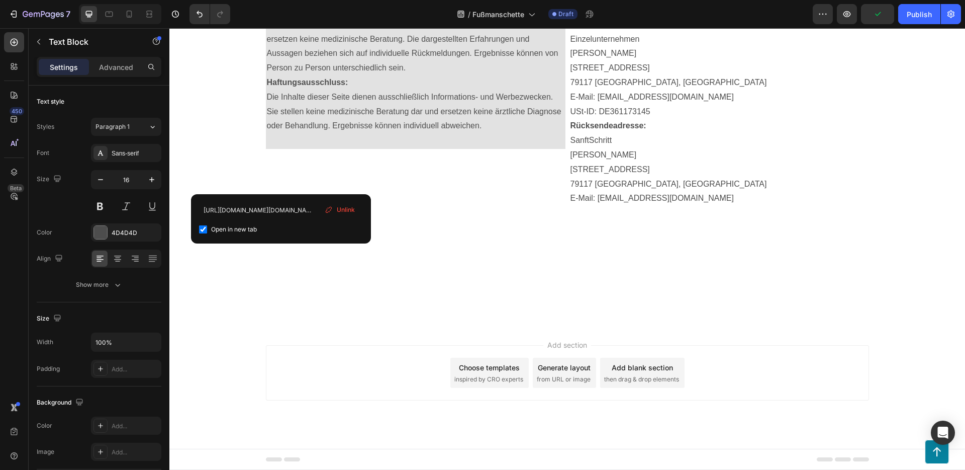
click at [285, 211] on input "https://www.frontiersin.org/journals/neuroscience/articles/10.3389/fnins.2023.1…" at bounding box center [281, 210] width 164 height 16
type input "https://www.prevention.com/health/health-conditions/g62370369/best-foot-massage…"
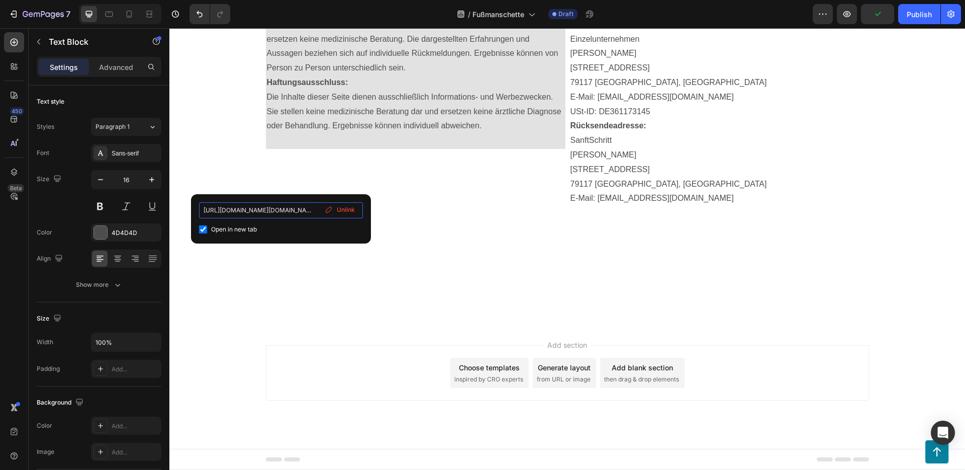
scroll to position [0, 258]
click at [214, 166] on div "Studien lesen Text Block Studien lesen Text Block 16 Hier Rückgabe-Bedingungen …" at bounding box center [567, 55] width 776 height 303
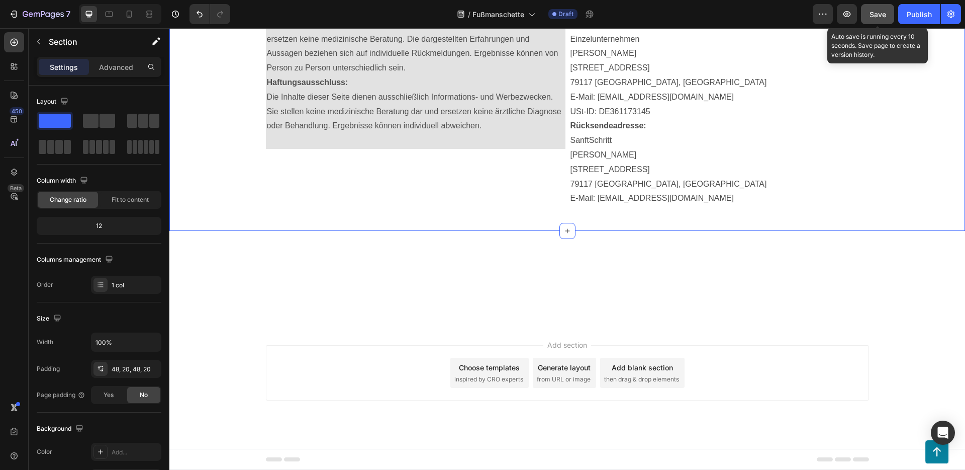
click at [875, 13] on span "Save" at bounding box center [878, 14] width 17 height 9
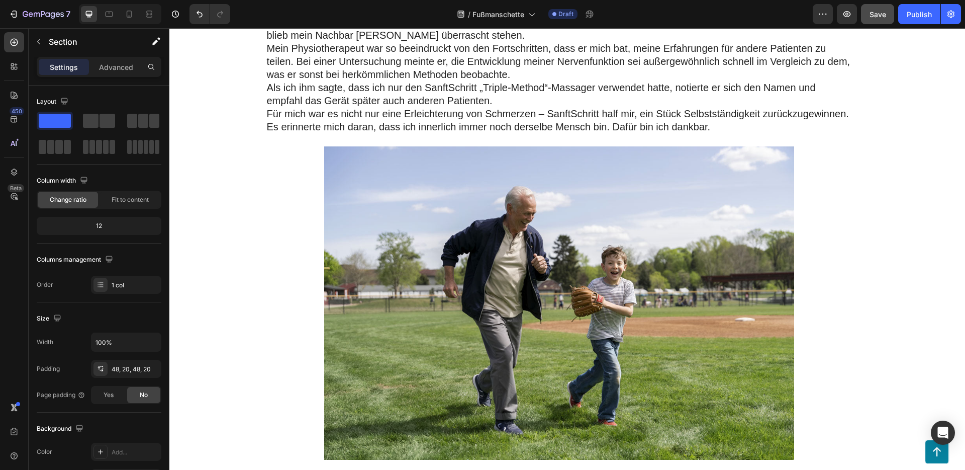
scroll to position [2559, 0]
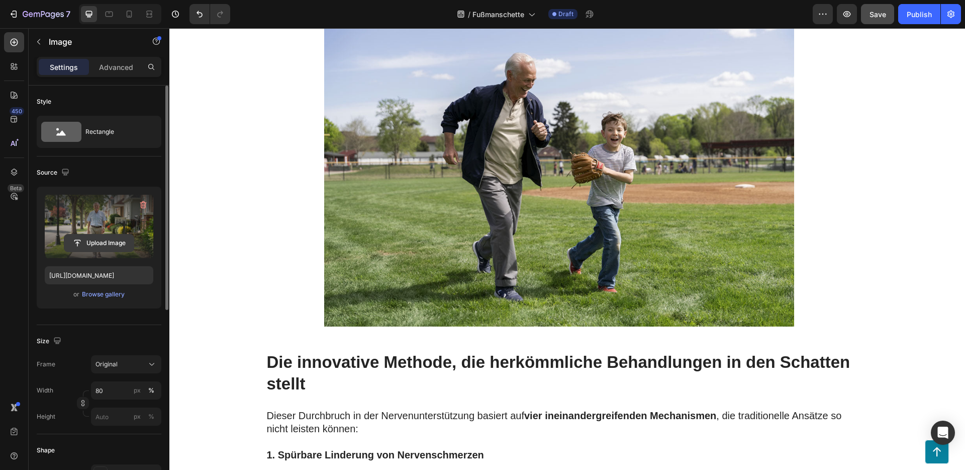
click at [97, 242] on input "file" at bounding box center [98, 242] width 69 height 17
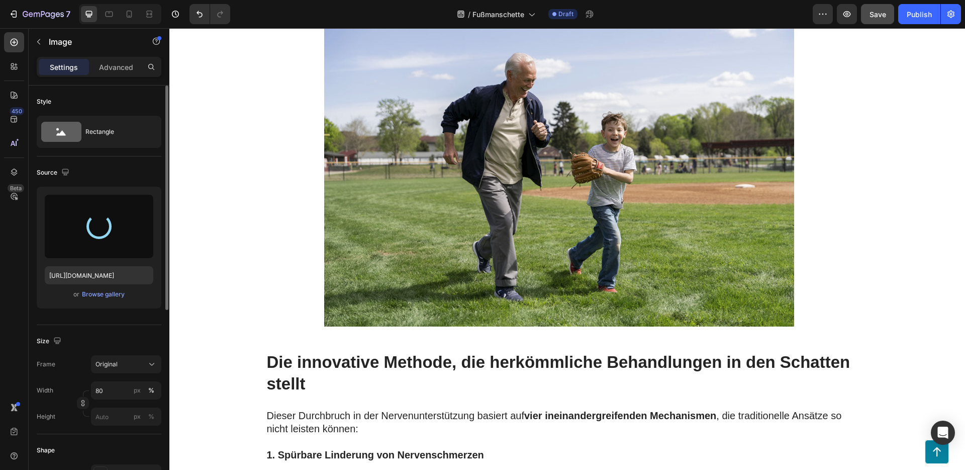
type input "https://cdn.shopify.com/s/files/1/0710/4436/6535/files/gempages_572944538864190…"
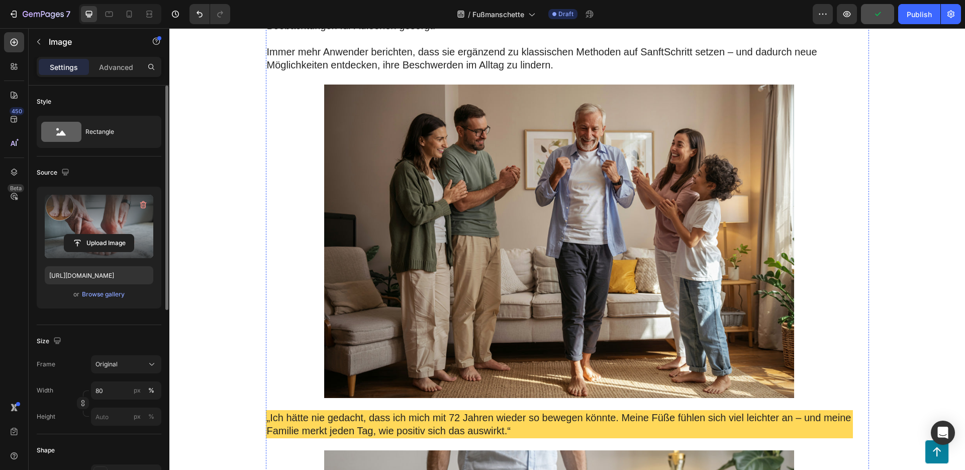
scroll to position [4070, 0]
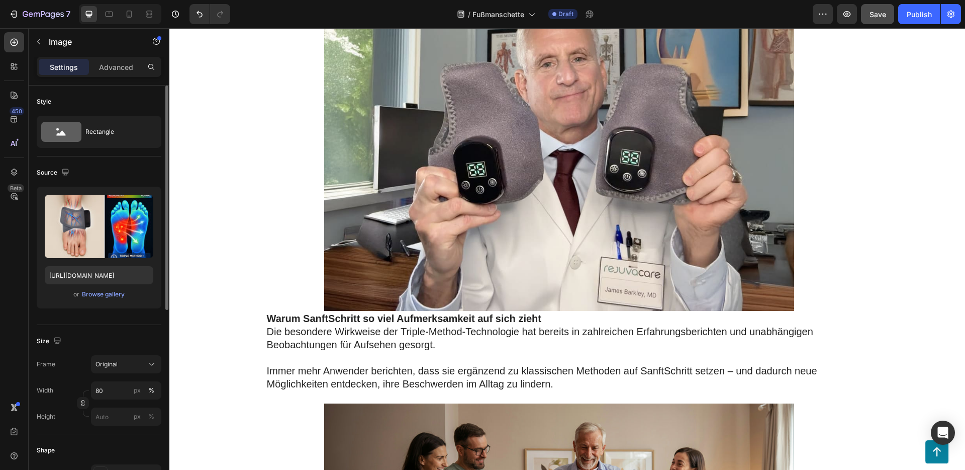
scroll to position [4101, 0]
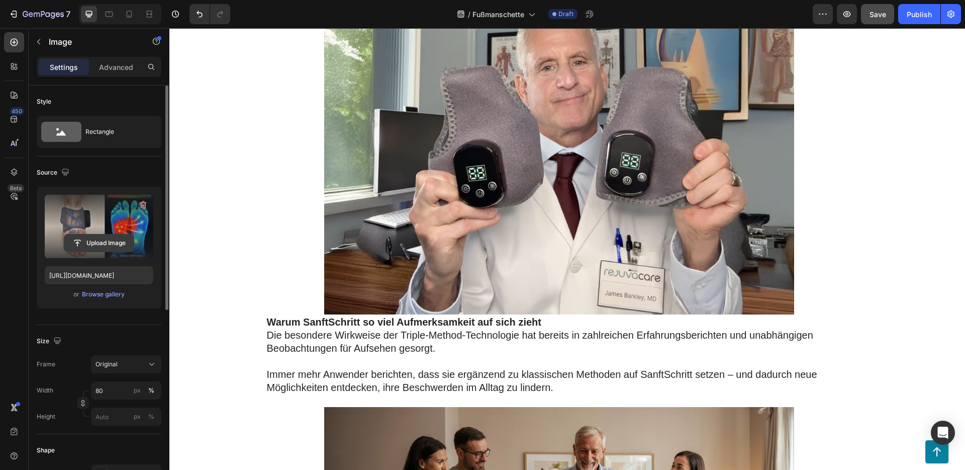
click at [116, 241] on input "file" at bounding box center [98, 242] width 69 height 17
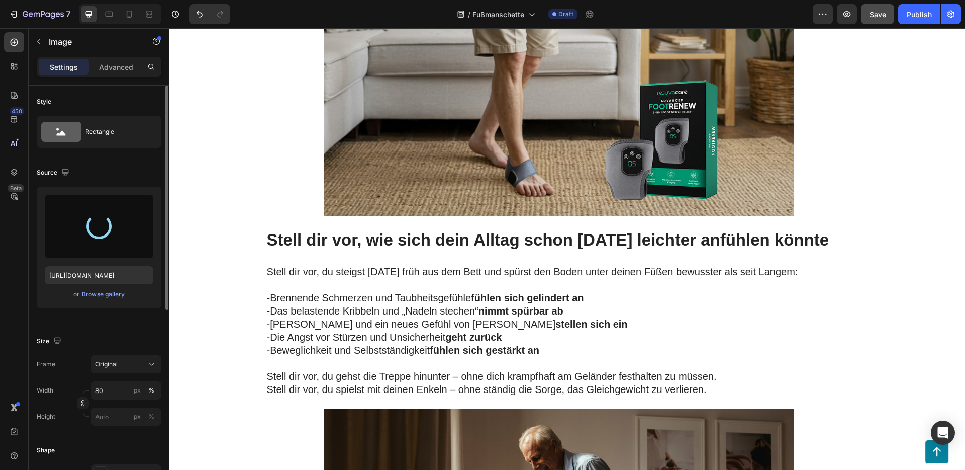
scroll to position [4955, 0]
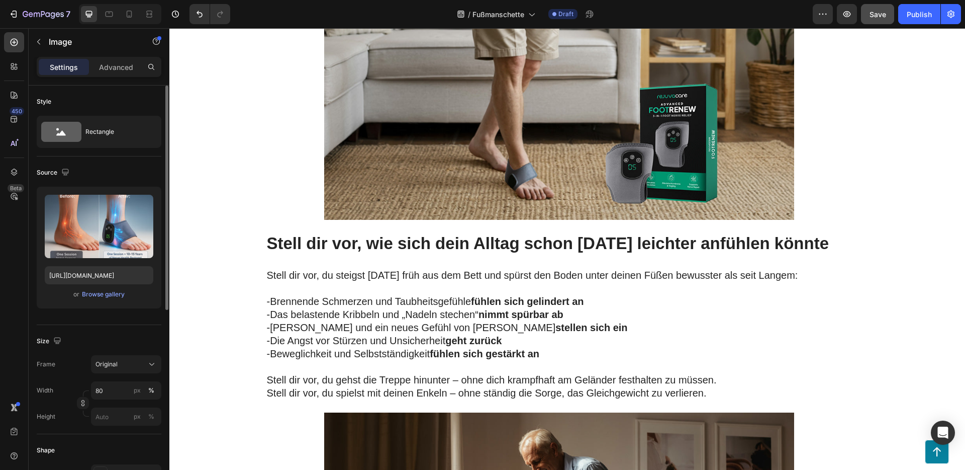
scroll to position [4973, 0]
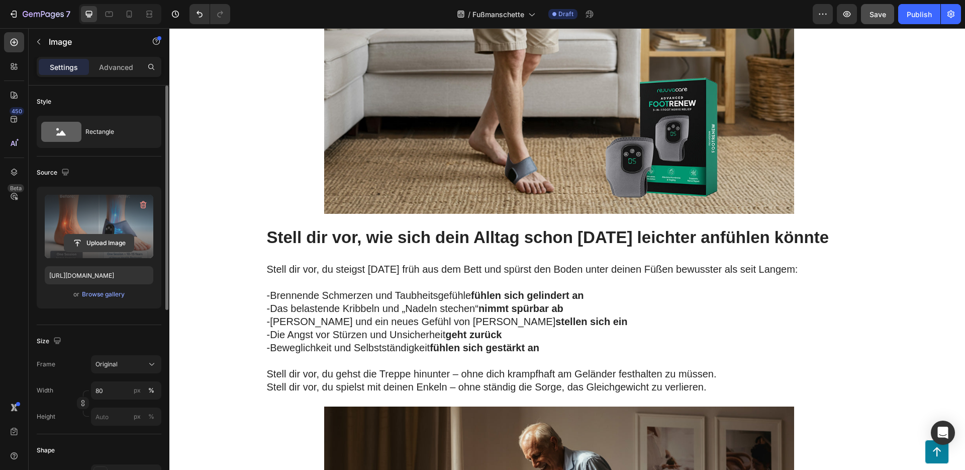
click at [93, 243] on input "file" at bounding box center [98, 242] width 69 height 17
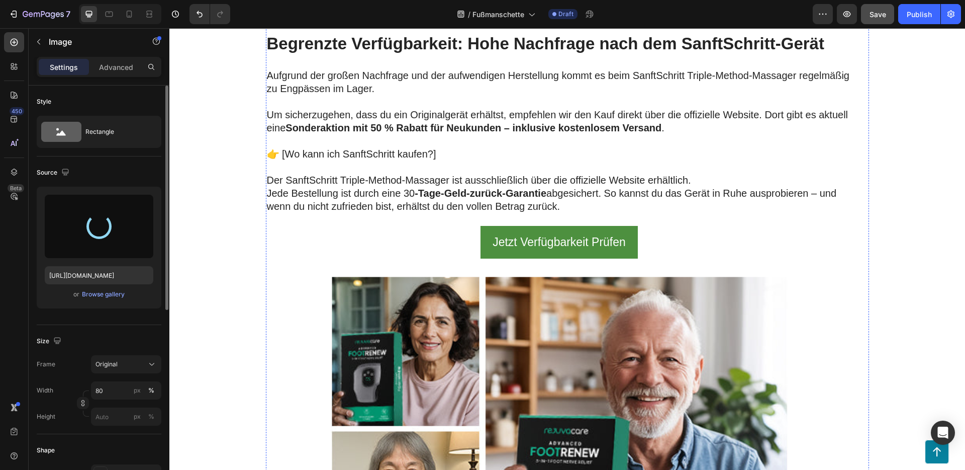
scroll to position [5560, 0]
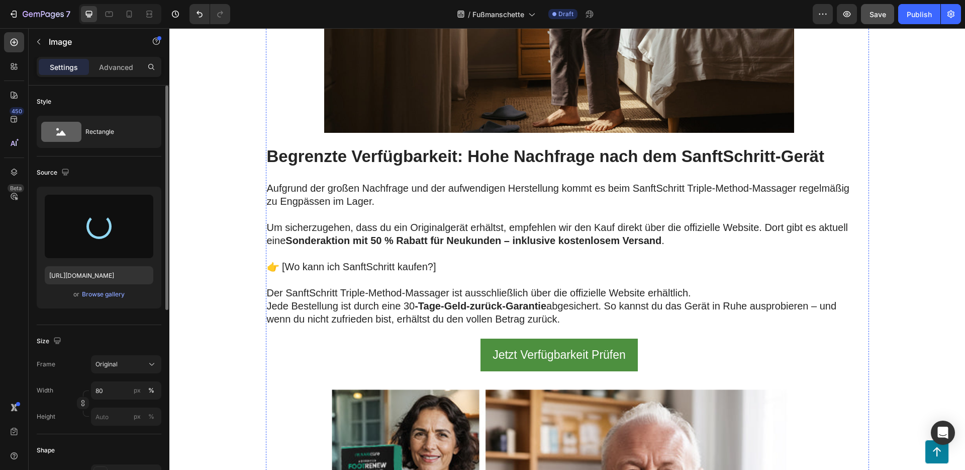
type input "https://cdn.shopify.com/s/files/1/0710/4436/6535/files/gempages_572944538864190…"
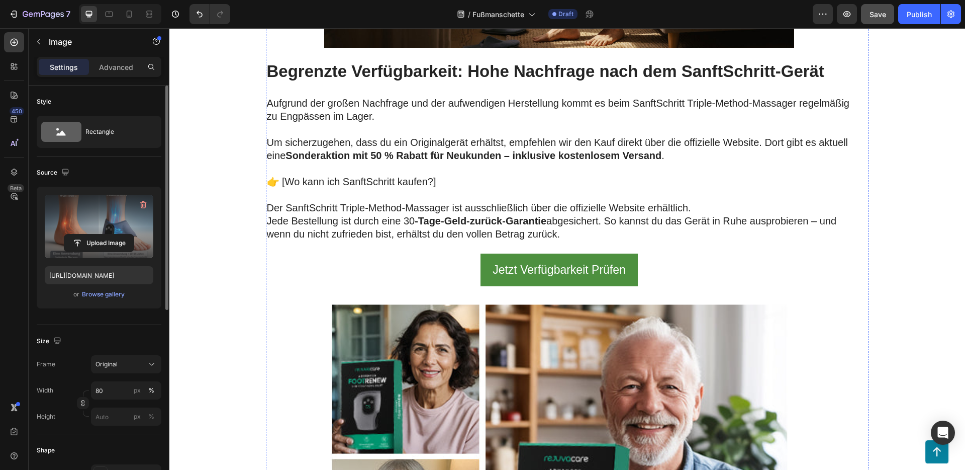
scroll to position [5581, 0]
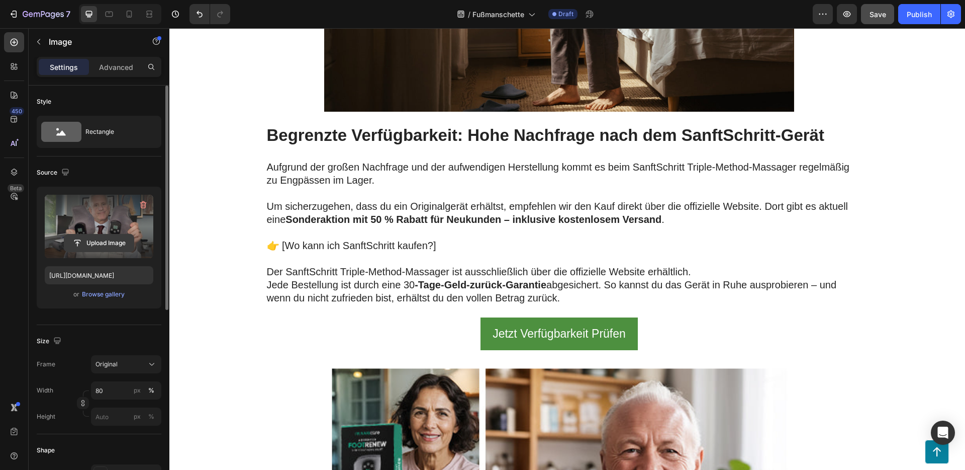
click at [100, 243] on input "file" at bounding box center [98, 242] width 69 height 17
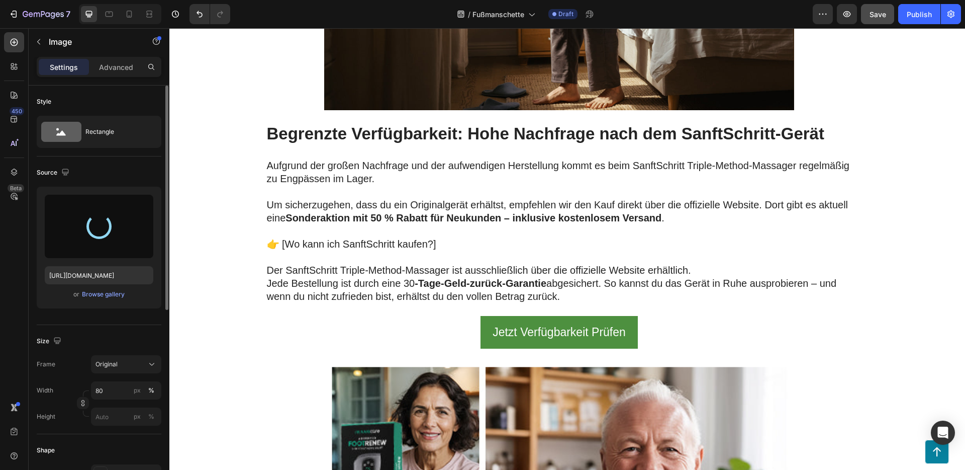
scroll to position [5583, 0]
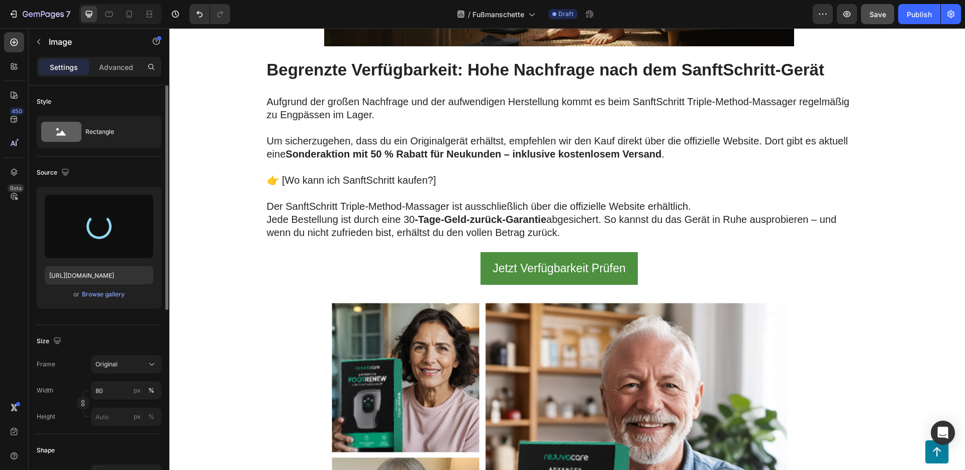
type input "https://cdn.shopify.com/s/files/1/0710/4436/6535/files/gempages_572944538864190…"
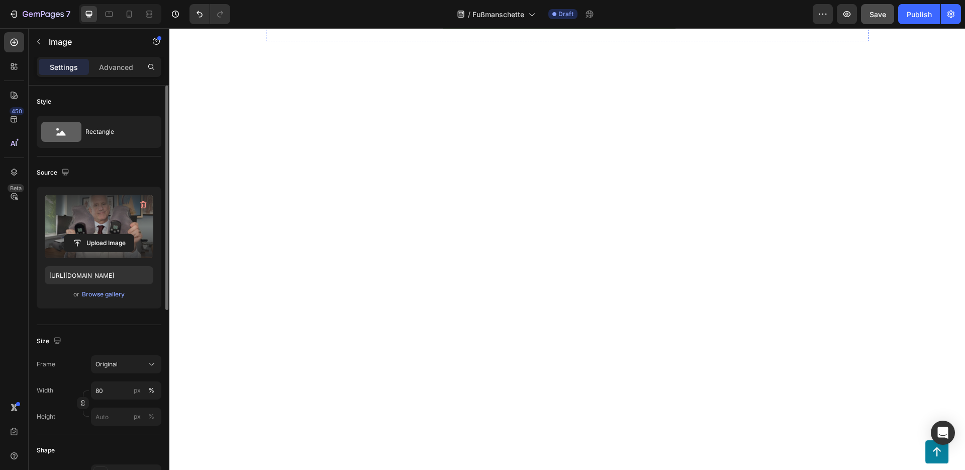
scroll to position [6430, 0]
click at [96, 246] on input "file" at bounding box center [98, 242] width 69 height 17
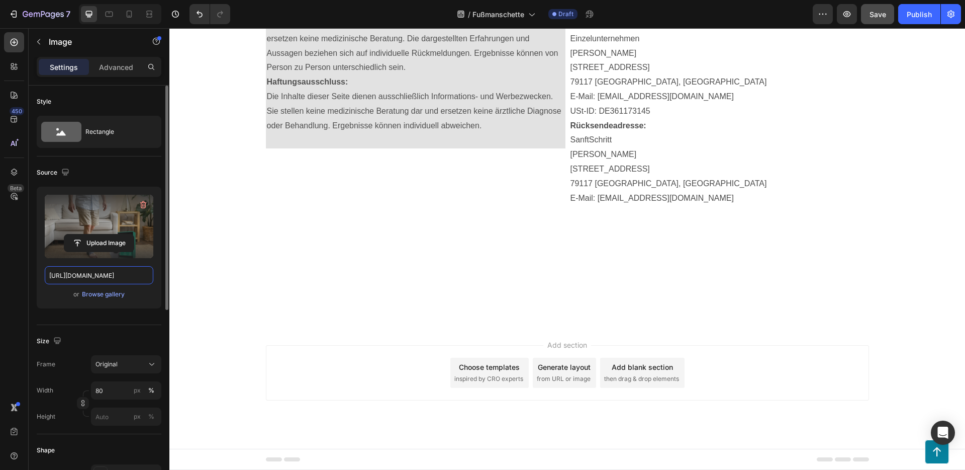
scroll to position [7622, 0]
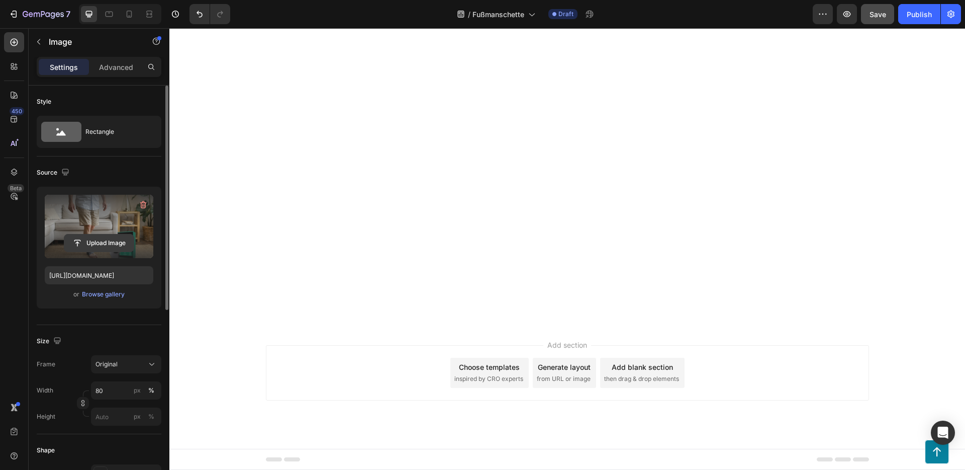
click at [98, 237] on input "file" at bounding box center [98, 242] width 69 height 17
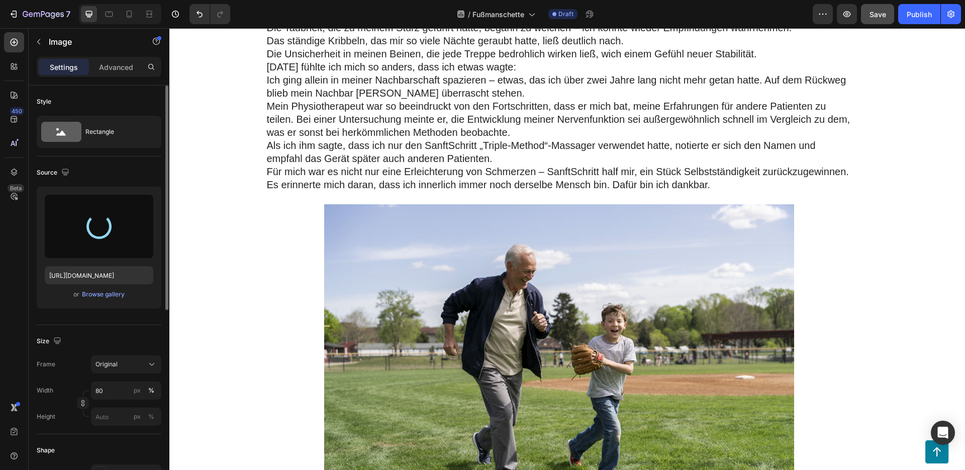
type input "https://cdn.shopify.com/s/files/1/0710/4436/6535/files/gempages_572944538864190…"
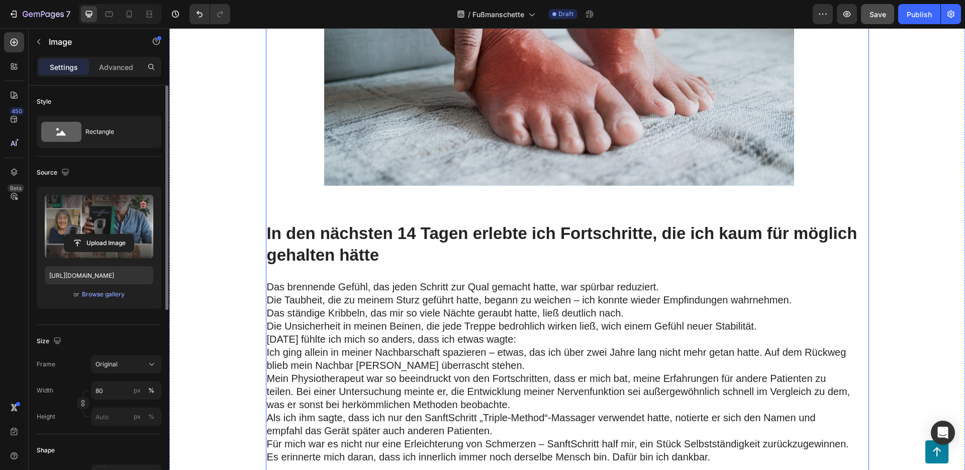
scroll to position [1901, 0]
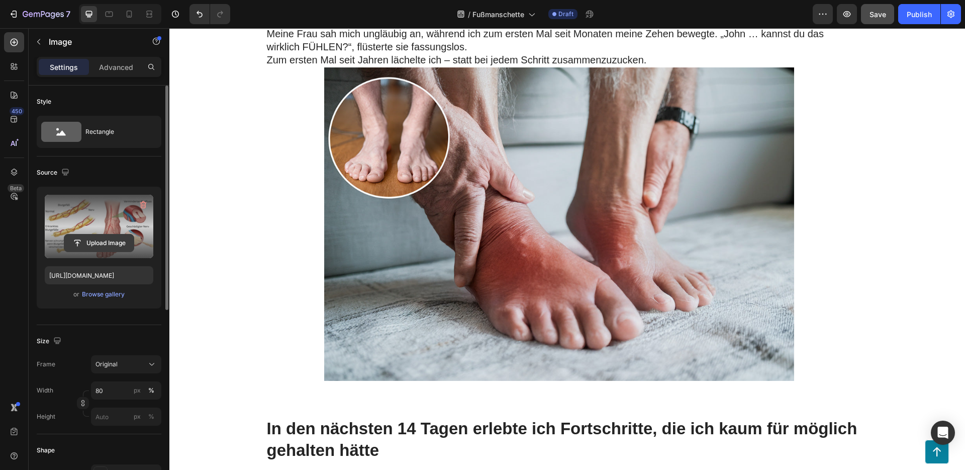
click at [105, 239] on input "file" at bounding box center [98, 242] width 69 height 17
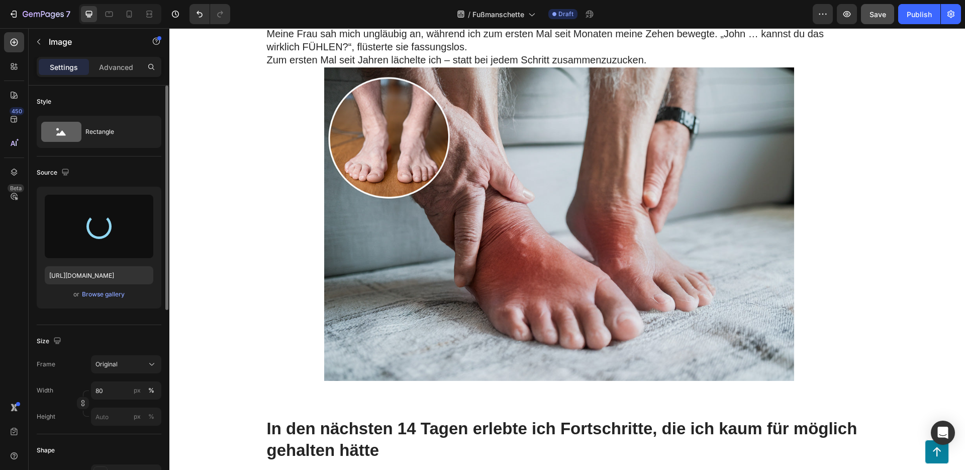
type input "https://cdn.shopify.com/s/files/1/0710/4436/6535/files/gempages_572944538864190…"
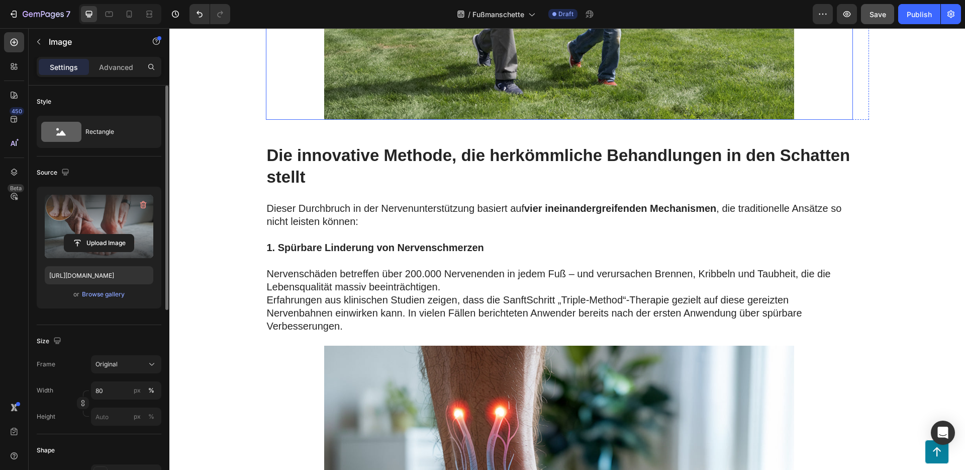
scroll to position [2571, 0]
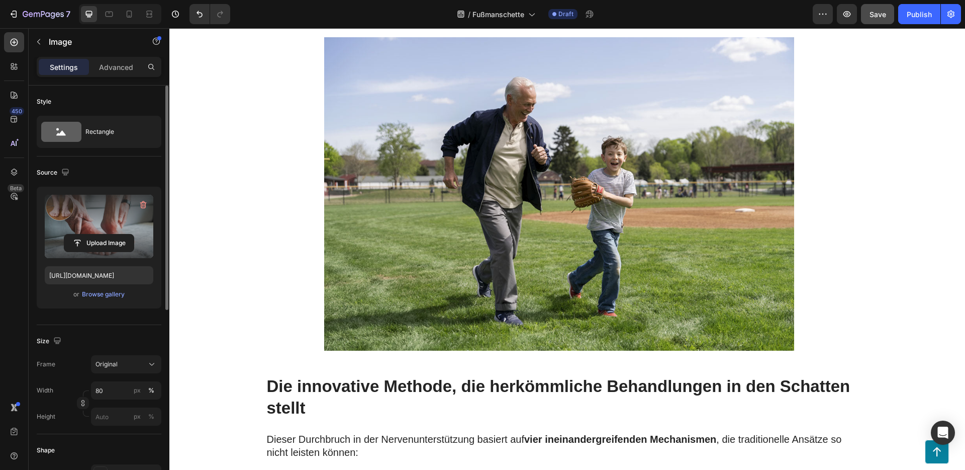
click at [106, 241] on input "file" at bounding box center [98, 242] width 69 height 17
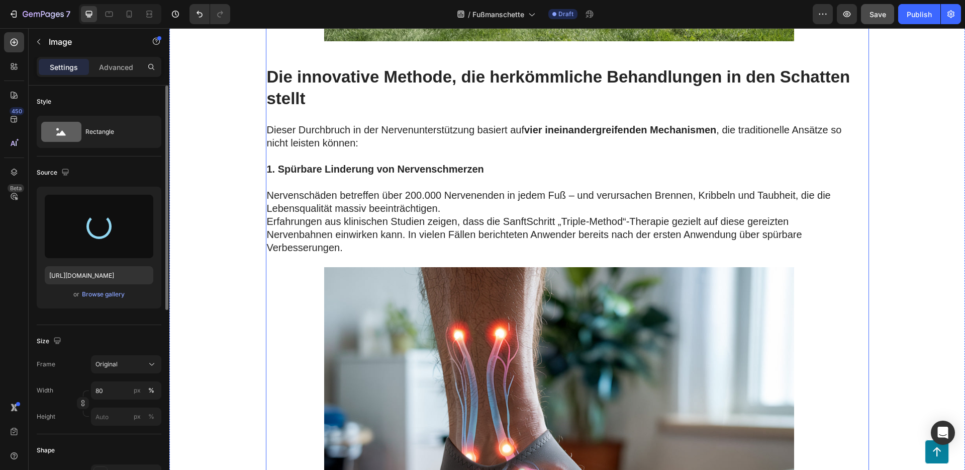
type input "[URL][DOMAIN_NAME]"
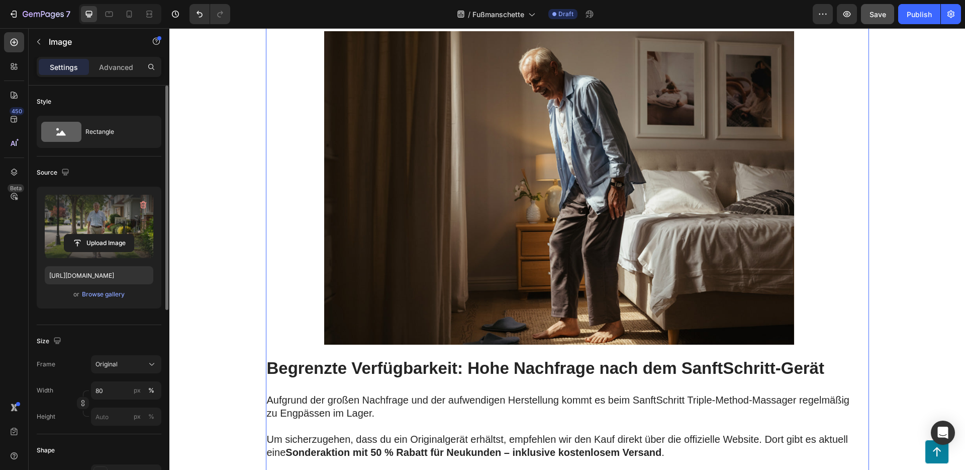
scroll to position [5850, 0]
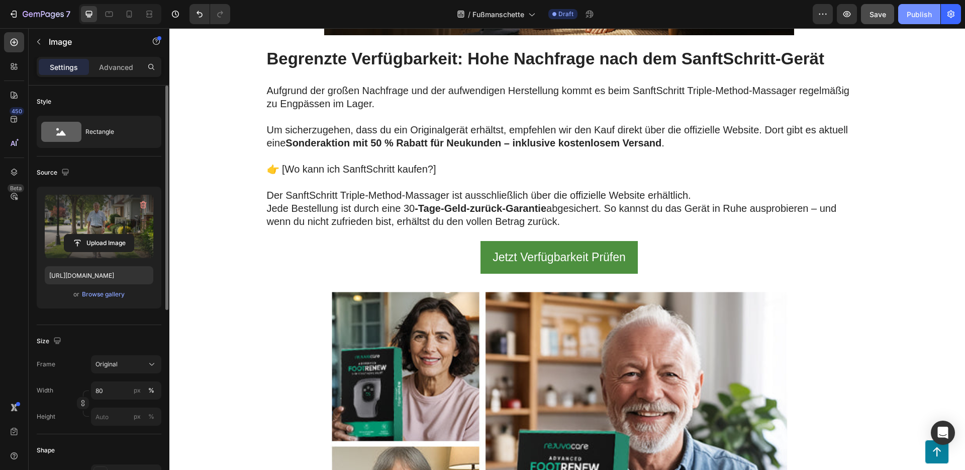
click at [924, 15] on div "Publish" at bounding box center [919, 14] width 25 height 11
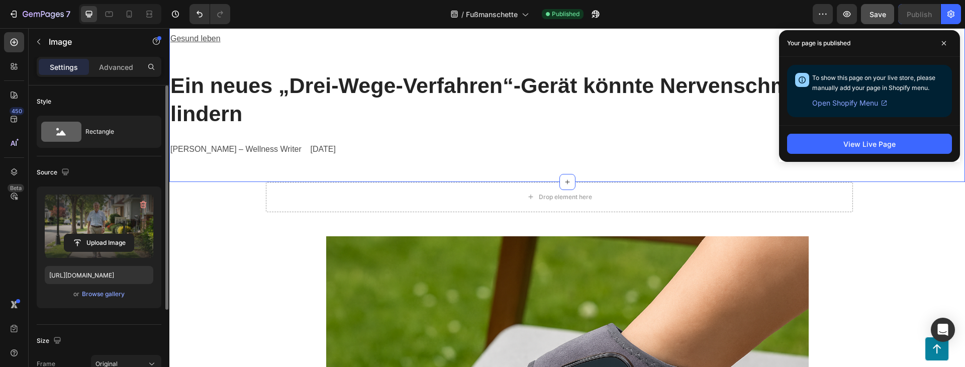
scroll to position [156, 0]
